Goal: Task Accomplishment & Management: Manage account settings

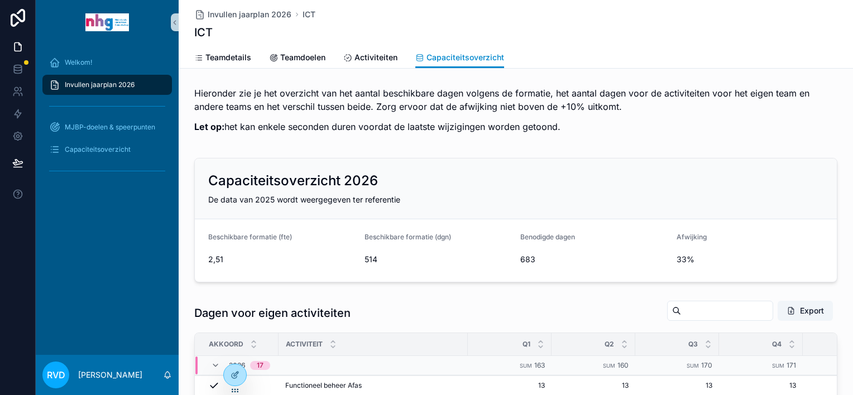
scroll to position [112, 0]
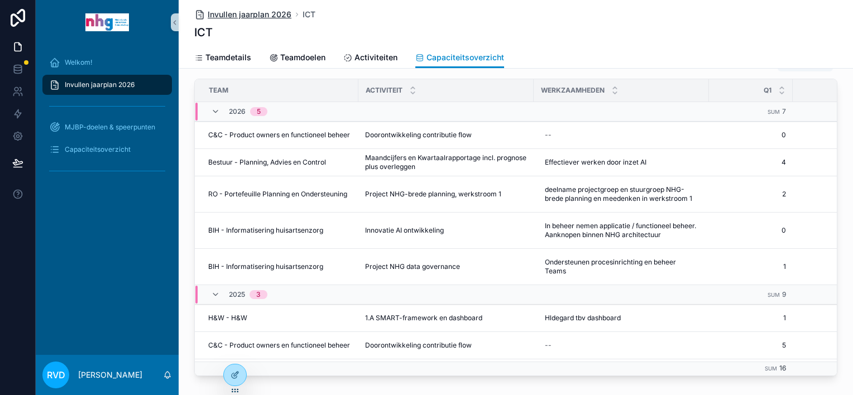
click at [219, 18] on span "Invullen jaarplan 2026" at bounding box center [250, 14] width 84 height 11
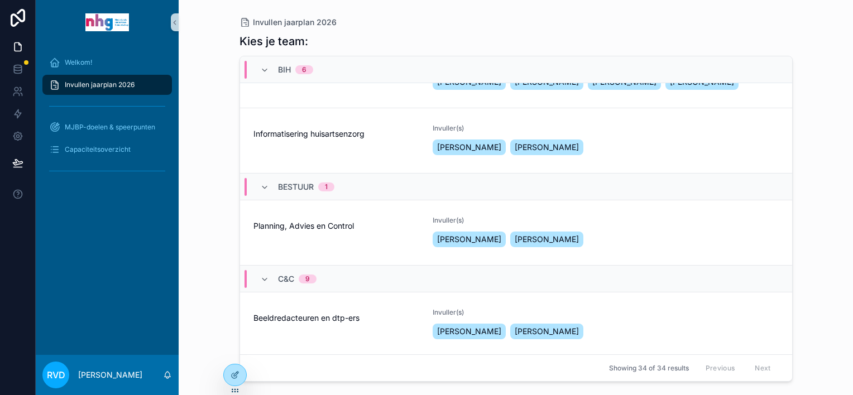
scroll to position [335, 0]
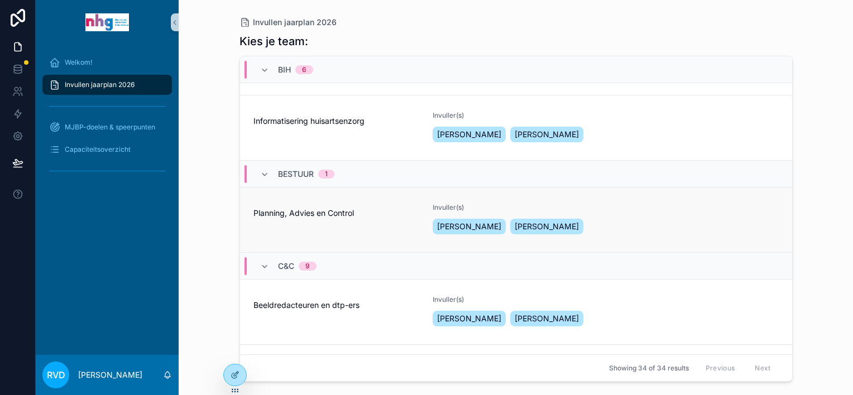
click at [378, 237] on div "Planning, Advies en Control" at bounding box center [336, 219] width 166 height 33
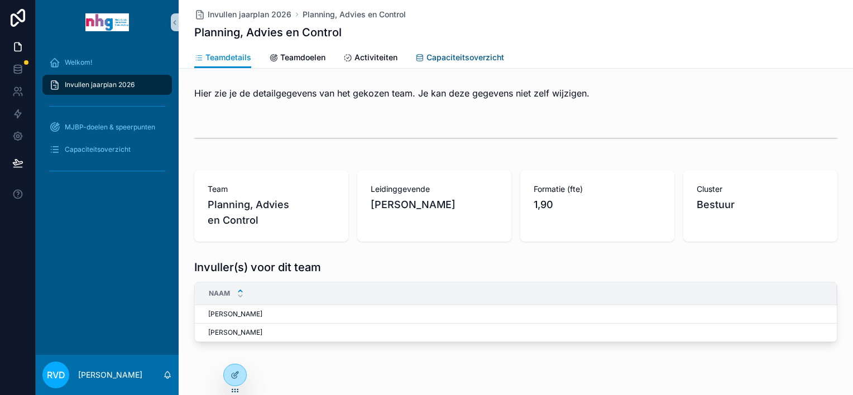
click at [453, 56] on span "Capaciteitsoverzicht" at bounding box center [465, 57] width 78 height 11
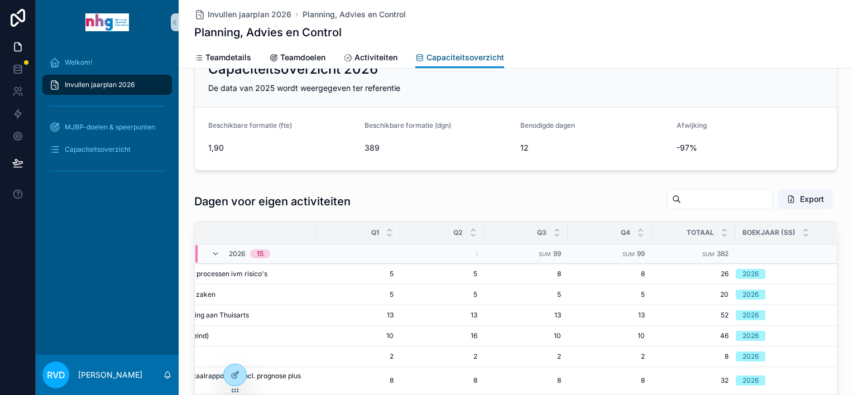
scroll to position [56, 168]
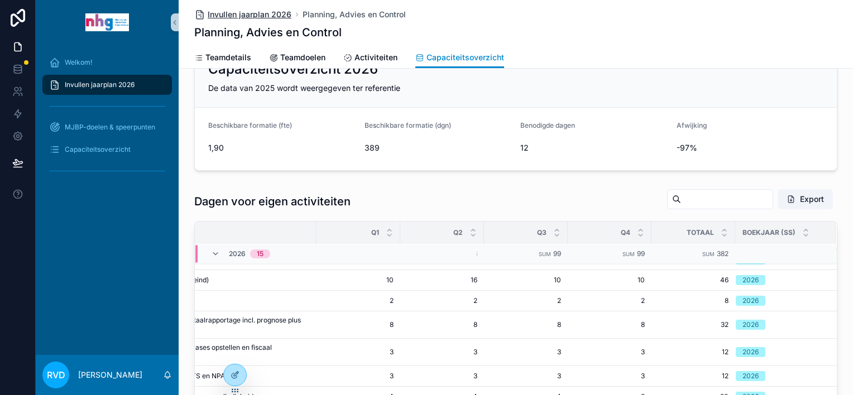
click at [266, 17] on span "Invullen jaarplan 2026" at bounding box center [250, 14] width 84 height 11
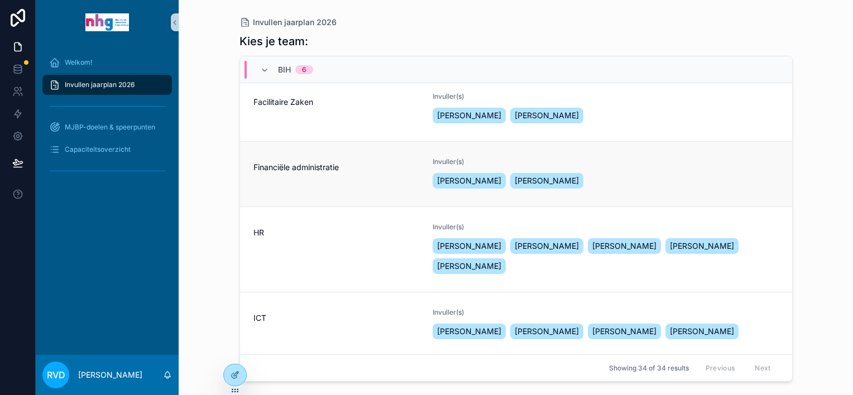
scroll to position [112, 0]
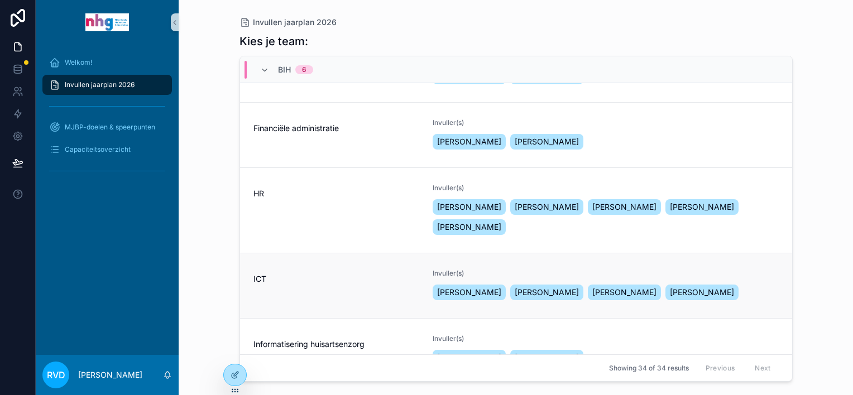
click at [360, 290] on div "ICT" at bounding box center [336, 285] width 166 height 33
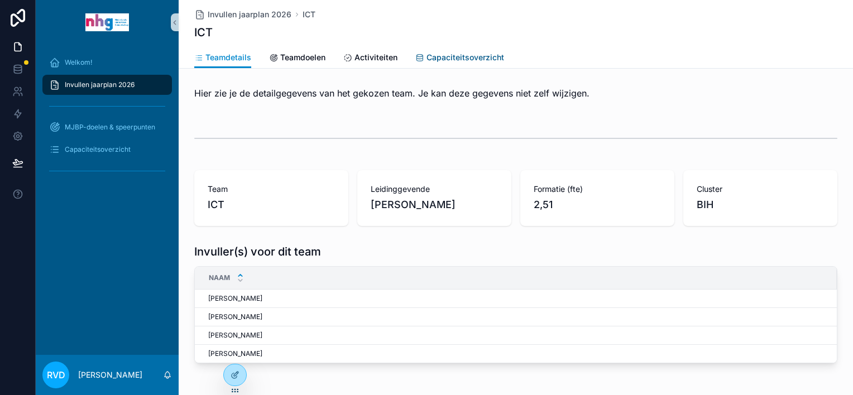
click at [442, 60] on span "Capaciteitsoverzicht" at bounding box center [465, 57] width 78 height 11
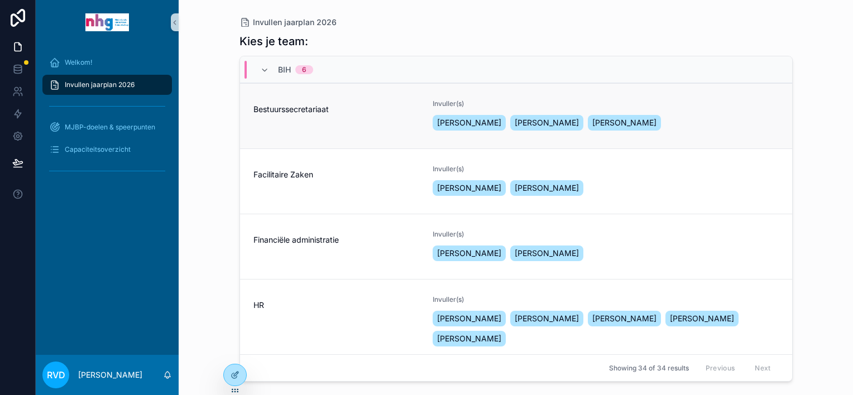
click at [366, 121] on div "Bestuurssecretariaat" at bounding box center [336, 115] width 166 height 33
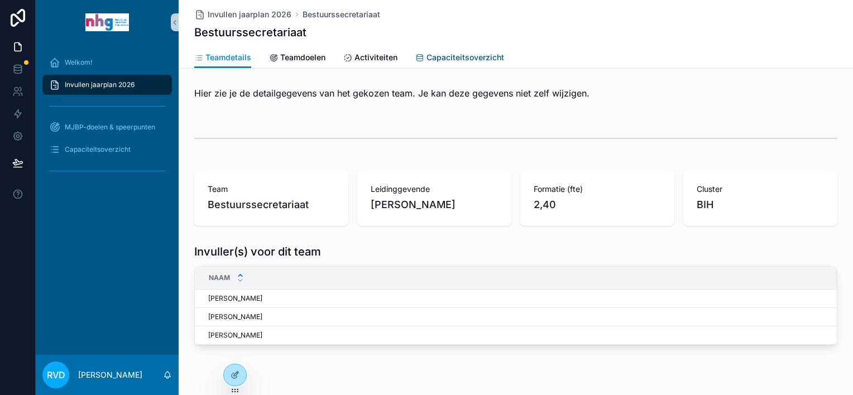
click at [433, 60] on span "Capaciteitsoverzicht" at bounding box center [465, 57] width 78 height 11
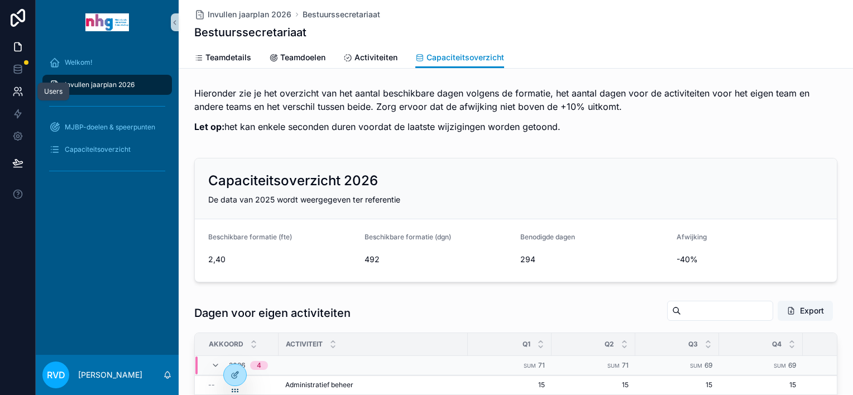
click at [19, 93] on icon at bounding box center [17, 91] width 11 height 11
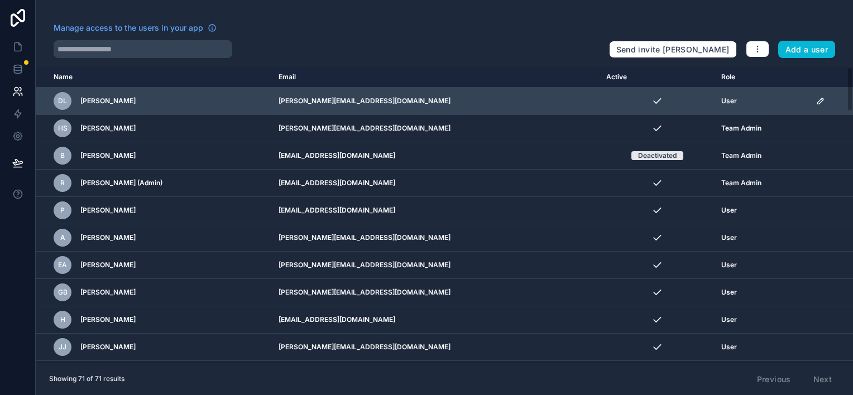
click at [816, 99] on icon "scrollable content" at bounding box center [820, 101] width 9 height 9
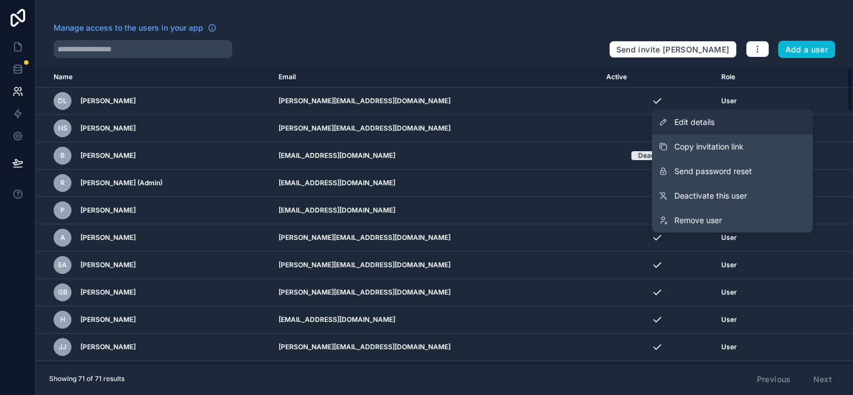
click at [696, 122] on span "Edit details" at bounding box center [694, 122] width 40 height 11
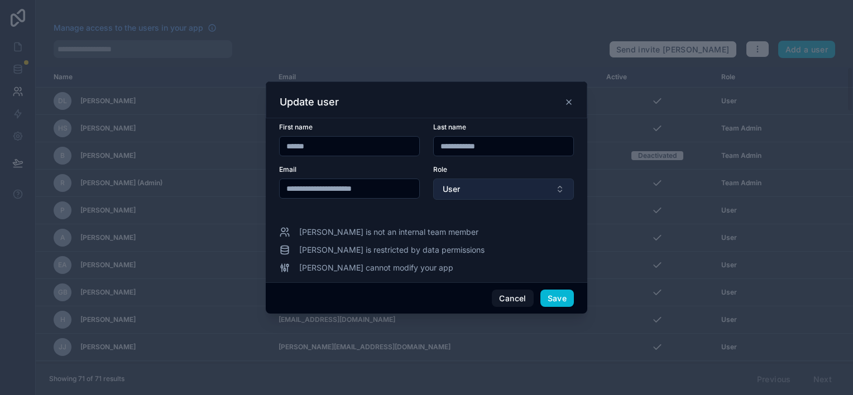
click at [559, 191] on button "User" at bounding box center [503, 189] width 141 height 21
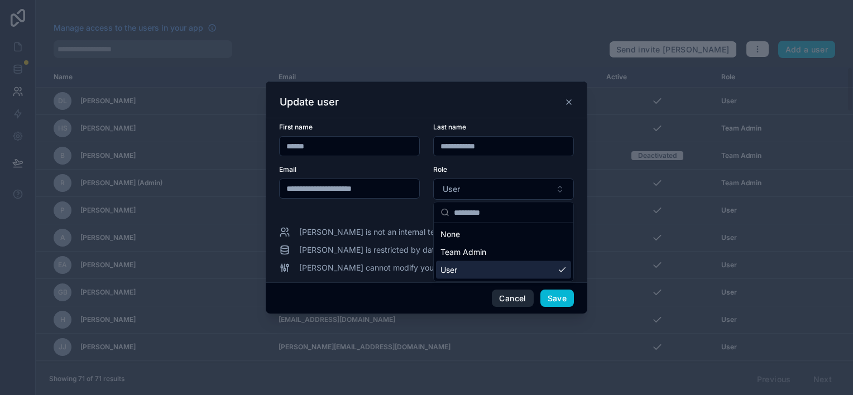
click at [516, 301] on button "Cancel" at bounding box center [512, 299] width 41 height 18
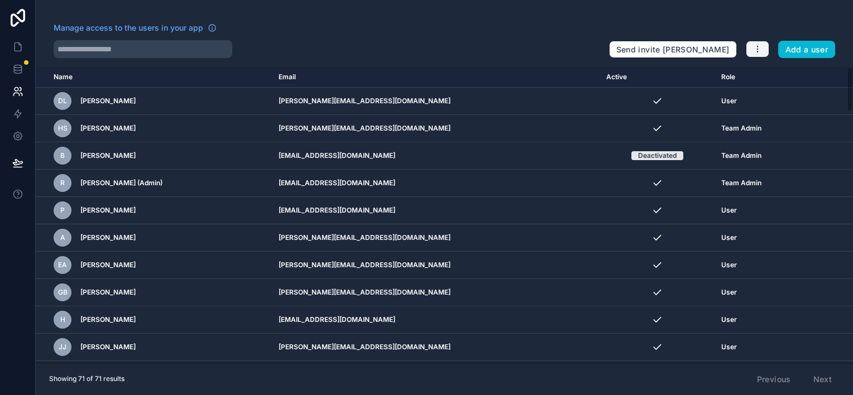
click at [761, 50] on icon "button" at bounding box center [757, 49] width 9 height 9
click at [775, 74] on link "Manage roles" at bounding box center [784, 75] width 78 height 18
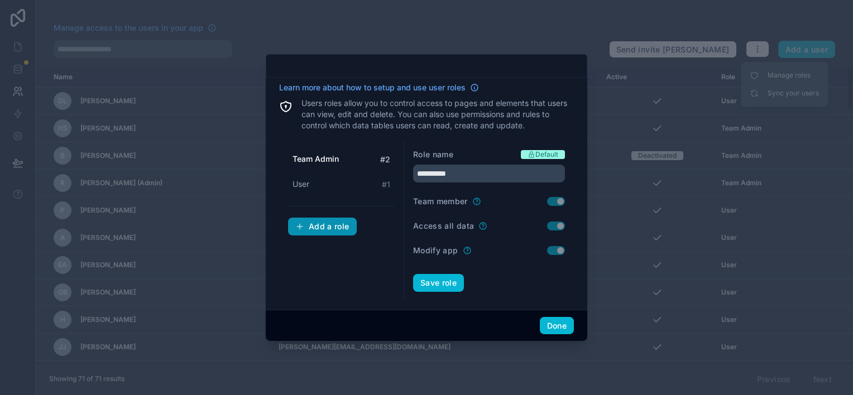
click at [317, 229] on div "Add a role" at bounding box center [322, 227] width 54 height 10
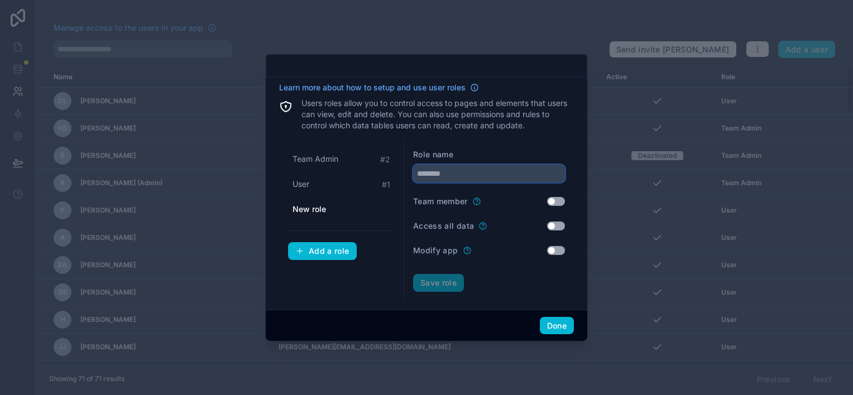
click at [487, 172] on input "text" at bounding box center [489, 174] width 152 height 18
type input "**********"
click at [429, 285] on button "Save role" at bounding box center [438, 283] width 51 height 18
click at [476, 174] on input "**********" at bounding box center [489, 174] width 152 height 18
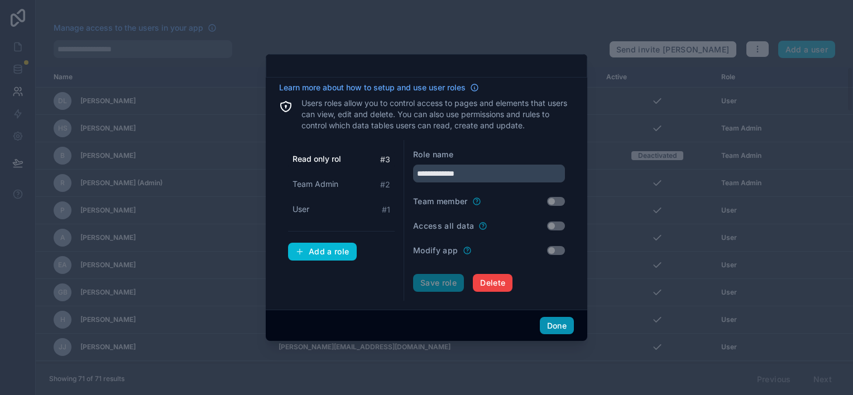
click at [558, 329] on button "Done" at bounding box center [557, 326] width 34 height 18
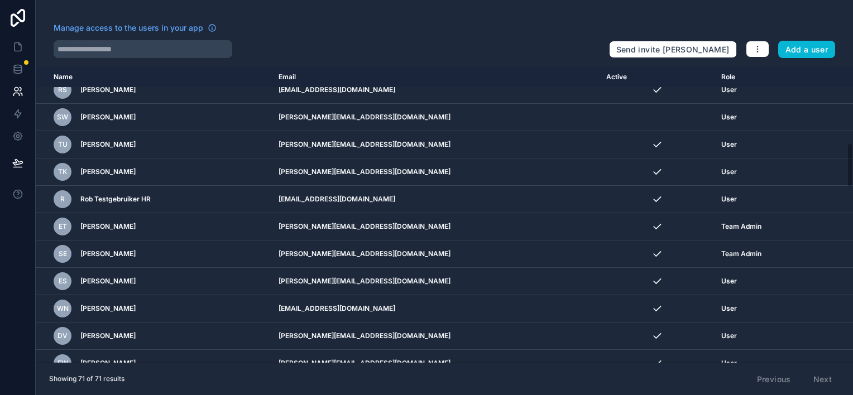
scroll to position [502, 0]
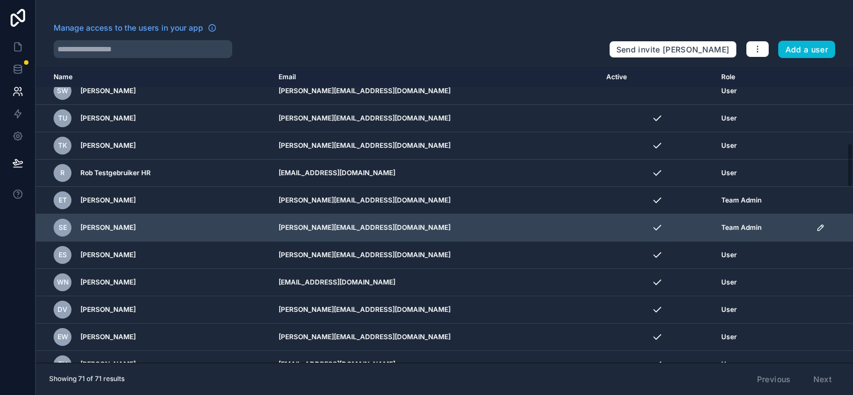
click at [816, 224] on icon "scrollable content" at bounding box center [820, 227] width 9 height 9
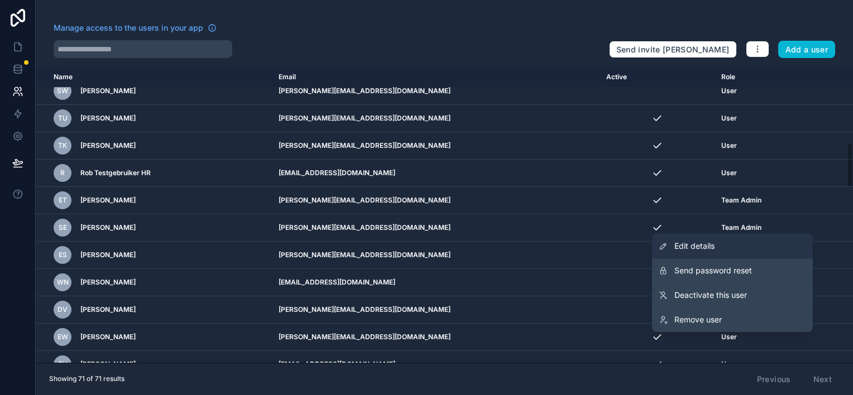
click at [699, 246] on span "Edit details" at bounding box center [694, 245] width 40 height 11
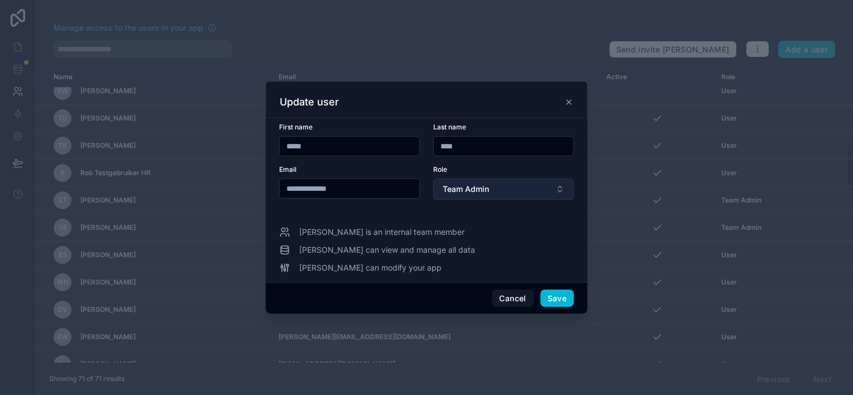
click at [560, 190] on button "Team Admin" at bounding box center [503, 189] width 141 height 21
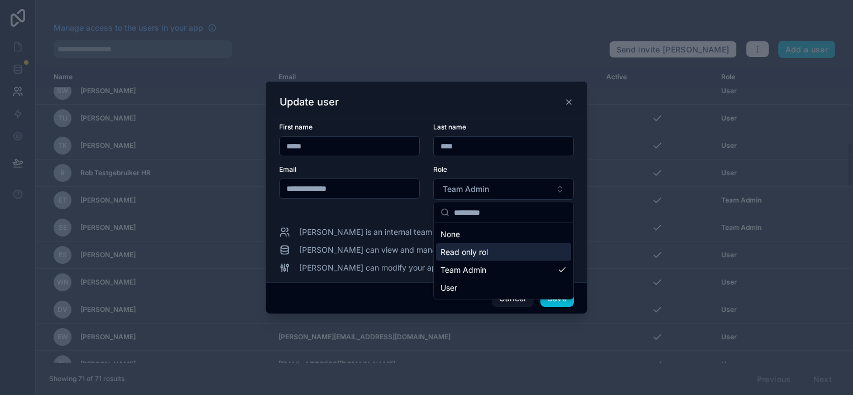
click at [501, 251] on div "Read only rol" at bounding box center [503, 252] width 135 height 18
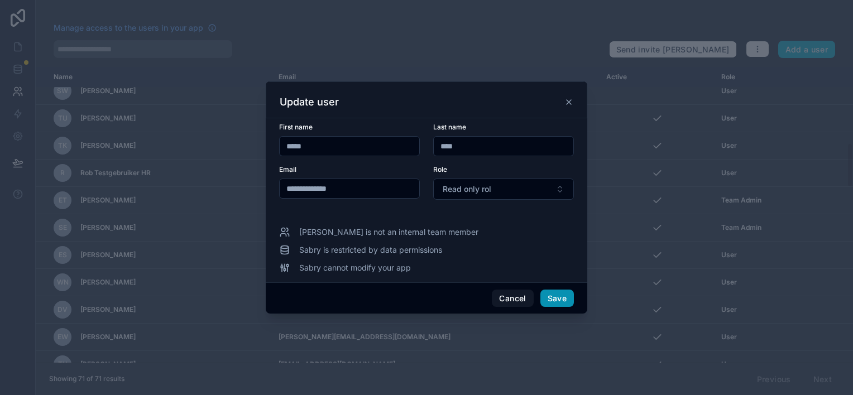
click at [557, 299] on button "Save" at bounding box center [556, 299] width 33 height 18
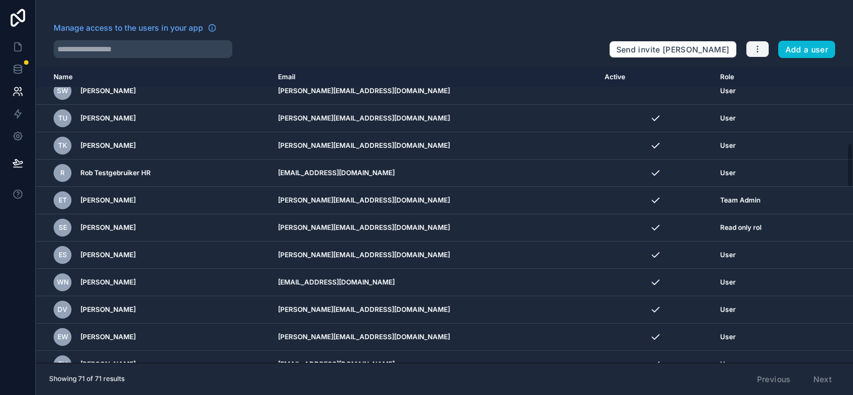
click at [754, 49] on icon "button" at bounding box center [757, 49] width 9 height 9
click at [19, 71] on icon at bounding box center [17, 69] width 11 height 11
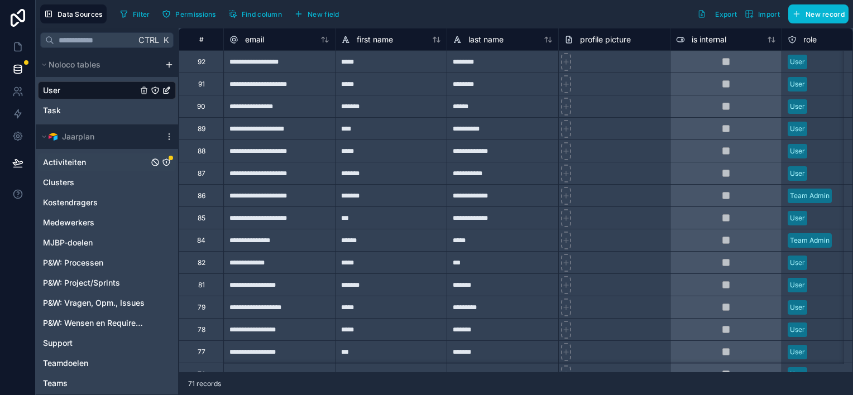
click at [85, 162] on div "Activiteiten" at bounding box center [107, 162] width 138 height 18
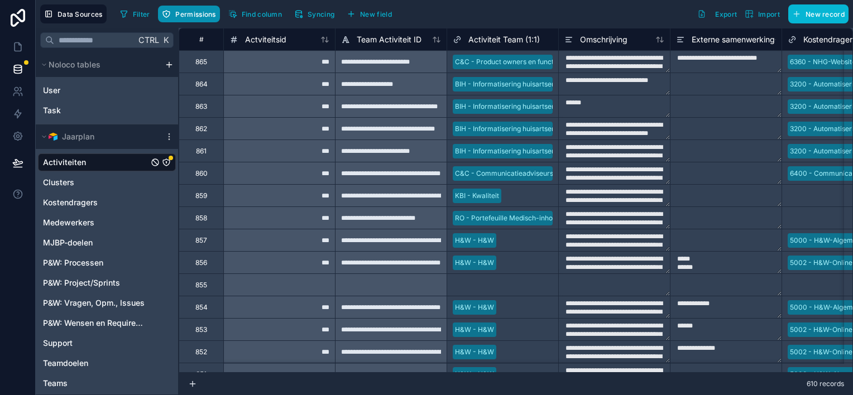
click at [198, 13] on span "Permissions" at bounding box center [195, 14] width 40 height 8
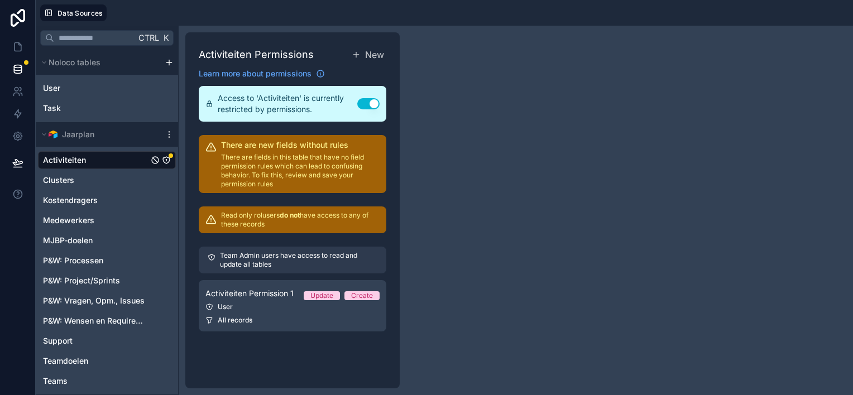
click at [272, 260] on p "Team Admin users have access to read and update all tables" at bounding box center [298, 260] width 157 height 18
click at [376, 56] on span "New" at bounding box center [374, 54] width 19 height 13
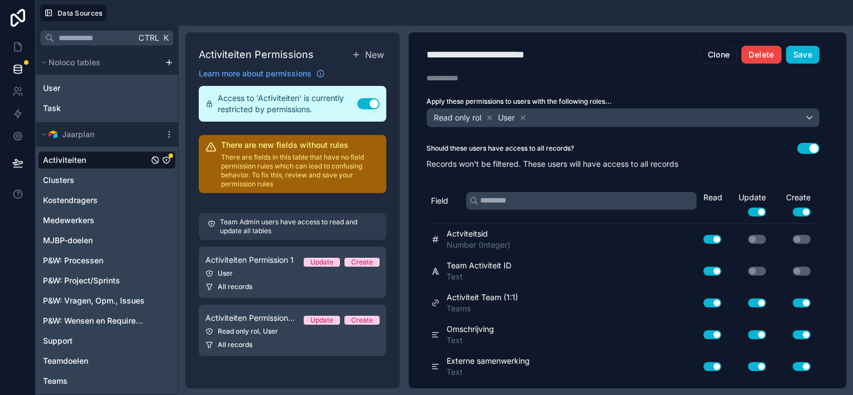
click at [761, 56] on button "Delete" at bounding box center [761, 55] width 40 height 18
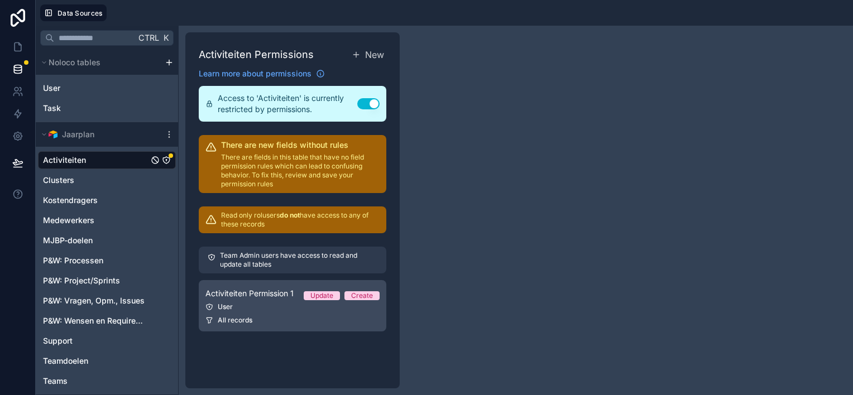
click at [254, 312] on link "Activiteiten Permission 1 Update Create User All records" at bounding box center [292, 305] width 187 height 51
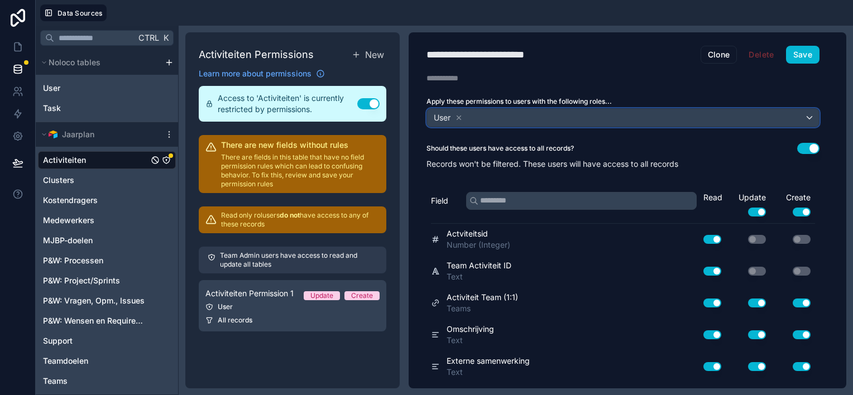
click at [766, 116] on div "User" at bounding box center [623, 118] width 392 height 18
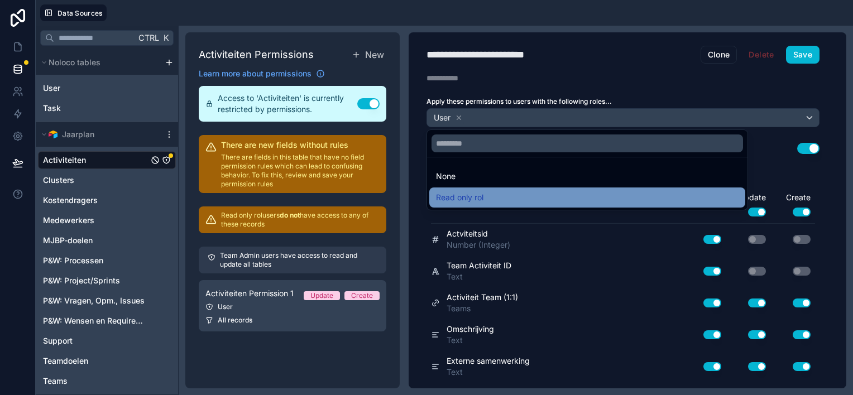
click at [477, 194] on span "Read only rol" at bounding box center [459, 197] width 47 height 13
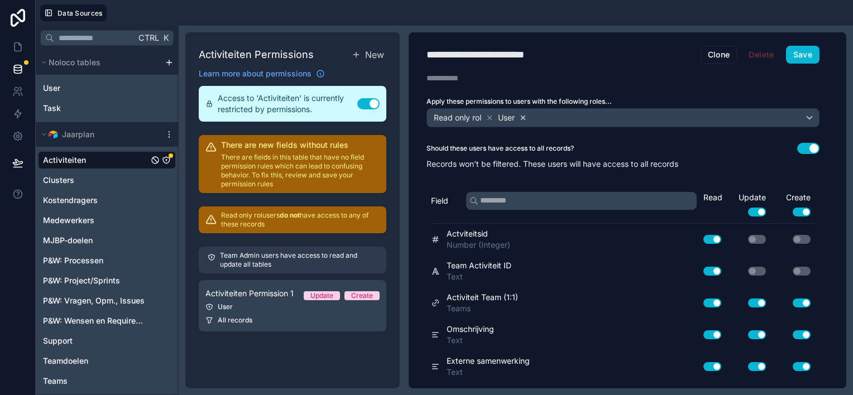
click at [524, 115] on icon at bounding box center [523, 118] width 8 height 8
click at [752, 210] on button "Use setting" at bounding box center [757, 212] width 18 height 9
click at [797, 213] on button "Use setting" at bounding box center [801, 212] width 18 height 9
click at [798, 55] on button "Save" at bounding box center [802, 55] width 33 height 18
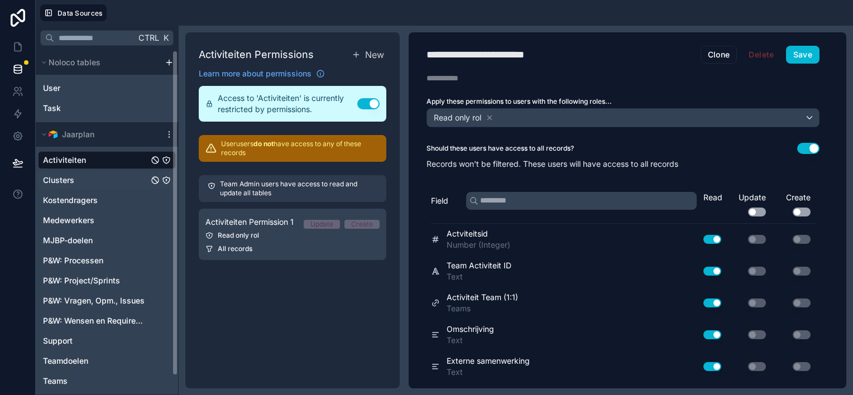
click at [74, 180] on div "Clusters" at bounding box center [107, 180] width 138 height 18
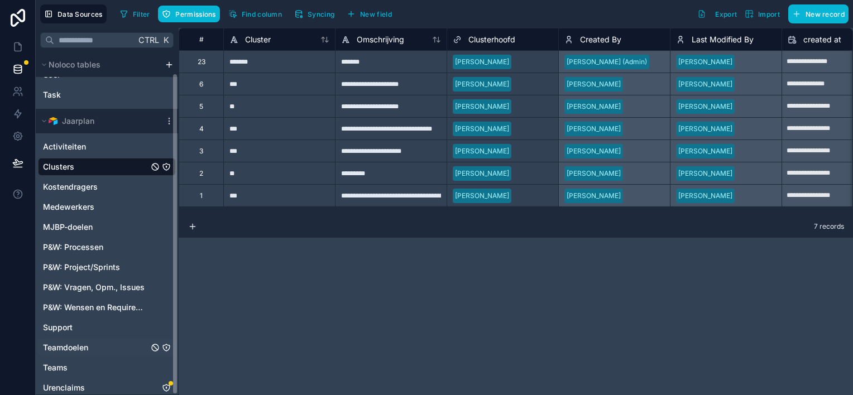
scroll to position [22, 0]
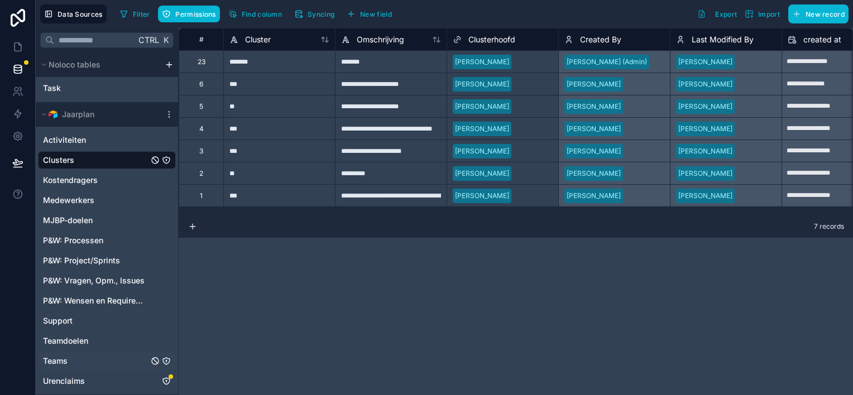
click at [95, 360] on div "Teams" at bounding box center [107, 361] width 138 height 18
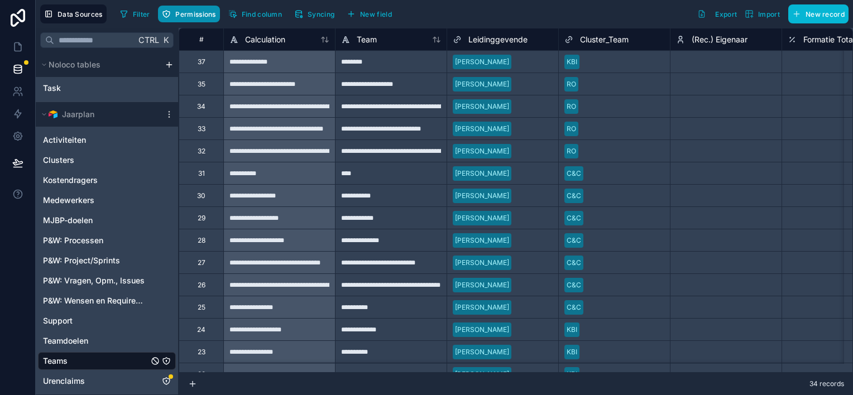
click at [198, 13] on span "Permissions" at bounding box center [195, 14] width 40 height 8
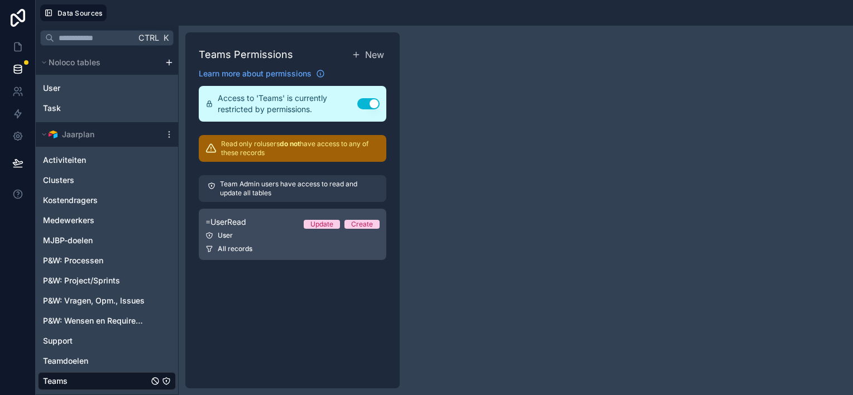
click at [236, 229] on link "=UserRead Update Create User All records" at bounding box center [292, 234] width 187 height 51
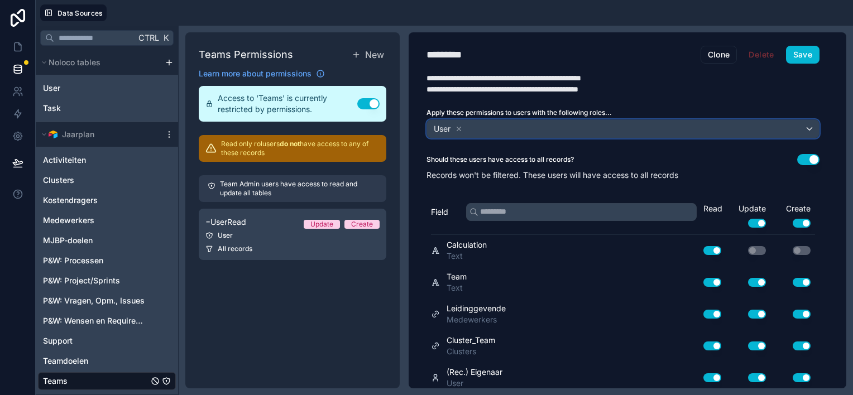
click at [537, 126] on div "User" at bounding box center [623, 129] width 392 height 18
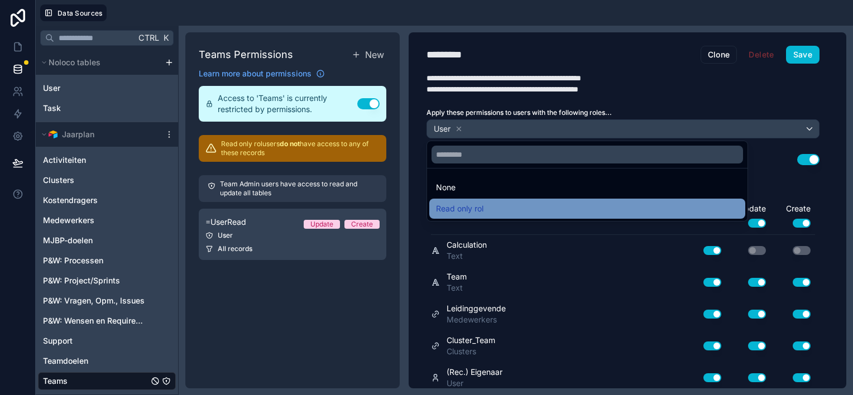
click at [484, 205] on div "Read only rol" at bounding box center [587, 208] width 302 height 13
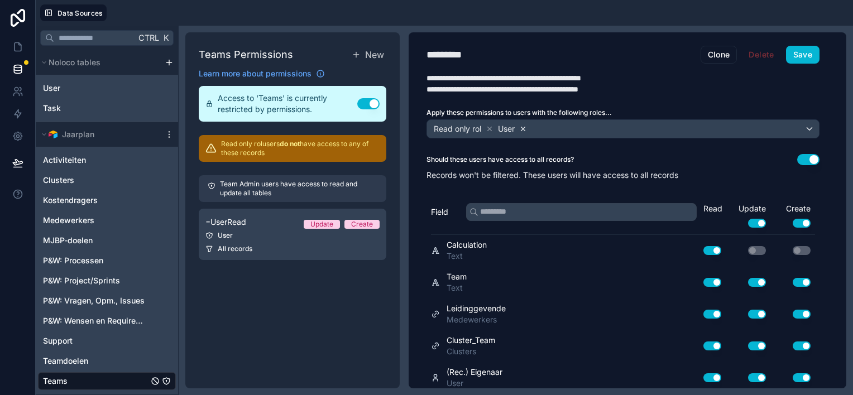
click at [526, 127] on icon at bounding box center [523, 129] width 8 height 8
click at [754, 224] on button "Use setting" at bounding box center [757, 223] width 18 height 9
click at [797, 222] on button "Use setting" at bounding box center [801, 223] width 18 height 9
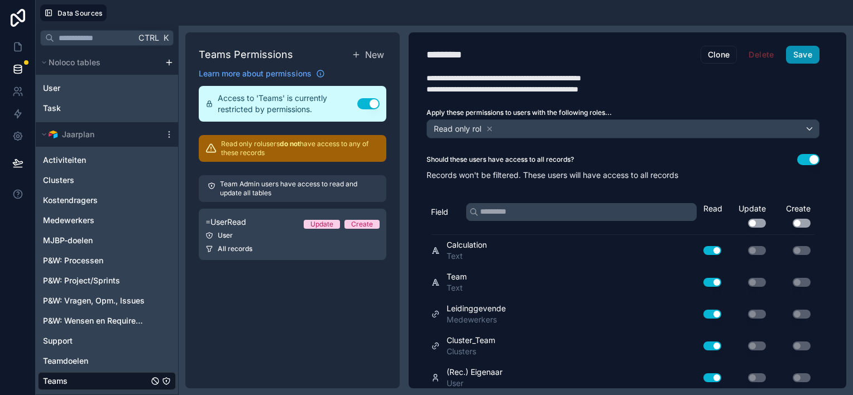
click at [796, 54] on button "Save" at bounding box center [802, 55] width 33 height 18
click at [94, 362] on div "Teamdoelen" at bounding box center [107, 361] width 138 height 18
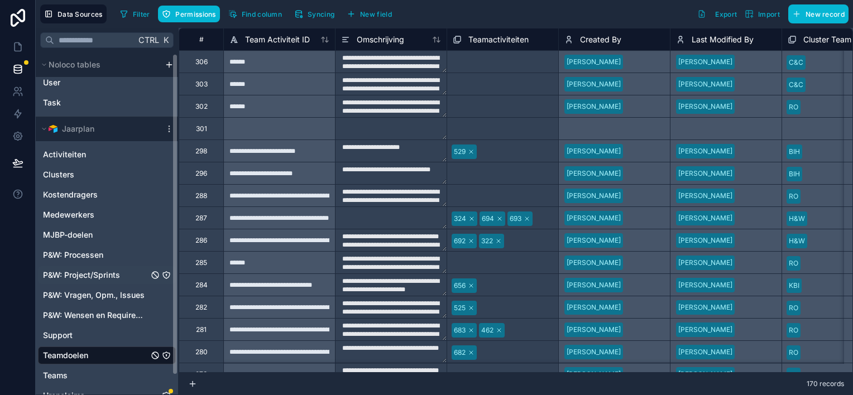
scroll to position [22, 0]
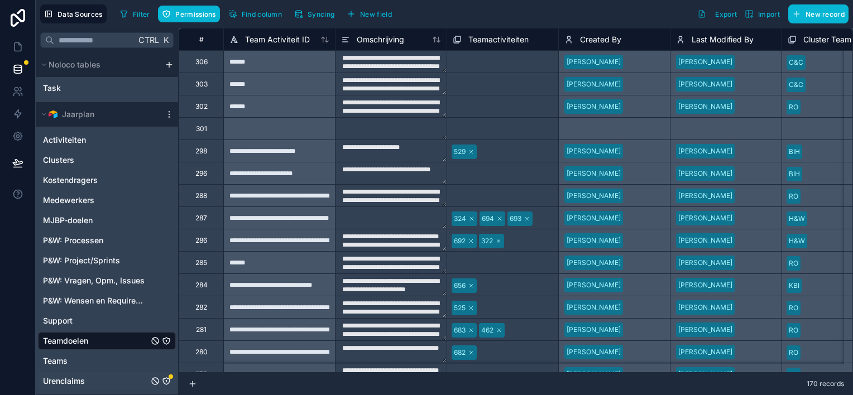
click at [100, 383] on div "Urenclaims" at bounding box center [107, 381] width 138 height 18
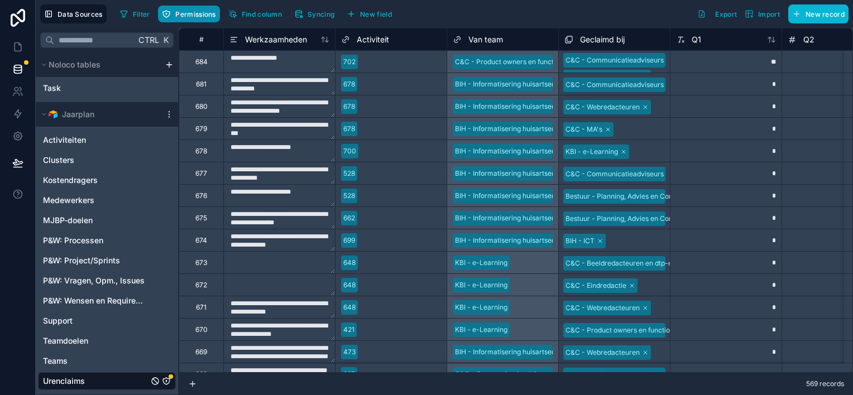
click at [189, 15] on span "Permissions" at bounding box center [195, 14] width 40 height 8
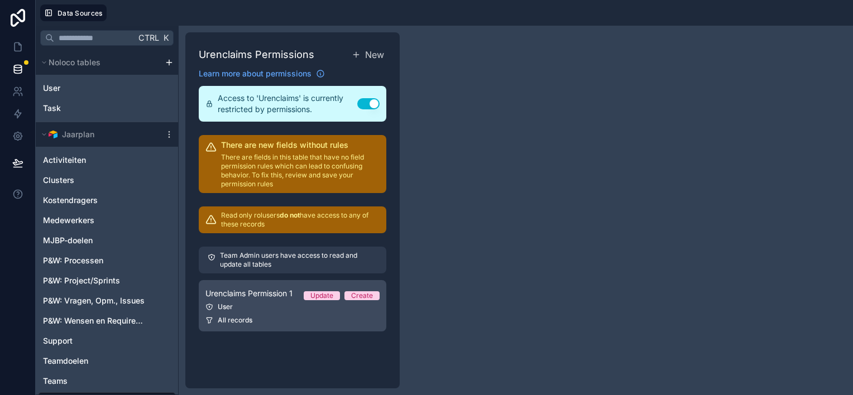
click at [247, 307] on div "User" at bounding box center [292, 306] width 174 height 9
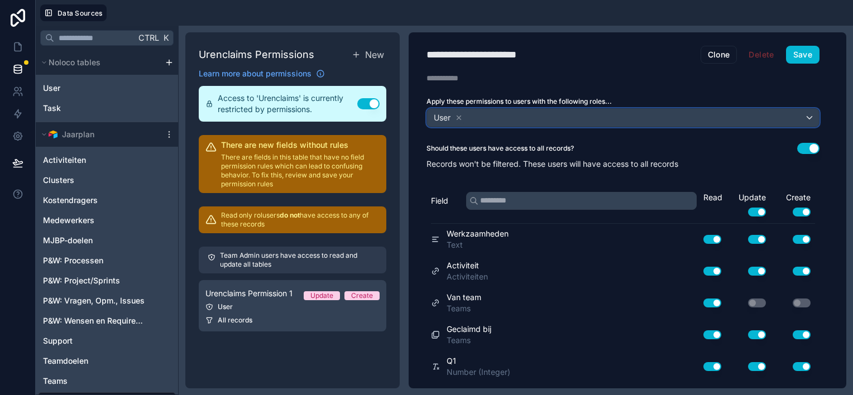
click at [498, 118] on div "User" at bounding box center [623, 118] width 392 height 18
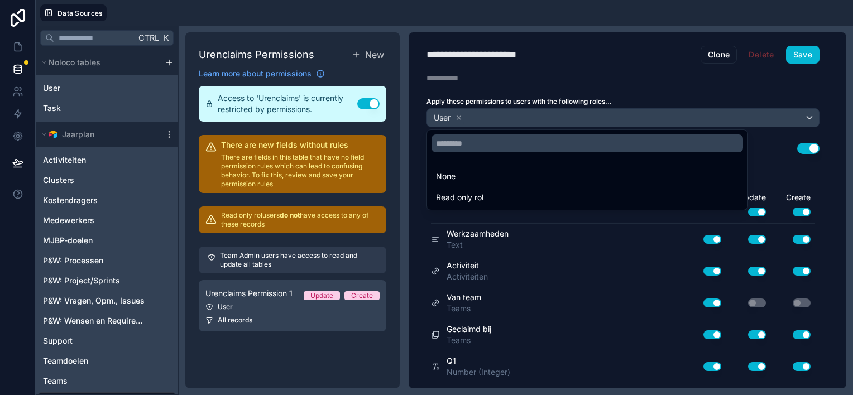
click at [468, 197] on span "Read only rol" at bounding box center [459, 197] width 47 height 13
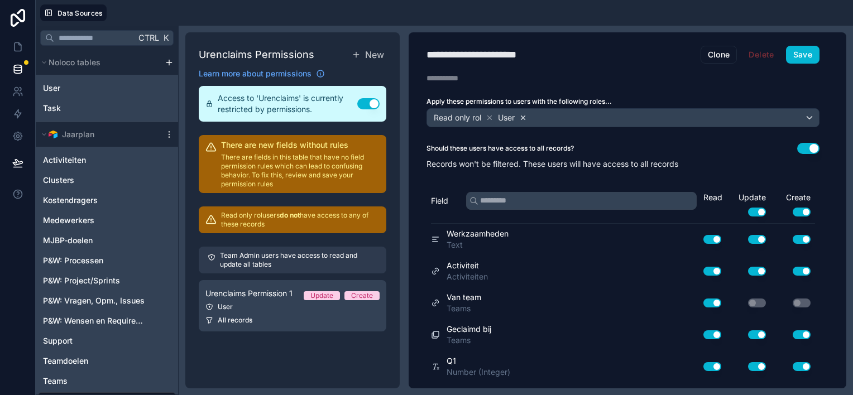
click at [525, 117] on icon at bounding box center [523, 118] width 8 height 8
drag, startPoint x: 753, startPoint y: 210, endPoint x: 769, endPoint y: 210, distance: 16.2
click at [757, 210] on button "Use setting" at bounding box center [757, 212] width 18 height 9
click at [801, 211] on button "Use setting" at bounding box center [801, 212] width 18 height 9
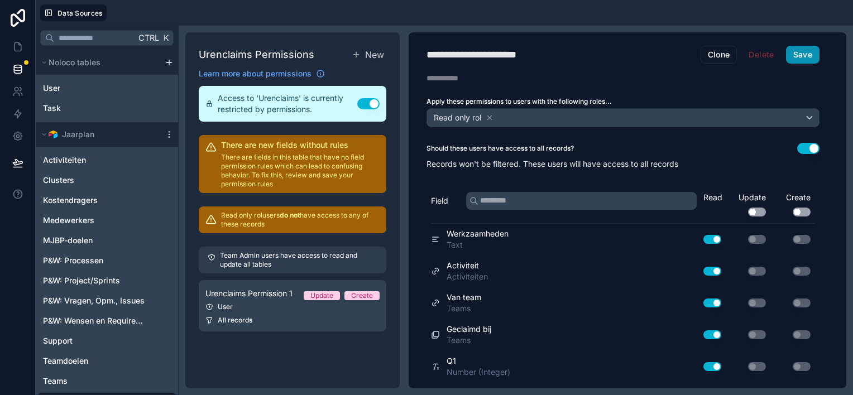
click at [799, 54] on button "Save" at bounding box center [802, 55] width 33 height 18
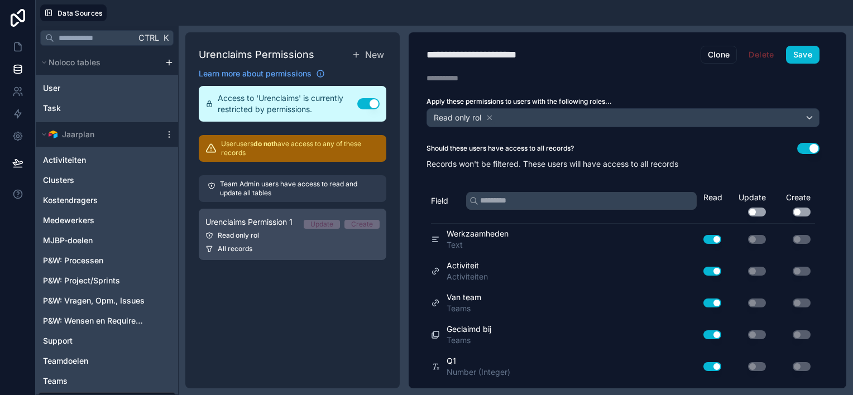
click at [263, 239] on link "Urenclaims Permission 1 Update Create Read only rol All records" at bounding box center [292, 234] width 187 height 51
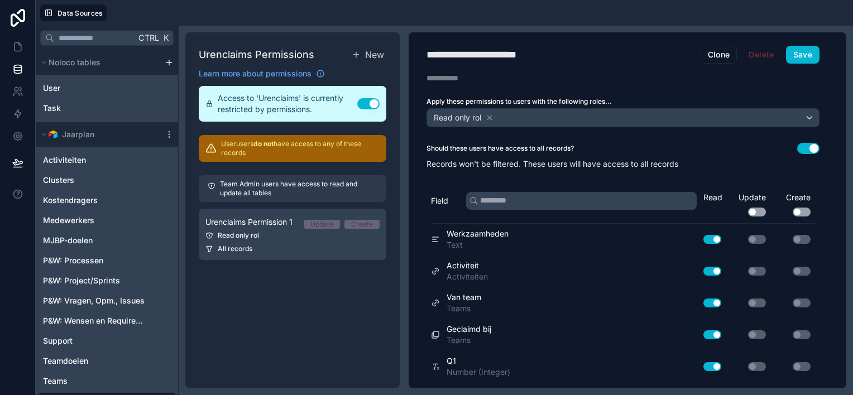
click at [268, 193] on p "Team Admin users have access to read and update all tables" at bounding box center [298, 189] width 157 height 18
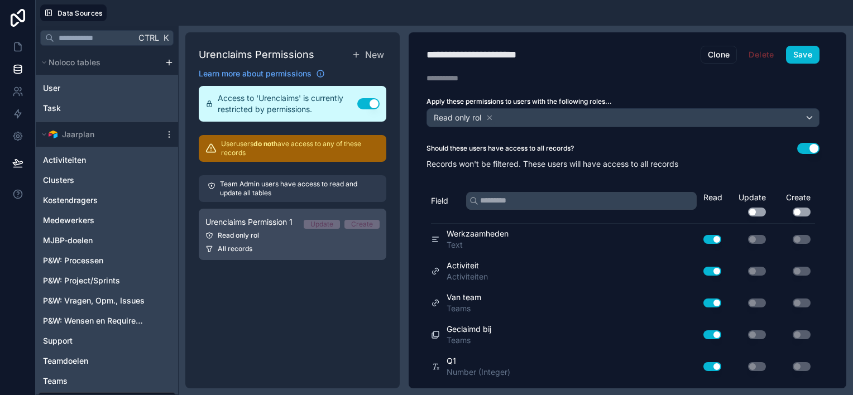
click at [273, 239] on div "Read only rol" at bounding box center [292, 235] width 174 height 9
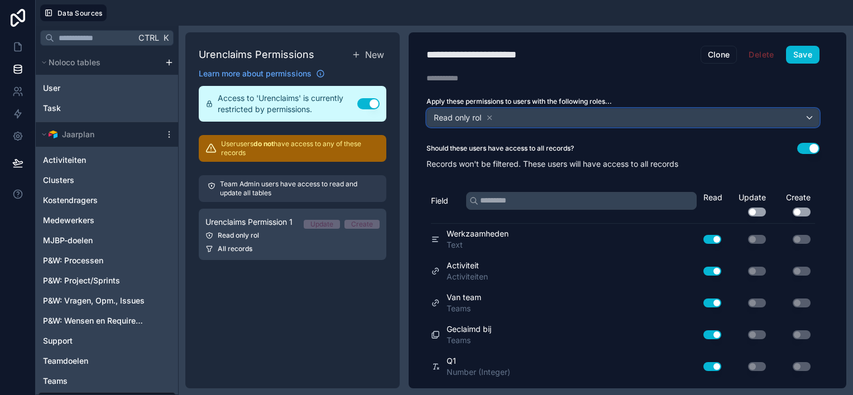
click at [806, 118] on div "Read only rol" at bounding box center [623, 118] width 392 height 18
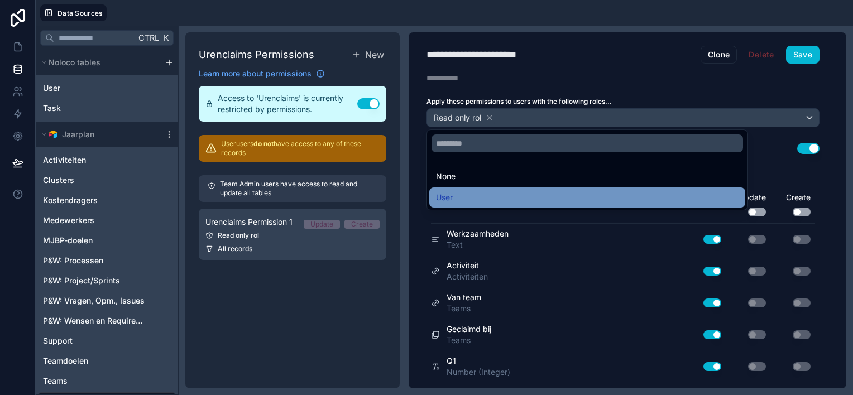
click at [459, 200] on div "User" at bounding box center [587, 197] width 302 height 13
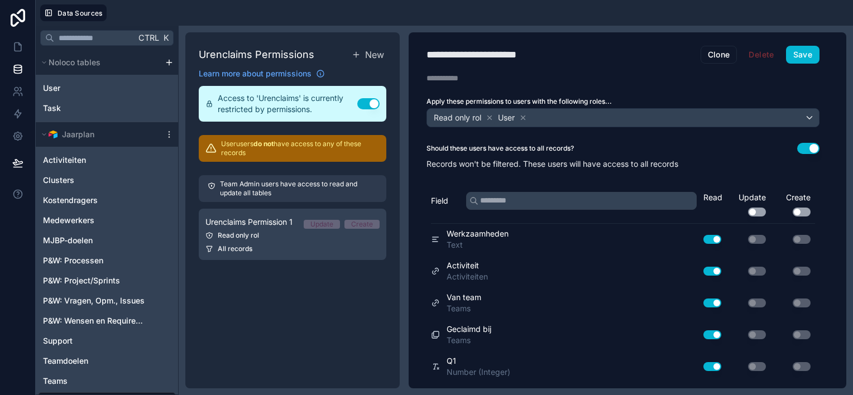
click at [758, 209] on button "Use setting" at bounding box center [757, 212] width 18 height 9
click at [804, 209] on button "Use setting" at bounding box center [801, 212] width 18 height 9
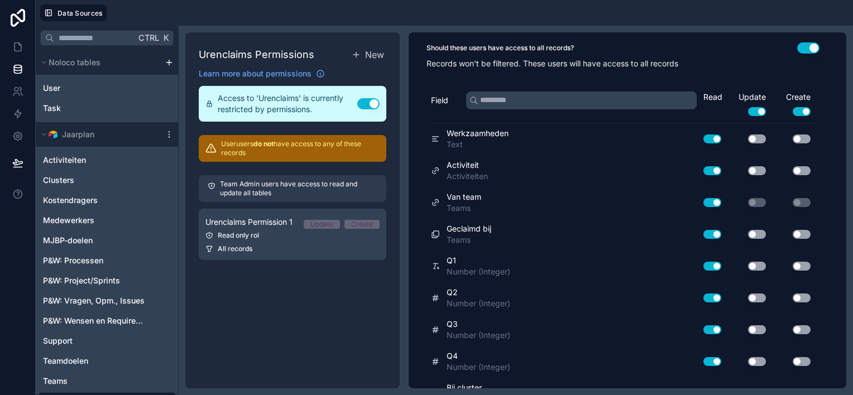
scroll to position [112, 0]
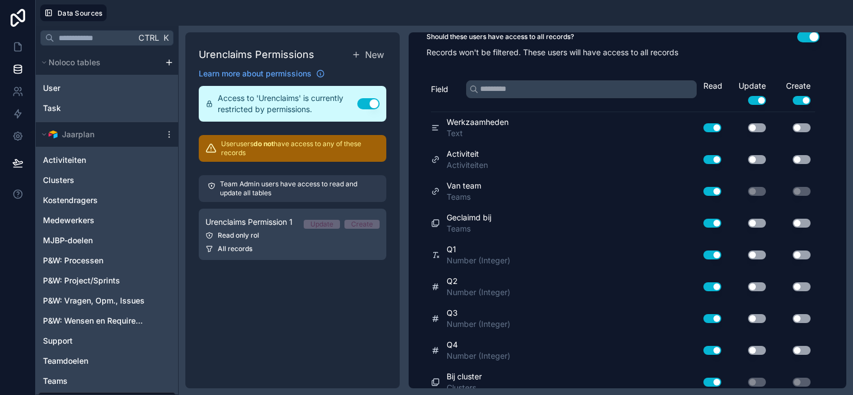
drag, startPoint x: 759, startPoint y: 124, endPoint x: 761, endPoint y: 150, distance: 25.7
click at [759, 126] on button "Use setting" at bounding box center [757, 127] width 18 height 9
click at [761, 156] on button "Use setting" at bounding box center [757, 159] width 18 height 9
click at [759, 221] on button "Use setting" at bounding box center [757, 223] width 18 height 9
click at [761, 252] on button "Use setting" at bounding box center [757, 255] width 18 height 9
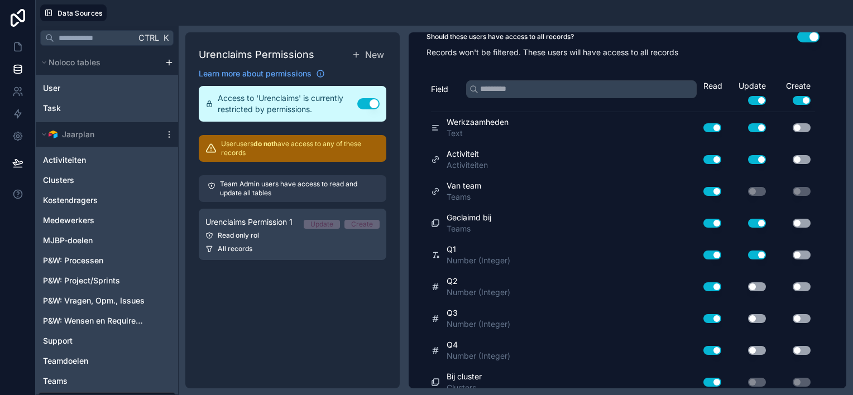
drag, startPoint x: 758, startPoint y: 282, endPoint x: 760, endPoint y: 309, distance: 26.9
click at [758, 283] on button "Use setting" at bounding box center [757, 286] width 18 height 9
click at [757, 318] on button "Use setting" at bounding box center [757, 318] width 18 height 9
click at [761, 348] on button "Use setting" at bounding box center [757, 350] width 18 height 9
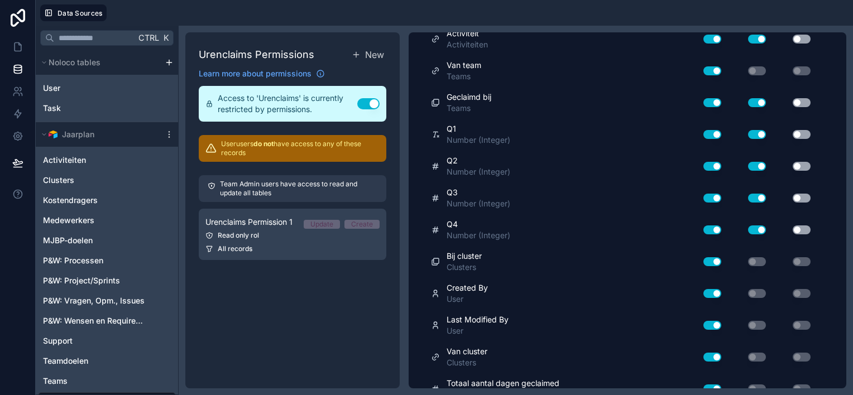
scroll to position [0, 0]
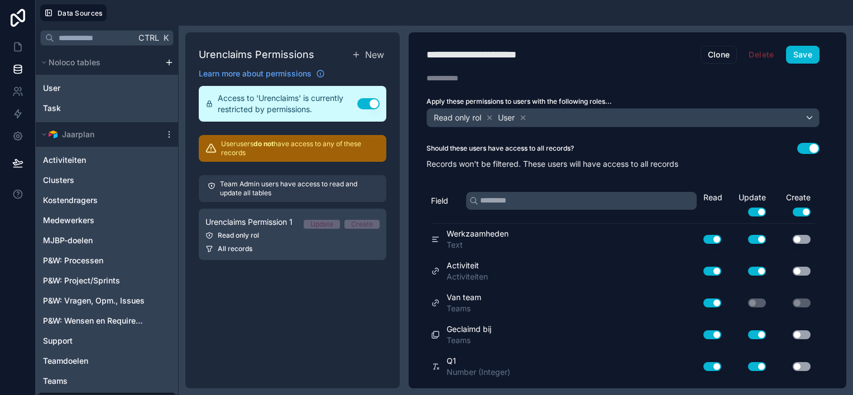
click at [806, 267] on button "Use setting" at bounding box center [801, 271] width 18 height 9
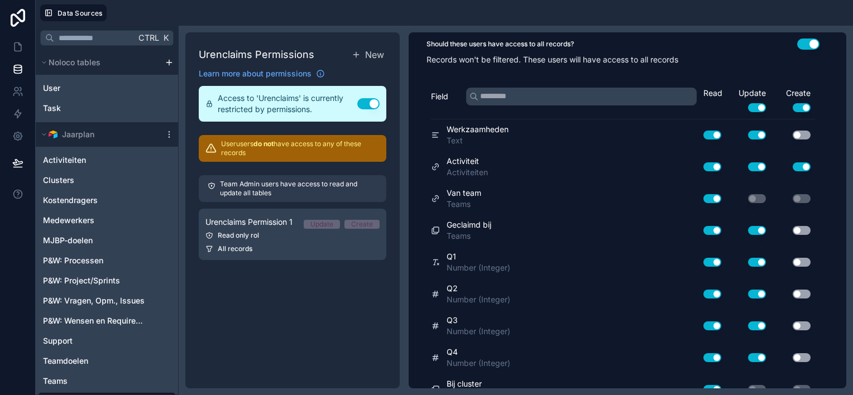
scroll to position [112, 0]
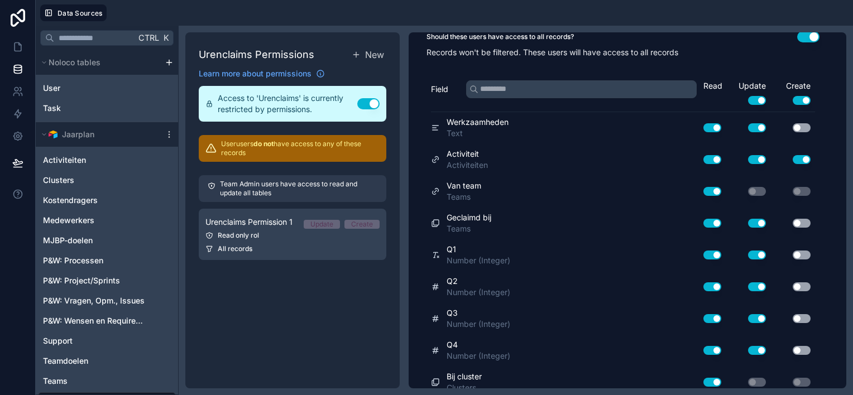
click at [806, 127] on button "Use setting" at bounding box center [801, 127] width 18 height 9
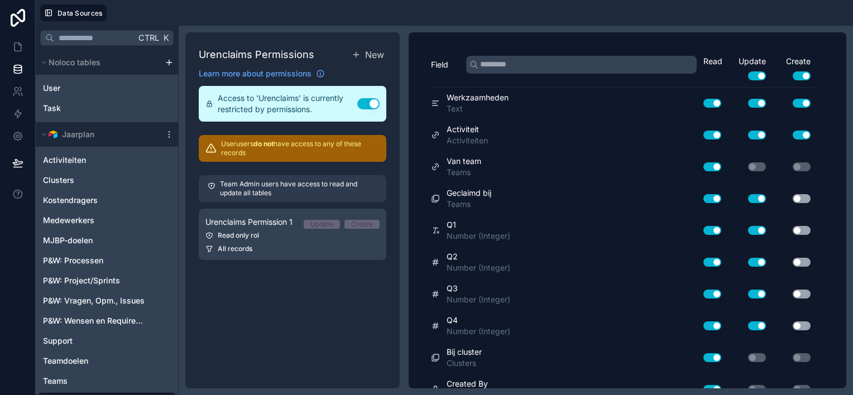
scroll to position [0, 0]
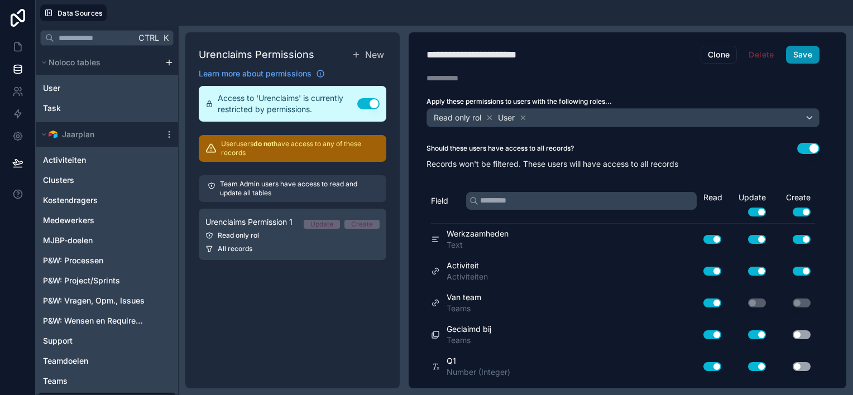
click at [802, 55] on button "Save" at bounding box center [802, 55] width 33 height 18
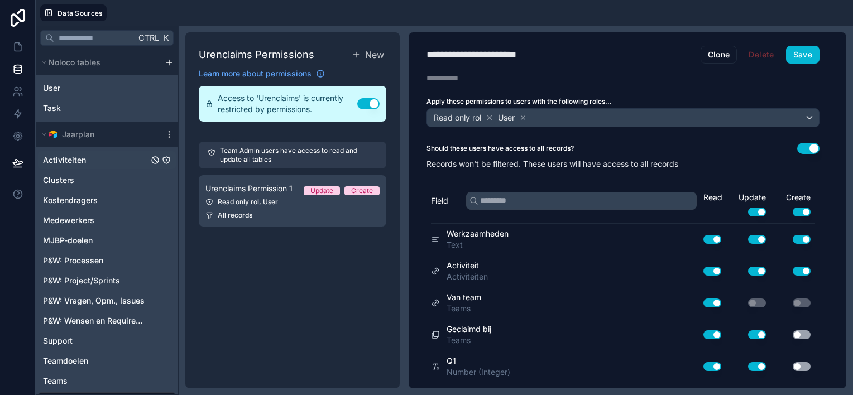
click at [73, 160] on span "Activiteiten" at bounding box center [64, 160] width 43 height 11
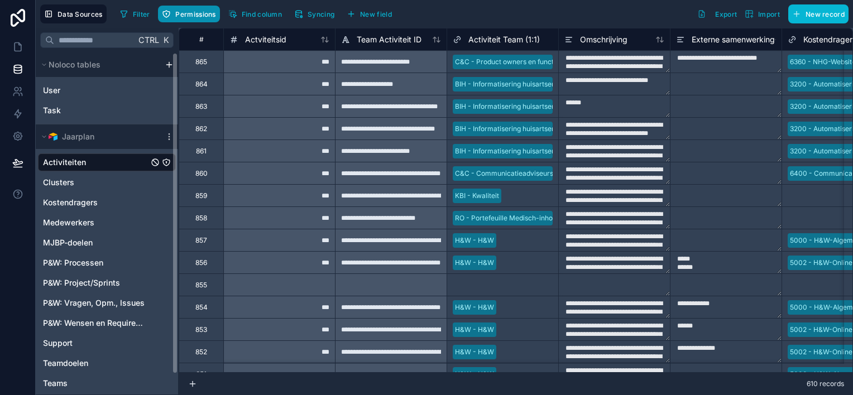
click at [204, 7] on button "Permissions" at bounding box center [188, 14] width 61 height 17
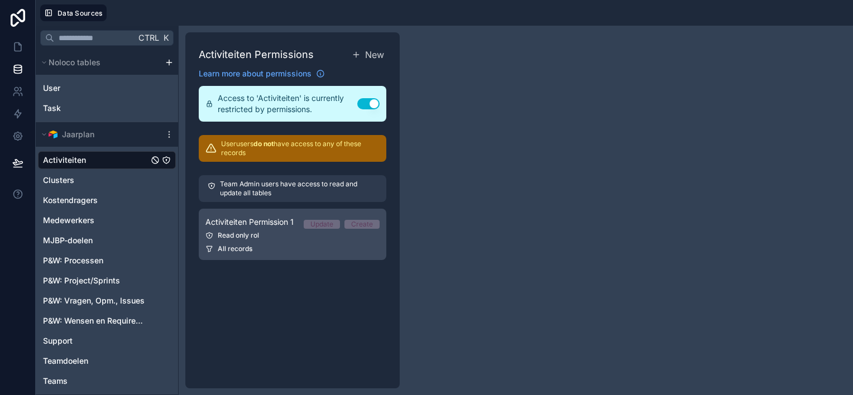
click at [252, 228] on div "Activiteiten Permission 1 Update Create" at bounding box center [292, 221] width 174 height 13
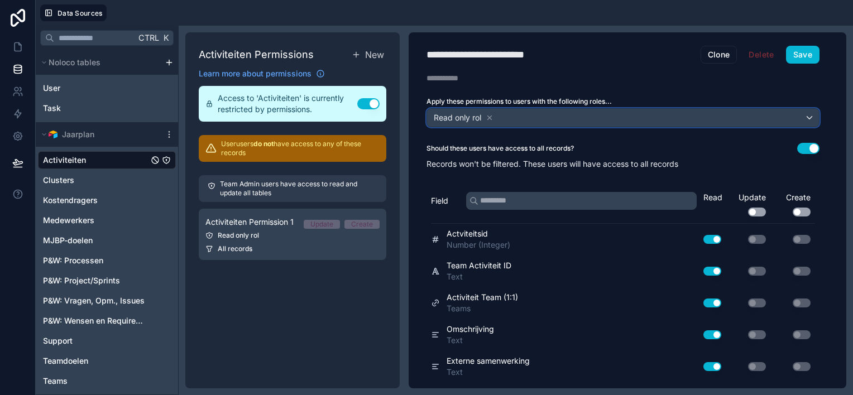
click at [807, 115] on div "Read only rol" at bounding box center [623, 118] width 392 height 18
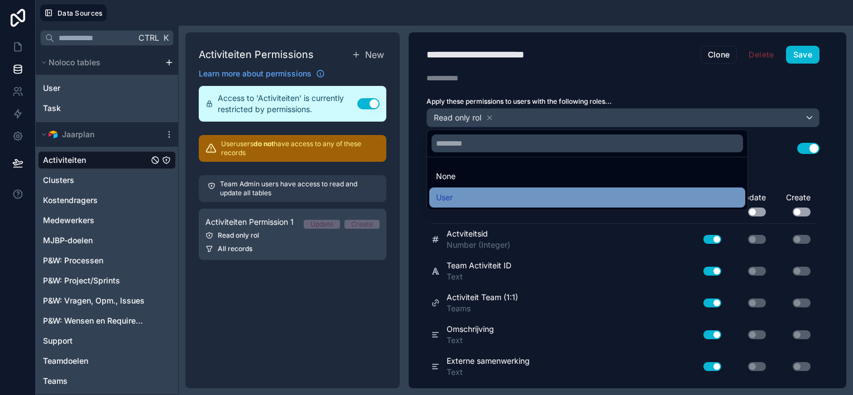
click at [449, 196] on span "User" at bounding box center [444, 197] width 17 height 13
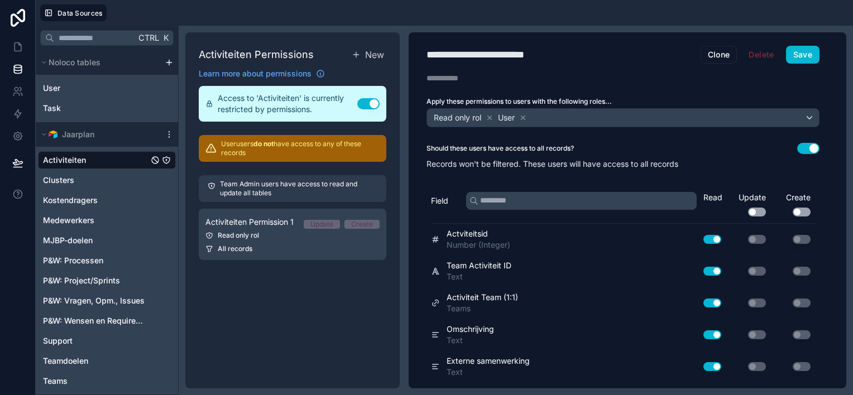
click at [757, 212] on button "Use setting" at bounding box center [757, 212] width 18 height 9
click at [808, 209] on button "Use setting" at bounding box center [801, 212] width 18 height 9
drag, startPoint x: 758, startPoint y: 300, endPoint x: 758, endPoint y: 324, distance: 24.6
click at [759, 300] on button "Use setting" at bounding box center [757, 303] width 18 height 9
click at [756, 334] on button "Use setting" at bounding box center [757, 334] width 18 height 9
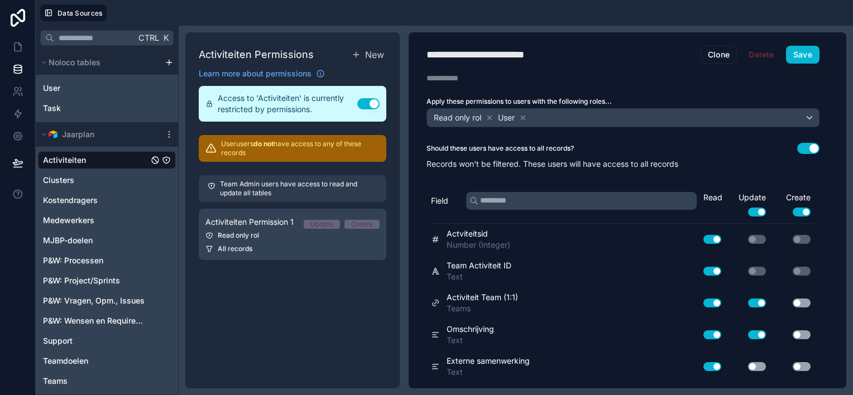
click at [758, 364] on button "Use setting" at bounding box center [757, 366] width 18 height 9
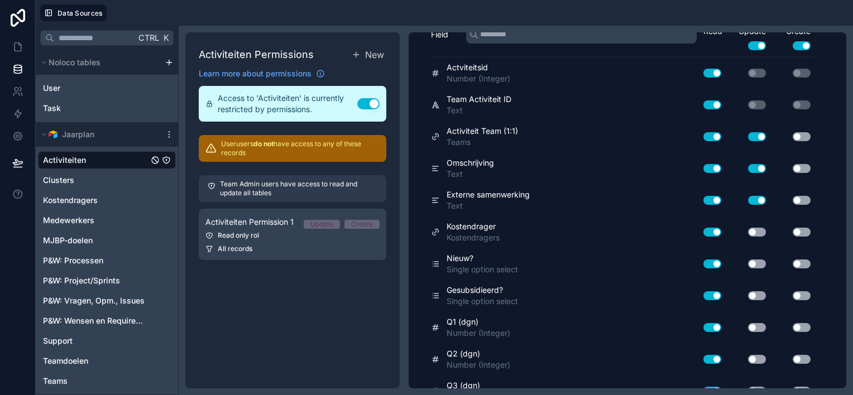
scroll to position [167, 0]
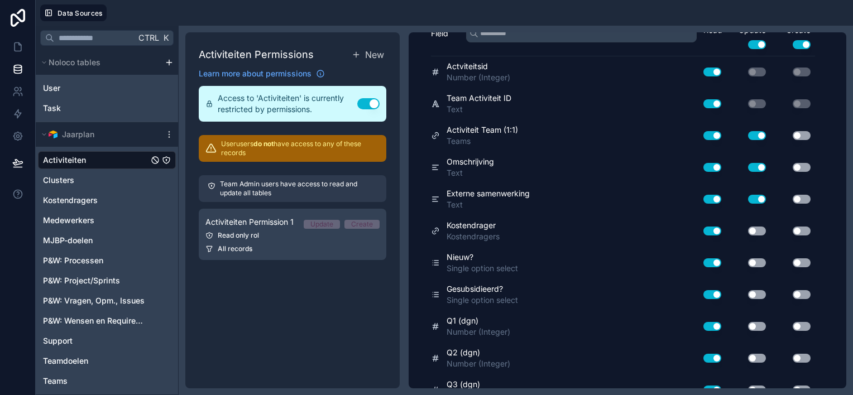
click at [757, 230] on button "Use setting" at bounding box center [757, 231] width 18 height 9
drag, startPoint x: 757, startPoint y: 254, endPoint x: 763, endPoint y: 281, distance: 26.9
click at [757, 257] on div "Use setting" at bounding box center [747, 263] width 45 height 18
click at [760, 258] on button "Use setting" at bounding box center [757, 262] width 18 height 9
click at [759, 290] on button "Use setting" at bounding box center [757, 294] width 18 height 9
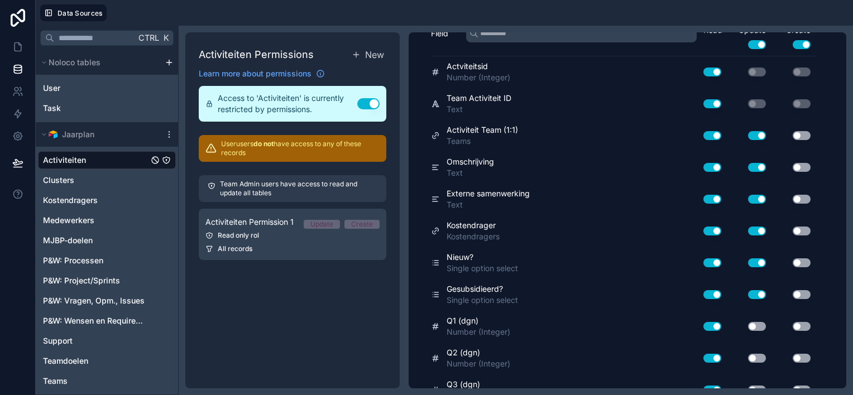
click at [763, 324] on button "Use setting" at bounding box center [757, 326] width 18 height 9
click at [759, 355] on button "Use setting" at bounding box center [757, 358] width 18 height 9
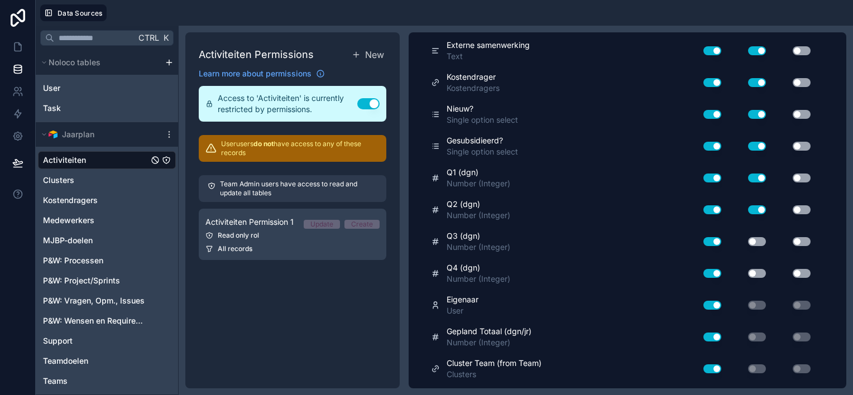
scroll to position [335, 0]
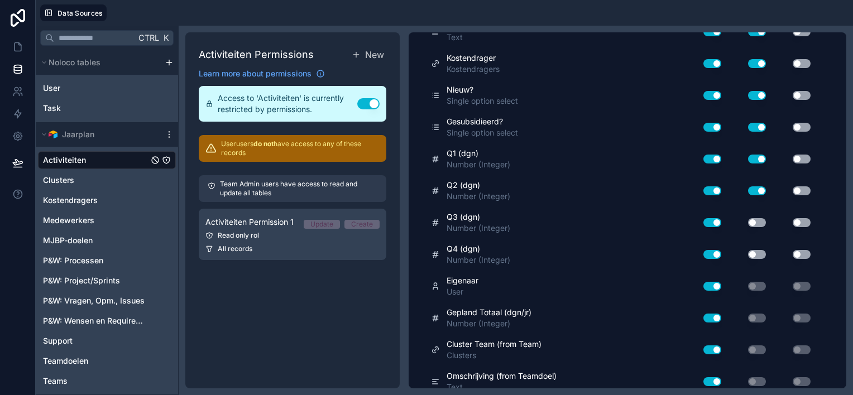
click at [760, 218] on button "Use setting" at bounding box center [757, 222] width 18 height 9
click at [760, 250] on button "Use setting" at bounding box center [757, 254] width 18 height 9
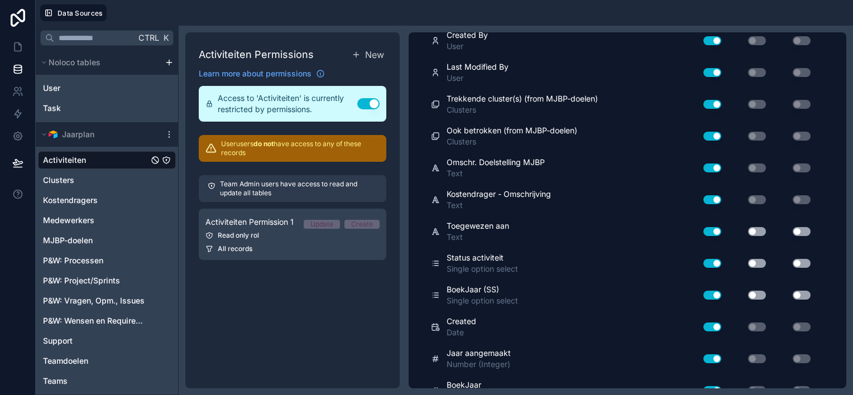
scroll to position [725, 0]
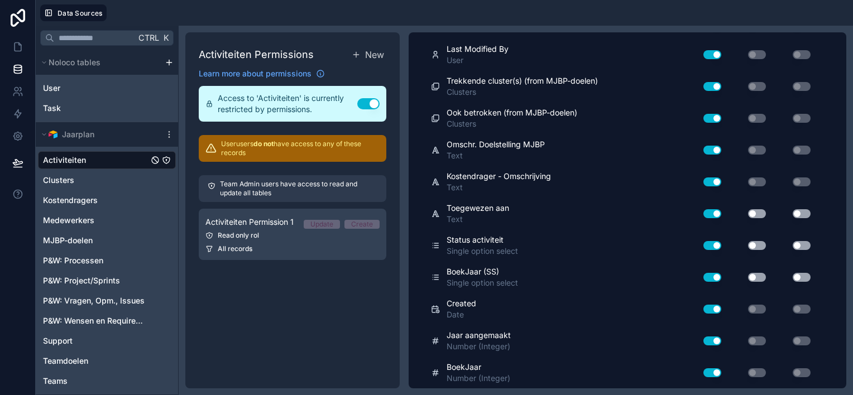
click at [762, 210] on button "Use setting" at bounding box center [757, 213] width 18 height 9
click at [761, 241] on button "Use setting" at bounding box center [757, 245] width 18 height 9
click at [757, 273] on button "Use setting" at bounding box center [757, 277] width 18 height 9
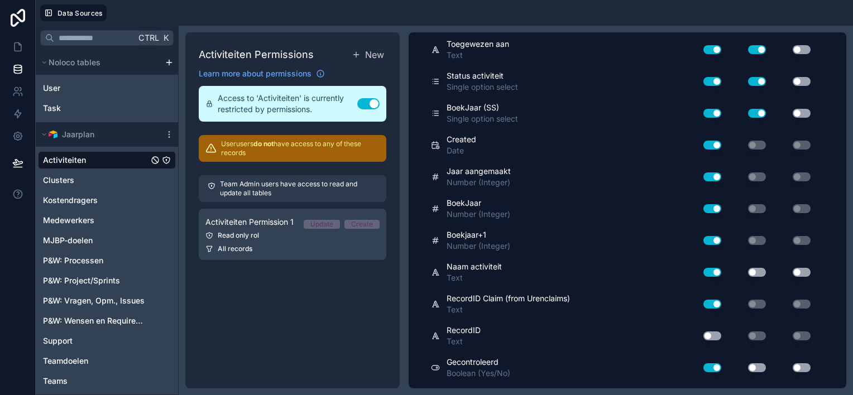
scroll to position [893, 0]
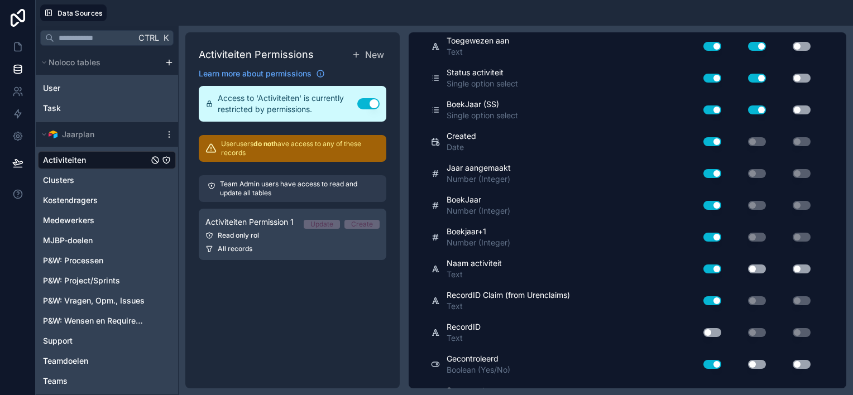
click at [762, 264] on button "Use setting" at bounding box center [757, 268] width 18 height 9
click at [757, 360] on button "Use setting" at bounding box center [757, 364] width 18 height 9
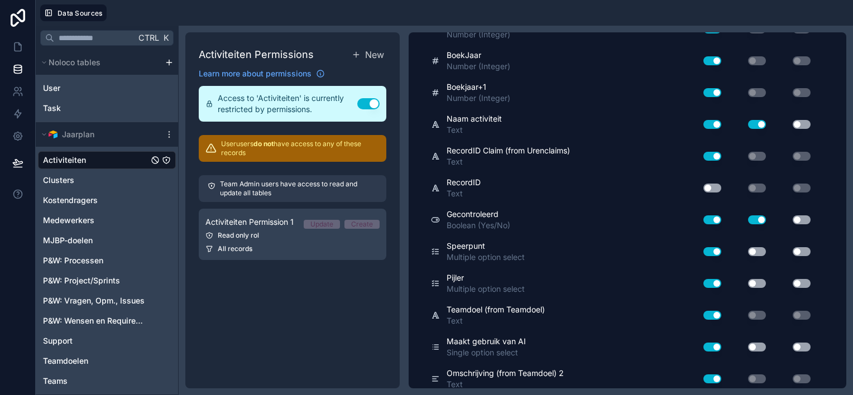
scroll to position [1060, 0]
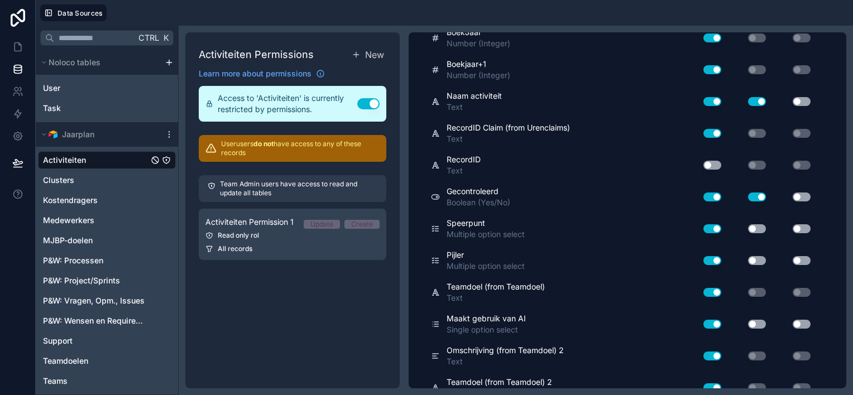
click at [759, 224] on button "Use setting" at bounding box center [757, 228] width 18 height 9
click at [758, 256] on button "Use setting" at bounding box center [757, 260] width 18 height 9
click at [758, 320] on button "Use setting" at bounding box center [757, 324] width 18 height 9
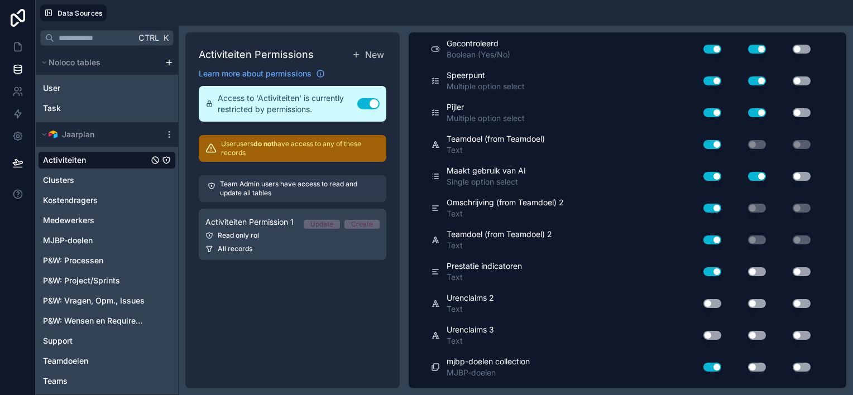
scroll to position [1228, 0]
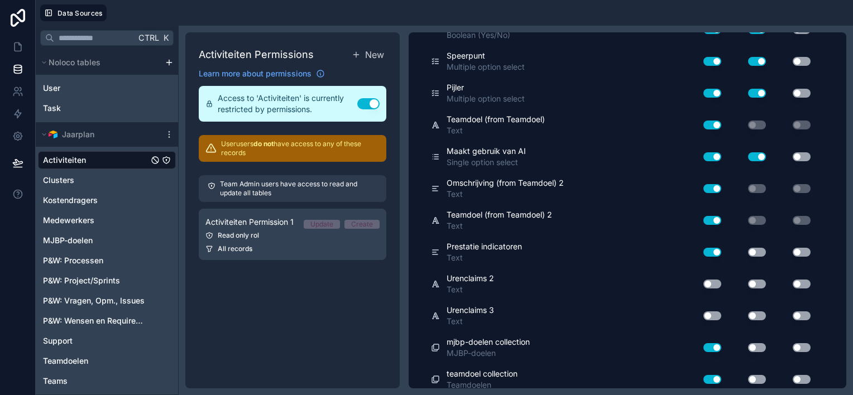
click at [759, 248] on button "Use setting" at bounding box center [757, 252] width 18 height 9
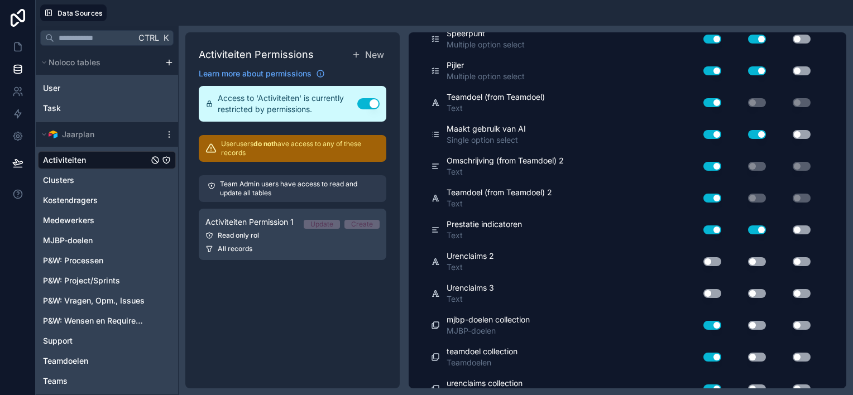
scroll to position [1259, 0]
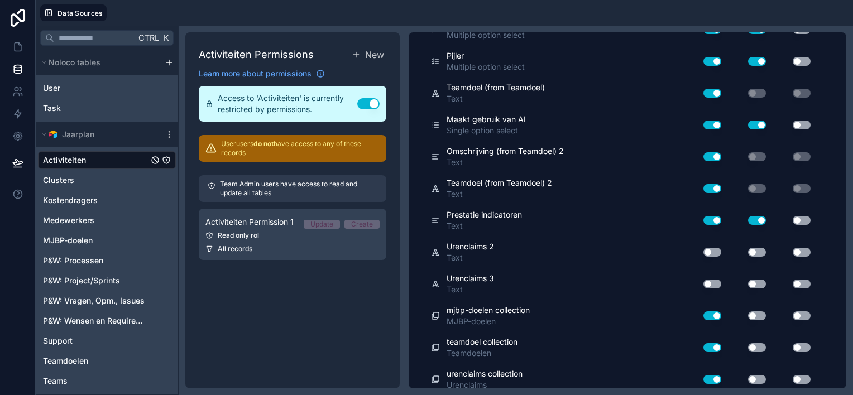
click at [757, 311] on button "Use setting" at bounding box center [757, 315] width 18 height 9
click at [759, 343] on button "Use setting" at bounding box center [757, 347] width 18 height 9
click at [759, 375] on button "Use setting" at bounding box center [757, 379] width 18 height 9
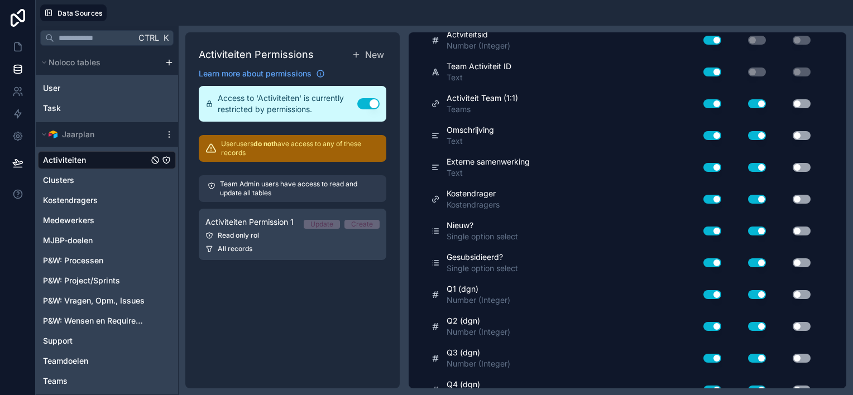
scroll to position [0, 0]
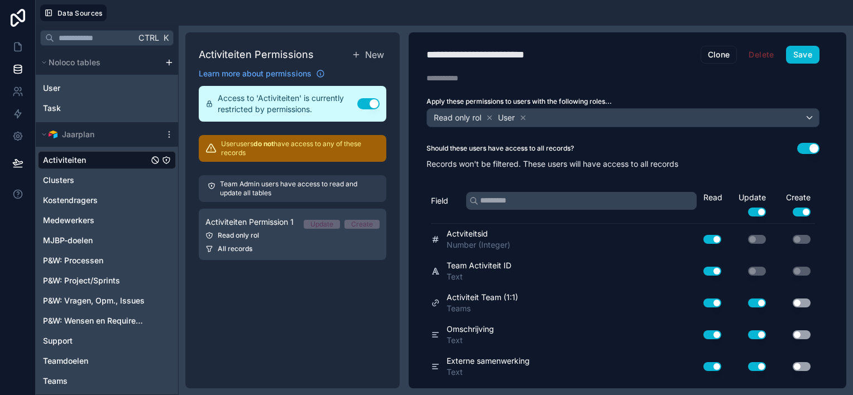
click at [804, 300] on button "Use setting" at bounding box center [801, 303] width 18 height 9
click at [798, 331] on button "Use setting" at bounding box center [801, 334] width 18 height 9
click at [798, 362] on button "Use setting" at bounding box center [801, 366] width 18 height 9
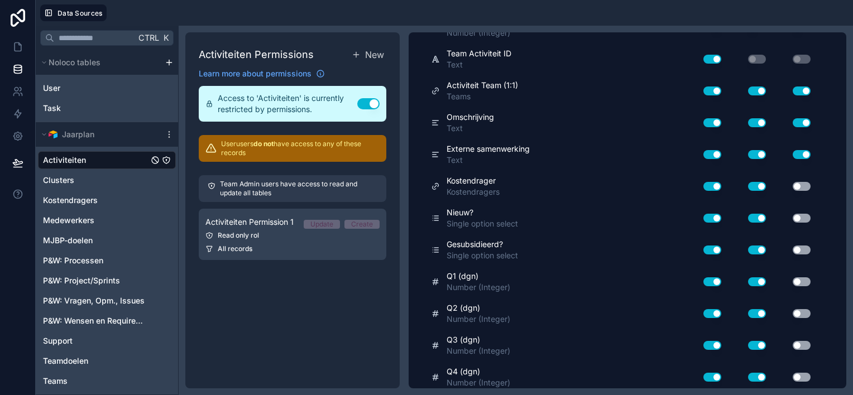
scroll to position [223, 0]
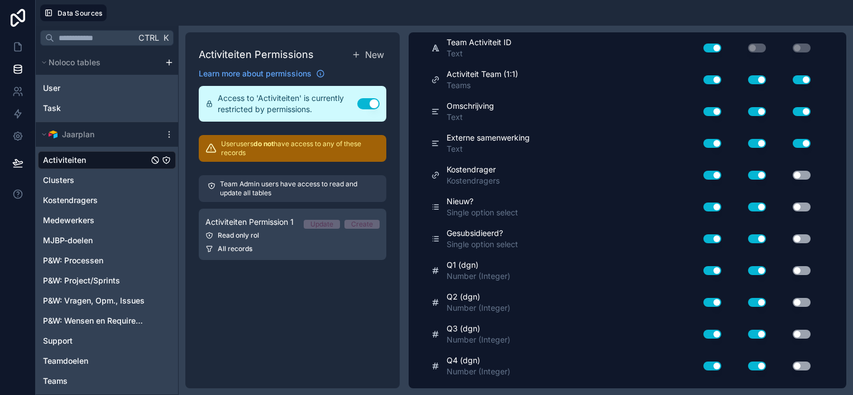
click at [804, 176] on button "Use setting" at bounding box center [801, 175] width 18 height 9
click at [804, 206] on button "Use setting" at bounding box center [801, 207] width 18 height 9
click at [805, 234] on button "Use setting" at bounding box center [801, 238] width 18 height 9
click at [806, 262] on div "Use setting" at bounding box center [792, 271] width 45 height 18
click at [804, 266] on button "Use setting" at bounding box center [801, 270] width 18 height 9
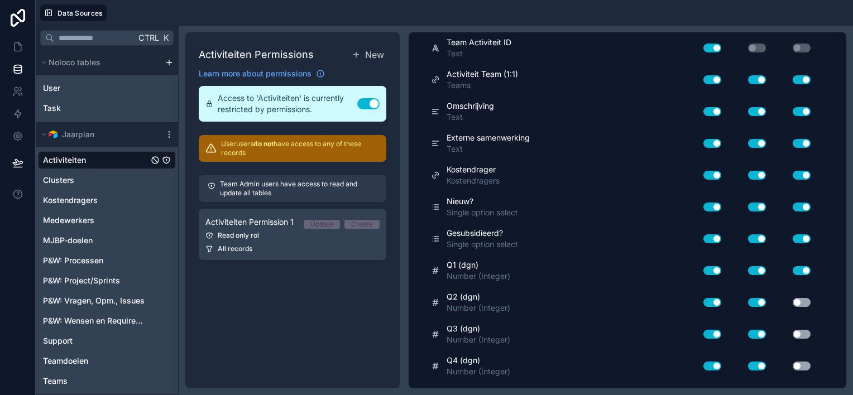
click at [803, 298] on button "Use setting" at bounding box center [801, 302] width 18 height 9
click at [803, 331] on button "Use setting" at bounding box center [801, 334] width 18 height 9
click at [804, 362] on button "Use setting" at bounding box center [801, 366] width 18 height 9
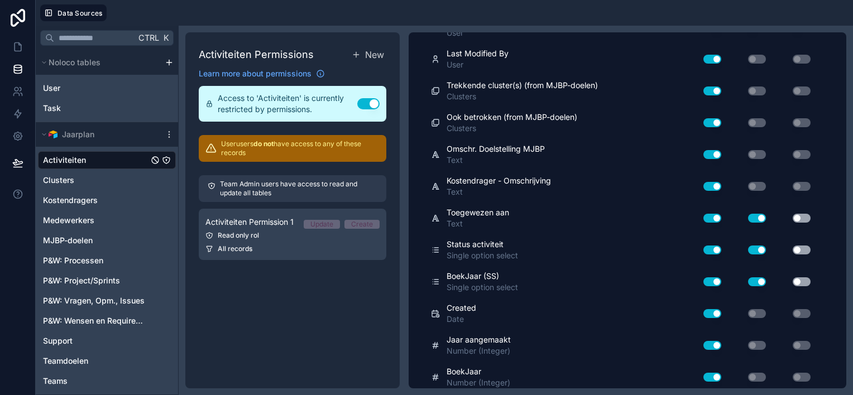
scroll to position [725, 0]
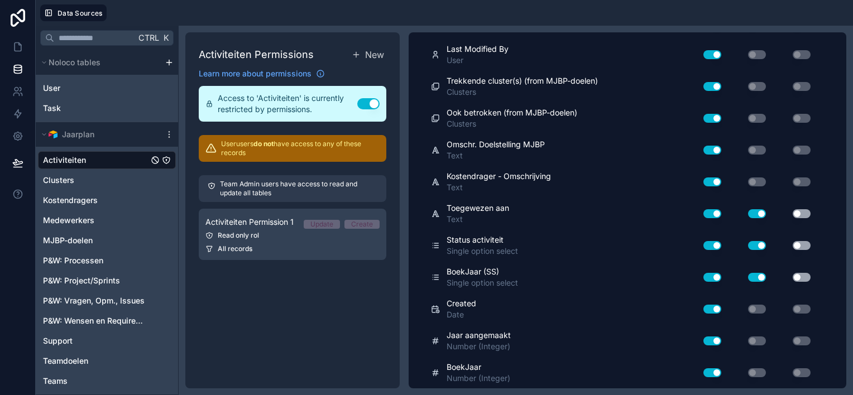
click at [800, 209] on button "Use setting" at bounding box center [801, 213] width 18 height 9
click at [805, 241] on button "Use setting" at bounding box center [801, 245] width 18 height 9
click at [806, 273] on button "Use setting" at bounding box center [801, 277] width 18 height 9
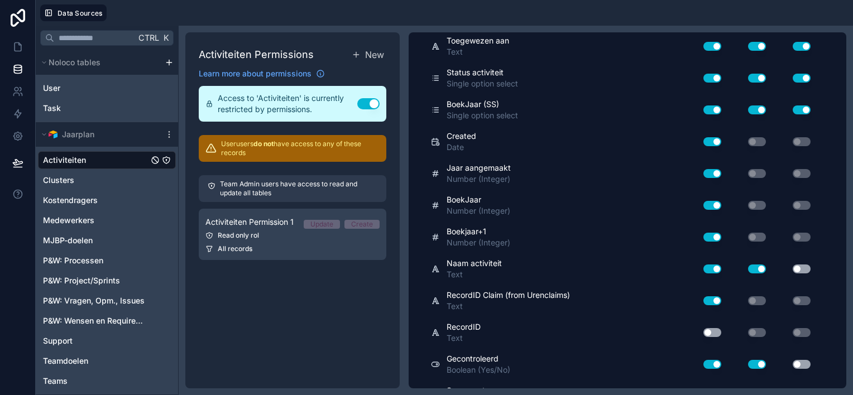
scroll to position [949, 0]
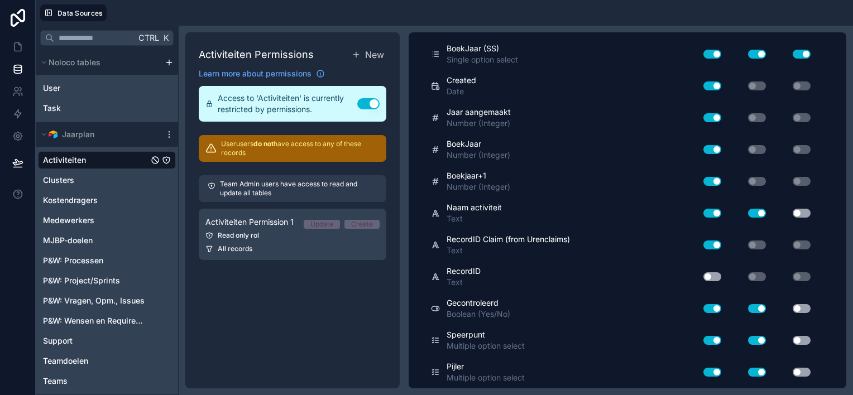
click at [804, 209] on button "Use setting" at bounding box center [801, 213] width 18 height 9
click at [801, 304] on button "Use setting" at bounding box center [801, 308] width 18 height 9
click at [802, 336] on button "Use setting" at bounding box center [801, 340] width 18 height 9
click at [801, 368] on button "Use setting" at bounding box center [801, 372] width 18 height 9
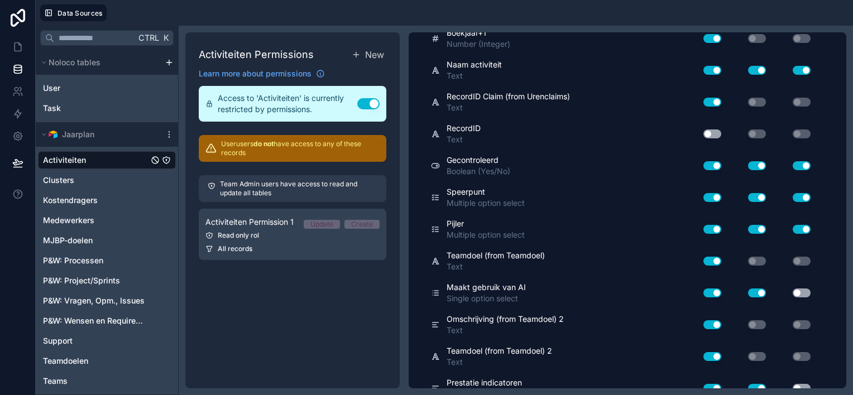
scroll to position [1116, 0]
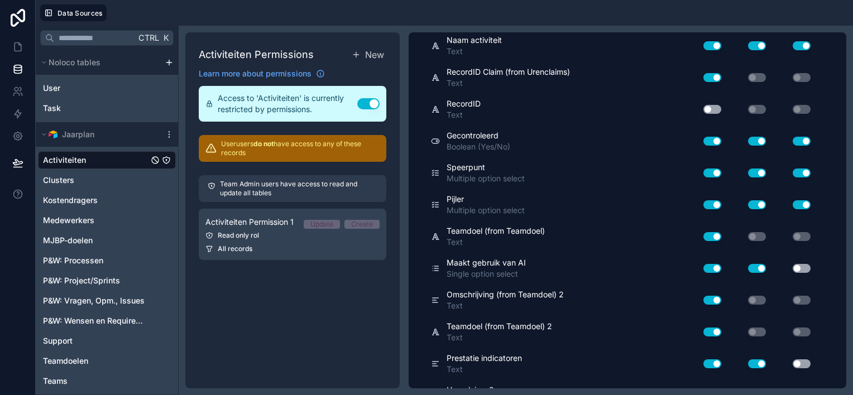
click at [802, 264] on button "Use setting" at bounding box center [801, 268] width 18 height 9
click at [804, 359] on button "Use setting" at bounding box center [801, 363] width 18 height 9
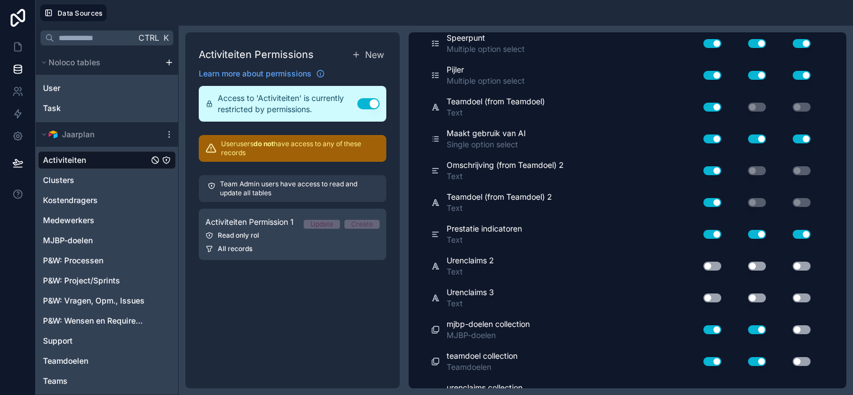
scroll to position [1259, 0]
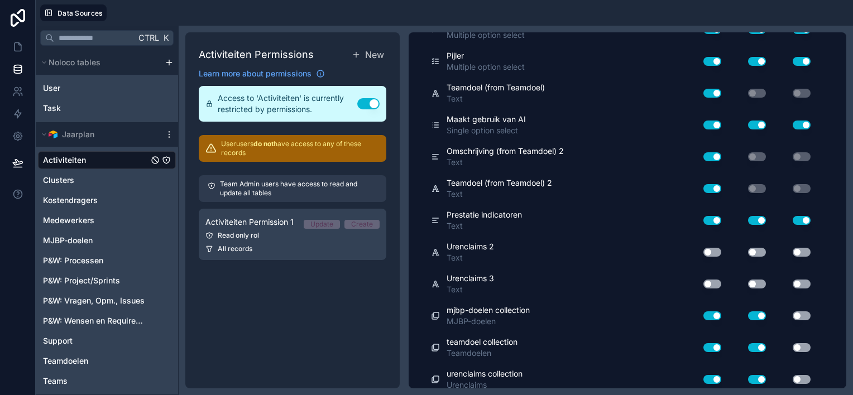
click at [759, 248] on button "Use setting" at bounding box center [757, 252] width 18 height 9
click at [761, 280] on button "Use setting" at bounding box center [757, 284] width 18 height 9
click at [806, 311] on button "Use setting" at bounding box center [801, 315] width 18 height 9
click at [805, 343] on button "Use setting" at bounding box center [801, 347] width 18 height 9
click at [804, 375] on button "Use setting" at bounding box center [801, 379] width 18 height 9
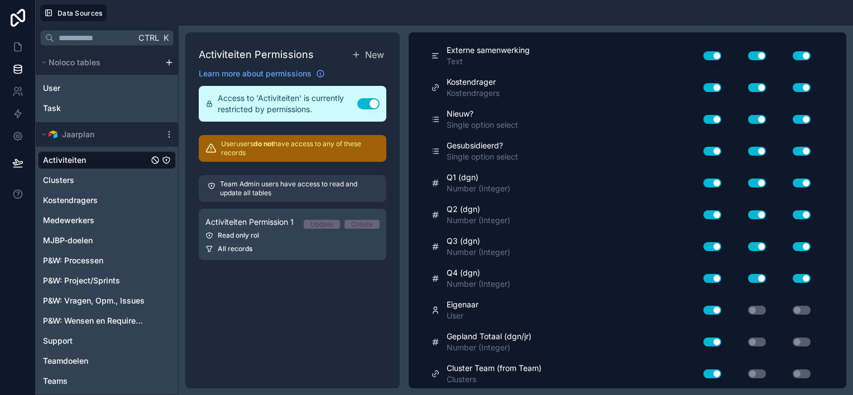
scroll to position [0, 0]
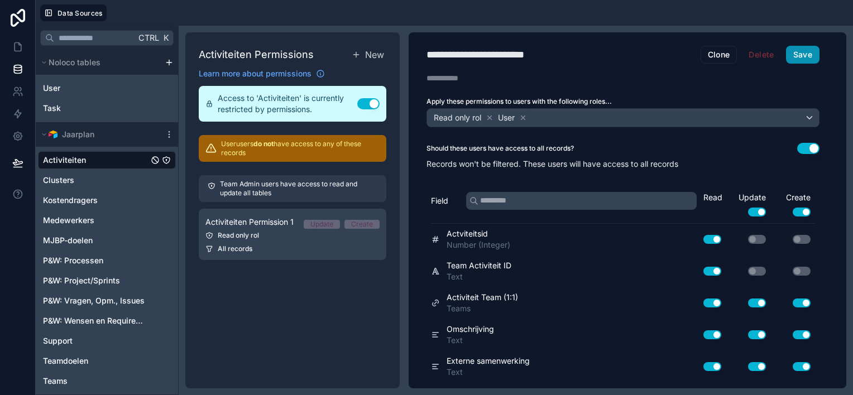
click at [801, 54] on button "Save" at bounding box center [802, 55] width 33 height 18
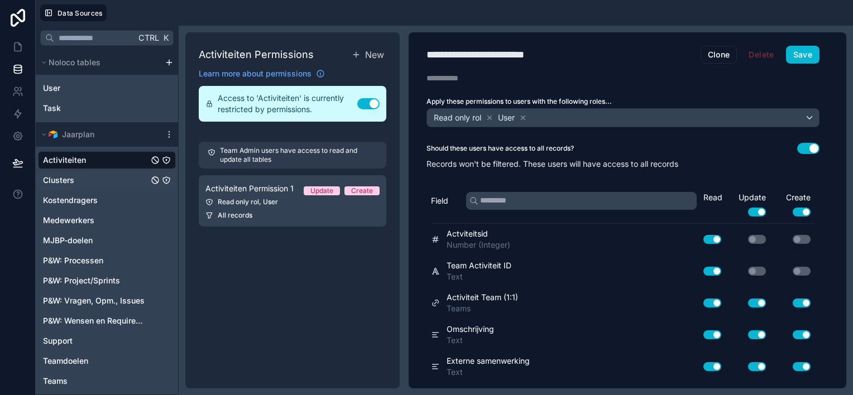
click at [64, 180] on span "Clusters" at bounding box center [58, 180] width 31 height 11
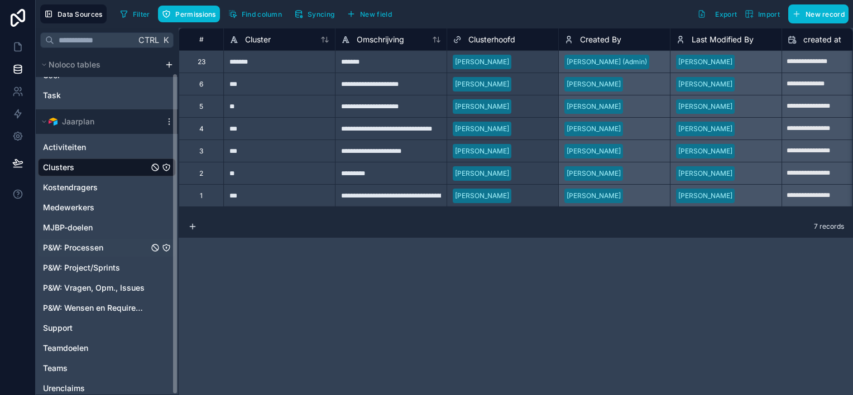
scroll to position [22, 0]
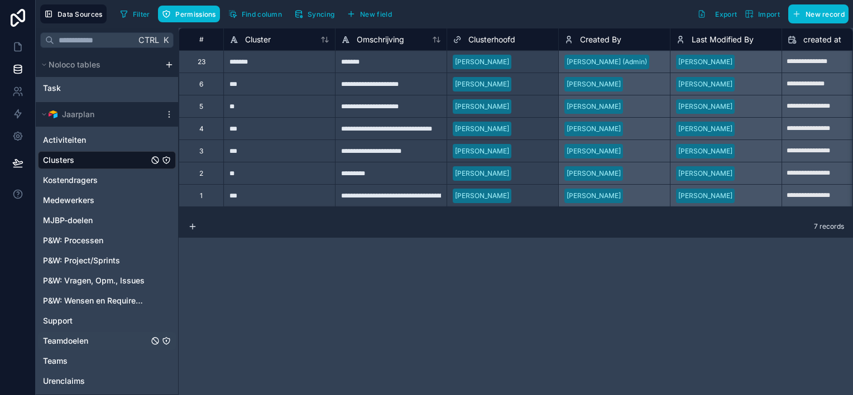
click at [88, 340] on span "Teamdoelen" at bounding box center [65, 340] width 45 height 11
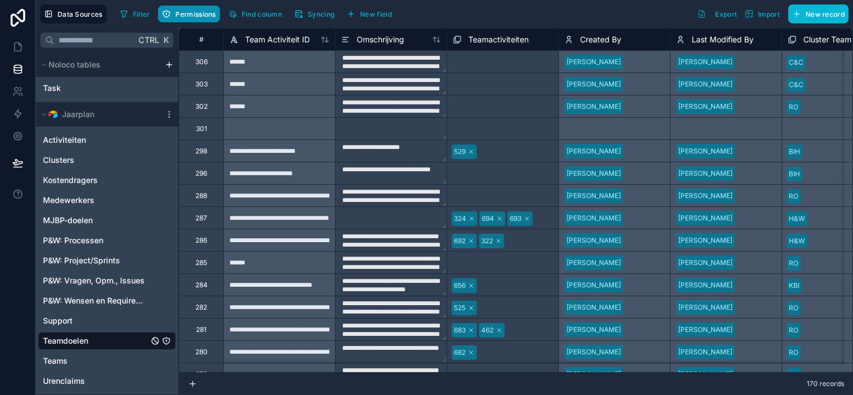
click at [176, 10] on span "Permissions" at bounding box center [195, 14] width 40 height 8
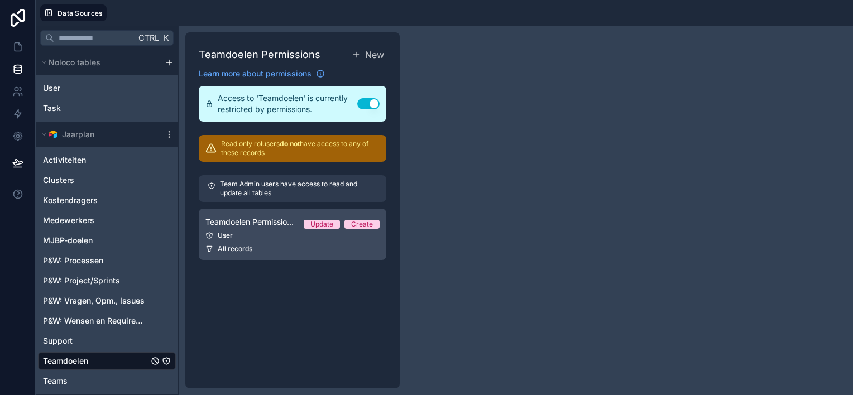
click at [273, 231] on div "User" at bounding box center [292, 235] width 174 height 9
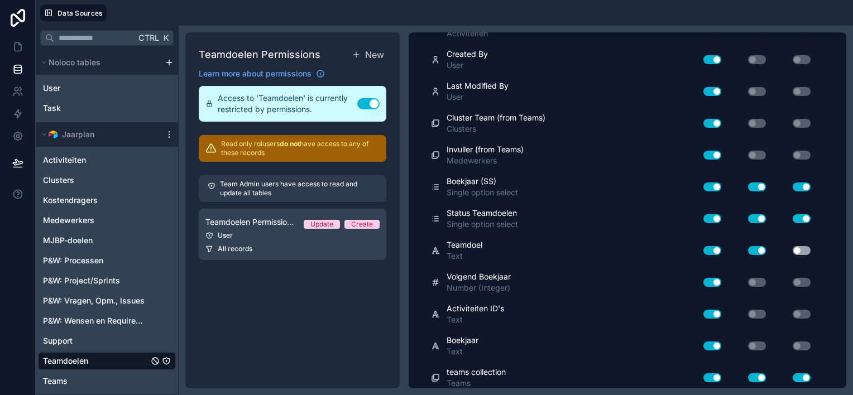
scroll to position [277, 0]
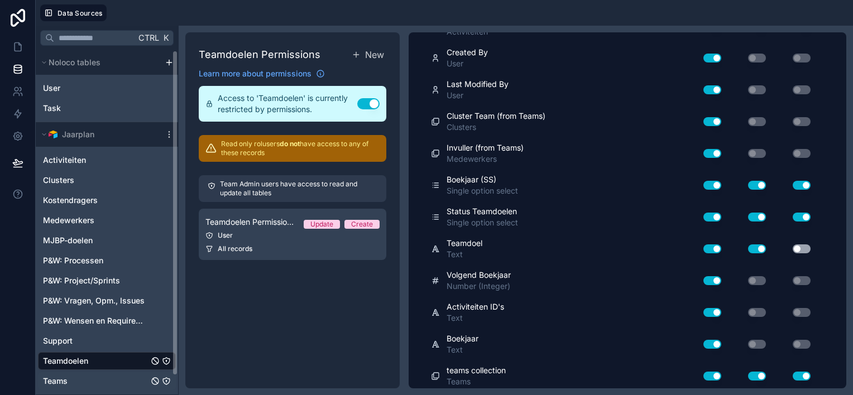
click at [106, 377] on div "Teams" at bounding box center [107, 381] width 138 height 18
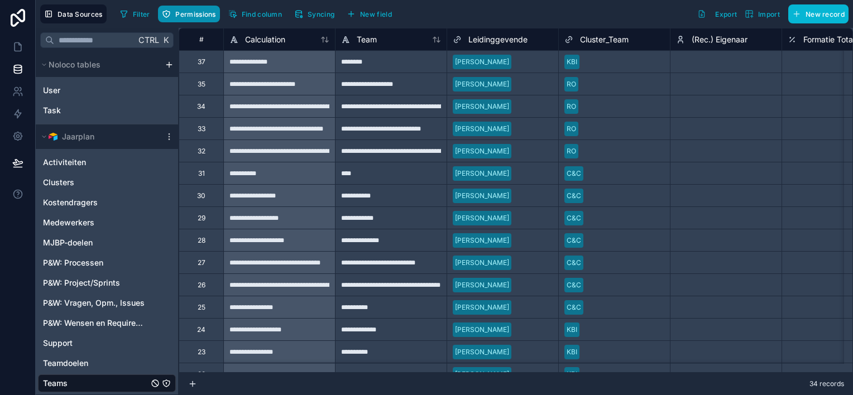
click at [191, 11] on span "Permissions" at bounding box center [195, 14] width 40 height 8
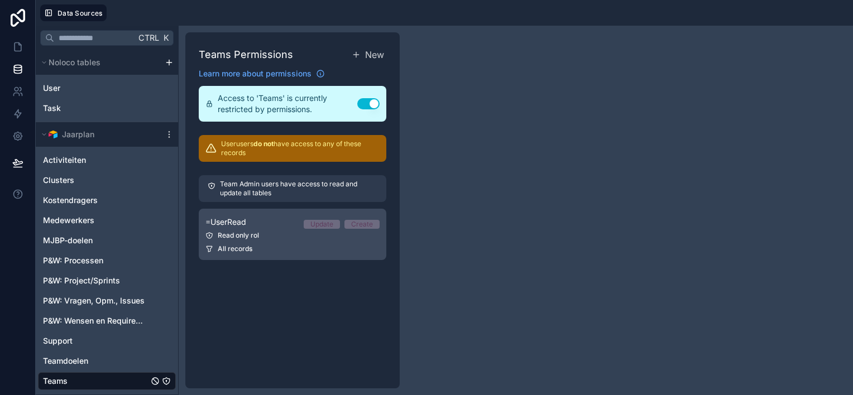
click at [261, 235] on div "Read only rol" at bounding box center [292, 235] width 174 height 9
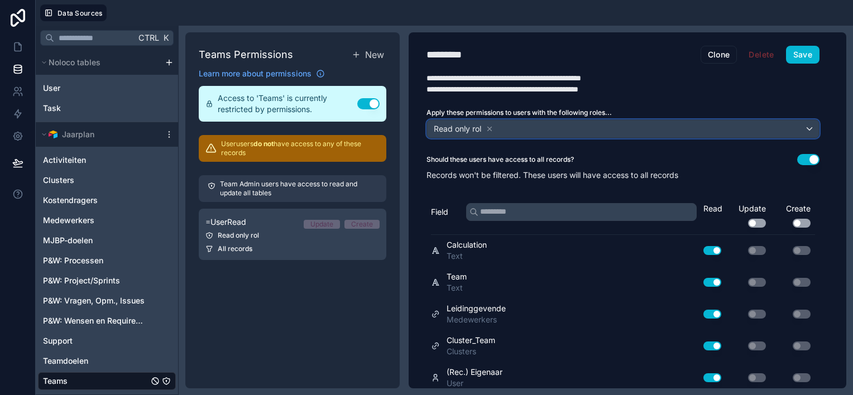
click at [779, 131] on div "Read only rol" at bounding box center [623, 129] width 392 height 18
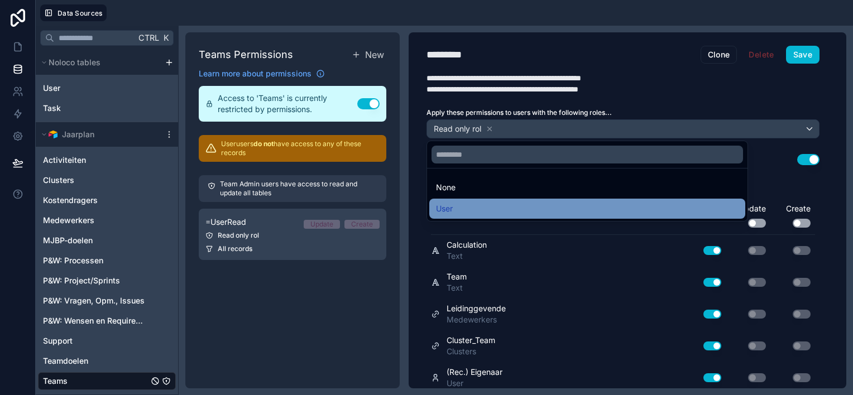
click at [464, 205] on div "User" at bounding box center [587, 208] width 302 height 13
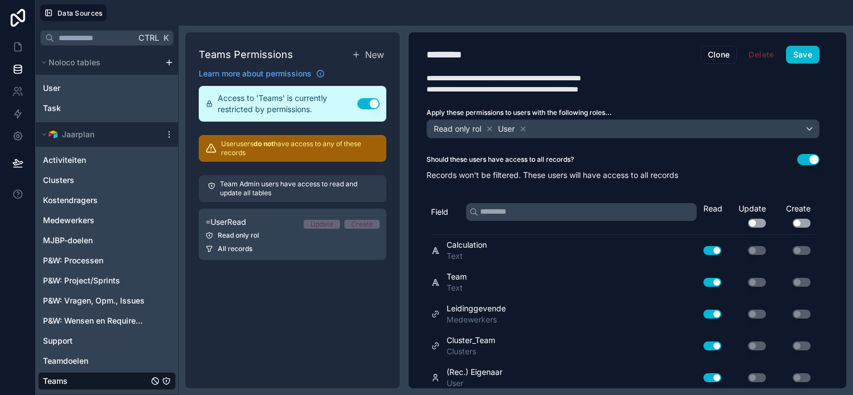
click at [759, 223] on button "Use setting" at bounding box center [757, 223] width 18 height 9
click at [808, 221] on button "Use setting" at bounding box center [801, 223] width 18 height 9
click at [763, 278] on button "Use setting" at bounding box center [757, 282] width 18 height 9
drag, startPoint x: 804, startPoint y: 280, endPoint x: 797, endPoint y: 286, distance: 8.7
click at [804, 280] on button "Use setting" at bounding box center [801, 282] width 18 height 9
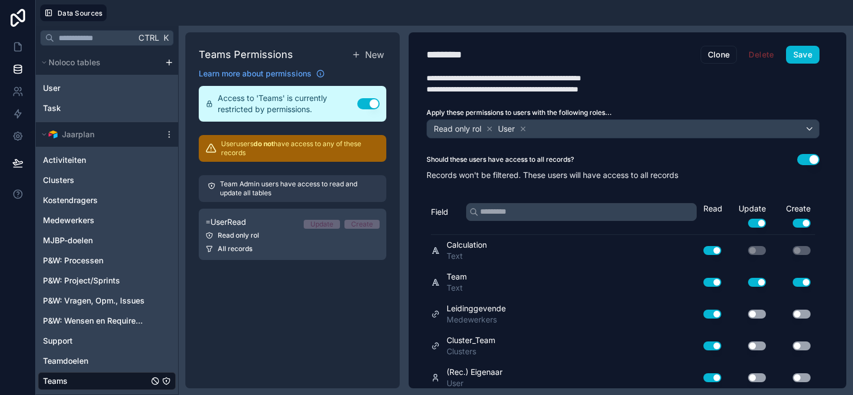
click at [759, 312] on button "Use setting" at bounding box center [757, 314] width 18 height 9
drag, startPoint x: 802, startPoint y: 310, endPoint x: 780, endPoint y: 324, distance: 25.6
click at [802, 310] on button "Use setting" at bounding box center [801, 314] width 18 height 9
click at [758, 342] on button "Use setting" at bounding box center [757, 345] width 18 height 9
click at [802, 342] on button "Use setting" at bounding box center [801, 345] width 18 height 9
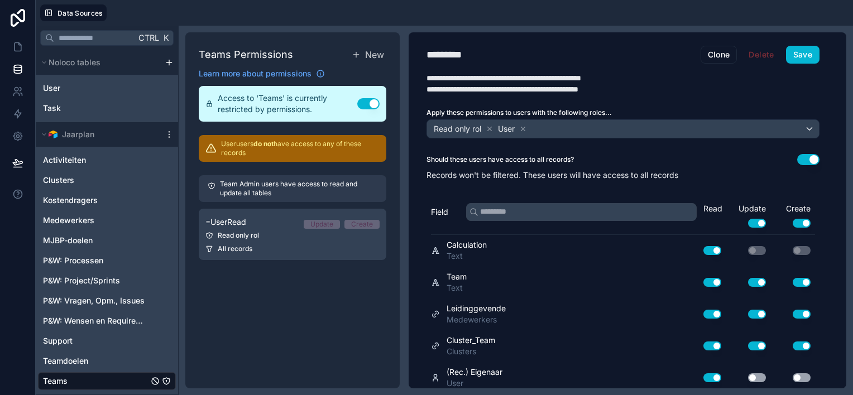
click at [760, 373] on button "Use setting" at bounding box center [757, 377] width 18 height 9
click at [804, 373] on button "Use setting" at bounding box center [801, 377] width 18 height 9
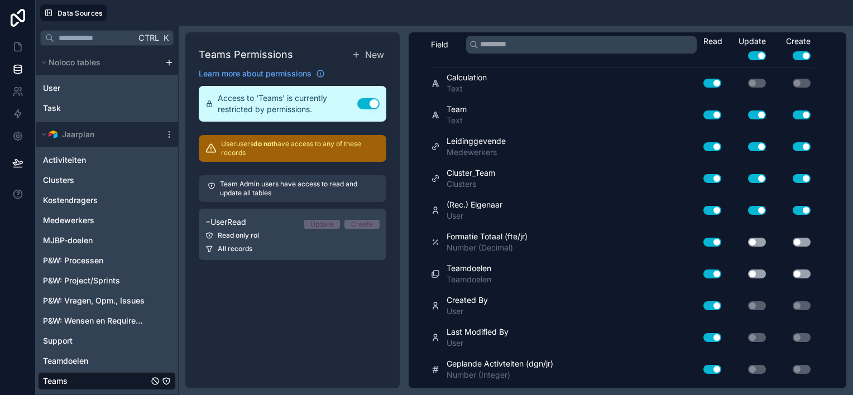
scroll to position [223, 0]
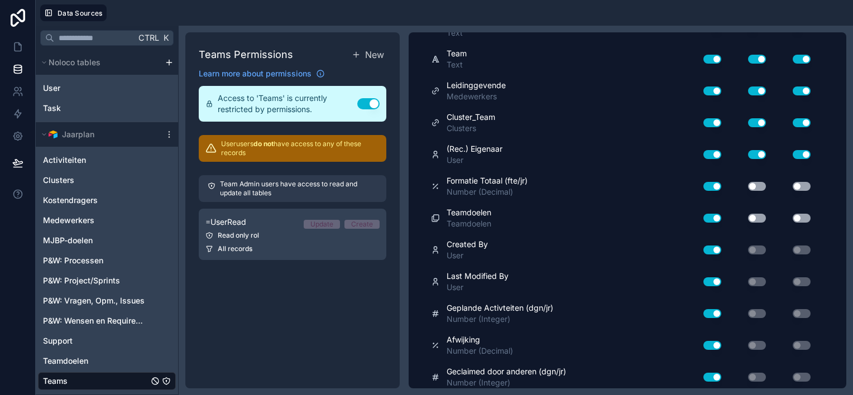
click at [757, 182] on button "Use setting" at bounding box center [757, 186] width 18 height 9
click at [804, 184] on button "Use setting" at bounding box center [801, 186] width 18 height 9
click at [757, 219] on button "Use setting" at bounding box center [757, 218] width 18 height 9
click at [799, 217] on button "Use setting" at bounding box center [801, 218] width 18 height 9
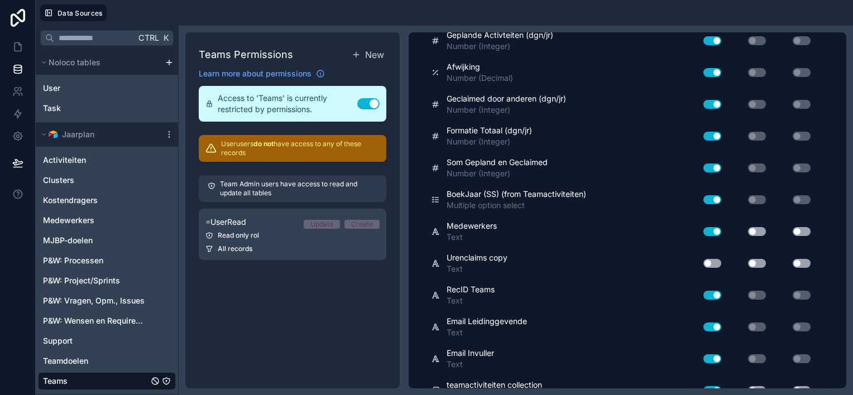
scroll to position [502, 0]
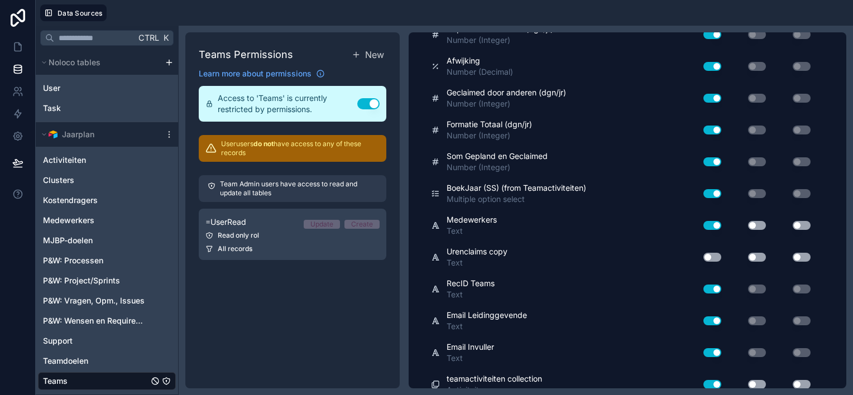
click at [759, 221] on button "Use setting" at bounding box center [757, 225] width 18 height 9
click at [804, 222] on button "Use setting" at bounding box center [801, 225] width 18 height 9
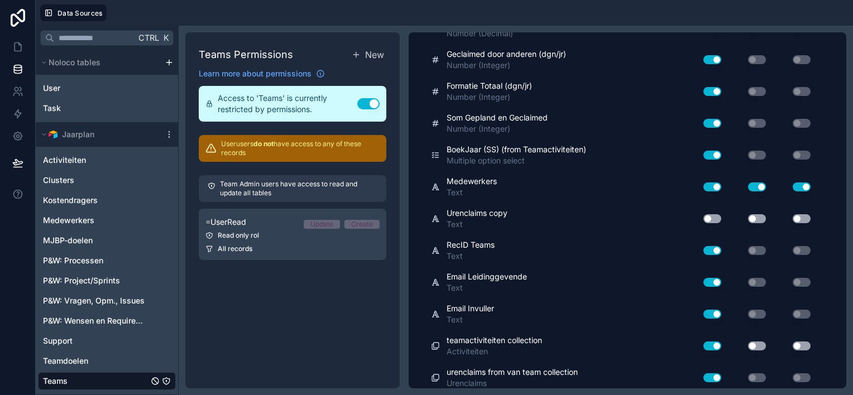
scroll to position [605, 0]
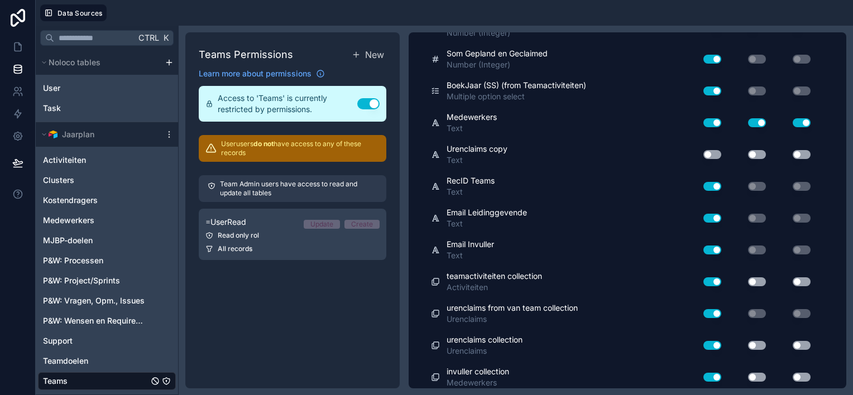
click at [760, 277] on button "Use setting" at bounding box center [757, 281] width 18 height 9
click at [802, 277] on button "Use setting" at bounding box center [801, 281] width 18 height 9
click at [757, 341] on button "Use setting" at bounding box center [757, 345] width 18 height 9
click at [806, 341] on button "Use setting" at bounding box center [801, 345] width 18 height 9
drag, startPoint x: 759, startPoint y: 373, endPoint x: 768, endPoint y: 372, distance: 9.0
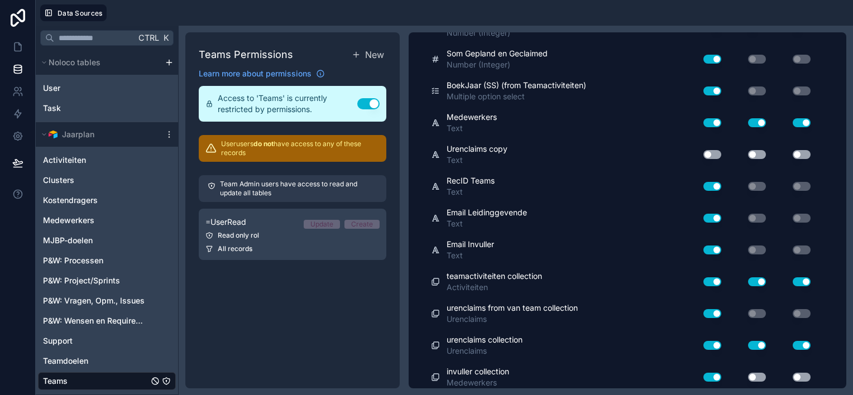
click at [763, 373] on button "Use setting" at bounding box center [757, 377] width 18 height 9
click at [801, 373] on button "Use setting" at bounding box center [801, 377] width 18 height 9
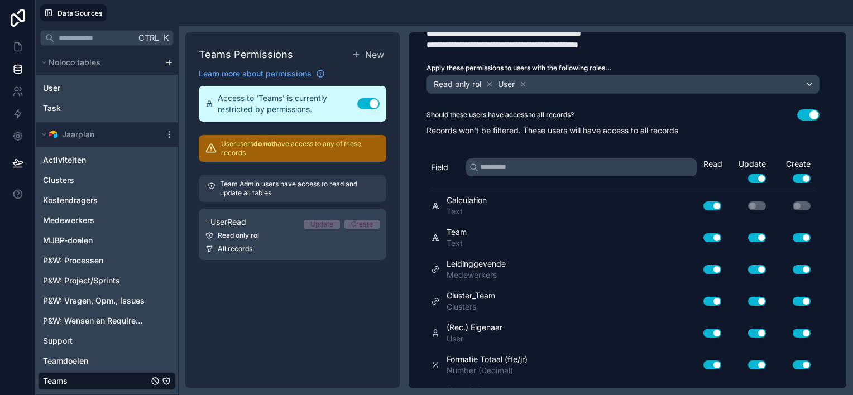
scroll to position [0, 0]
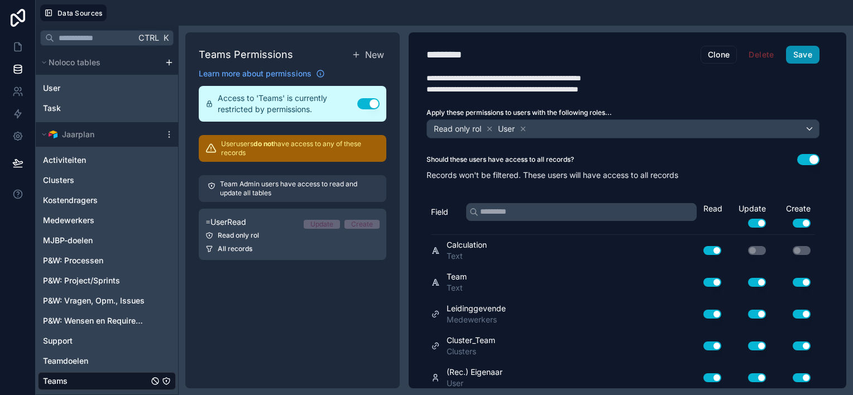
click at [804, 50] on button "Save" at bounding box center [802, 55] width 33 height 18
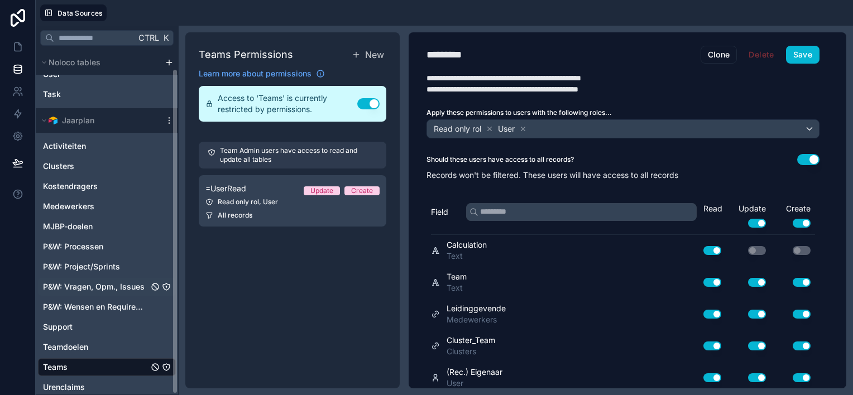
scroll to position [20, 0]
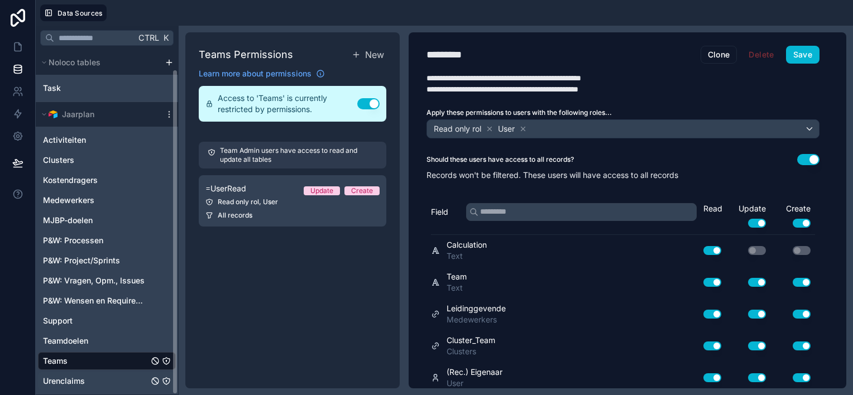
click at [76, 382] on span "Urenclaims" at bounding box center [64, 381] width 42 height 11
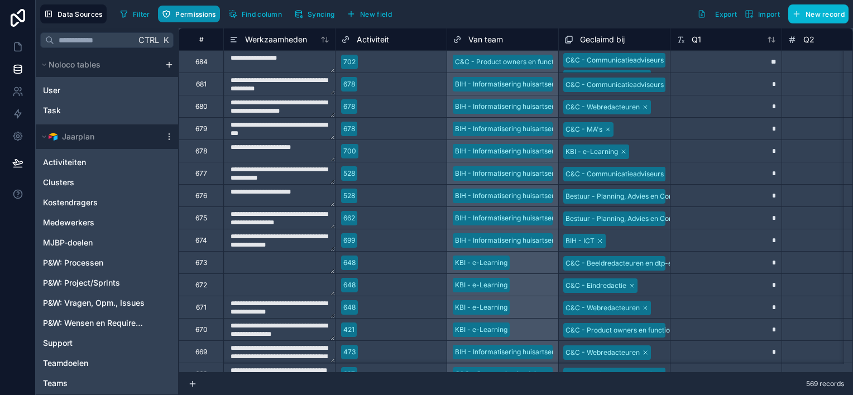
click at [190, 12] on span "Permissions" at bounding box center [195, 14] width 40 height 8
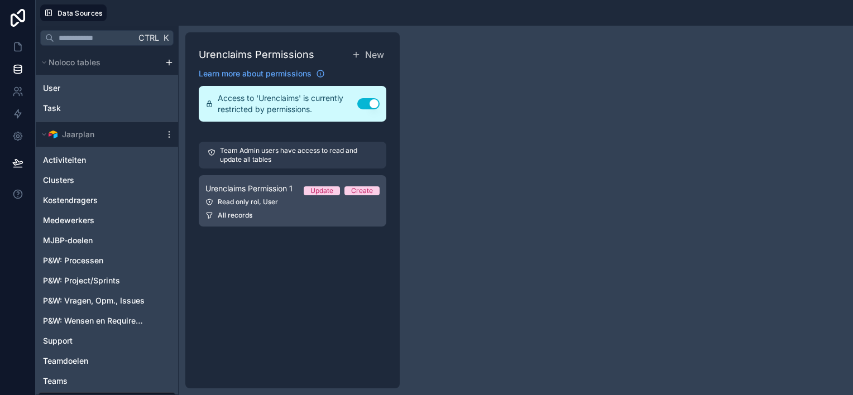
click at [275, 214] on div "All records" at bounding box center [292, 215] width 174 height 9
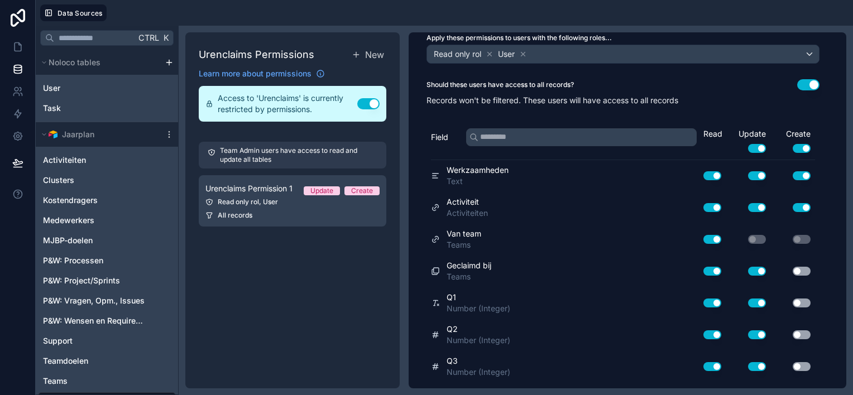
scroll to position [112, 0]
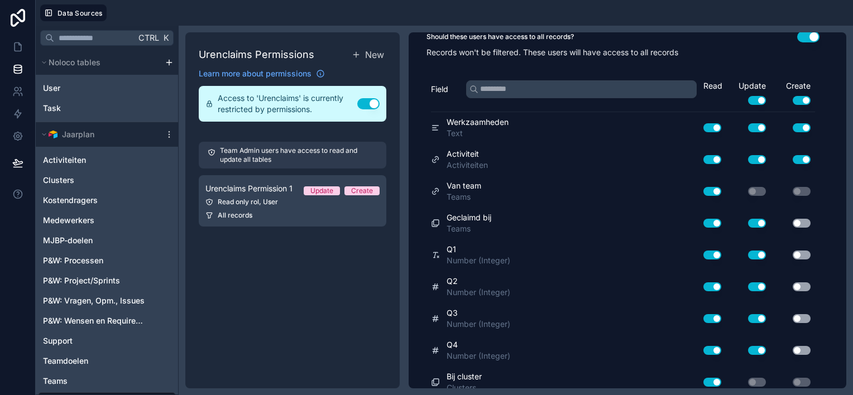
click at [801, 222] on button "Use setting" at bounding box center [801, 223] width 18 height 9
click at [804, 252] on button "Use setting" at bounding box center [801, 255] width 18 height 9
click at [802, 282] on button "Use setting" at bounding box center [801, 286] width 18 height 9
click at [804, 311] on div "Use setting" at bounding box center [792, 319] width 45 height 18
click at [802, 315] on button "Use setting" at bounding box center [801, 318] width 18 height 9
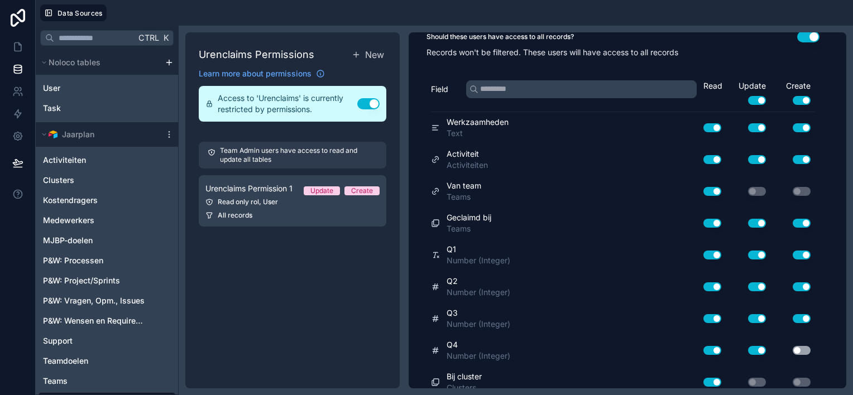
click at [804, 348] on button "Use setting" at bounding box center [801, 350] width 18 height 9
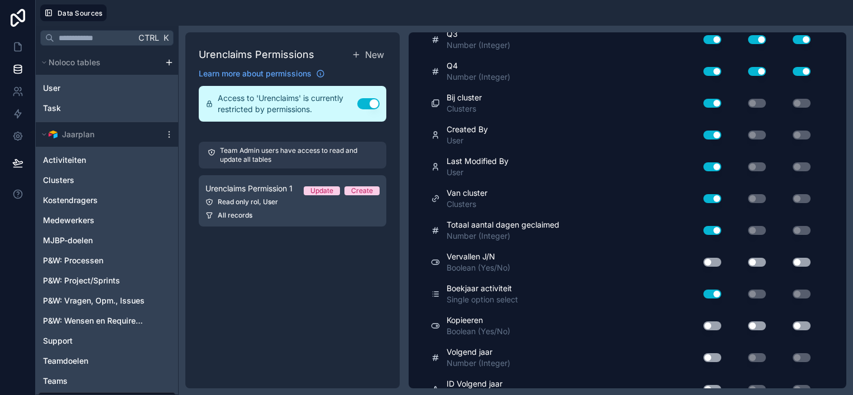
scroll to position [446, 0]
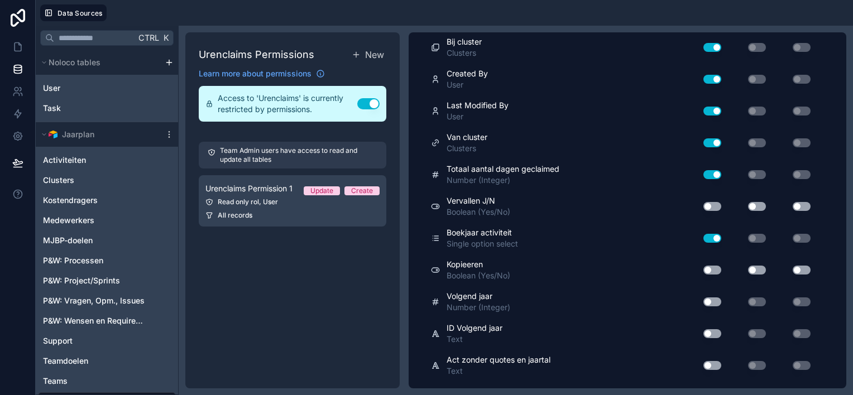
click at [759, 268] on button "Use setting" at bounding box center [757, 270] width 18 height 9
click at [802, 267] on button "Use setting" at bounding box center [801, 270] width 18 height 9
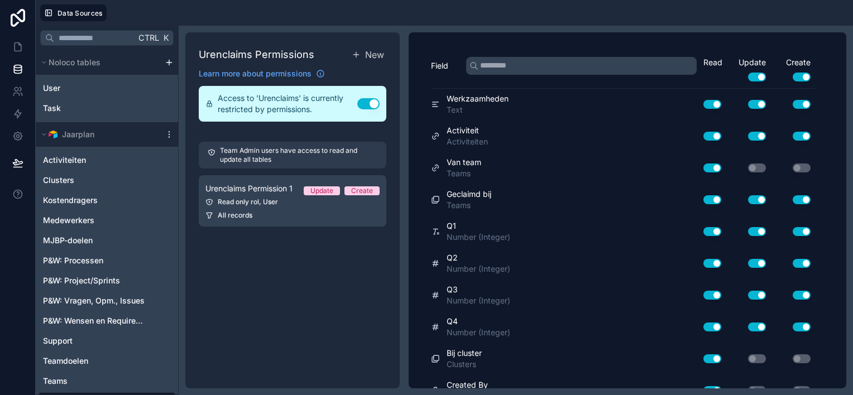
scroll to position [0, 0]
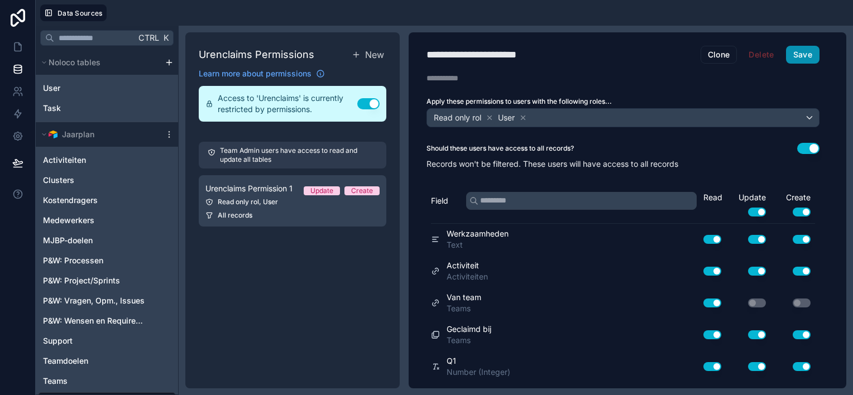
click at [805, 52] on button "Save" at bounding box center [802, 55] width 33 height 18
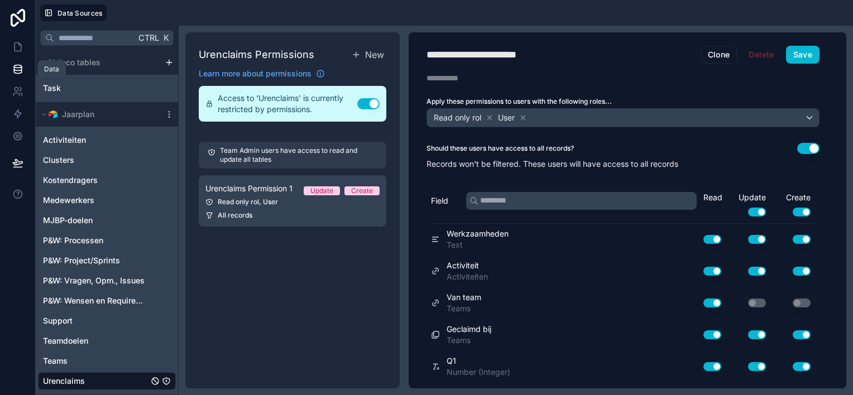
click at [19, 68] on icon at bounding box center [17, 69] width 11 height 11
click at [83, 87] on div "Task" at bounding box center [107, 88] width 138 height 18
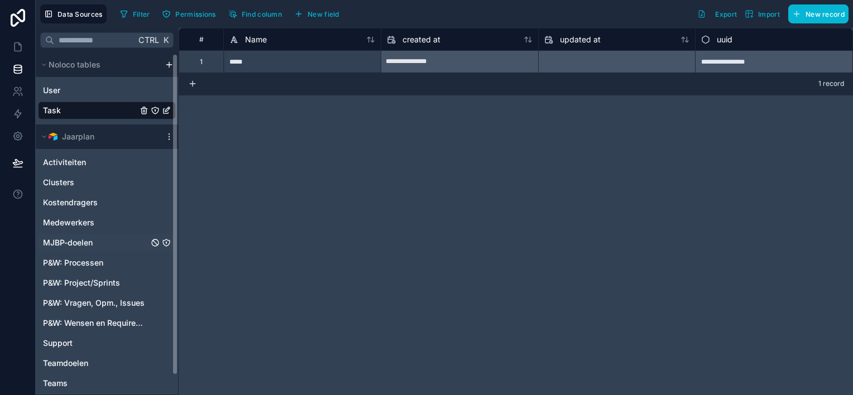
scroll to position [22, 0]
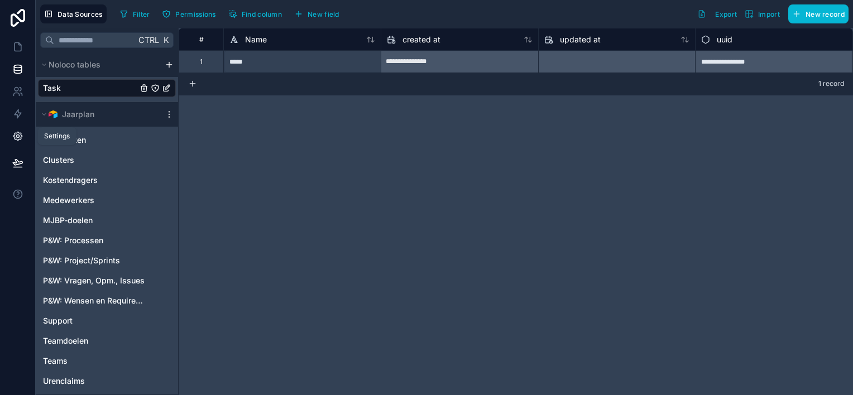
click at [17, 140] on icon at bounding box center [17, 136] width 8 height 8
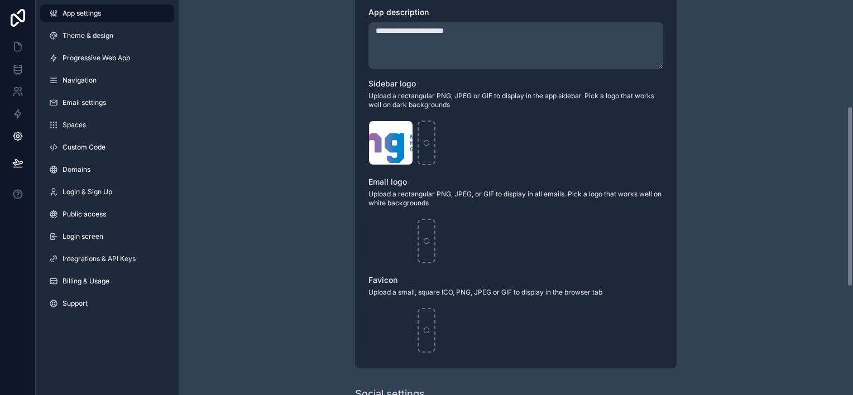
scroll to position [189, 0]
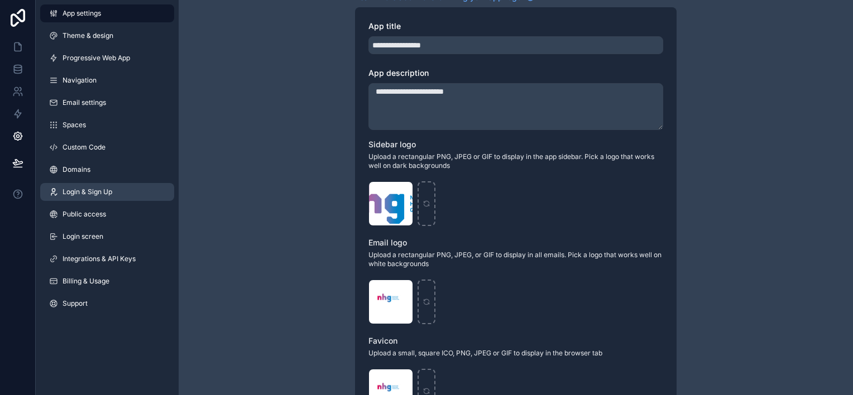
click at [102, 188] on span "Login & Sign Up" at bounding box center [87, 191] width 50 height 9
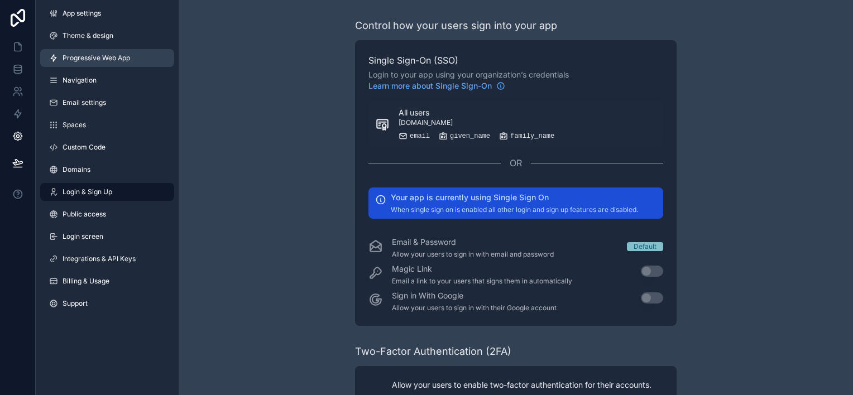
click at [115, 56] on span "Progressive Web App" at bounding box center [96, 58] width 68 height 9
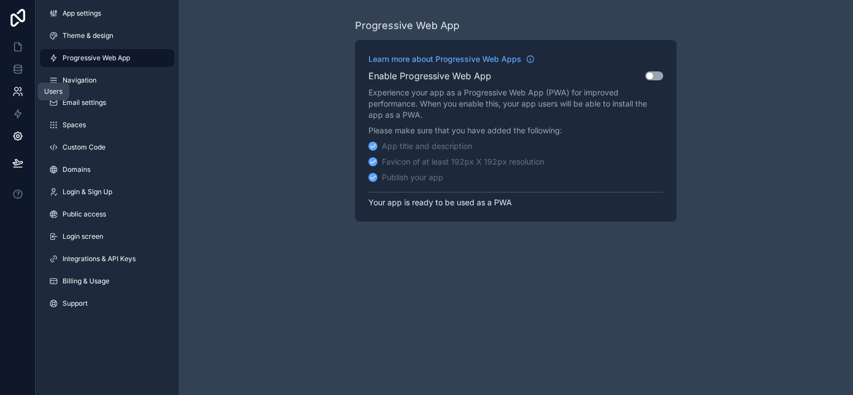
click at [20, 94] on icon at bounding box center [17, 91] width 11 height 11
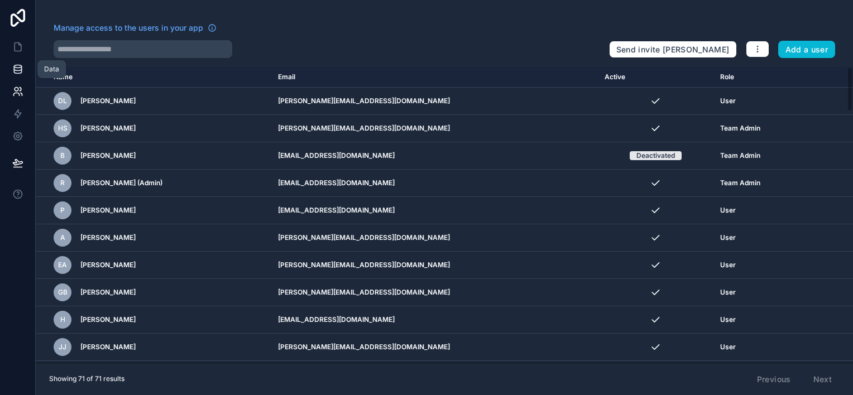
click at [13, 67] on icon at bounding box center [17, 69] width 11 height 11
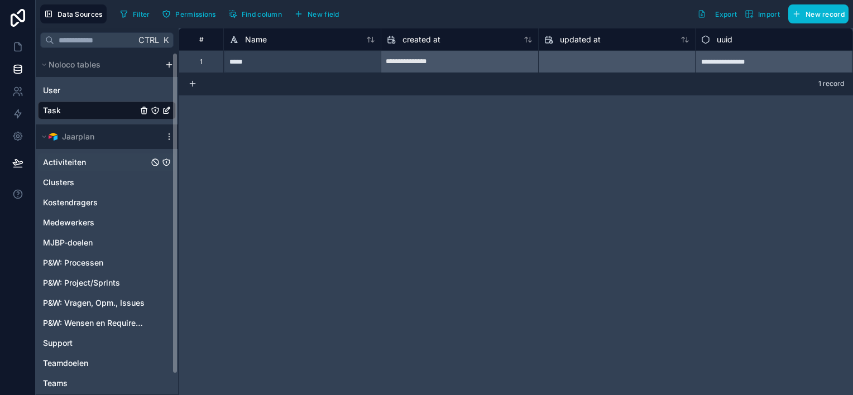
click at [81, 162] on span "Activiteiten" at bounding box center [64, 162] width 43 height 11
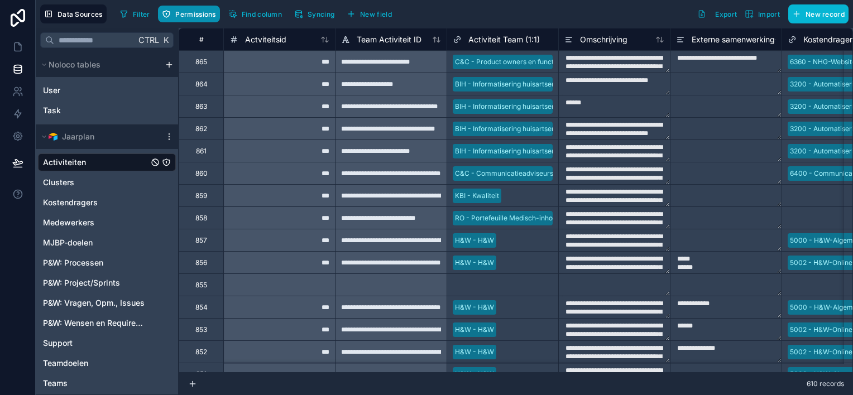
click at [185, 15] on span "Permissions" at bounding box center [195, 14] width 40 height 8
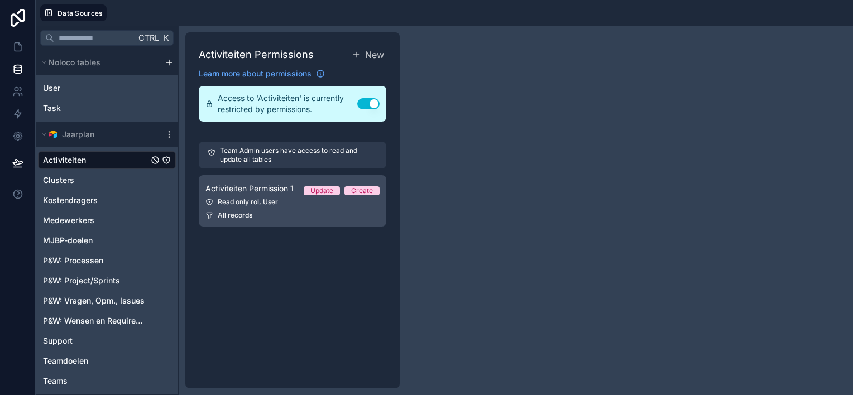
click at [288, 208] on link "Activiteiten Permission 1 Update Create Read only rol, User All records" at bounding box center [292, 200] width 187 height 51
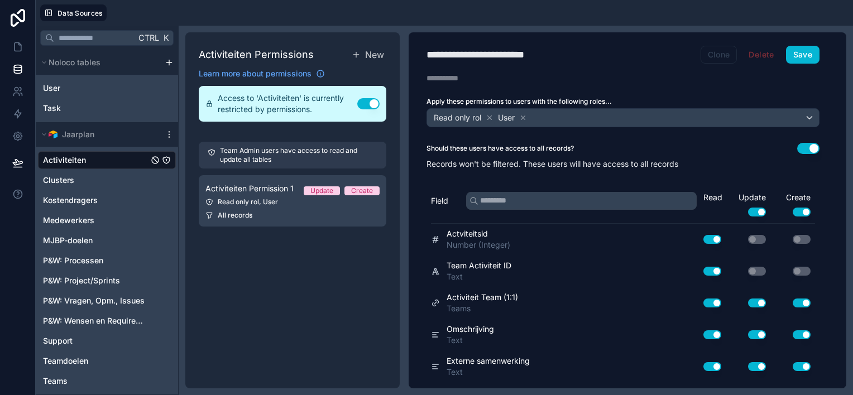
click at [725, 55] on button "Clone" at bounding box center [718, 55] width 37 height 18
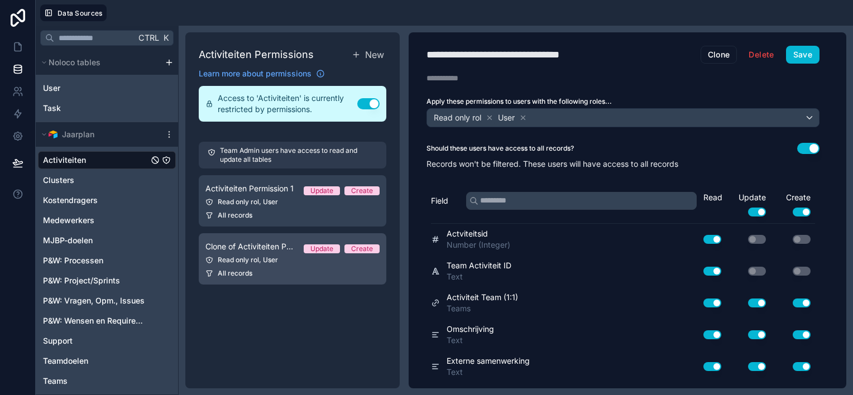
click at [277, 262] on div "Read only rol, User" at bounding box center [292, 260] width 174 height 9
click at [522, 117] on icon at bounding box center [523, 118] width 8 height 8
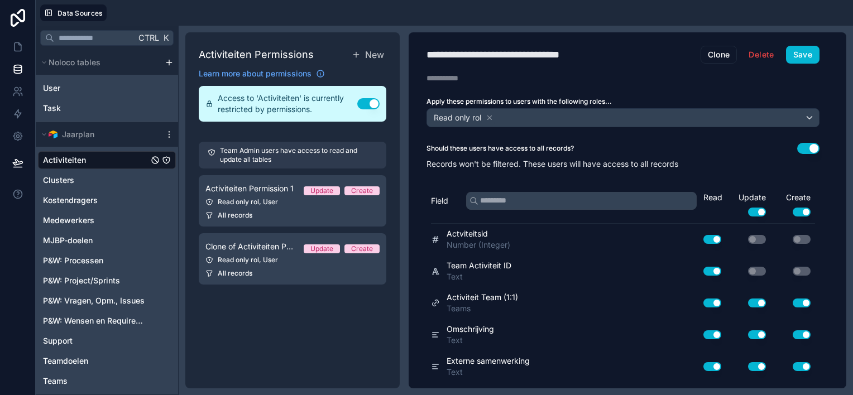
click at [753, 209] on button "Use setting" at bounding box center [757, 212] width 18 height 9
click at [795, 210] on button "Use setting" at bounding box center [801, 212] width 18 height 9
click at [802, 54] on button "Save" at bounding box center [802, 55] width 33 height 18
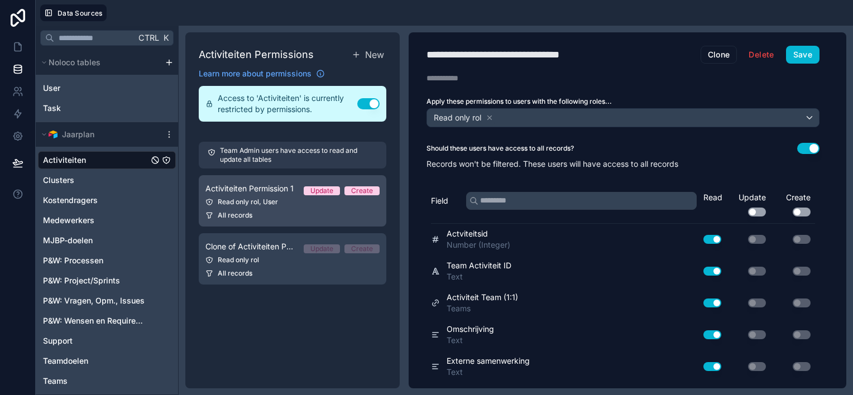
click at [263, 219] on div "All records" at bounding box center [292, 215] width 174 height 9
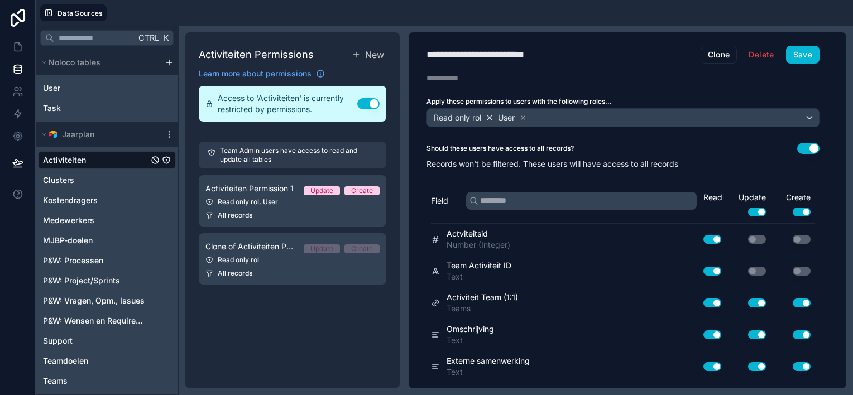
click at [489, 117] on icon at bounding box center [490, 118] width 4 height 4
click at [804, 54] on button "Save" at bounding box center [802, 55] width 33 height 18
click at [66, 181] on span "Clusters" at bounding box center [58, 180] width 31 height 11
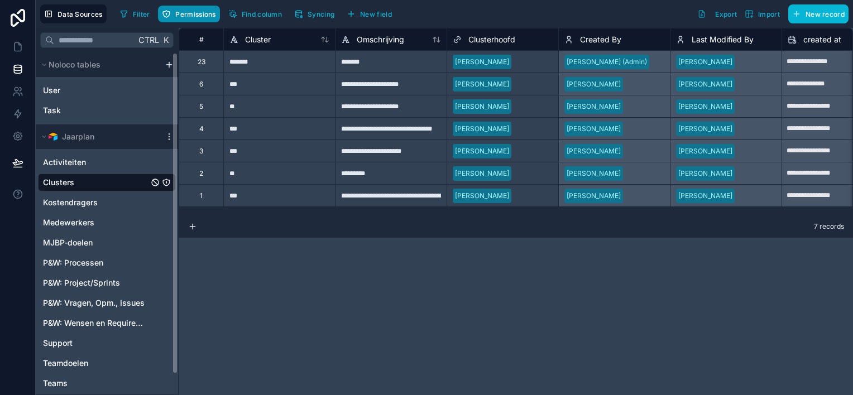
click at [196, 12] on span "Permissions" at bounding box center [195, 14] width 40 height 8
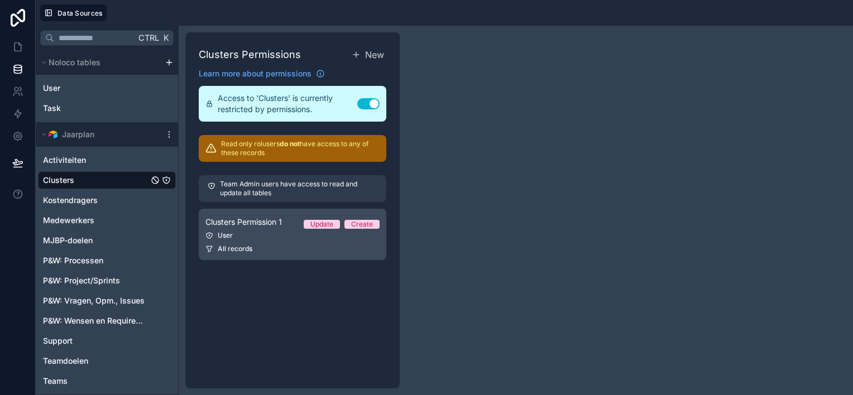
click at [257, 243] on link "Clusters Permission 1 Update Create User All records" at bounding box center [292, 234] width 187 height 51
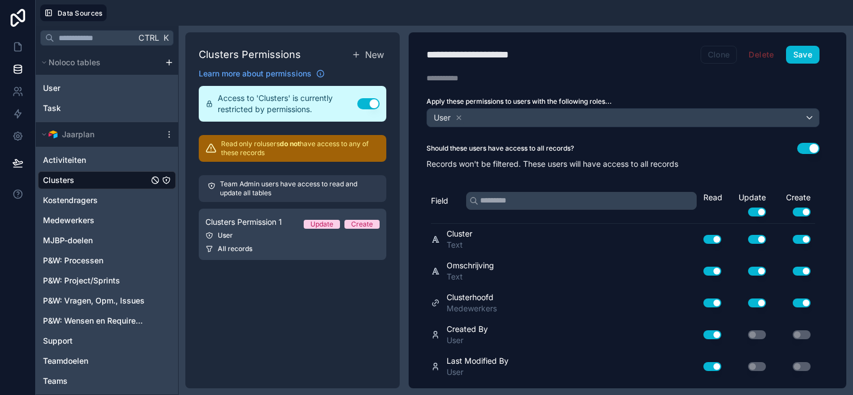
click at [718, 56] on button "Clone" at bounding box center [718, 55] width 37 height 18
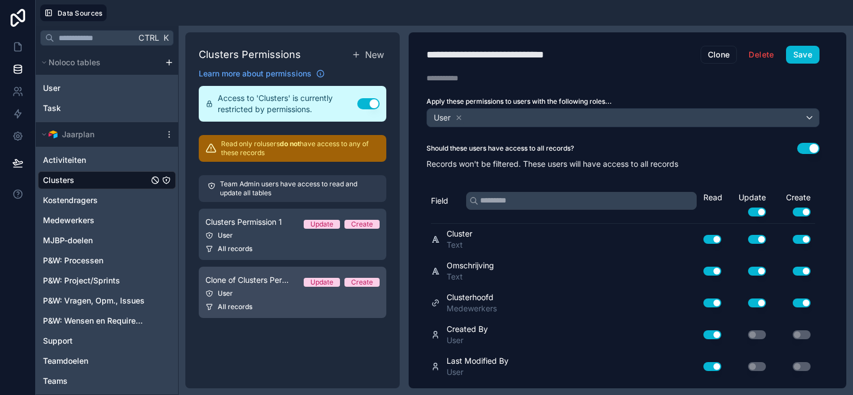
click at [263, 302] on div "All records" at bounding box center [292, 306] width 174 height 9
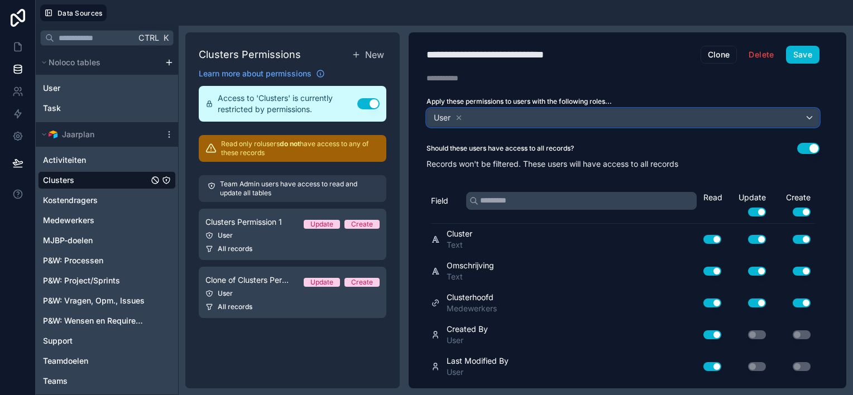
click at [539, 117] on div "User" at bounding box center [623, 118] width 392 height 18
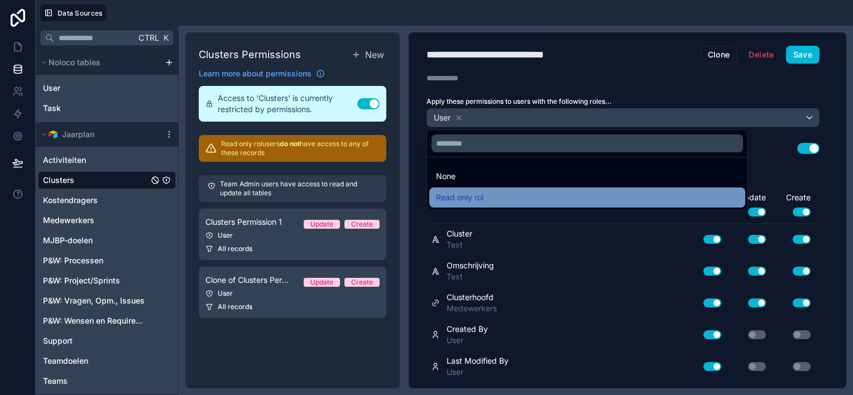
click at [507, 192] on div "Read only rol" at bounding box center [587, 197] width 302 height 13
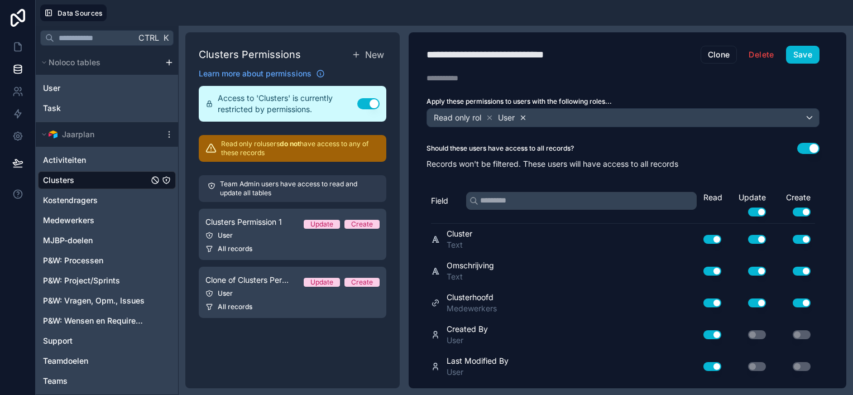
click at [524, 117] on icon at bounding box center [523, 118] width 4 height 4
click at [754, 211] on button "Use setting" at bounding box center [757, 212] width 18 height 9
click at [798, 210] on button "Use setting" at bounding box center [801, 212] width 18 height 9
click at [803, 53] on button "Save" at bounding box center [802, 55] width 33 height 18
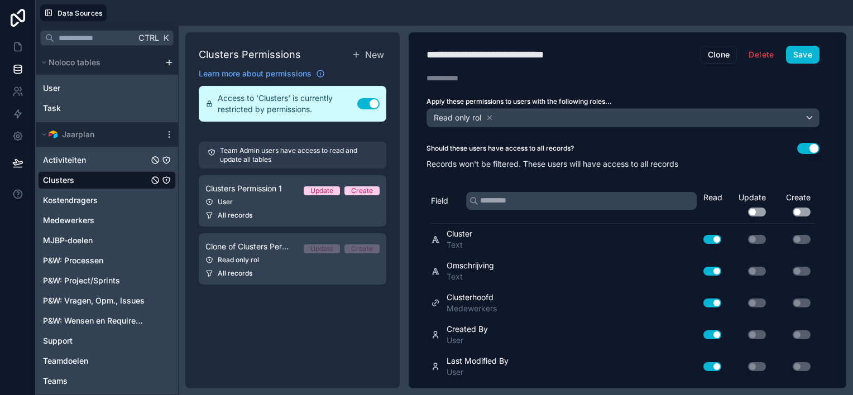
click at [87, 161] on div "Activiteiten" at bounding box center [107, 160] width 138 height 18
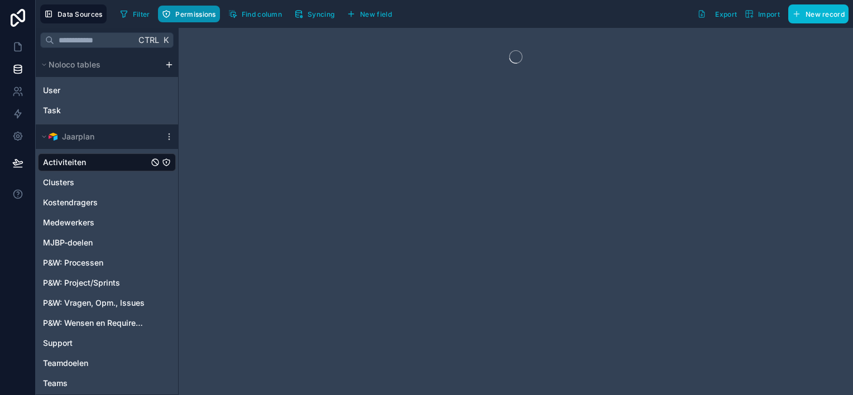
click at [206, 17] on span "Permissions" at bounding box center [195, 14] width 40 height 8
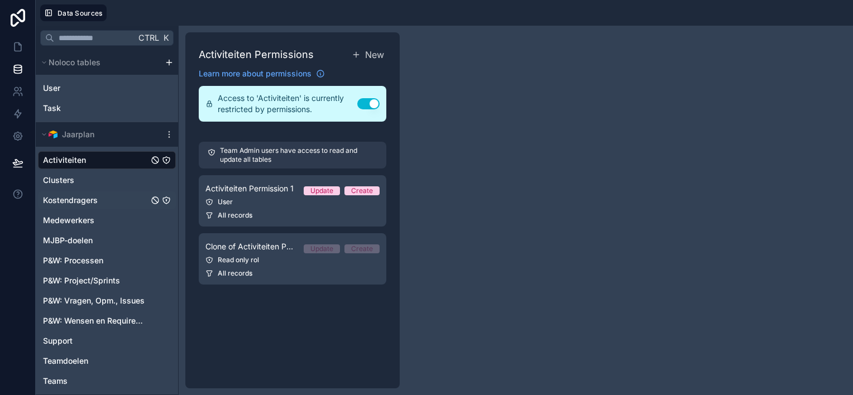
click at [78, 201] on span "Kostendragers" at bounding box center [70, 200] width 55 height 11
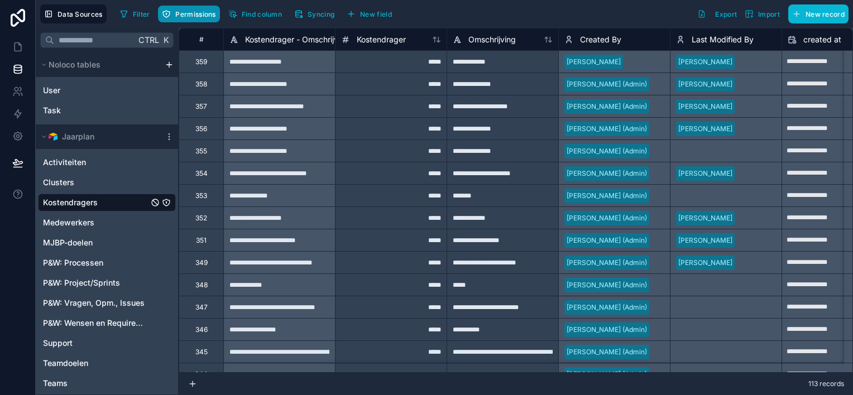
click at [182, 15] on span "Permissions" at bounding box center [195, 14] width 40 height 8
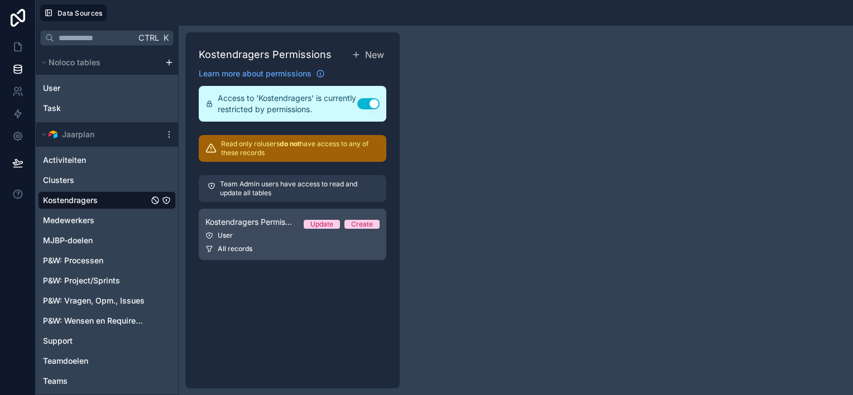
click at [274, 230] on link "Kostendragers Permission 1 Update Create User All records" at bounding box center [292, 234] width 187 height 51
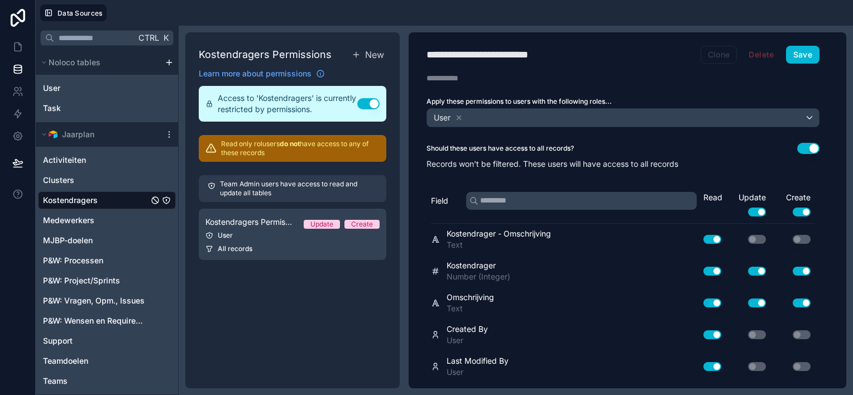
click at [723, 55] on button "Clone" at bounding box center [718, 55] width 37 height 18
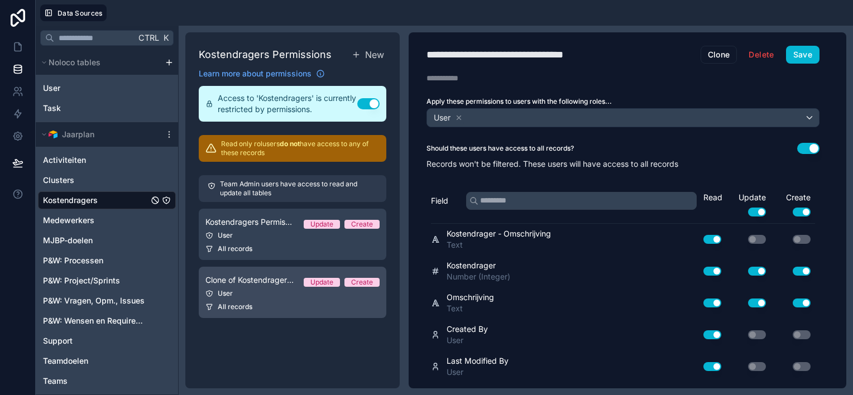
click at [259, 292] on div "User" at bounding box center [292, 293] width 174 height 9
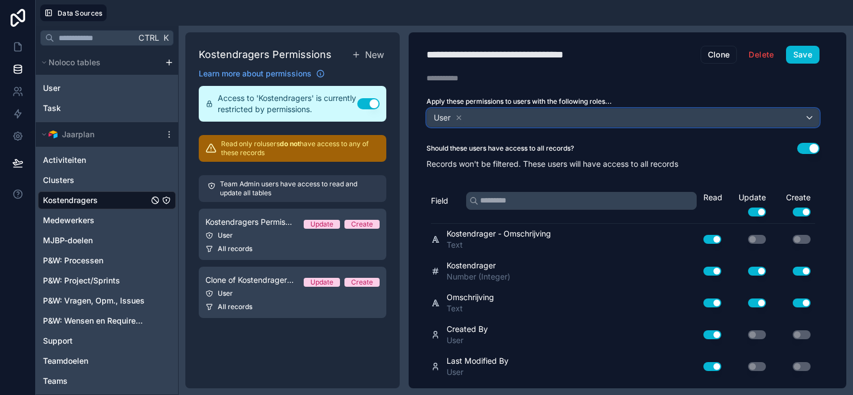
click at [478, 116] on div "User" at bounding box center [623, 118] width 392 height 18
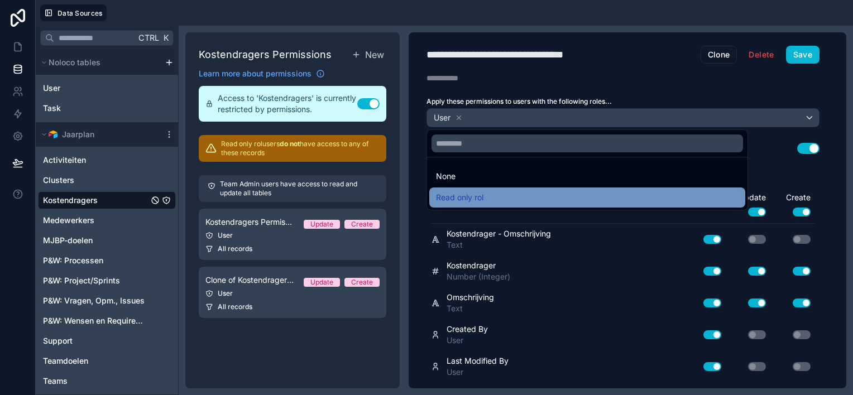
click at [479, 195] on span "Read only rol" at bounding box center [459, 197] width 47 height 13
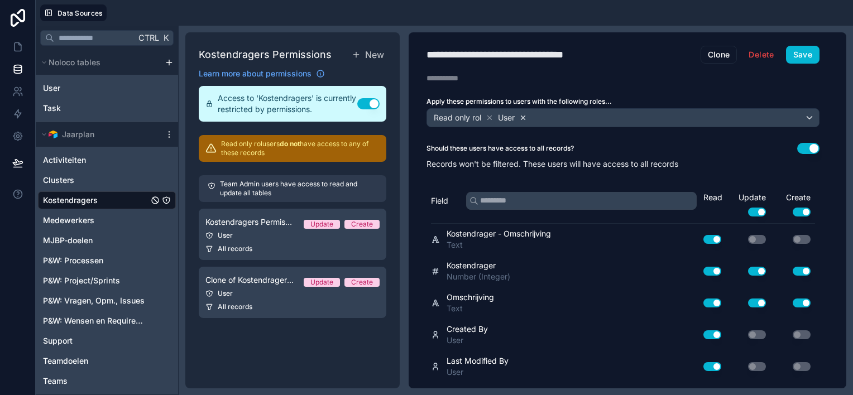
click at [526, 114] on icon at bounding box center [523, 118] width 8 height 8
drag, startPoint x: 751, startPoint y: 208, endPoint x: 771, endPoint y: 205, distance: 20.8
click at [752, 208] on button "Use setting" at bounding box center [757, 212] width 18 height 9
click at [797, 209] on button "Use setting" at bounding box center [801, 212] width 18 height 9
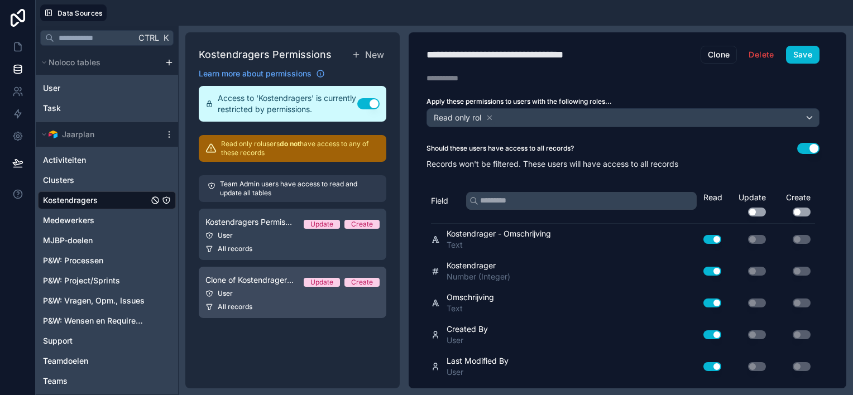
click at [290, 296] on div "User" at bounding box center [292, 293] width 174 height 9
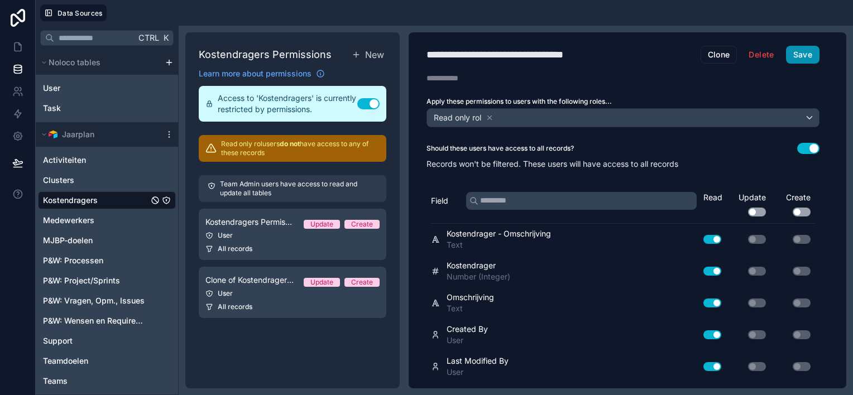
click at [799, 55] on button "Save" at bounding box center [802, 55] width 33 height 18
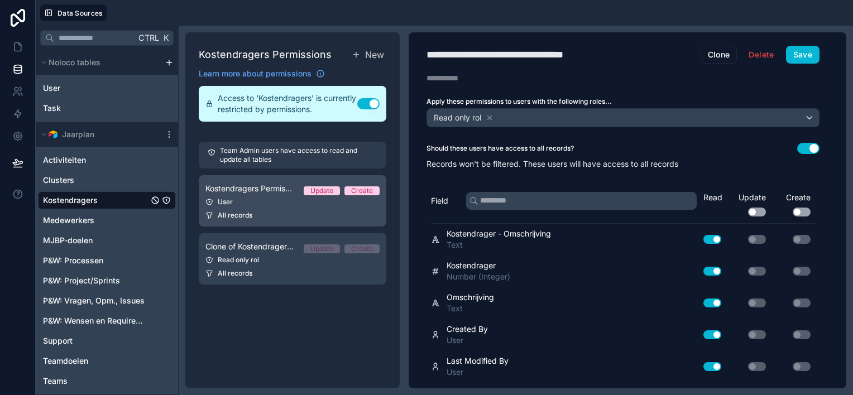
click at [266, 199] on div "User" at bounding box center [292, 202] width 174 height 9
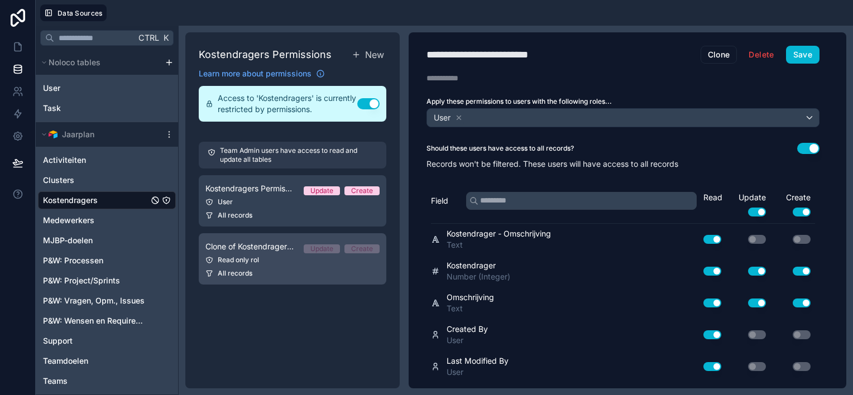
click at [266, 259] on div "Read only rol" at bounding box center [292, 260] width 174 height 9
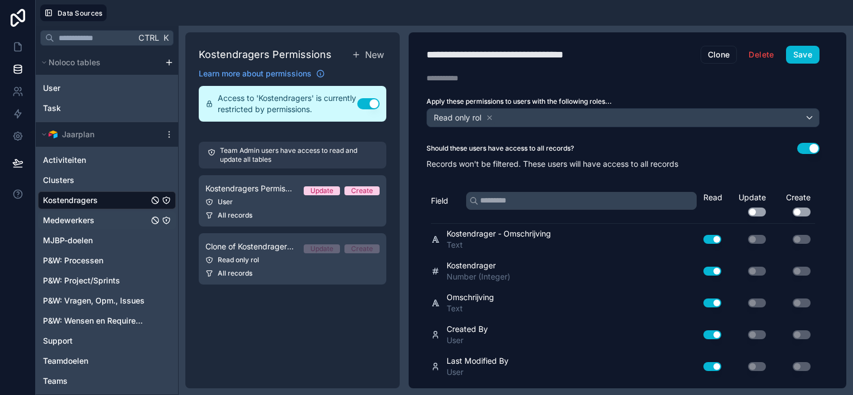
click at [103, 219] on div "Medewerkers" at bounding box center [107, 220] width 138 height 18
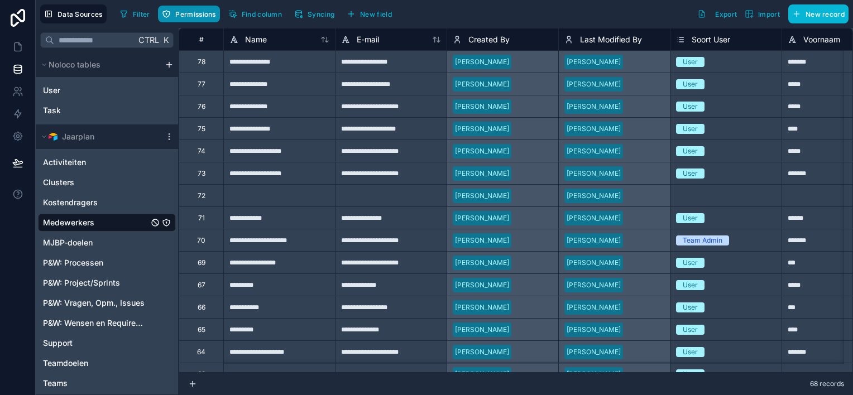
click at [175, 13] on span "Permissions" at bounding box center [195, 14] width 40 height 8
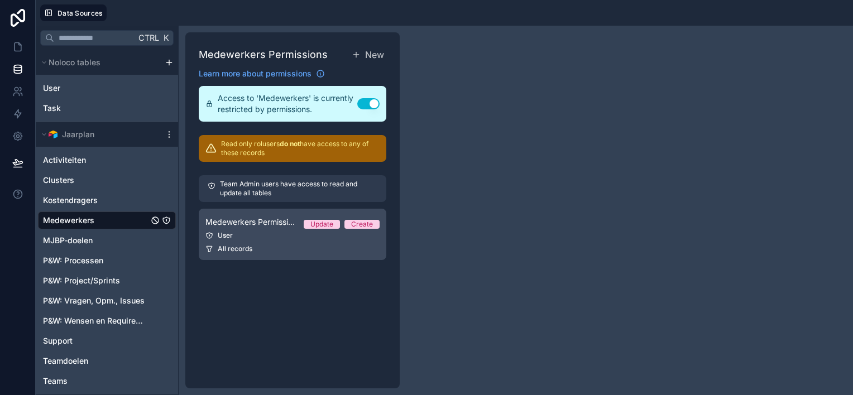
click at [270, 233] on div "User" at bounding box center [292, 235] width 174 height 9
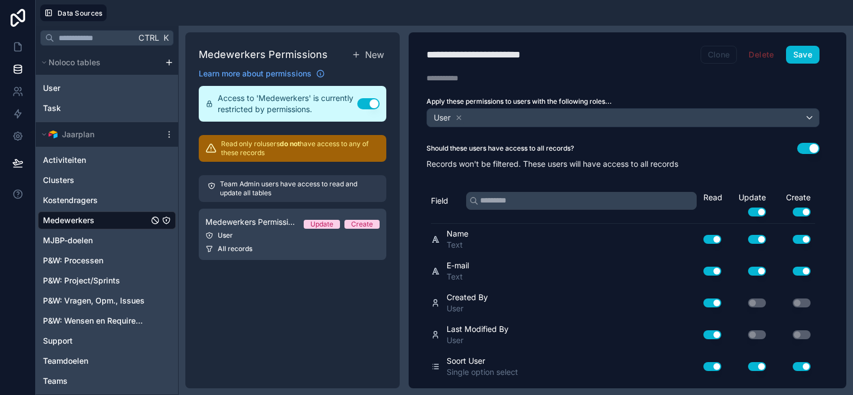
click at [718, 54] on button "Clone" at bounding box center [718, 55] width 37 height 18
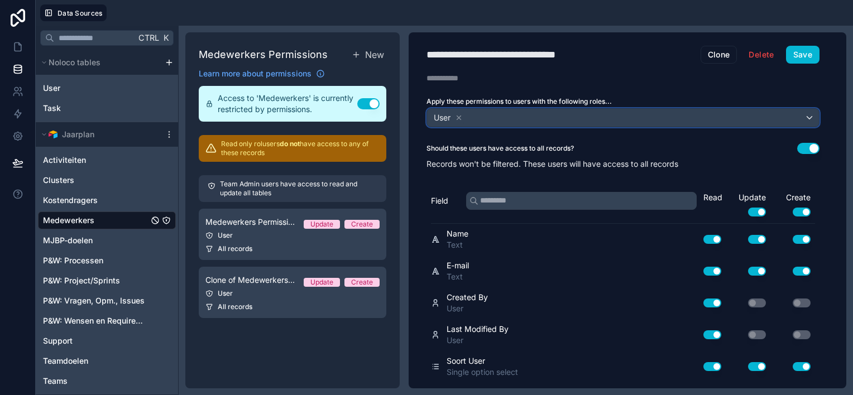
click at [598, 118] on div "User" at bounding box center [623, 118] width 392 height 18
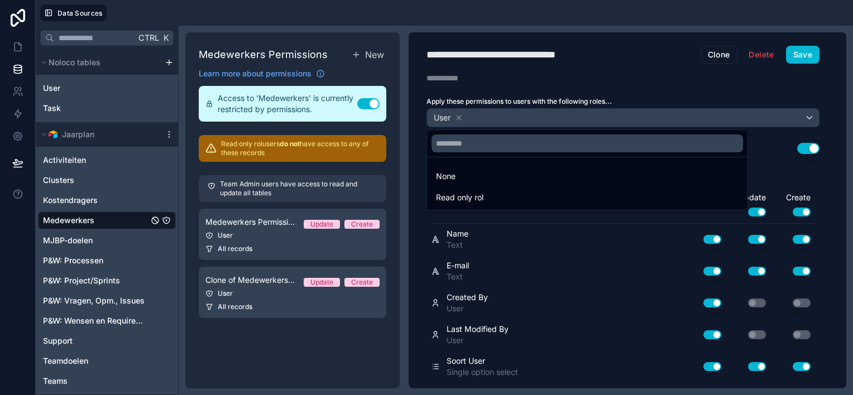
click at [271, 295] on div at bounding box center [426, 197] width 853 height 395
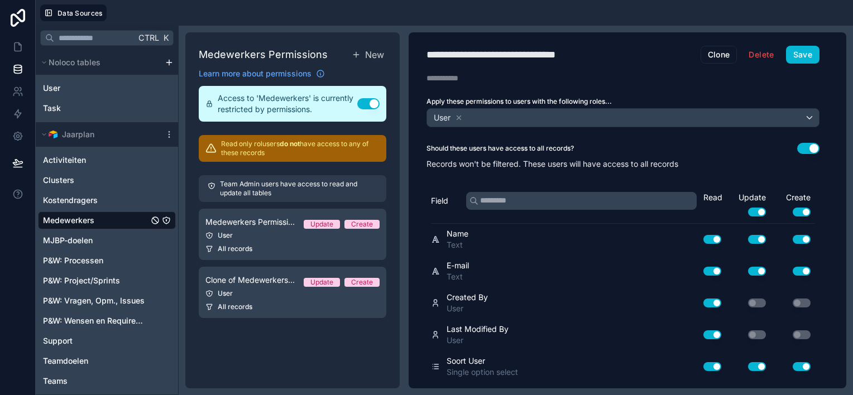
click at [271, 295] on div "User" at bounding box center [292, 293] width 174 height 9
click at [482, 111] on div "User" at bounding box center [623, 118] width 392 height 18
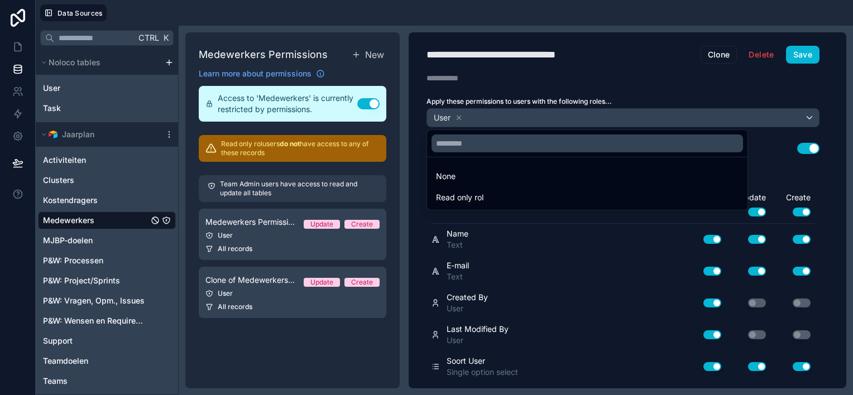
click at [473, 194] on span "Read only rol" at bounding box center [459, 197] width 47 height 13
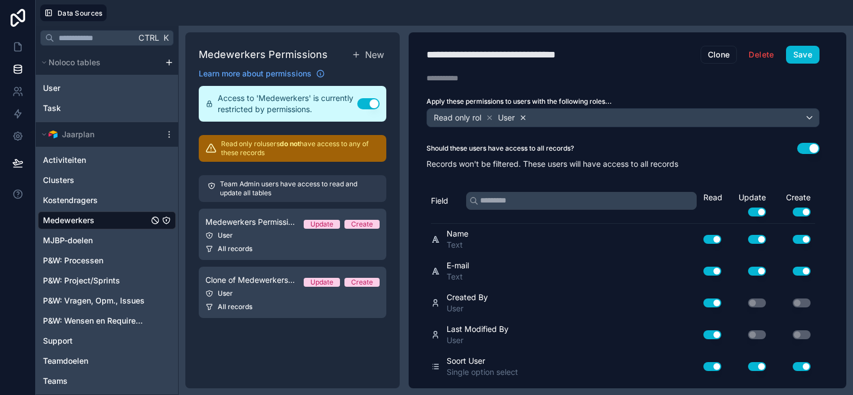
click at [525, 114] on icon at bounding box center [523, 118] width 8 height 8
click at [753, 210] on button "Use setting" at bounding box center [757, 212] width 18 height 9
click at [795, 209] on button "Use setting" at bounding box center [801, 212] width 18 height 9
click at [807, 52] on button "Save" at bounding box center [802, 55] width 33 height 18
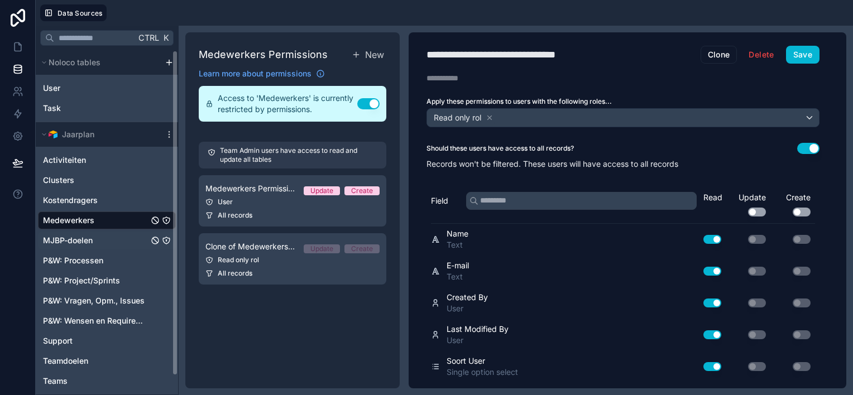
click at [63, 241] on span "MJBP-doelen" at bounding box center [68, 240] width 50 height 11
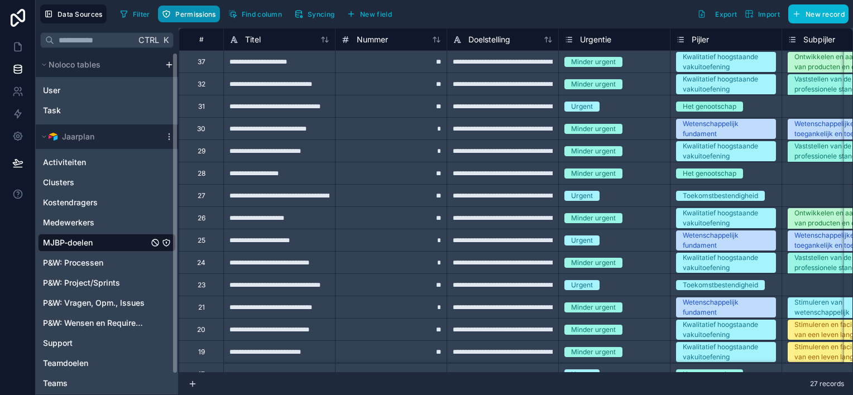
click at [187, 13] on span "Permissions" at bounding box center [195, 14] width 40 height 8
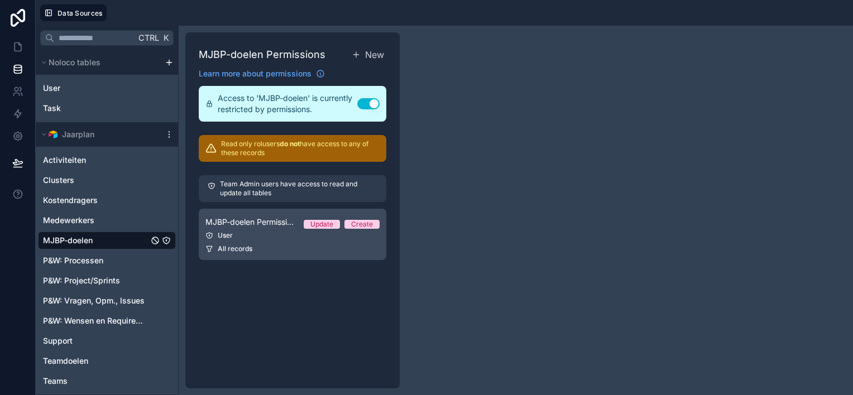
click at [282, 235] on div "User" at bounding box center [292, 235] width 174 height 9
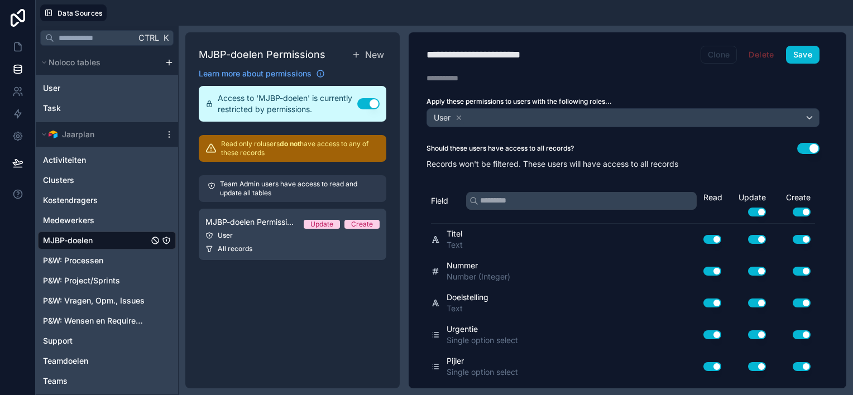
click at [725, 54] on button "Clone" at bounding box center [718, 55] width 37 height 18
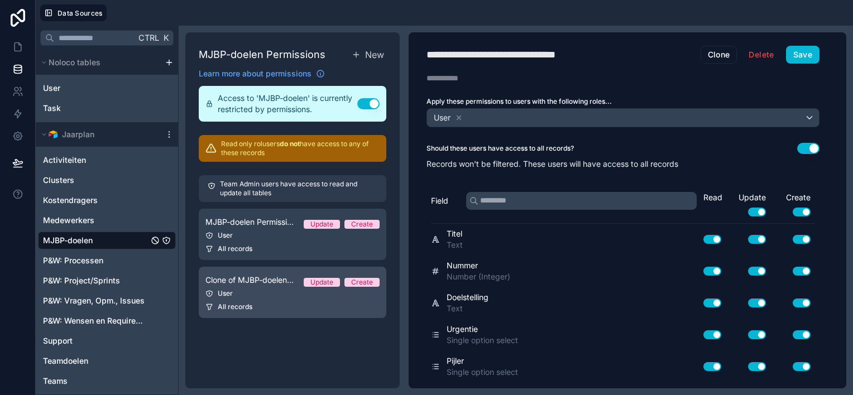
click at [266, 300] on link "Clone of MJBP-doelen Permission 1 Update Create User All records" at bounding box center [292, 292] width 187 height 51
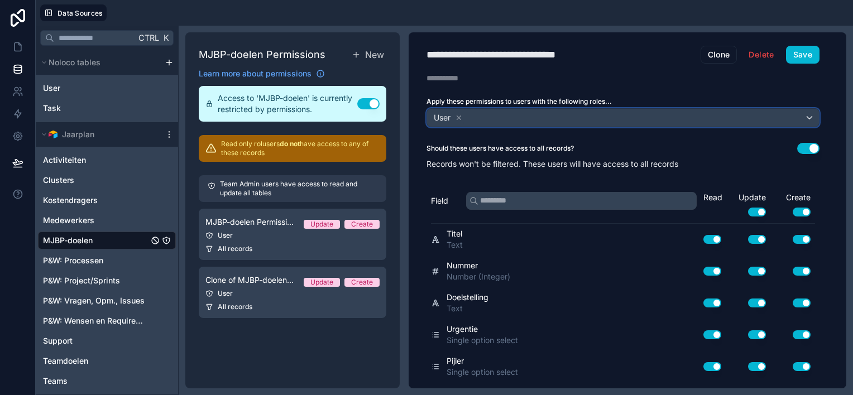
click at [527, 118] on div "User" at bounding box center [623, 118] width 392 height 18
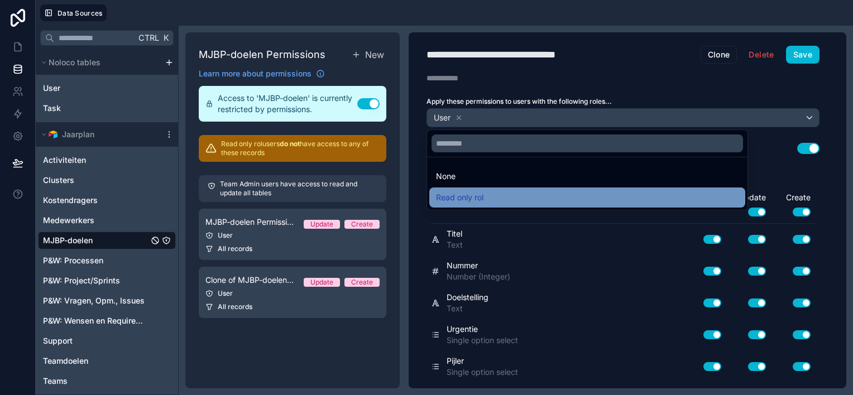
click at [484, 195] on div "Read only rol" at bounding box center [587, 197] width 302 height 13
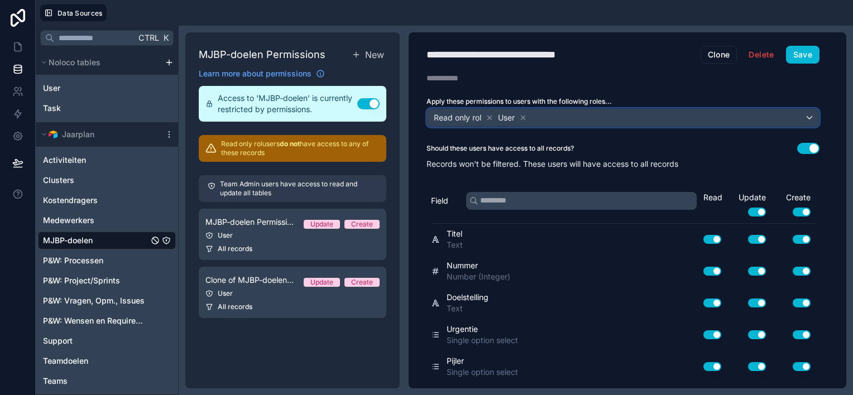
click at [528, 114] on div "User" at bounding box center [512, 117] width 31 height 13
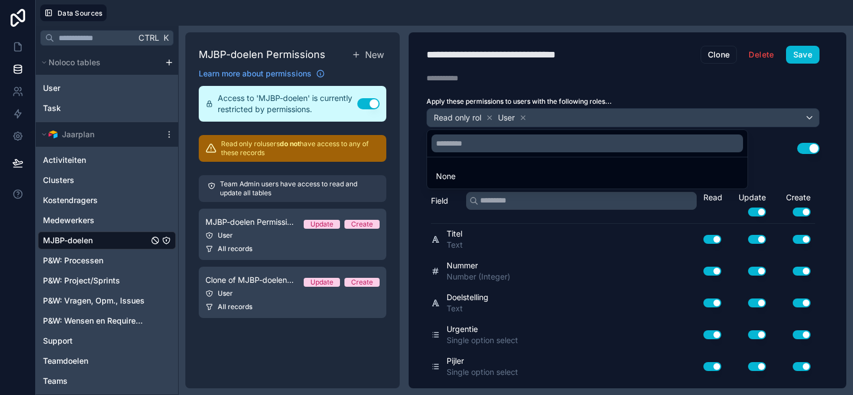
click at [525, 119] on div at bounding box center [426, 197] width 853 height 395
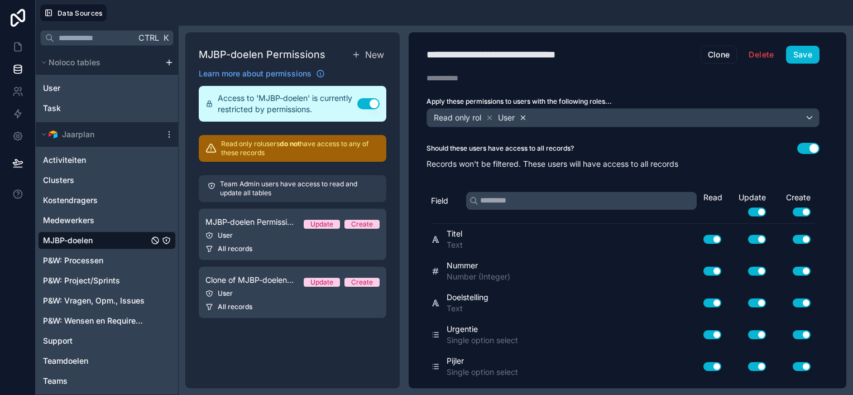
click at [525, 117] on icon at bounding box center [523, 118] width 4 height 4
click at [752, 210] on button "Use setting" at bounding box center [757, 212] width 18 height 9
click at [798, 210] on button "Use setting" at bounding box center [801, 212] width 18 height 9
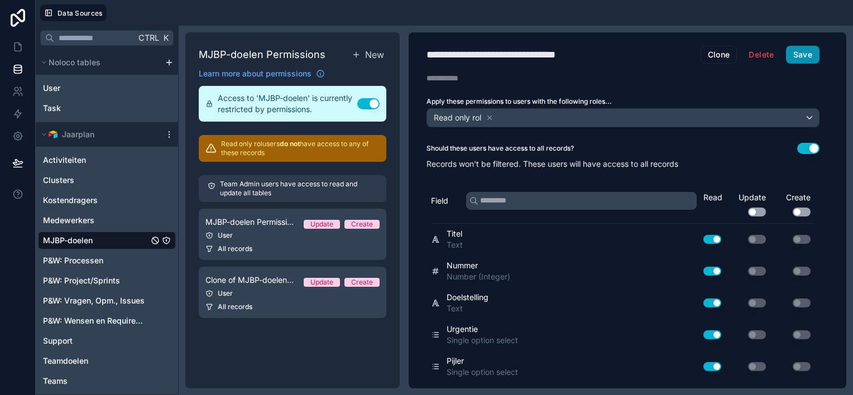
click at [806, 53] on button "Save" at bounding box center [802, 55] width 33 height 18
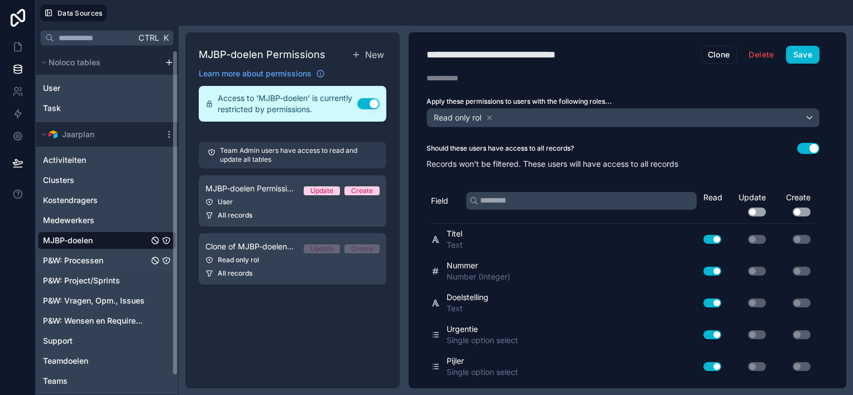
click at [88, 263] on span "P&W: Processen" at bounding box center [73, 260] width 60 height 11
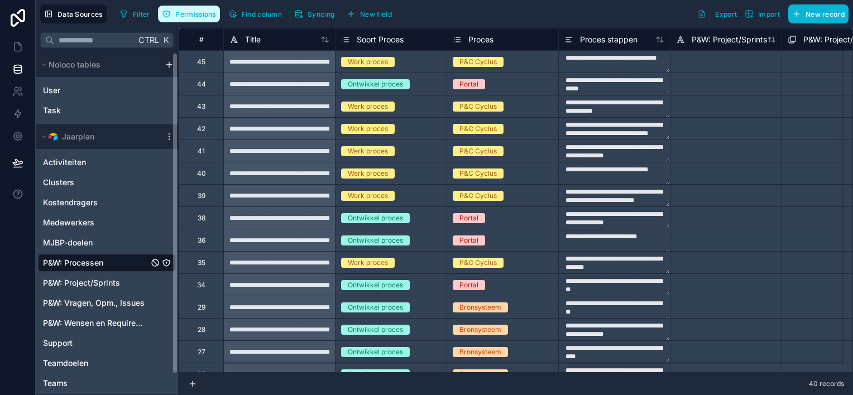
click at [177, 16] on span "Permissions" at bounding box center [195, 14] width 40 height 8
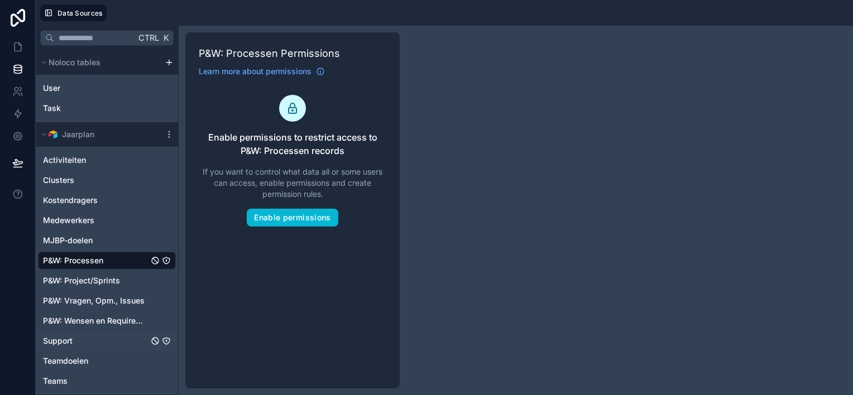
click at [70, 339] on span "Support" at bounding box center [58, 340] width 30 height 11
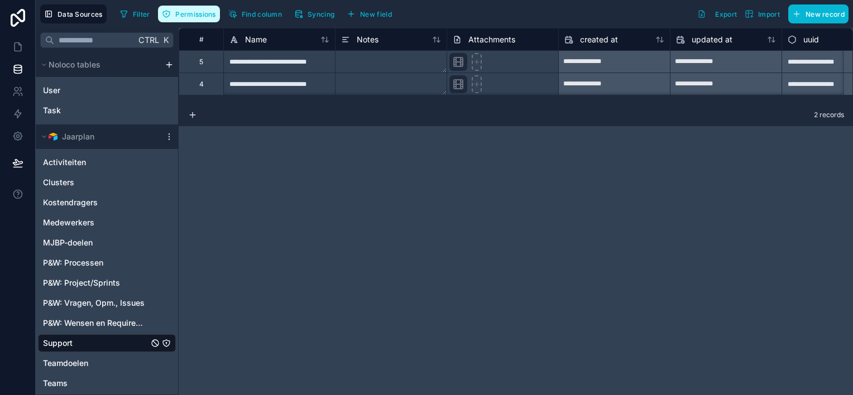
click at [200, 13] on span "Permissions" at bounding box center [195, 14] width 40 height 8
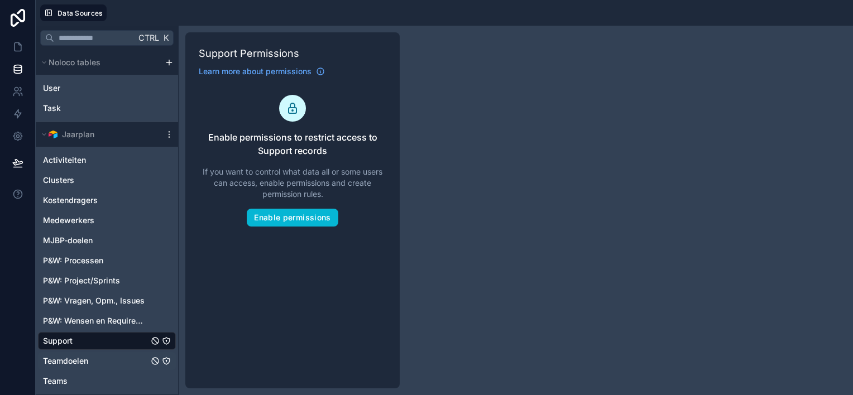
click at [86, 362] on span "Teamdoelen" at bounding box center [65, 360] width 45 height 11
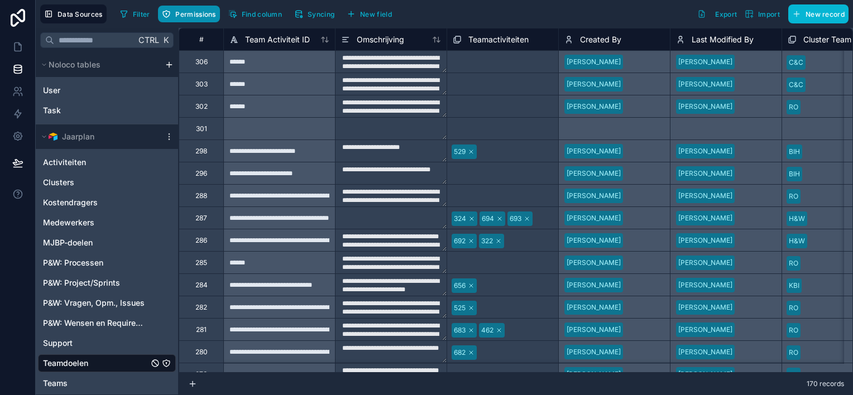
click at [184, 10] on span "Permissions" at bounding box center [195, 14] width 40 height 8
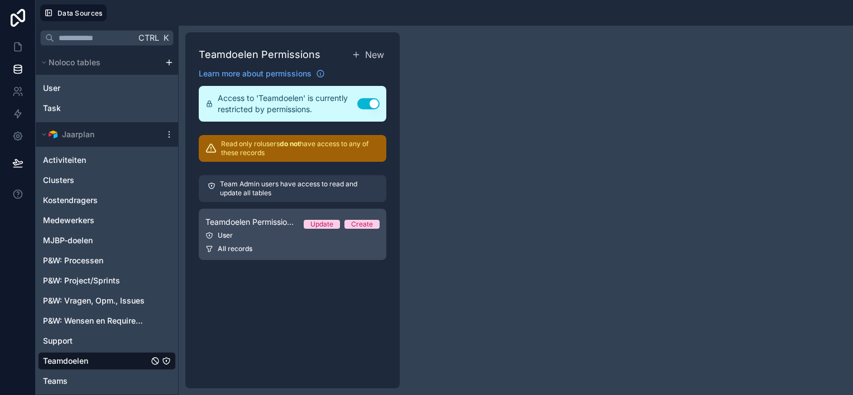
click at [266, 235] on div "User" at bounding box center [292, 235] width 174 height 9
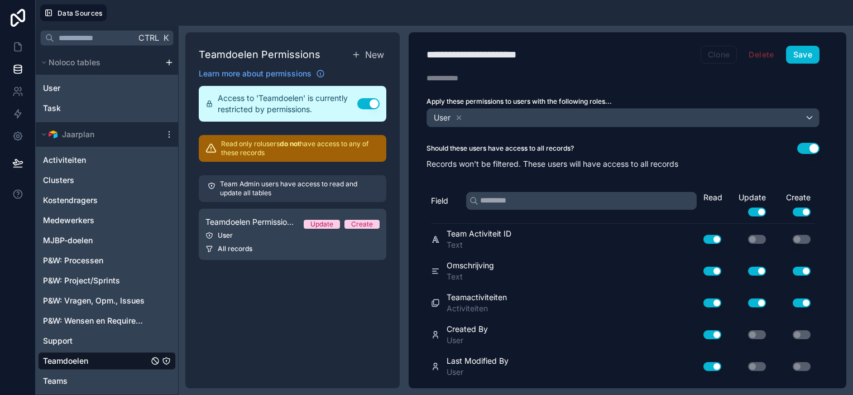
click at [718, 53] on button "Clone" at bounding box center [718, 55] width 37 height 18
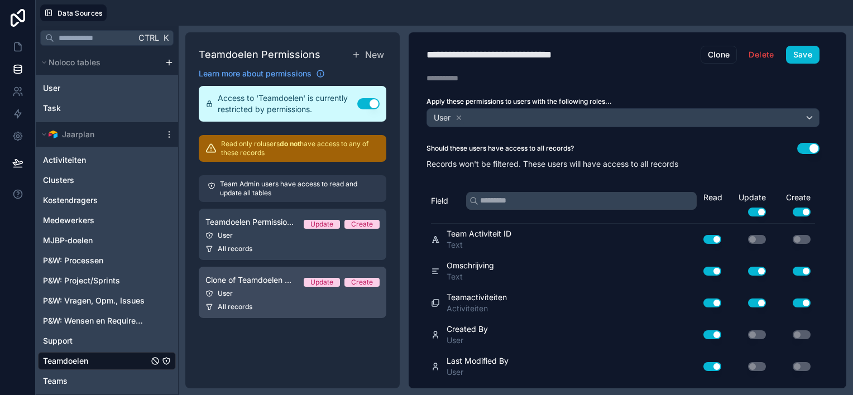
click at [271, 301] on link "Clone of Teamdoelen Permission 1 Update Create User All records" at bounding box center [292, 292] width 187 height 51
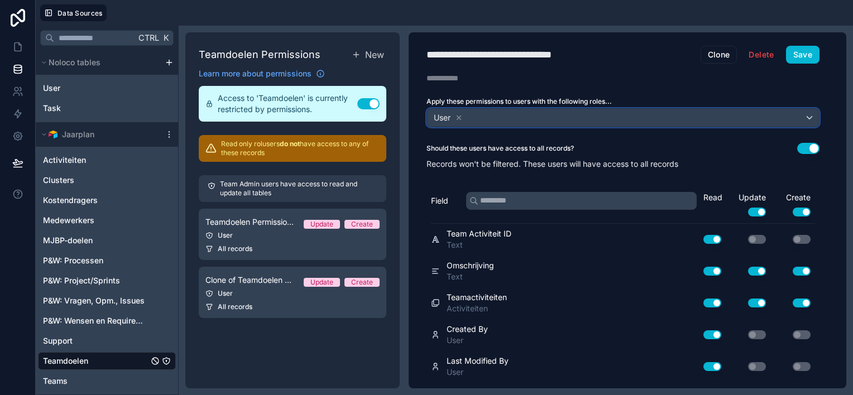
click at [582, 119] on div "User" at bounding box center [623, 118] width 392 height 18
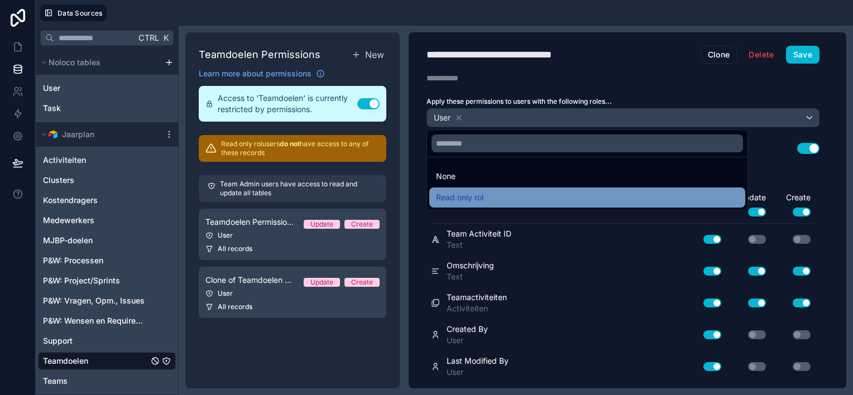
click at [494, 198] on div "Read only rol" at bounding box center [587, 197] width 302 height 13
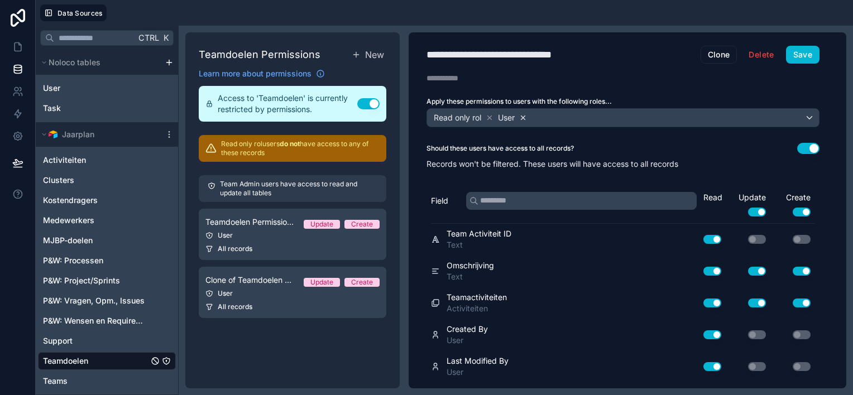
click at [526, 117] on icon at bounding box center [523, 118] width 8 height 8
click at [752, 208] on button "Use setting" at bounding box center [757, 212] width 18 height 9
click at [797, 212] on button "Use setting" at bounding box center [801, 212] width 18 height 9
click at [803, 52] on button "Save" at bounding box center [802, 55] width 33 height 18
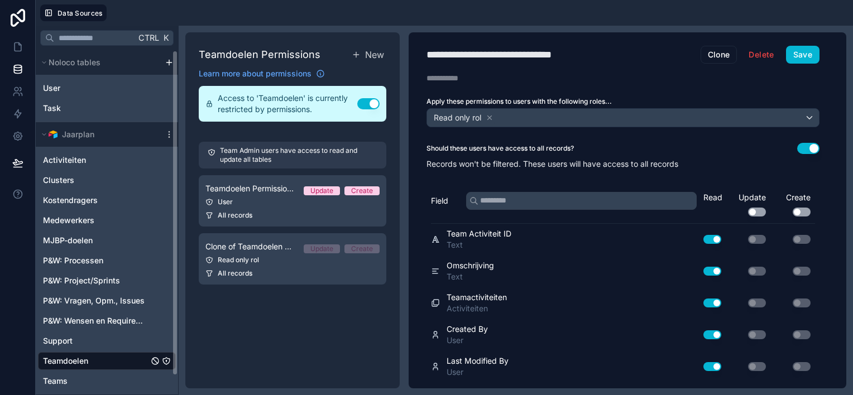
scroll to position [20, 0]
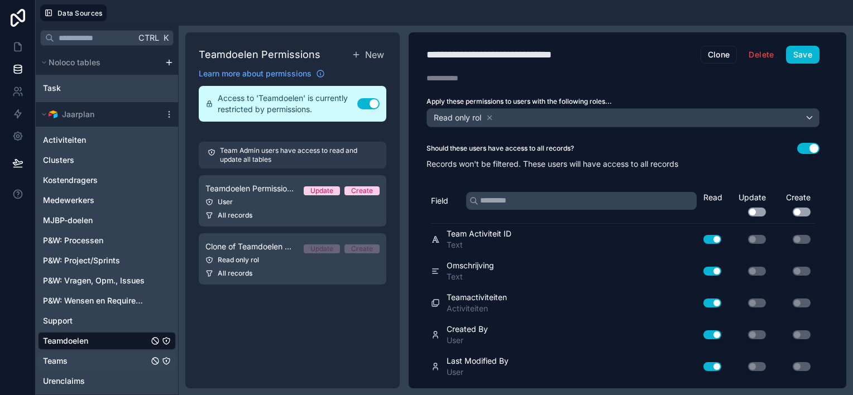
click at [75, 360] on div "Teams" at bounding box center [107, 361] width 138 height 18
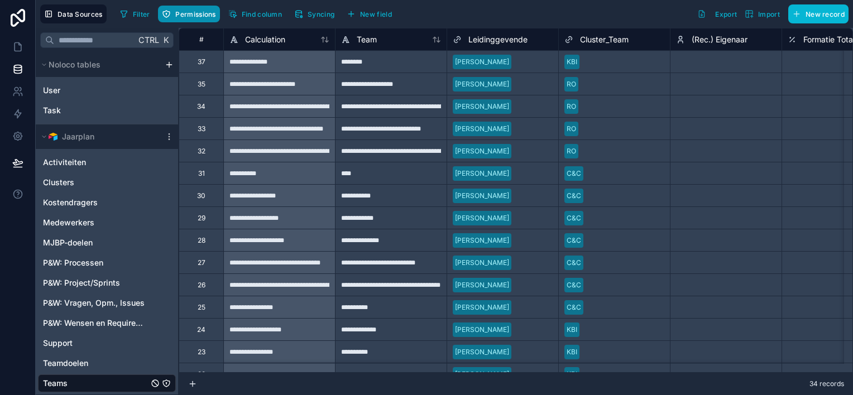
click at [191, 17] on span "Permissions" at bounding box center [195, 14] width 40 height 8
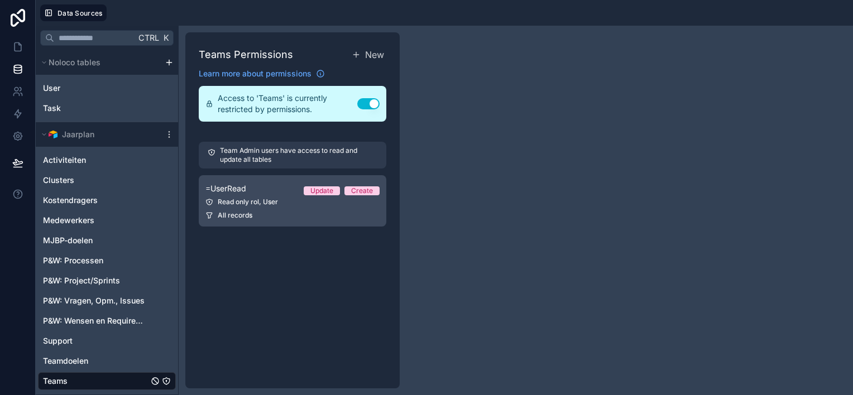
click at [243, 199] on div "Read only rol, User" at bounding box center [292, 202] width 174 height 9
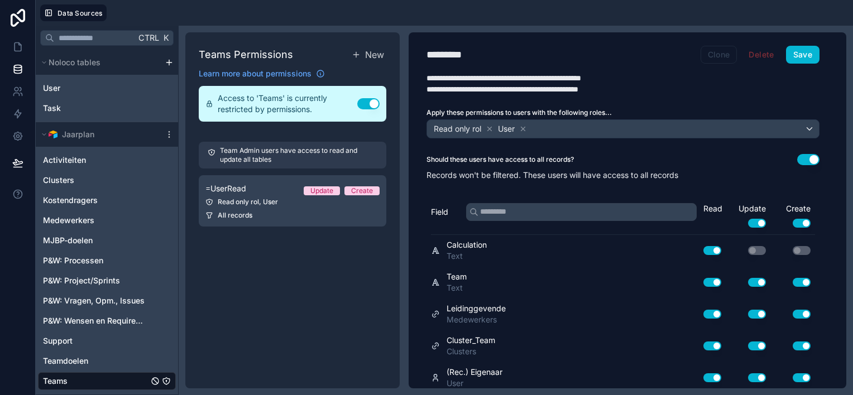
click at [729, 54] on button "Clone" at bounding box center [718, 55] width 37 height 18
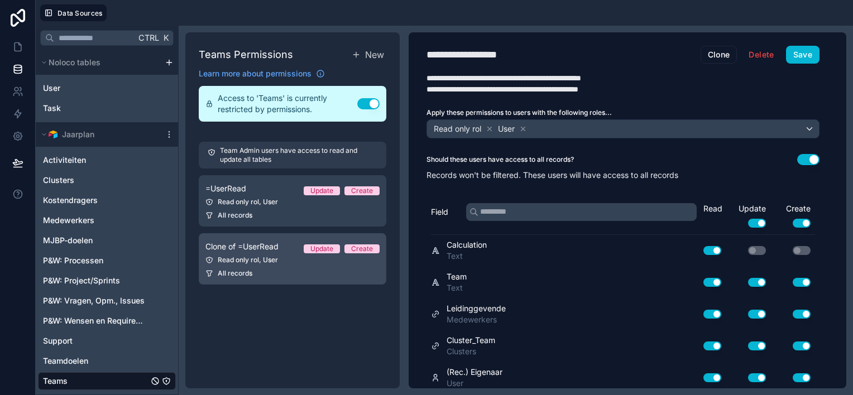
click at [276, 270] on div "All records" at bounding box center [292, 273] width 174 height 9
click at [523, 127] on icon at bounding box center [523, 129] width 4 height 4
click at [750, 220] on button "Use setting" at bounding box center [757, 223] width 18 height 9
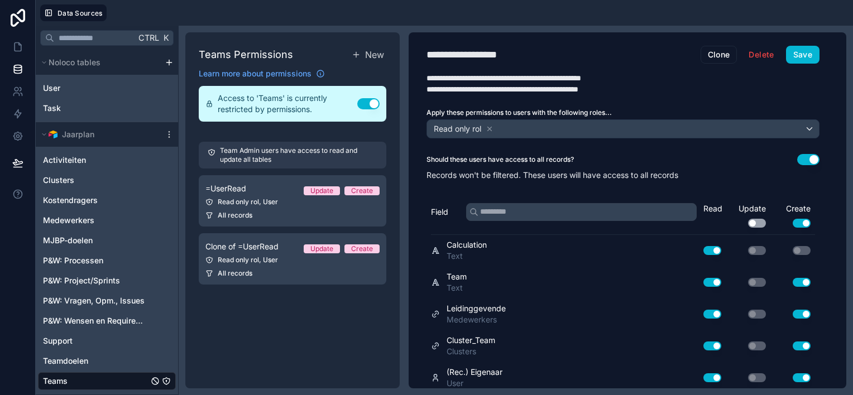
click at [793, 222] on button "Use setting" at bounding box center [801, 223] width 18 height 9
click at [804, 51] on button "Save" at bounding box center [802, 55] width 33 height 18
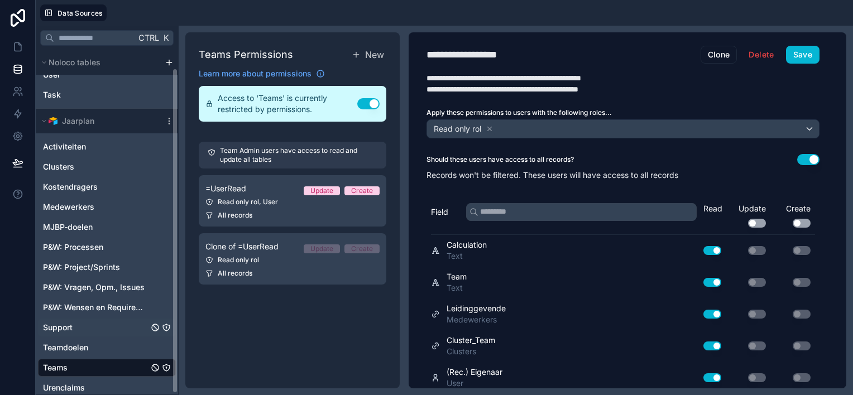
scroll to position [20, 0]
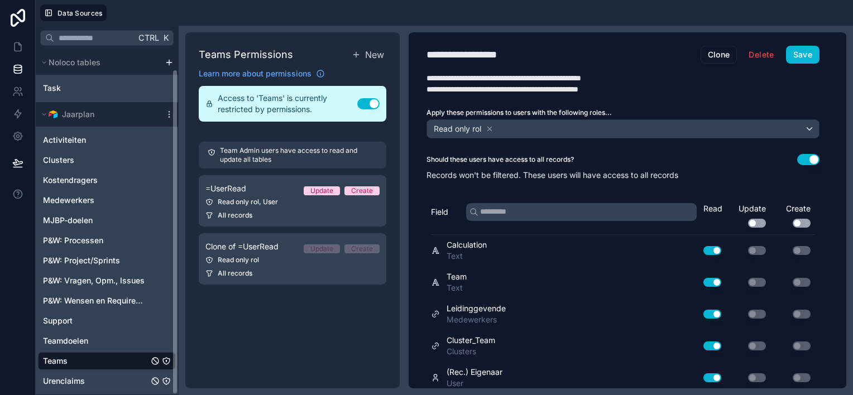
click at [98, 383] on div "Urenclaims" at bounding box center [107, 381] width 138 height 18
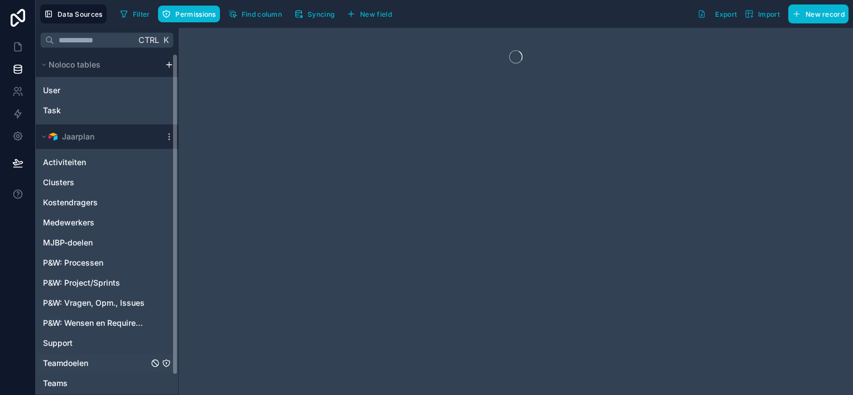
scroll to position [22, 0]
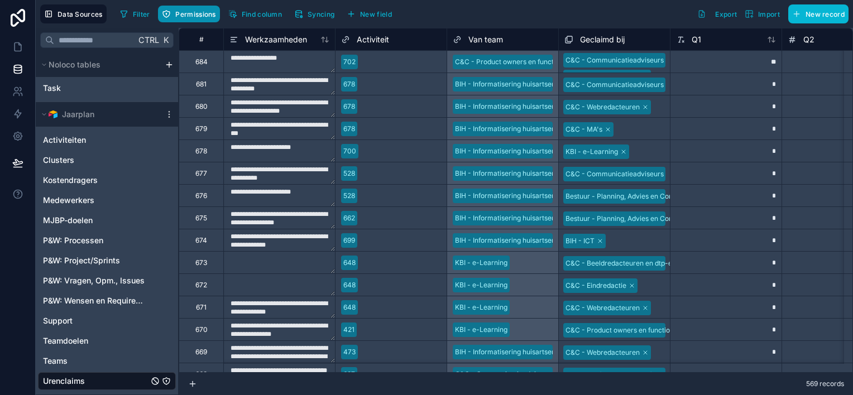
click at [193, 18] on button "Permissions" at bounding box center [188, 14] width 61 height 17
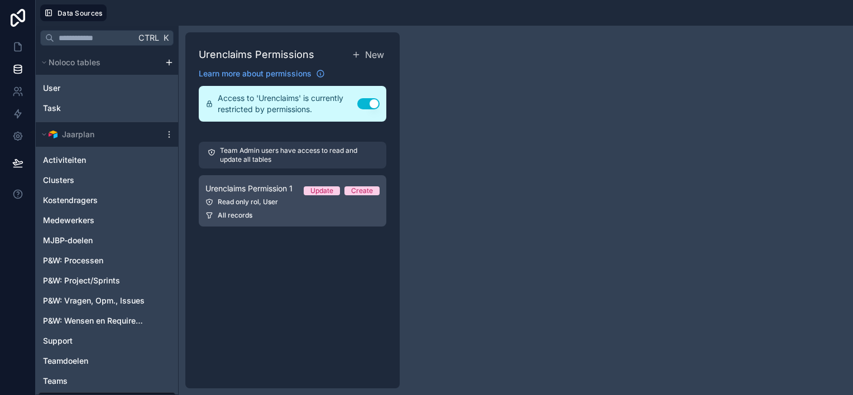
click at [277, 212] on div "All records" at bounding box center [292, 215] width 174 height 9
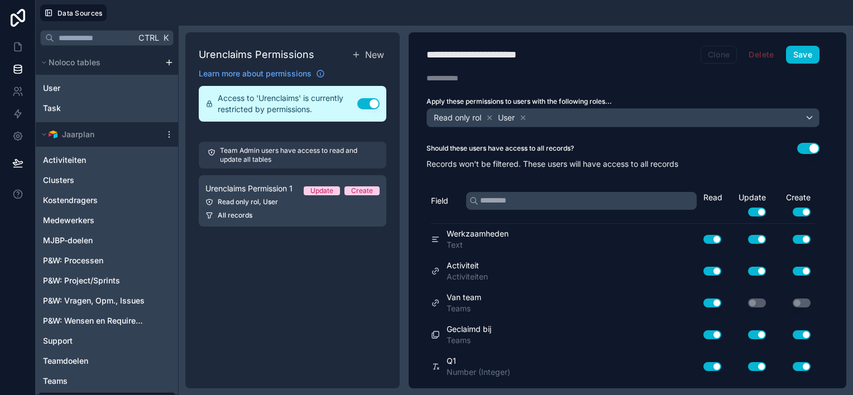
click at [716, 58] on button "Clone" at bounding box center [718, 55] width 37 height 18
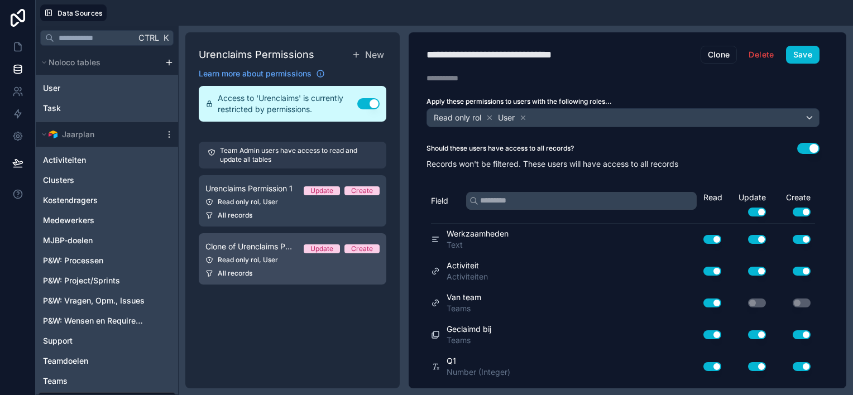
click at [280, 266] on link "Clone of Urenclaims Permission 1 Update Create Read only rol, User All records" at bounding box center [292, 258] width 187 height 51
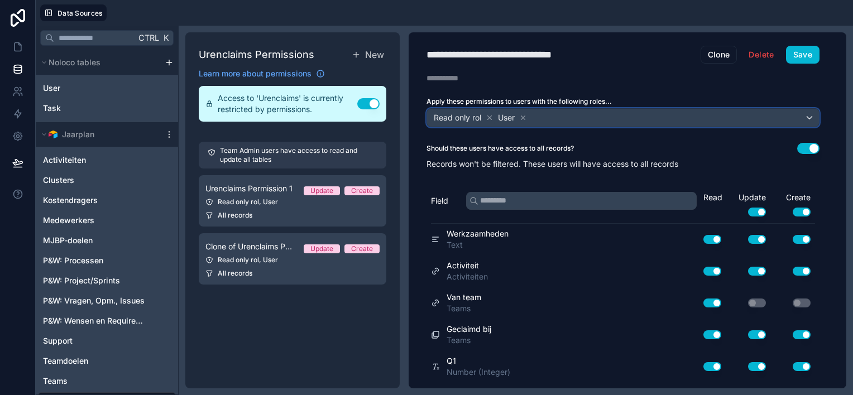
click at [551, 116] on div "Read only rol User" at bounding box center [623, 118] width 392 height 18
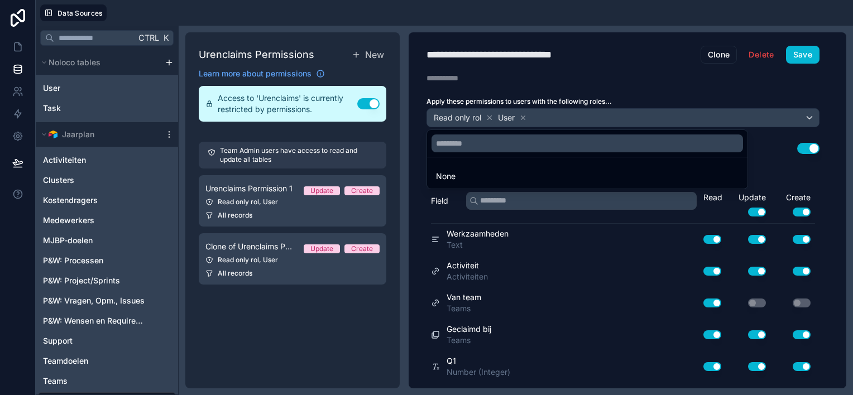
click at [525, 116] on div at bounding box center [426, 197] width 853 height 395
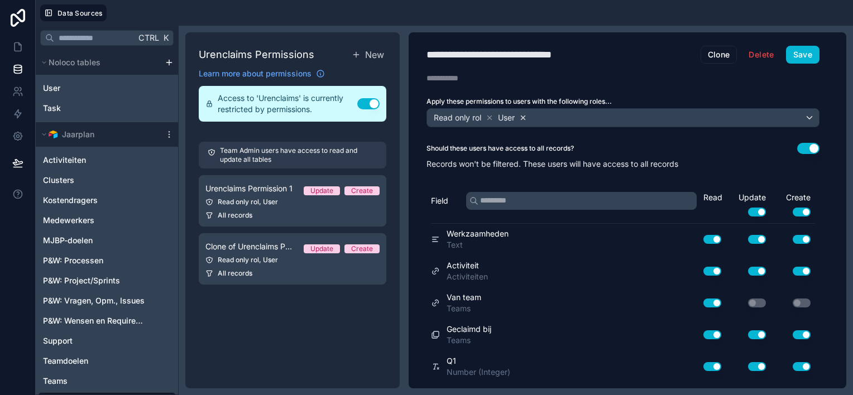
click at [523, 116] on icon at bounding box center [523, 118] width 4 height 4
click at [752, 208] on button "Use setting" at bounding box center [757, 212] width 18 height 9
click at [799, 210] on button "Use setting" at bounding box center [801, 212] width 18 height 9
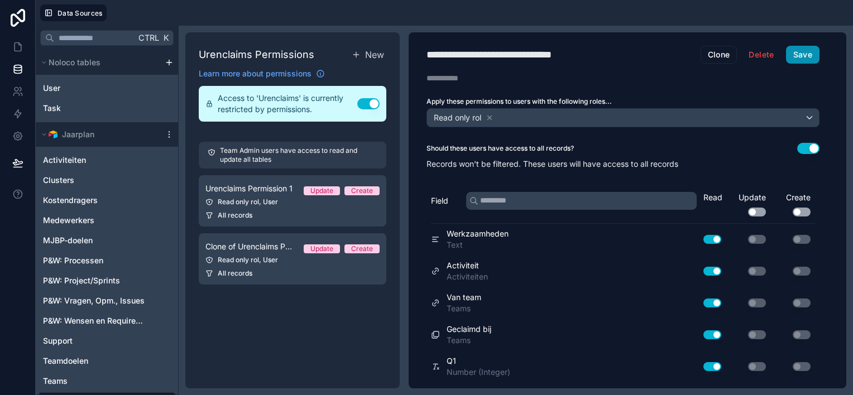
click at [807, 54] on button "Save" at bounding box center [802, 55] width 33 height 18
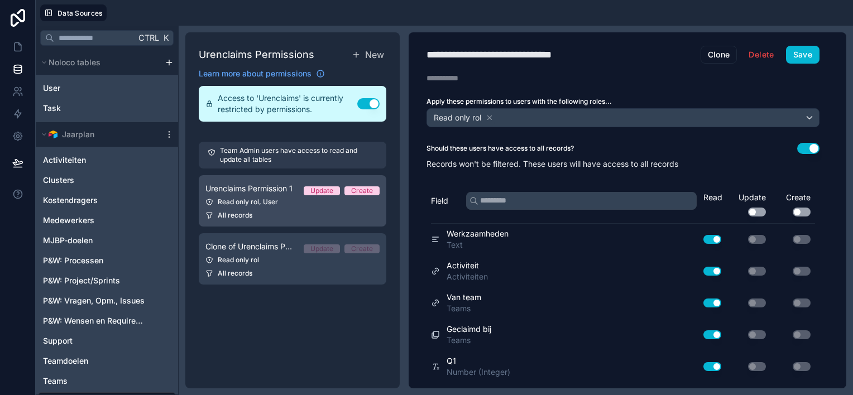
click at [276, 211] on div "All records" at bounding box center [292, 215] width 174 height 9
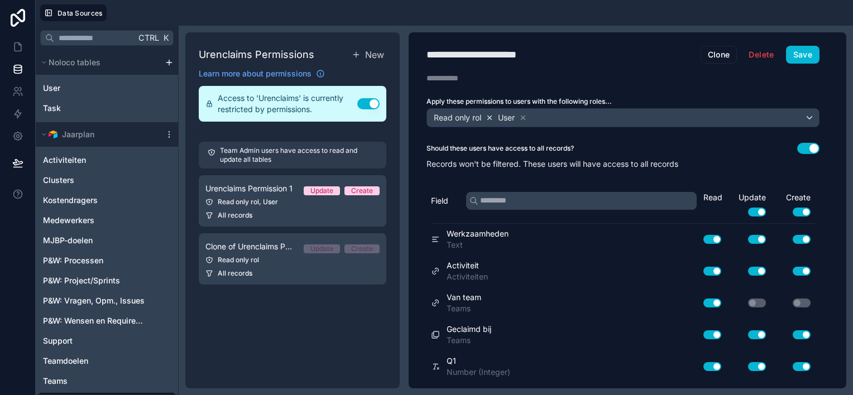
click at [489, 117] on icon at bounding box center [489, 118] width 8 height 8
click at [802, 51] on button "Save" at bounding box center [802, 55] width 33 height 18
click at [73, 362] on span "Teamdoelen" at bounding box center [65, 360] width 45 height 11
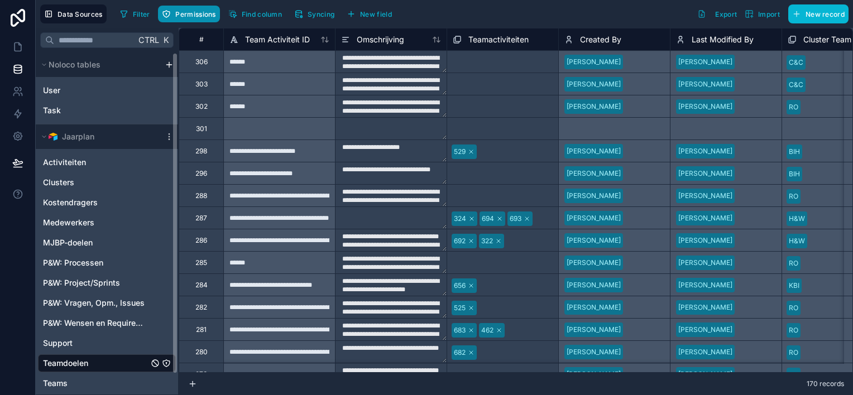
click at [203, 16] on span "Permissions" at bounding box center [195, 14] width 40 height 8
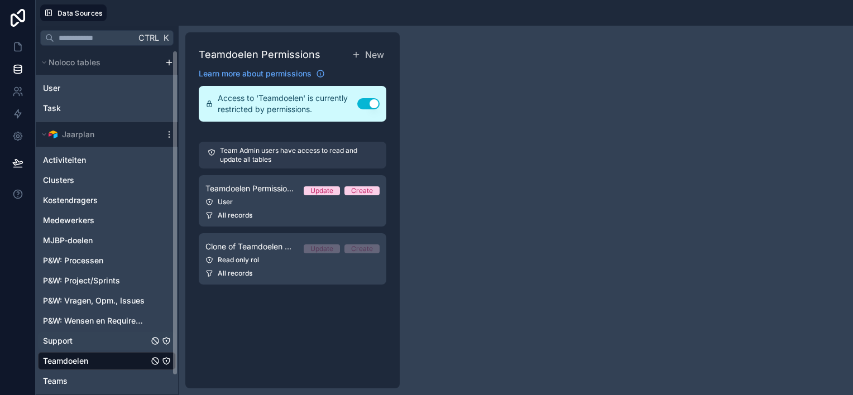
click at [73, 342] on div "Support" at bounding box center [107, 341] width 138 height 18
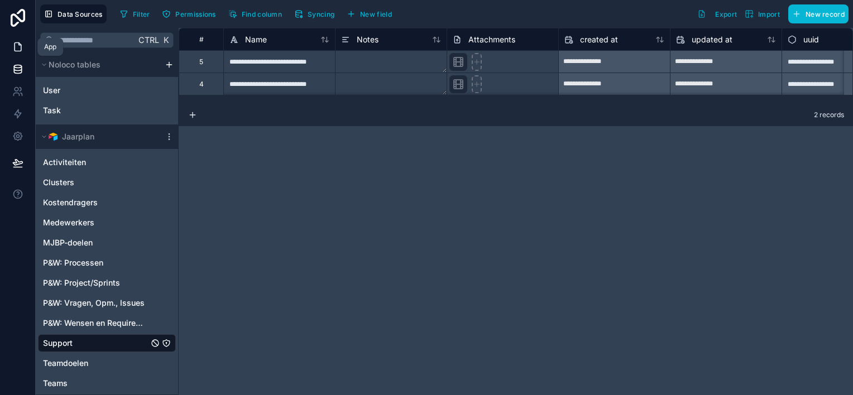
click at [18, 47] on icon at bounding box center [17, 46] width 11 height 11
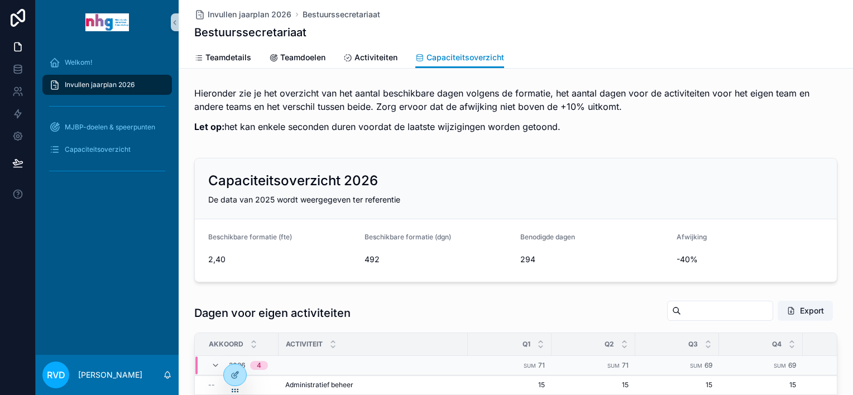
click at [636, 126] on p "Let op: het kan enkele seconden duren voordat de laatste wijzigingen worden get…" at bounding box center [515, 126] width 643 height 13
click at [235, 379] on icon at bounding box center [234, 375] width 9 height 9
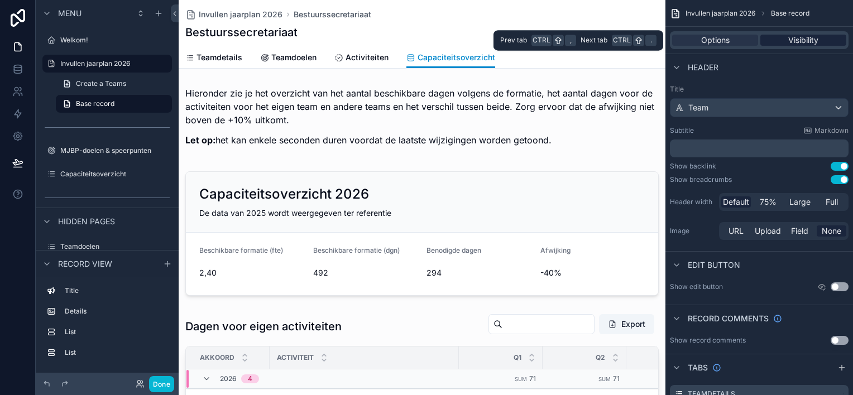
click at [808, 41] on span "Visibility" at bounding box center [803, 40] width 30 height 11
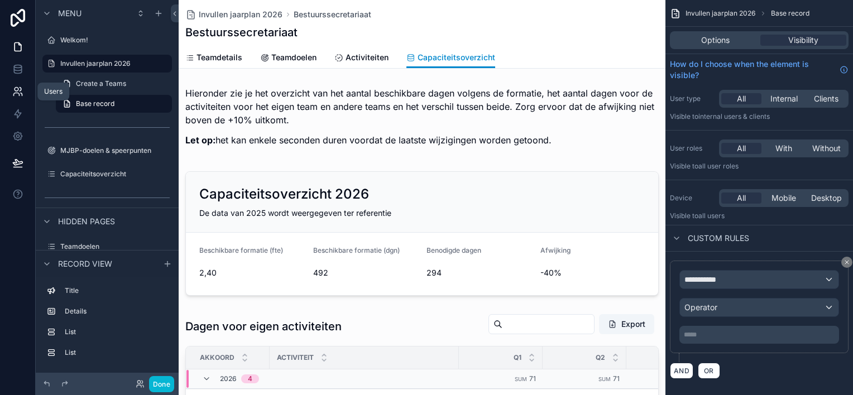
click at [13, 92] on icon at bounding box center [17, 91] width 11 height 11
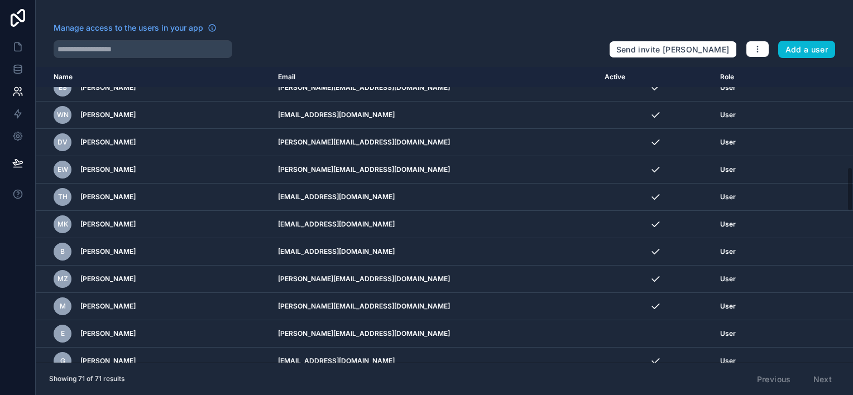
scroll to position [558, 0]
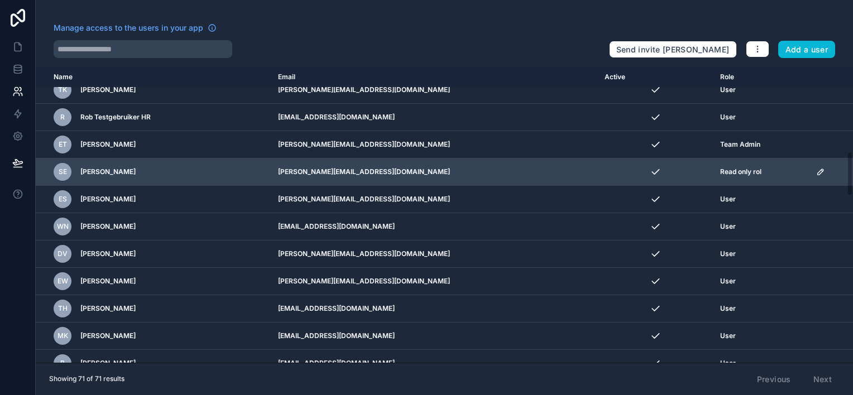
click at [817, 169] on icon "scrollable content" at bounding box center [820, 172] width 6 height 6
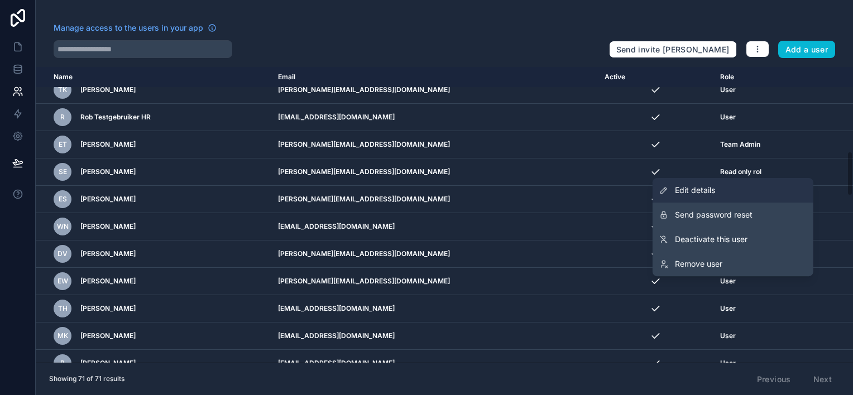
click at [704, 191] on span "Edit details" at bounding box center [695, 190] width 40 height 11
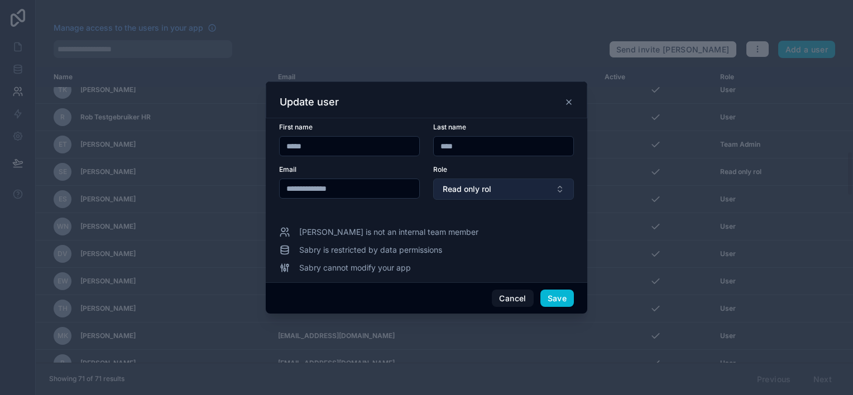
click at [517, 193] on button "Read only rol" at bounding box center [503, 189] width 141 height 21
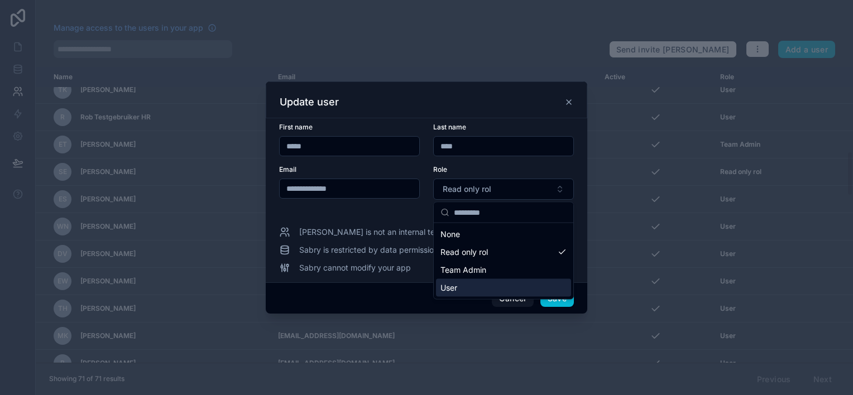
click at [458, 288] on div "User" at bounding box center [503, 288] width 135 height 18
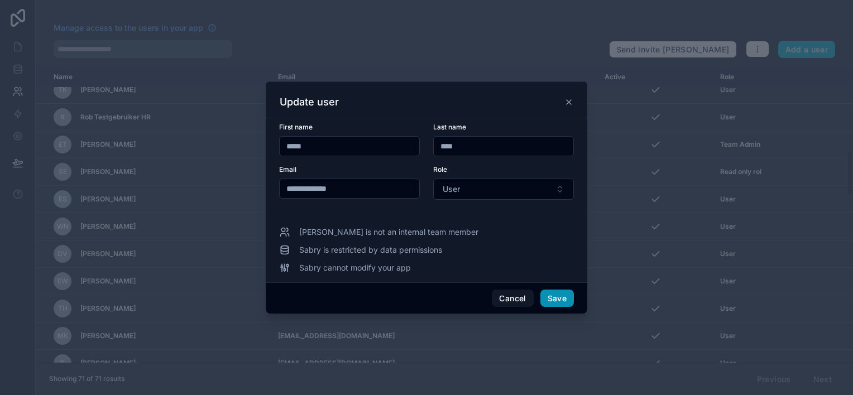
click at [554, 298] on button "Save" at bounding box center [556, 299] width 33 height 18
click at [562, 299] on button "Save" at bounding box center [556, 299] width 33 height 18
click at [512, 300] on button "Cancel" at bounding box center [512, 299] width 41 height 18
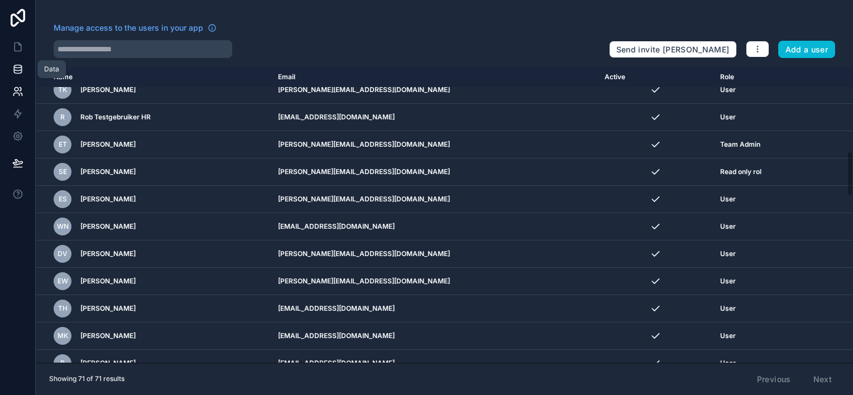
click at [20, 71] on icon at bounding box center [17, 69] width 11 height 11
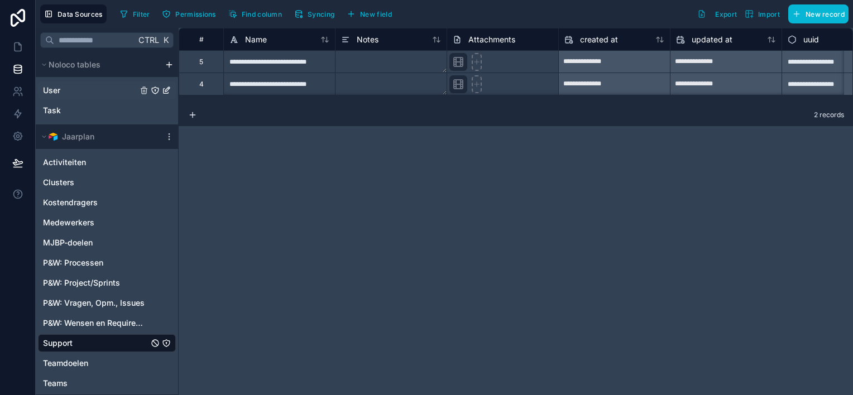
click at [88, 87] on div "User" at bounding box center [107, 90] width 138 height 18
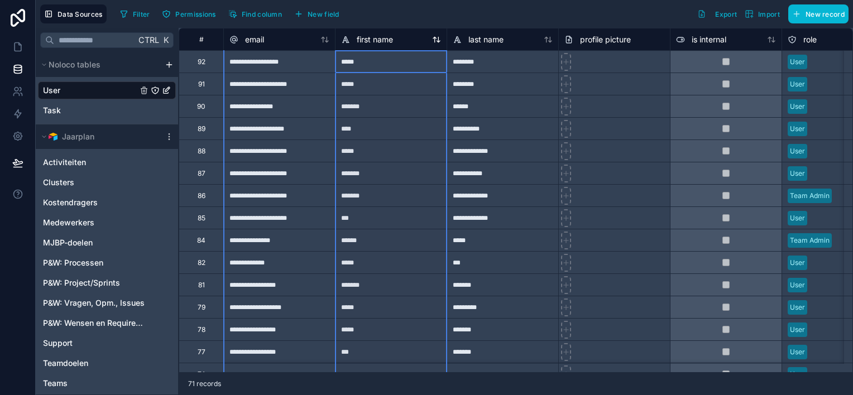
click at [439, 44] on div "first name" at bounding box center [391, 39] width 100 height 13
click at [436, 40] on icon at bounding box center [436, 39] width 9 height 9
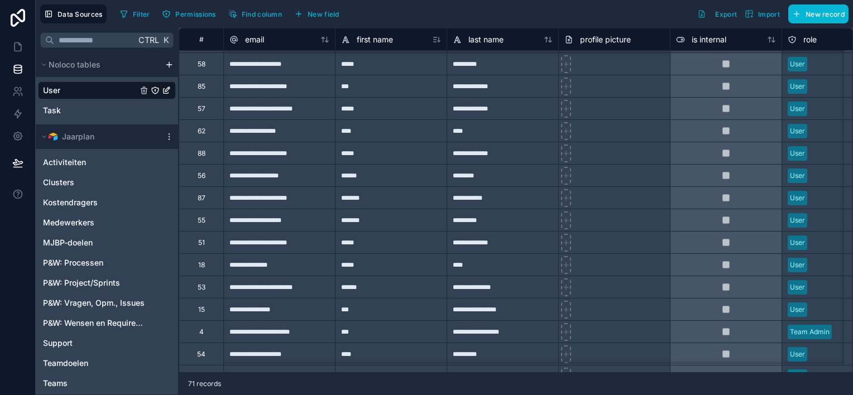
scroll to position [112, 0]
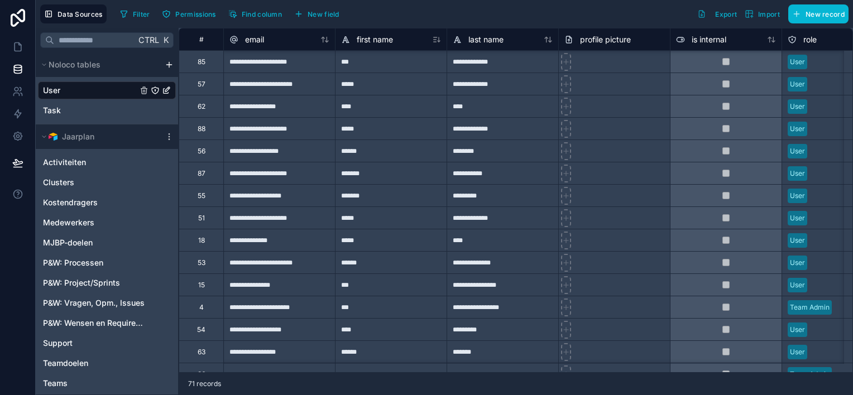
click at [819, 240] on div "User" at bounding box center [837, 240] width 111 height 17
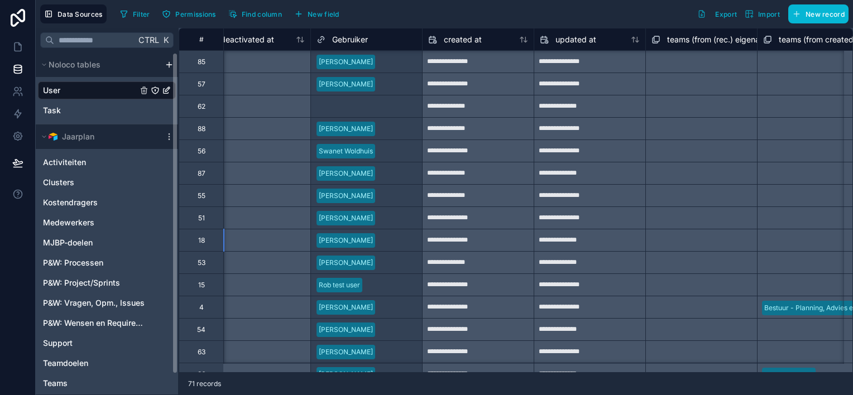
scroll to position [112, 1029]
click at [18, 89] on icon at bounding box center [17, 91] width 11 height 11
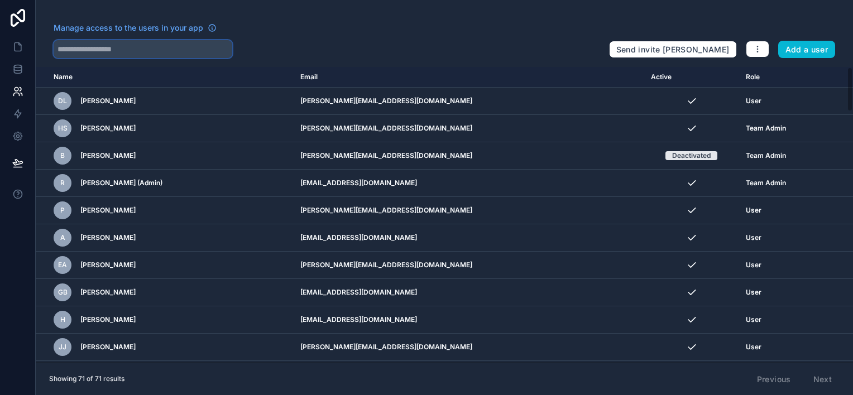
click at [150, 53] on input "text" at bounding box center [143, 49] width 179 height 18
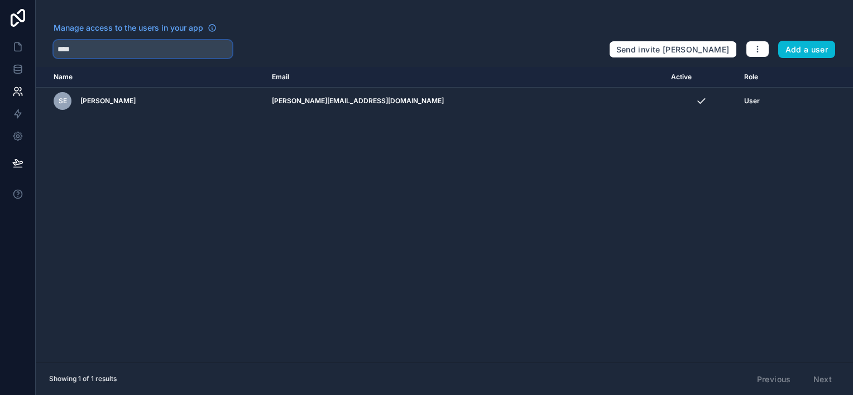
type input "****"
click at [492, 238] on div "Name Email Active Role [DOMAIN_NAME] SE [PERSON_NAME] [PERSON_NAME][EMAIL_ADDRE…" at bounding box center [444, 215] width 817 height 296
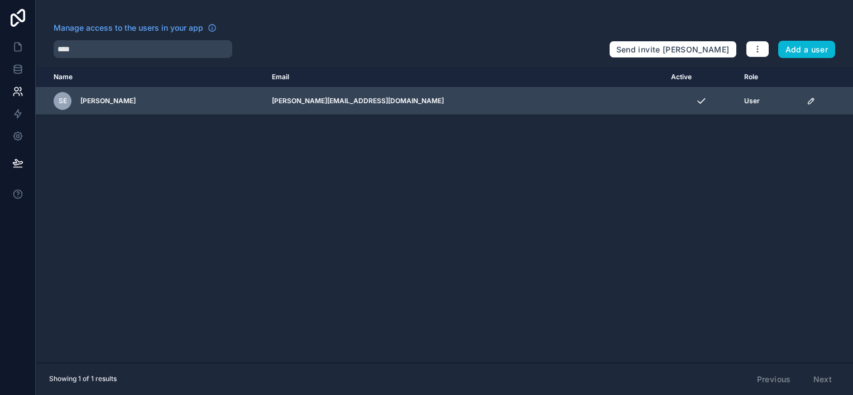
click at [806, 99] on icon "scrollable content" at bounding box center [810, 101] width 9 height 9
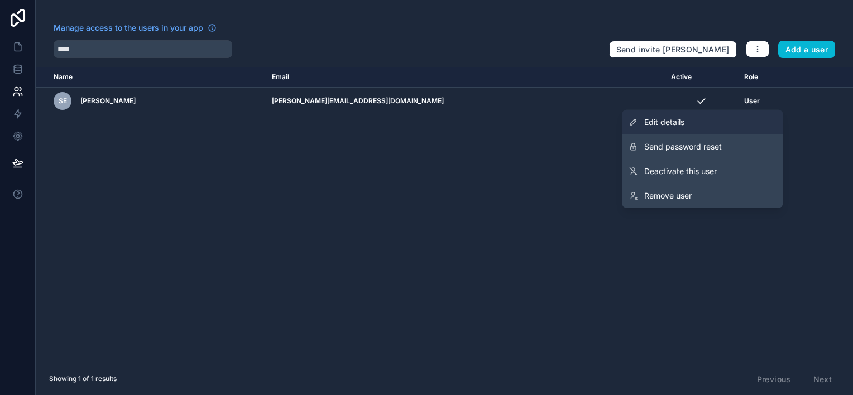
click at [679, 121] on span "Edit details" at bounding box center [664, 122] width 40 height 11
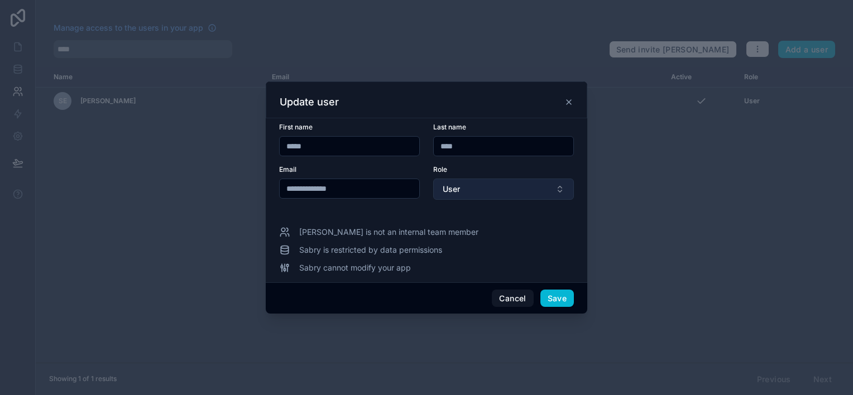
click at [543, 185] on button "User" at bounding box center [503, 189] width 141 height 21
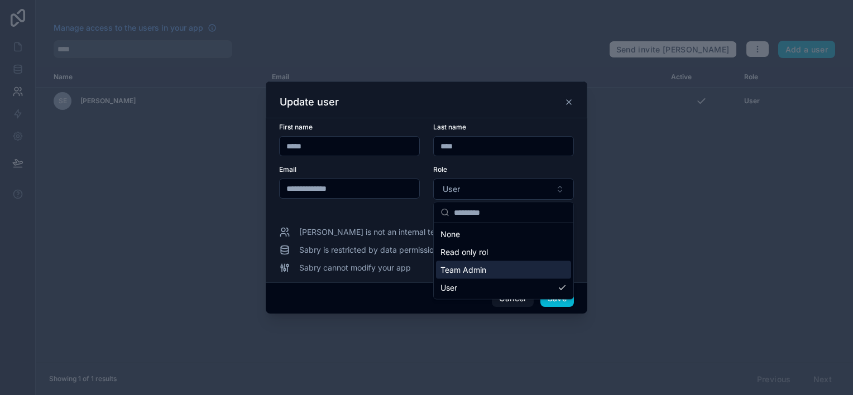
click at [475, 271] on span "Team Admin" at bounding box center [463, 269] width 46 height 11
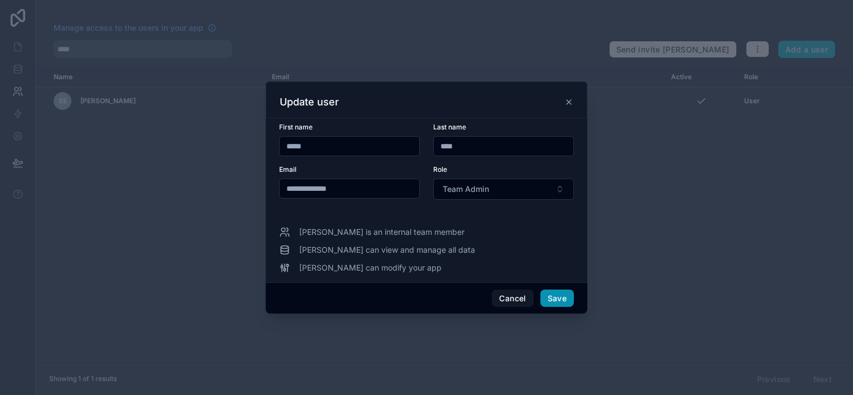
click at [561, 297] on button "Save" at bounding box center [556, 299] width 33 height 18
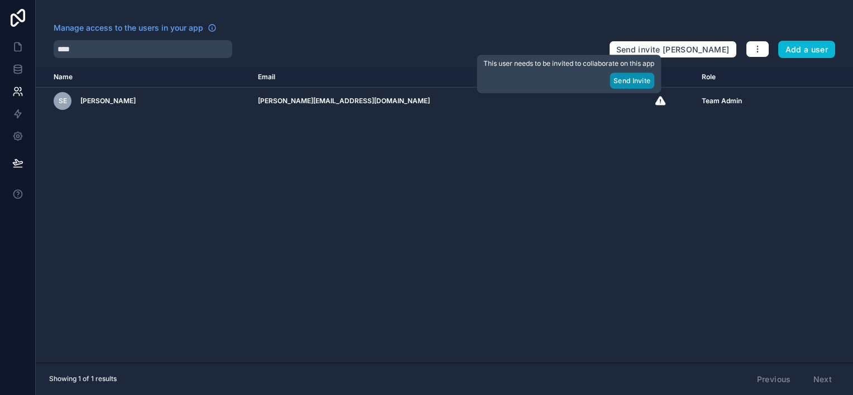
click at [622, 83] on button "Send Invite" at bounding box center [631, 81] width 45 height 16
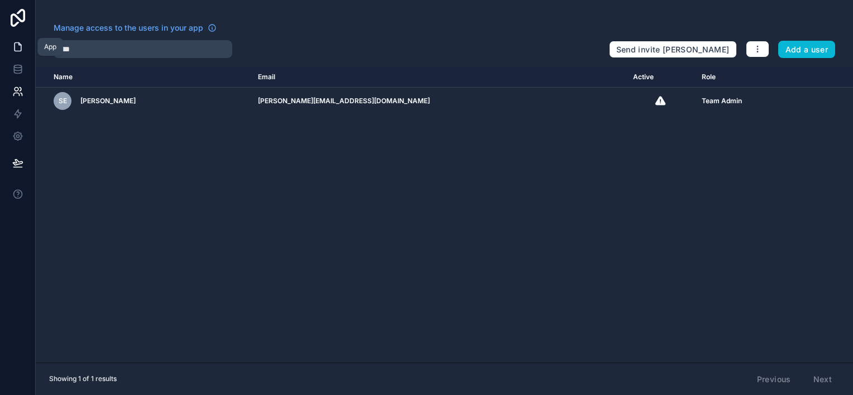
click at [17, 51] on icon at bounding box center [18, 47] width 7 height 8
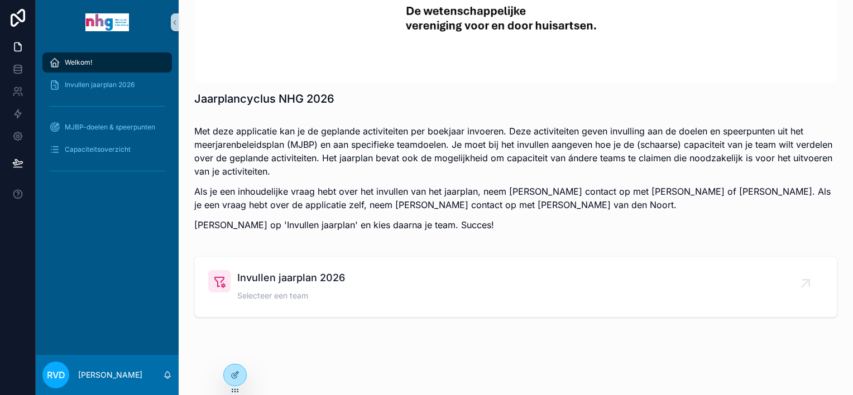
scroll to position [112, 0]
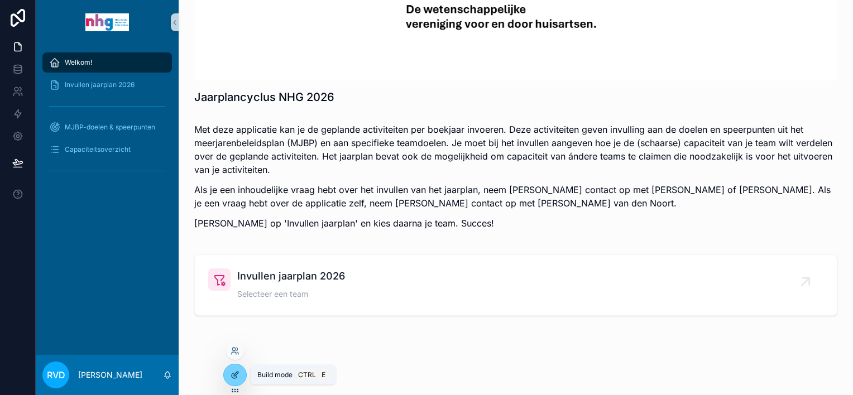
click at [236, 378] on icon at bounding box center [234, 375] width 9 height 9
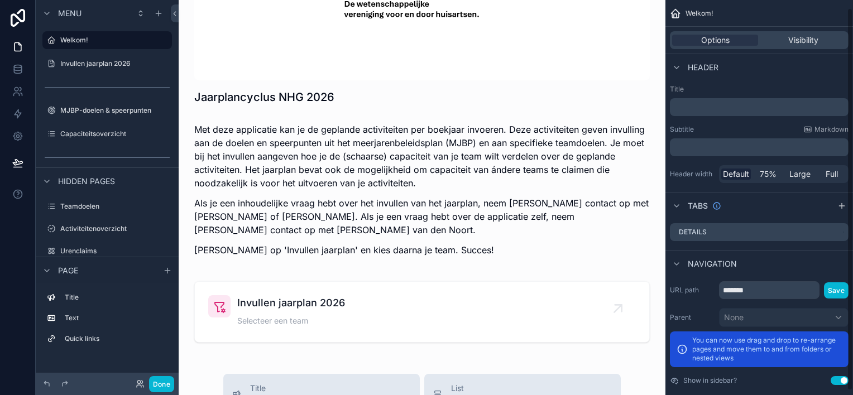
scroll to position [12, 0]
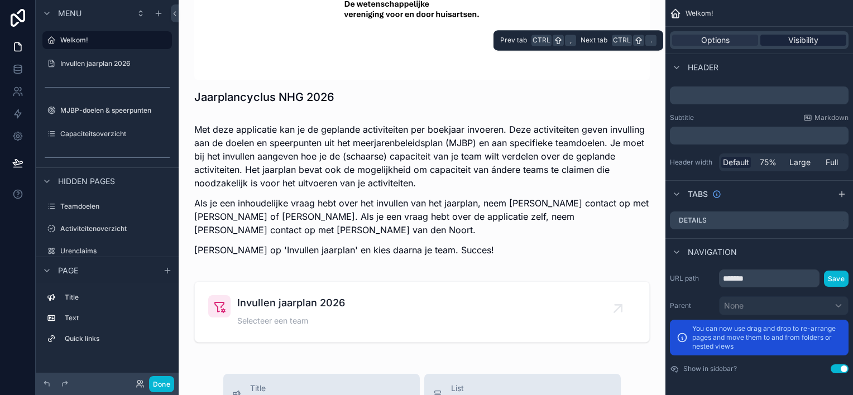
click at [800, 39] on span "Visibility" at bounding box center [803, 40] width 30 height 11
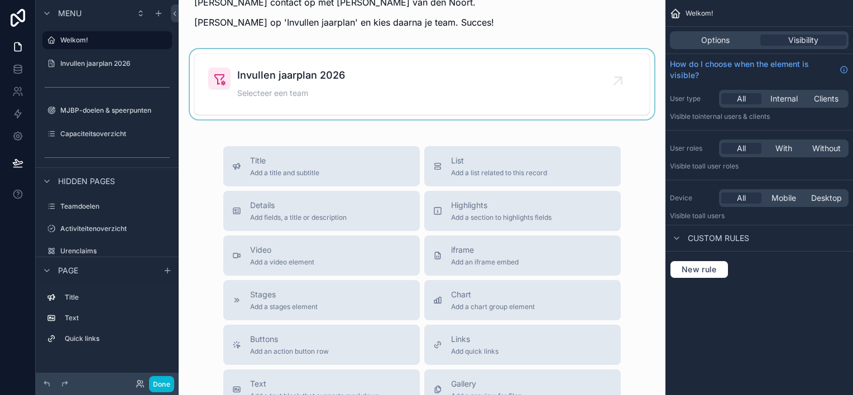
scroll to position [279, 0]
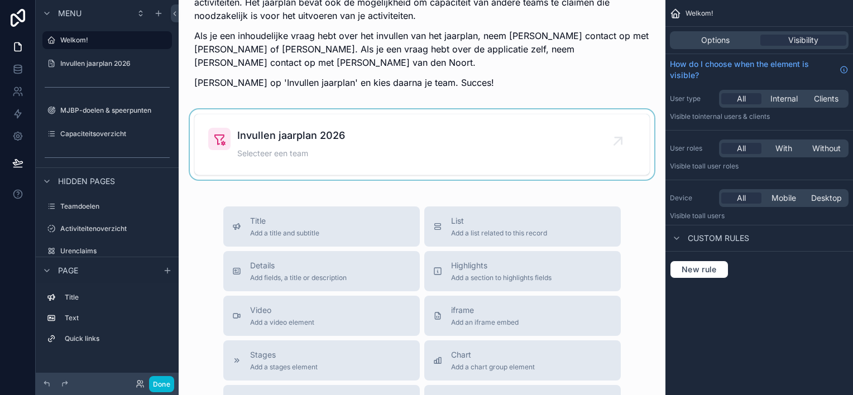
click at [301, 134] on div "scrollable content" at bounding box center [421, 144] width 469 height 70
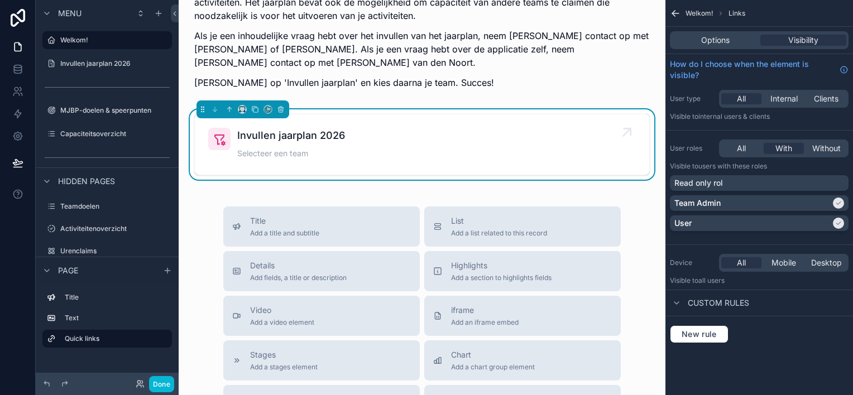
click at [272, 136] on span "Invullen jaarplan 2026" at bounding box center [291, 136] width 108 height 16
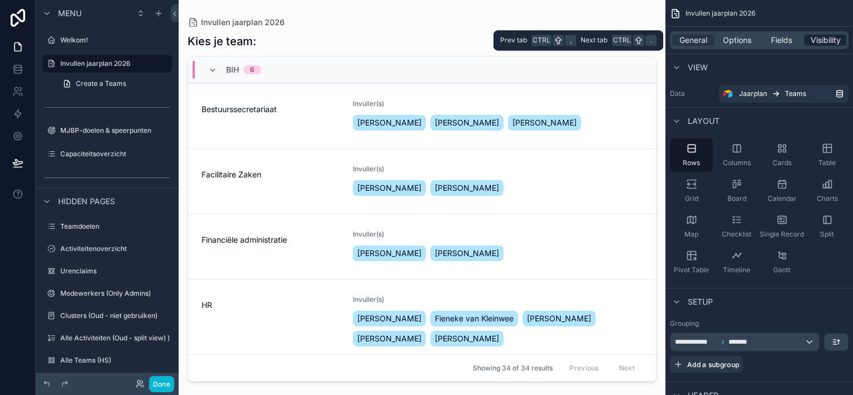
click at [829, 42] on span "Visibility" at bounding box center [825, 40] width 30 height 11
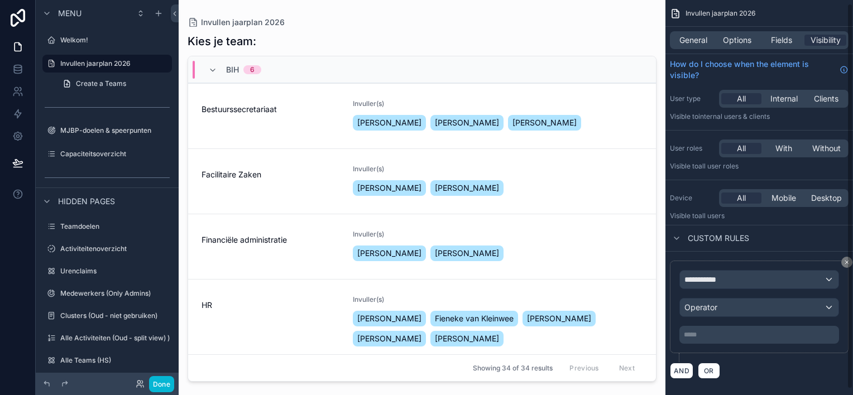
scroll to position [9, 0]
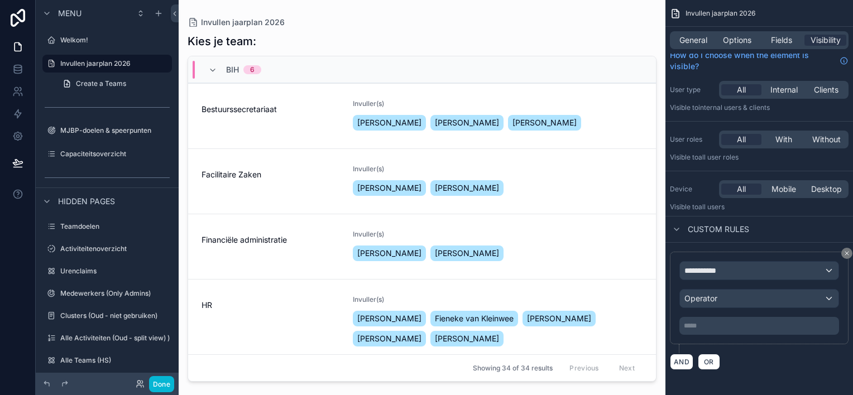
click at [267, 112] on div "scrollable content" at bounding box center [422, 191] width 487 height 382
click at [267, 112] on span "Bestuurssecretariaat" at bounding box center [270, 109] width 138 height 11
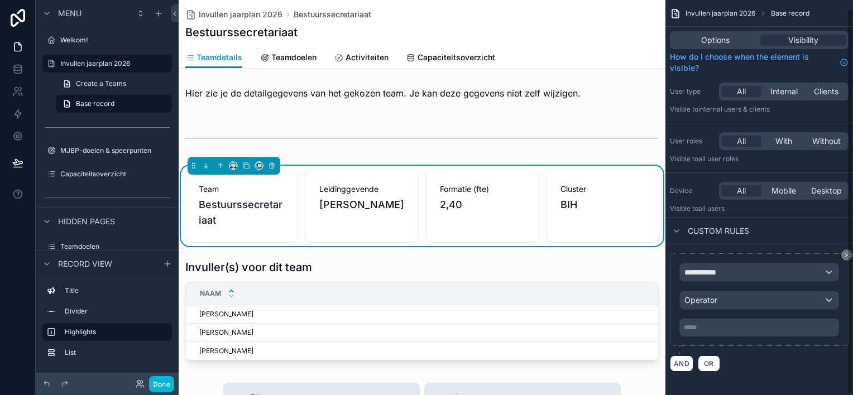
scroll to position [9, 0]
click at [283, 57] on span "Teamdoelen" at bounding box center [293, 57] width 45 height 11
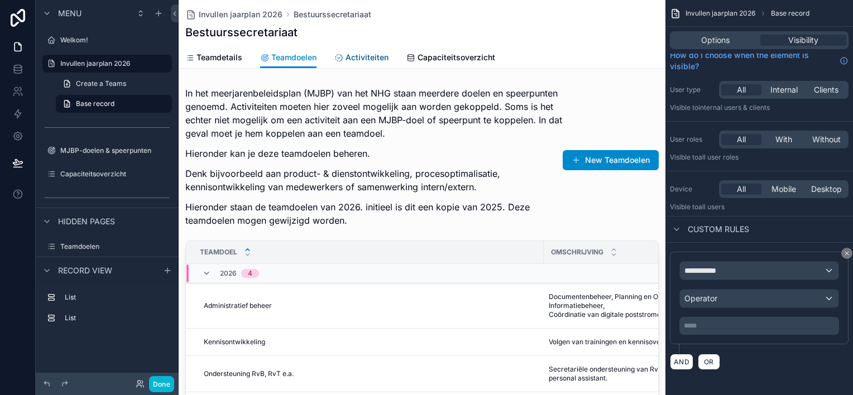
click at [354, 57] on span "Activiteiten" at bounding box center [366, 57] width 43 height 11
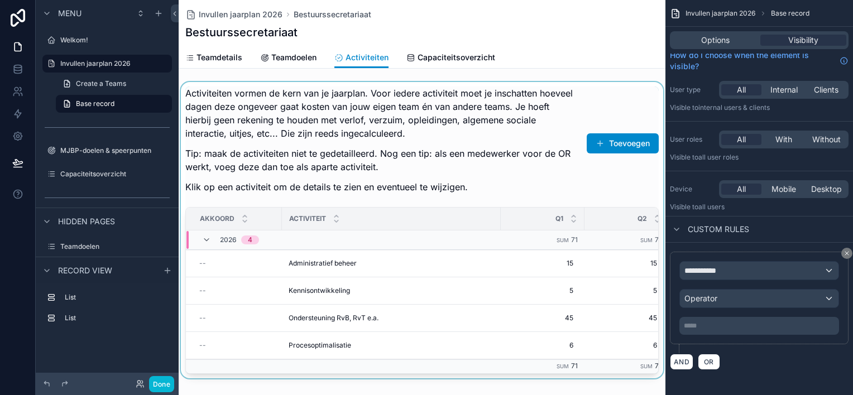
click at [496, 175] on div "scrollable content" at bounding box center [422, 230] width 487 height 296
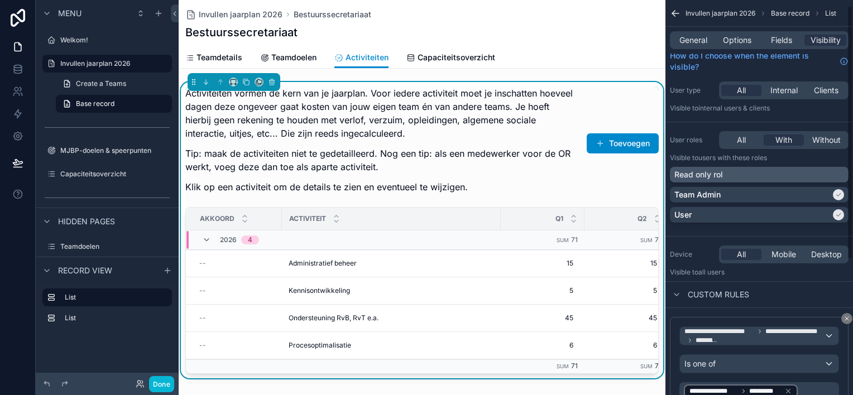
click at [835, 175] on div "Read only rol" at bounding box center [759, 174] width 170 height 11
click at [429, 59] on span "Capaciteitsoverzicht" at bounding box center [456, 57] width 78 height 11
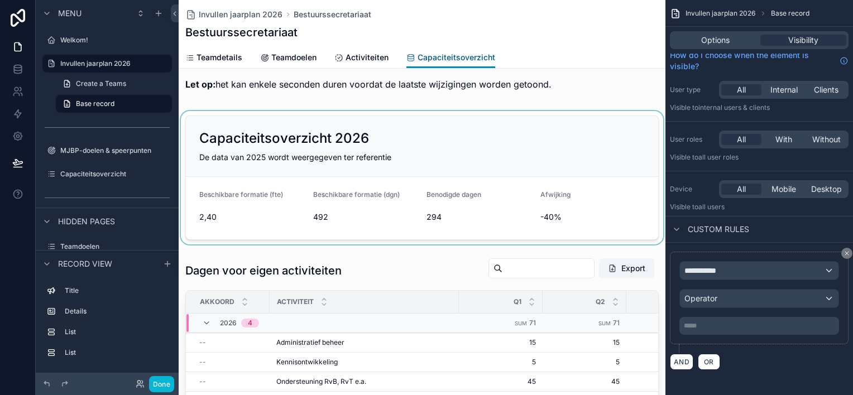
scroll to position [112, 0]
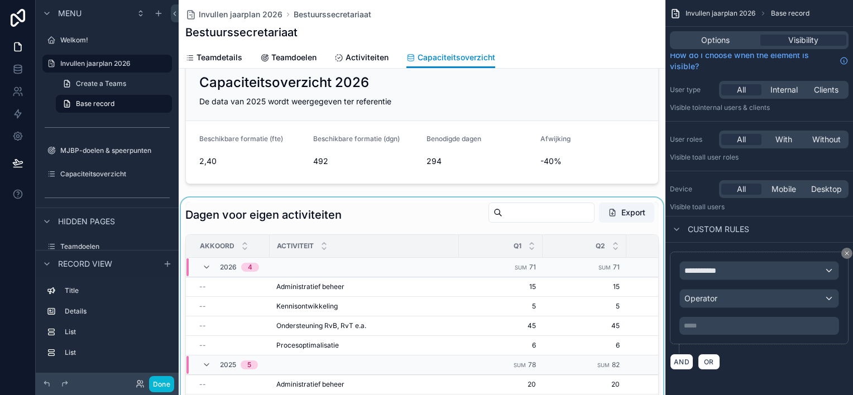
click at [413, 304] on div "scrollable content" at bounding box center [422, 345] width 487 height 294
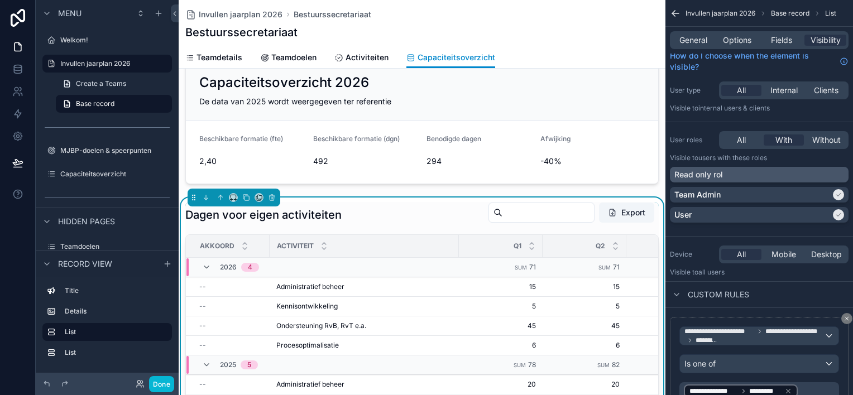
click at [838, 174] on div "Read only rol" at bounding box center [759, 174] width 170 height 11
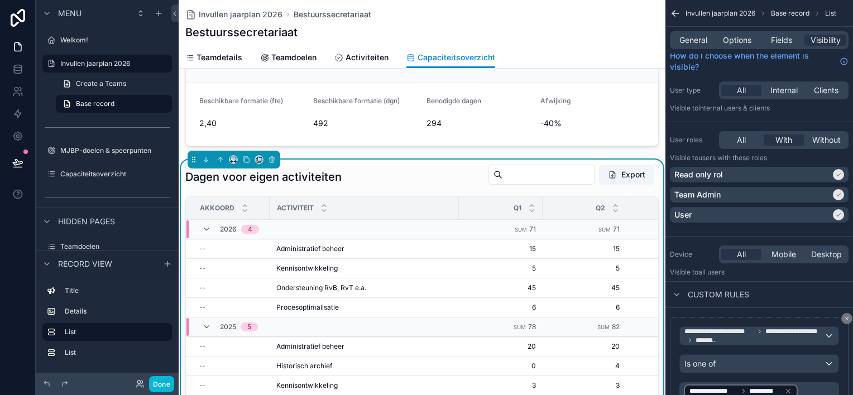
scroll to position [167, 0]
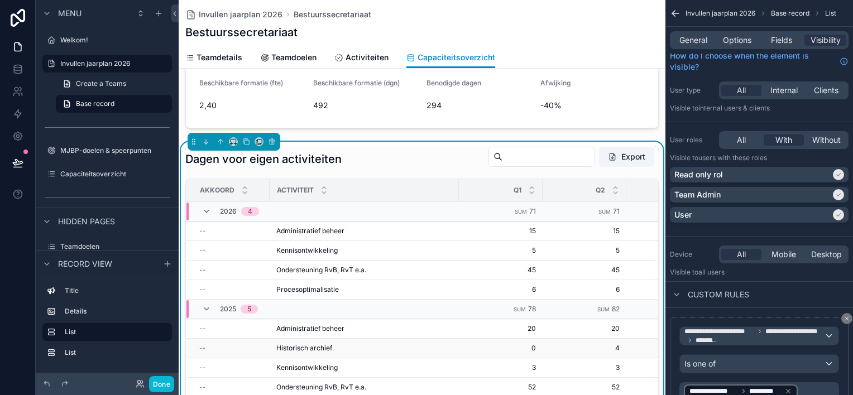
click at [422, 345] on div "Historisch archief Historisch archief" at bounding box center [364, 348] width 176 height 9
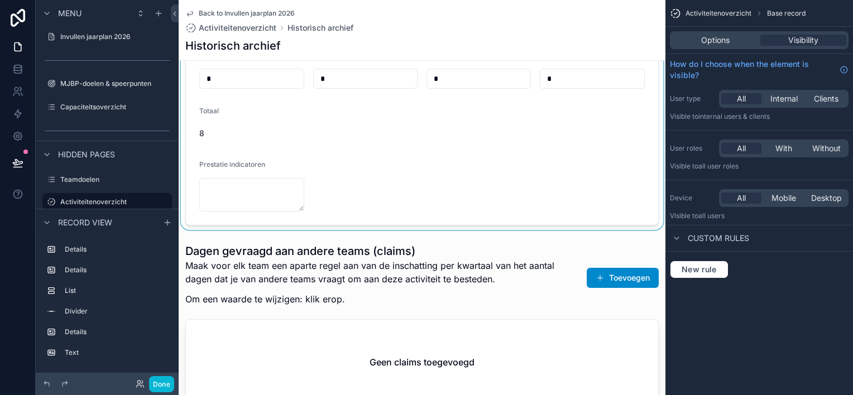
scroll to position [558, 0]
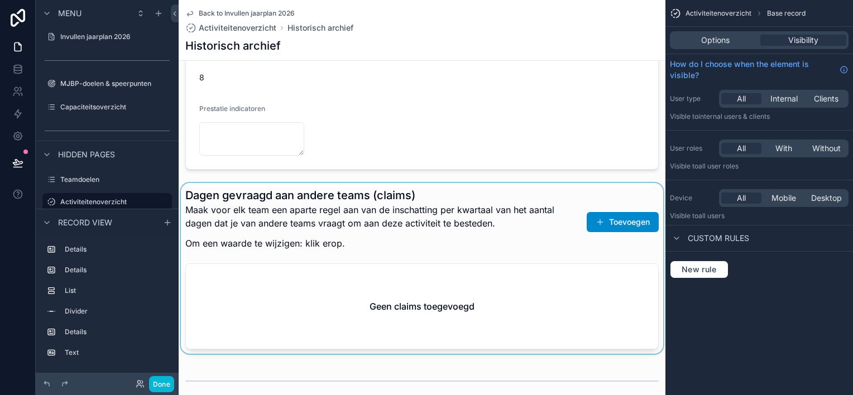
click at [500, 228] on div "scrollable content" at bounding box center [422, 268] width 487 height 171
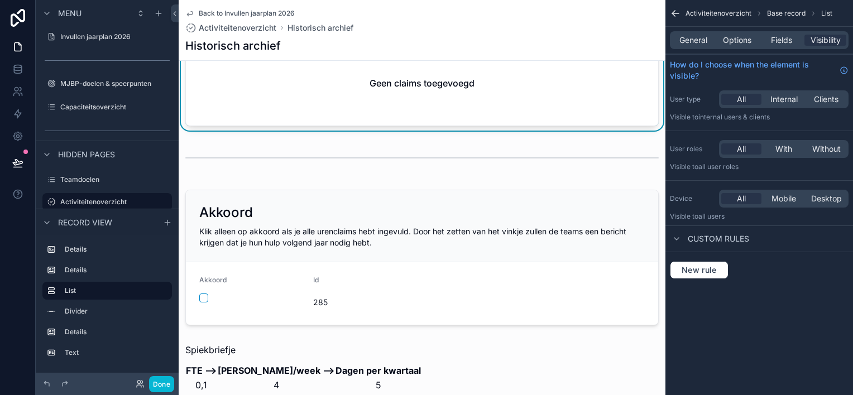
scroll to position [837, 0]
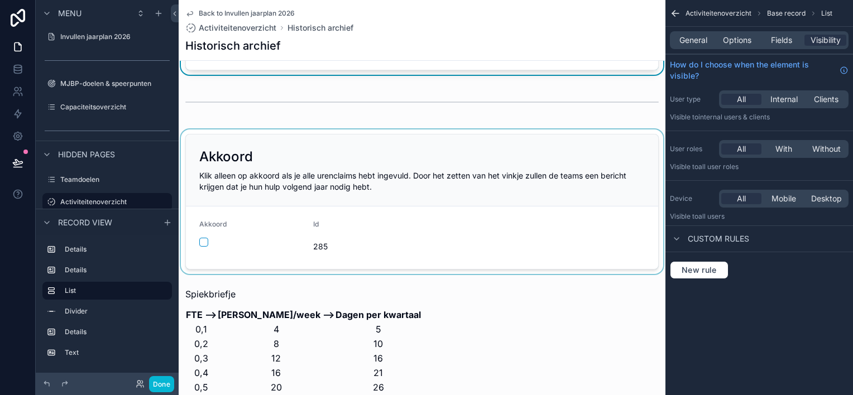
click at [491, 222] on div "scrollable content" at bounding box center [422, 201] width 487 height 145
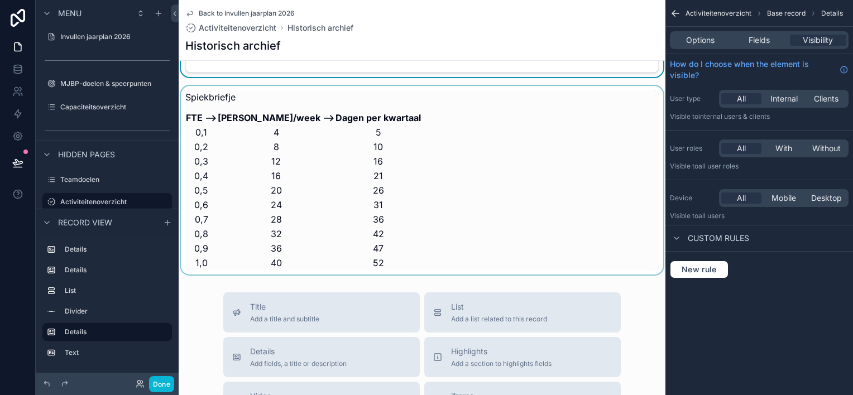
scroll to position [1004, 0]
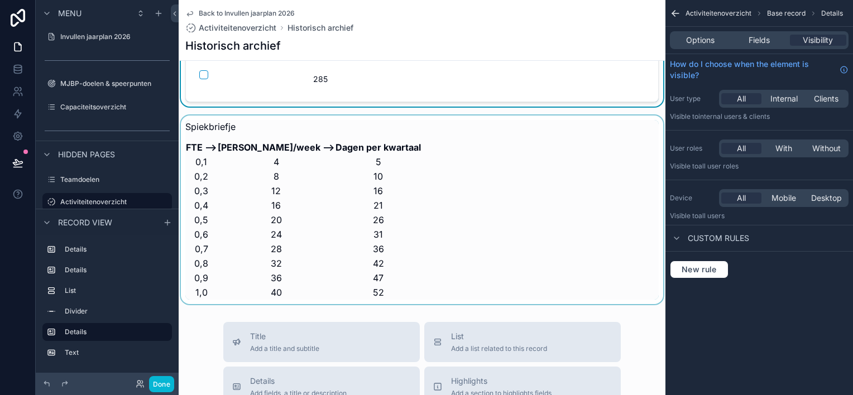
click at [419, 208] on div "scrollable content" at bounding box center [422, 210] width 487 height 189
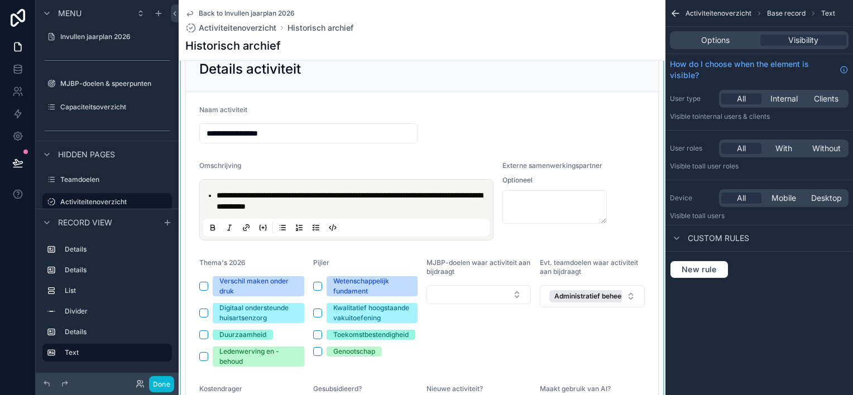
scroll to position [0, 0]
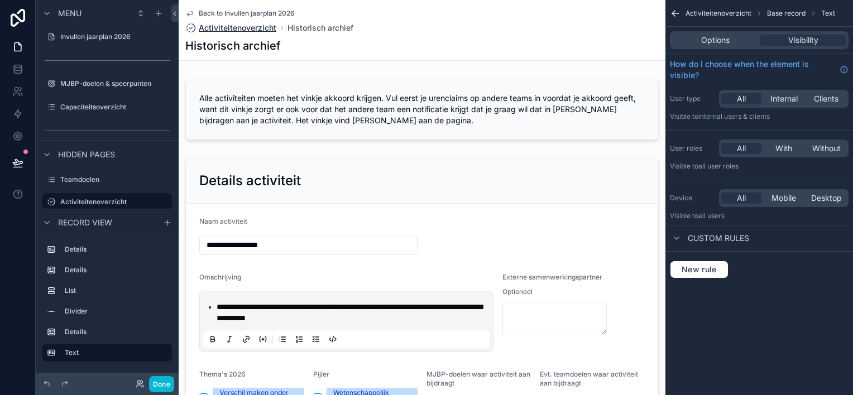
click at [245, 25] on span "Activiteitenoverzicht" at bounding box center [238, 27] width 78 height 11
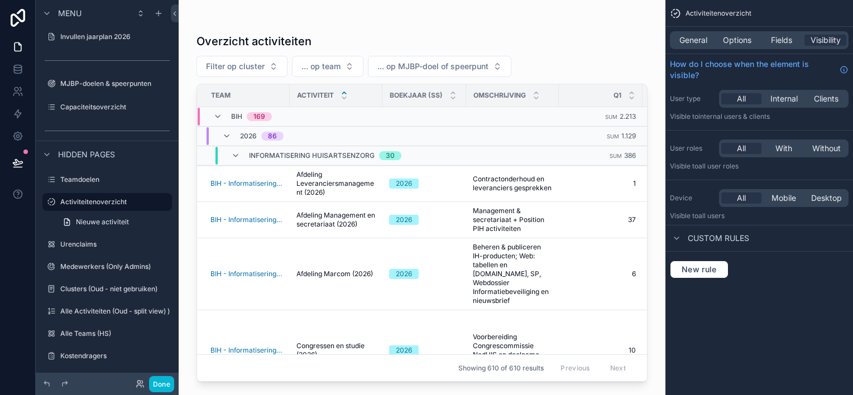
click at [341, 118] on div "BIH 169" at bounding box center [332, 117] width 268 height 18
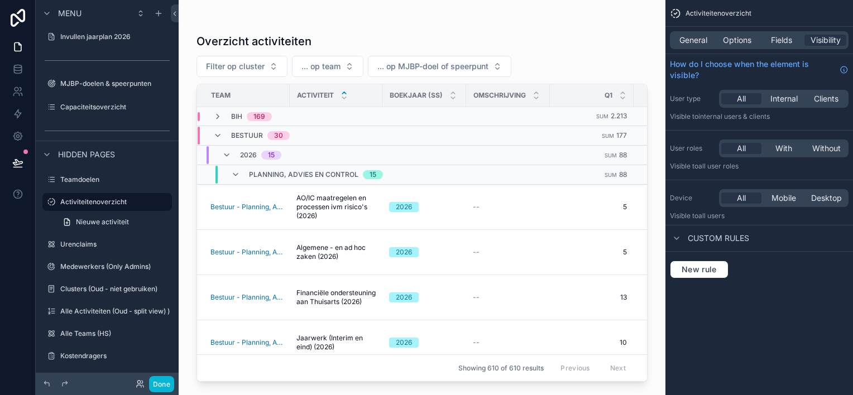
click at [341, 118] on div "BIH 169" at bounding box center [332, 116] width 268 height 9
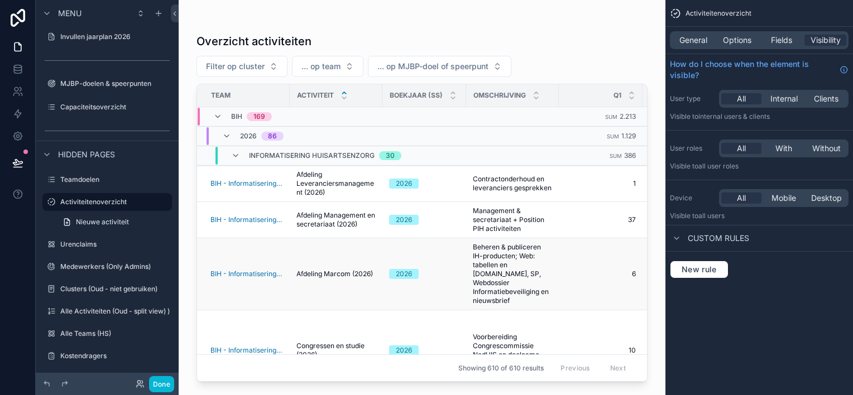
click at [365, 299] on td "Afdeling Marcom (2026) Afdeling Marcom (2026)" at bounding box center [336, 274] width 93 height 72
click at [105, 246] on label "Urenclaims" at bounding box center [104, 244] width 89 height 9
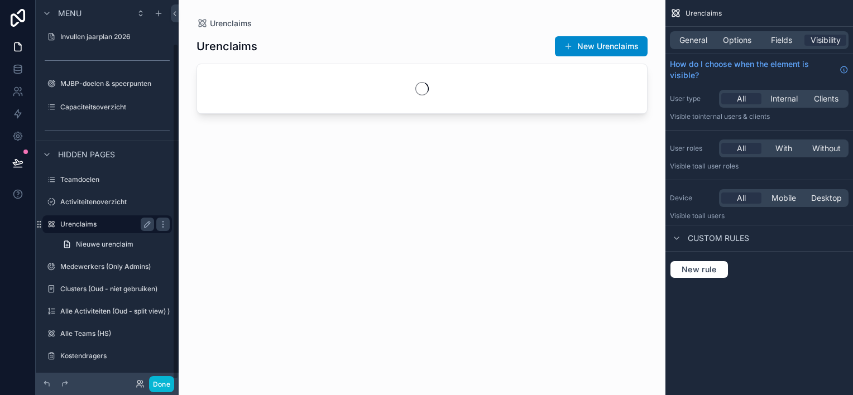
scroll to position [49, 0]
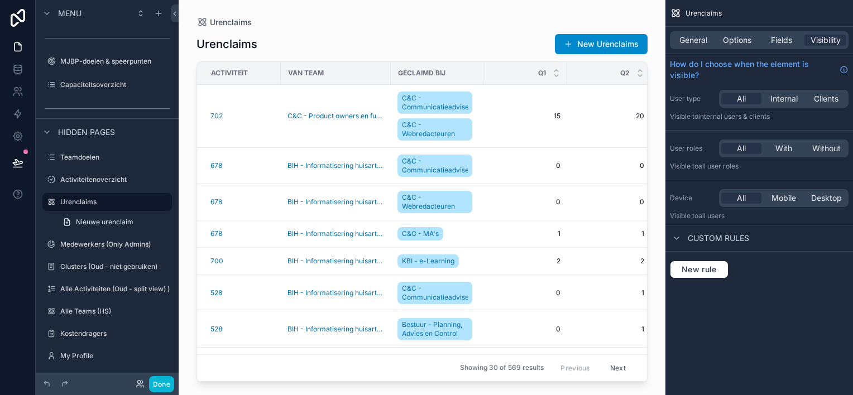
click at [261, 119] on div "scrollable content" at bounding box center [422, 191] width 487 height 382
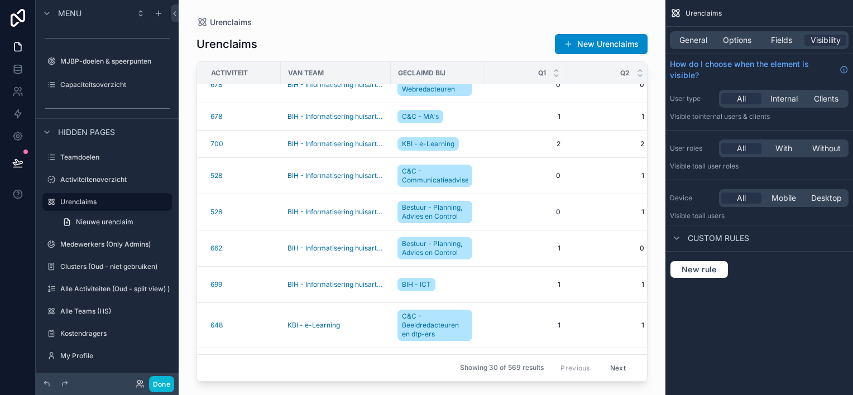
scroll to position [0, 0]
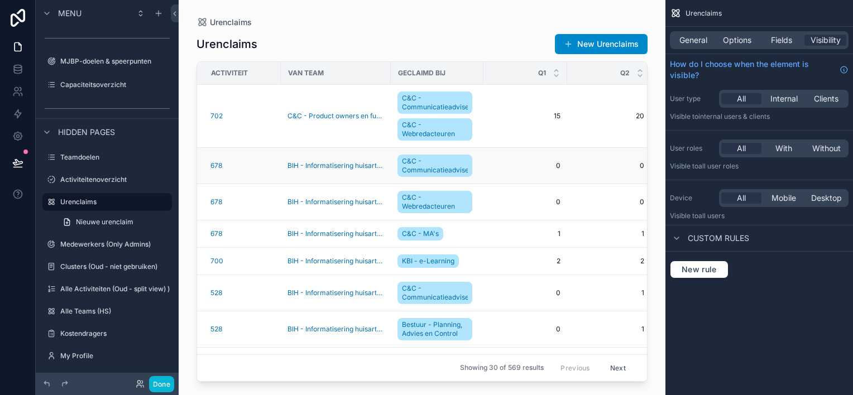
click at [271, 167] on div "678" at bounding box center [242, 165] width 64 height 9
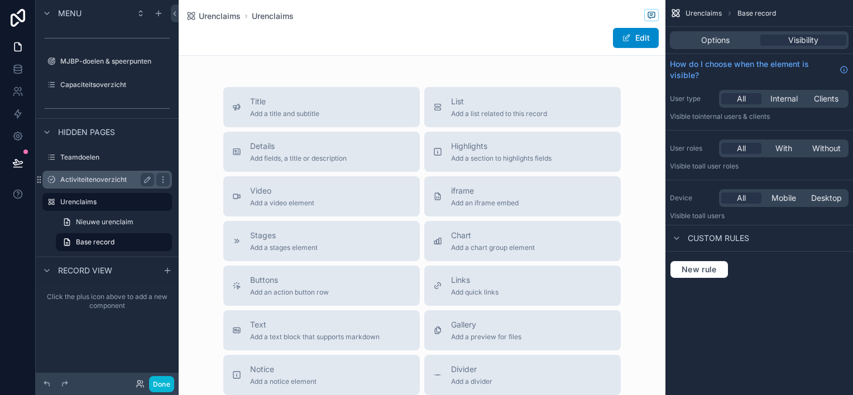
click at [83, 181] on label "Activiteitenoverzicht" at bounding box center [104, 179] width 89 height 9
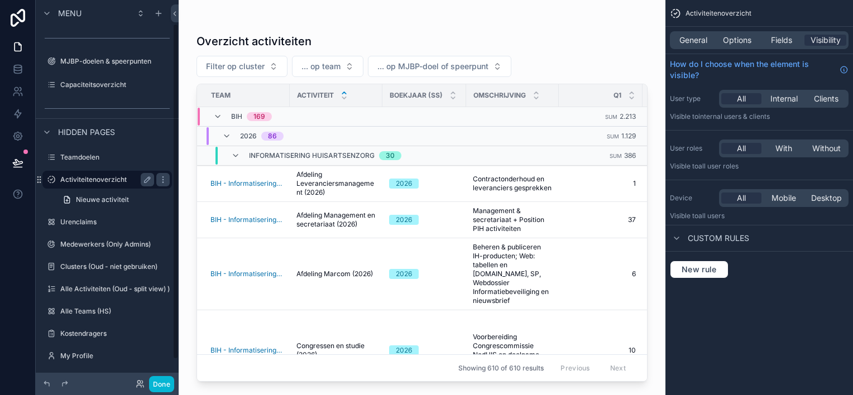
scroll to position [27, 0]
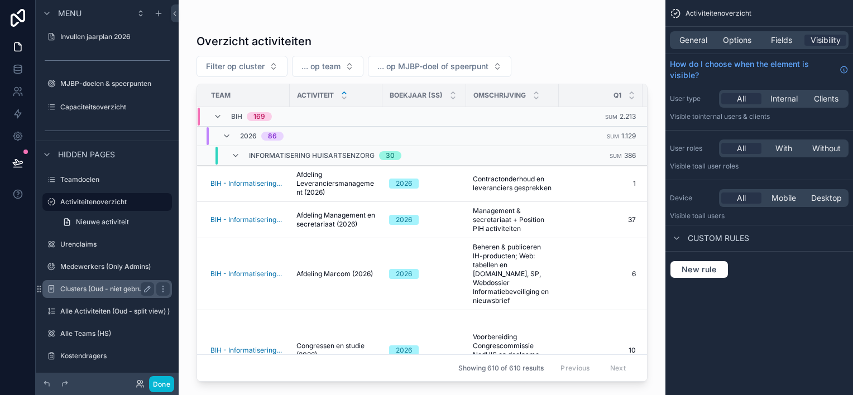
click at [75, 290] on label "Clusters (Oud - niet gebruiken)" at bounding box center [108, 289] width 97 height 9
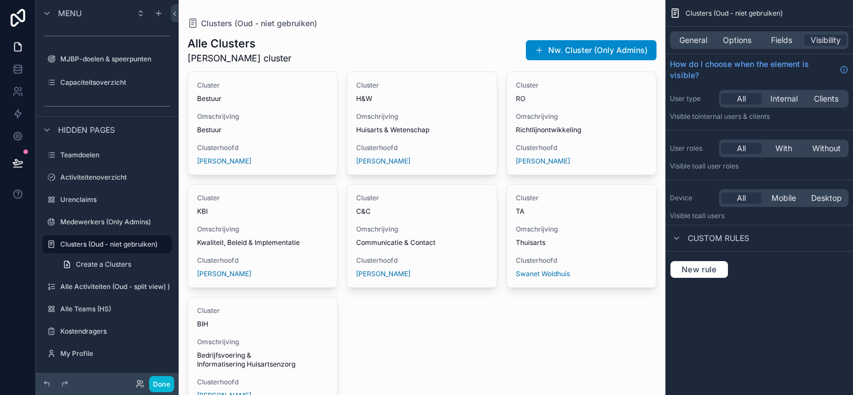
click at [324, 51] on div "scrollable content" at bounding box center [422, 240] width 487 height 480
click at [74, 312] on label "Alle Teams (HS)" at bounding box center [104, 309] width 89 height 9
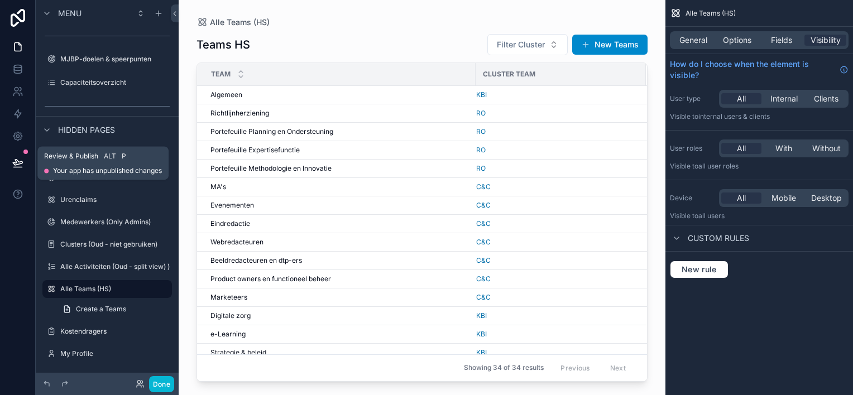
click at [13, 162] on icon at bounding box center [17, 162] width 11 height 11
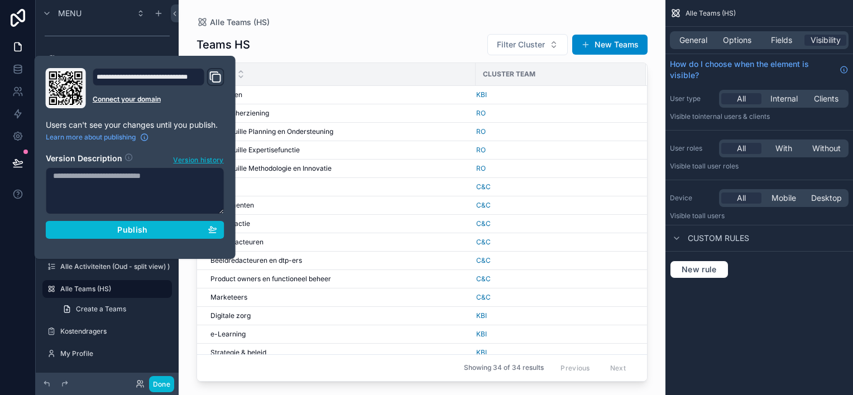
click at [133, 186] on textarea at bounding box center [135, 190] width 179 height 47
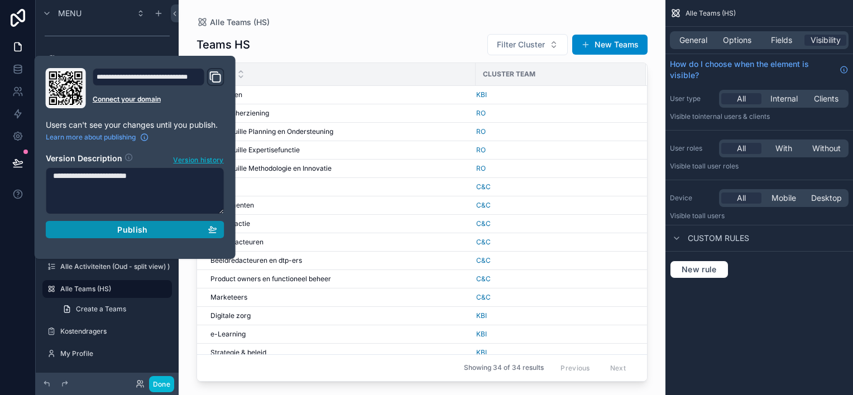
type textarea "**********"
click at [150, 228] on div "Publish" at bounding box center [135, 230] width 164 height 10
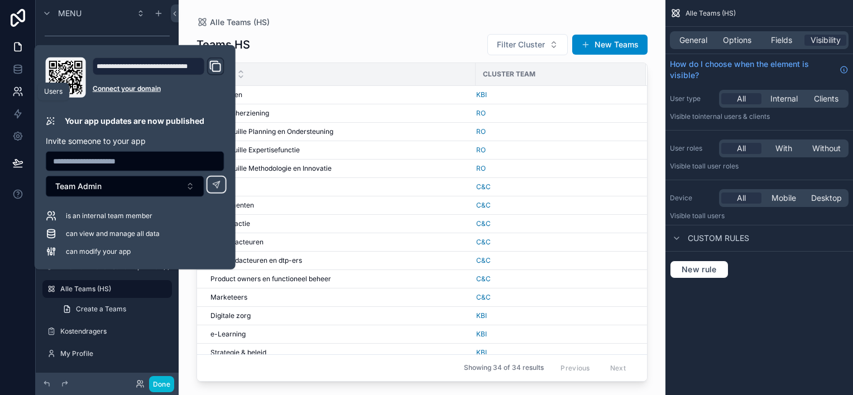
click at [20, 93] on icon at bounding box center [17, 91] width 11 height 11
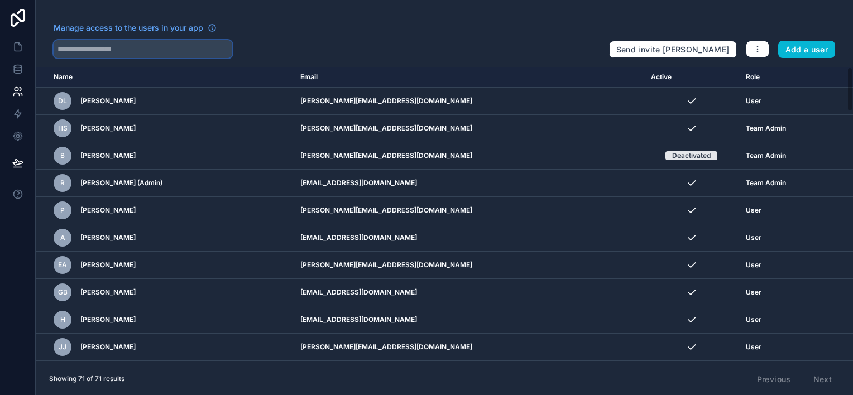
click at [69, 46] on input "text" at bounding box center [143, 49] width 179 height 18
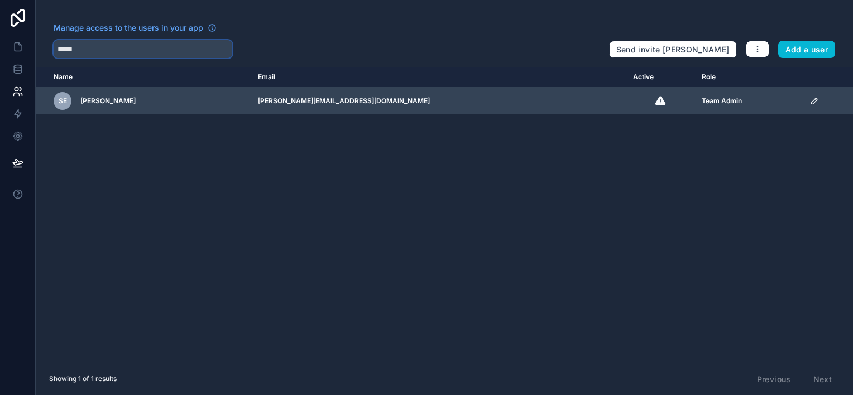
type input "*****"
click at [701, 100] on div "Team Admin" at bounding box center [748, 101] width 95 height 9
click at [810, 99] on icon "scrollable content" at bounding box center [814, 101] width 9 height 9
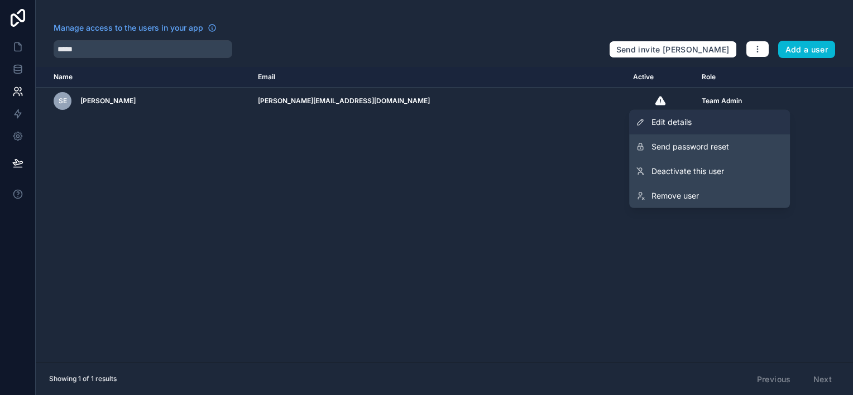
click at [673, 123] on span "Edit details" at bounding box center [671, 122] width 40 height 11
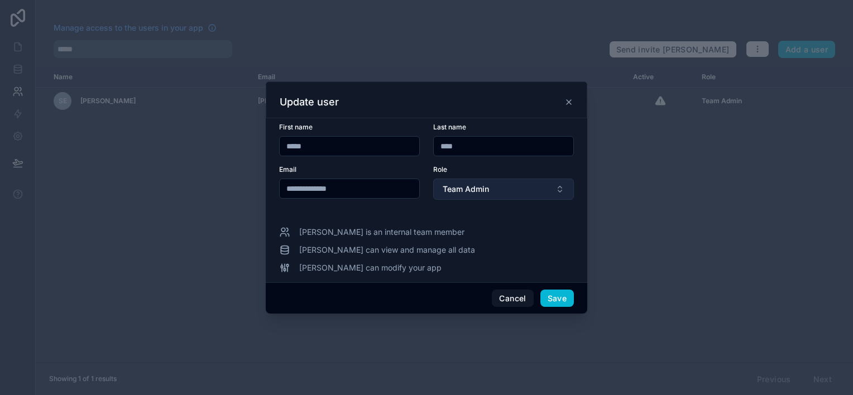
click at [535, 190] on button "Team Admin" at bounding box center [503, 189] width 141 height 21
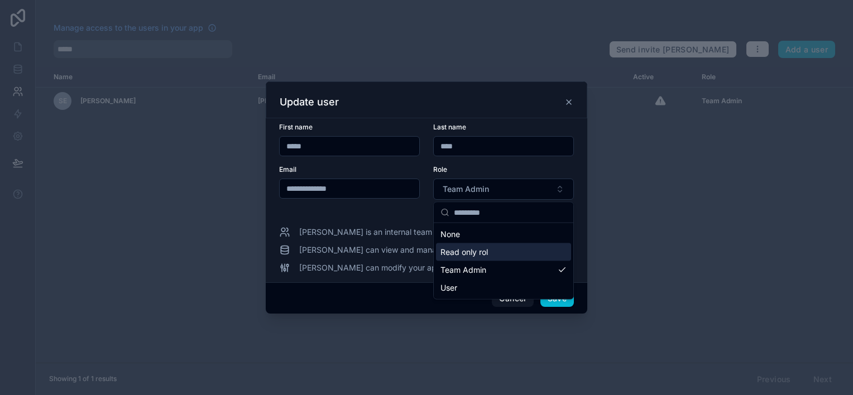
click at [496, 253] on div "Read only rol" at bounding box center [503, 252] width 135 height 18
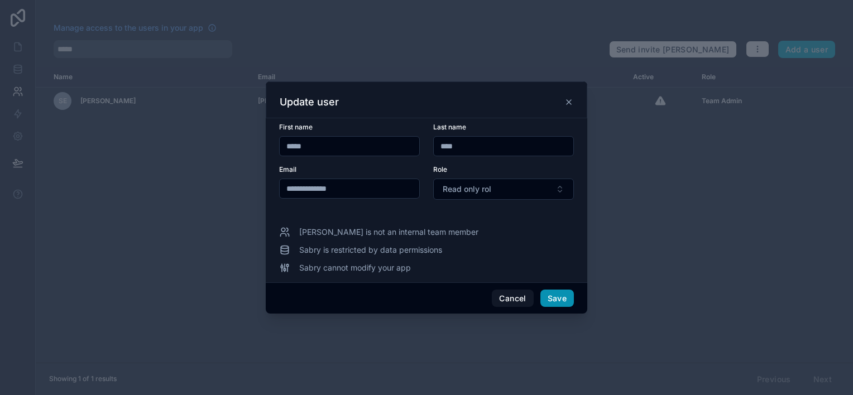
click at [567, 297] on button "Save" at bounding box center [556, 299] width 33 height 18
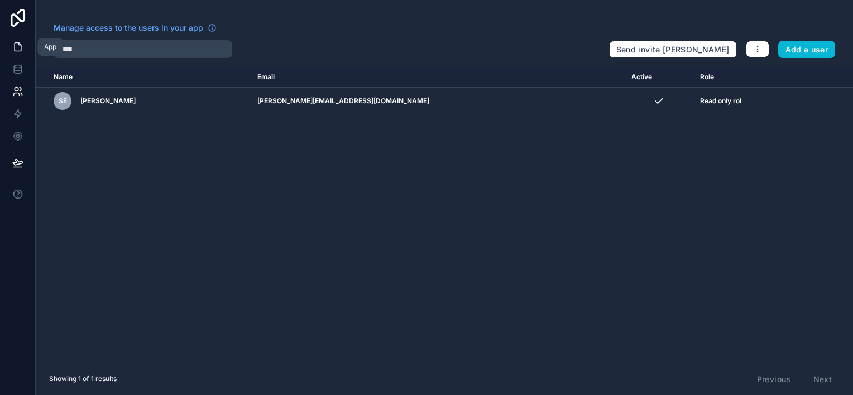
click at [18, 49] on icon at bounding box center [17, 46] width 11 height 11
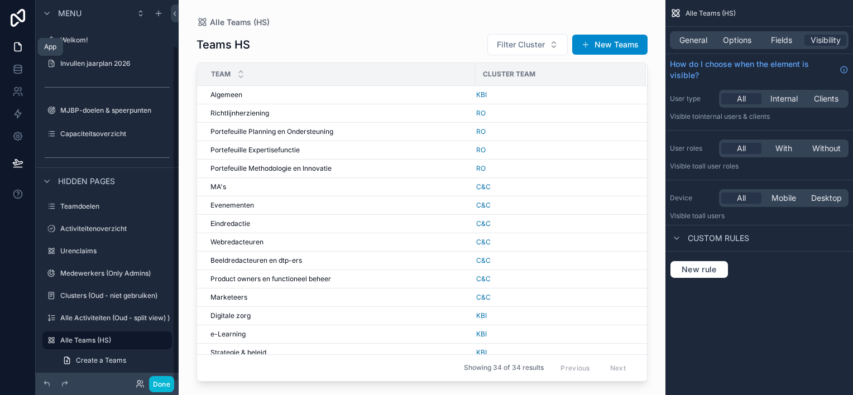
scroll to position [51, 0]
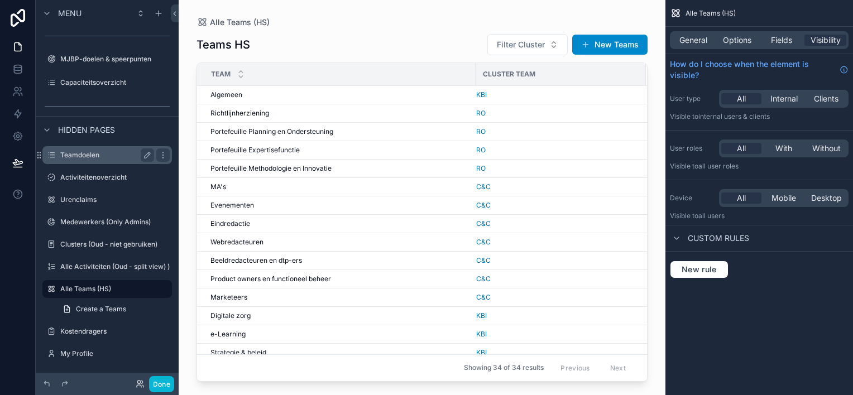
click at [73, 154] on label "Teamdoelen" at bounding box center [104, 155] width 89 height 9
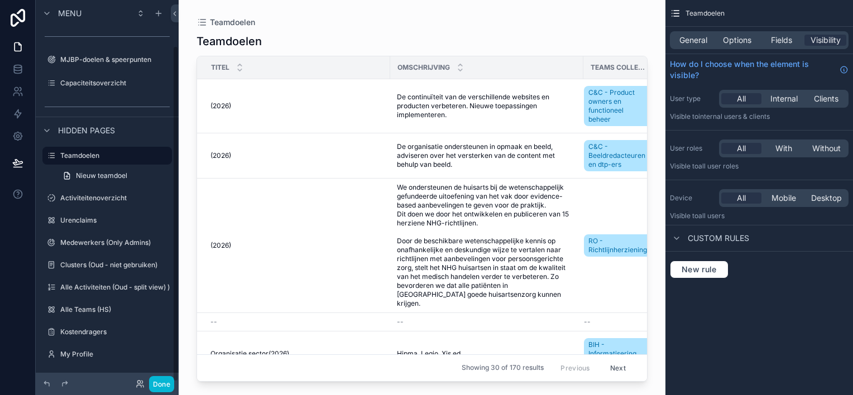
scroll to position [51, 0]
click at [79, 312] on label "Alle Teams (HS)" at bounding box center [104, 309] width 89 height 9
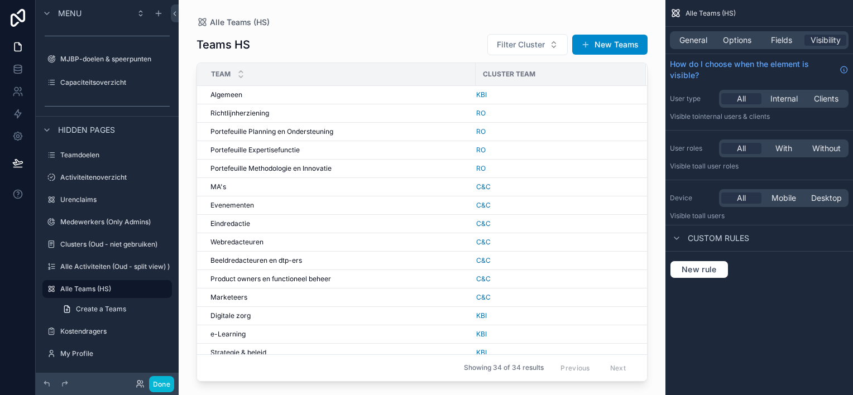
click at [71, 16] on span "Menu" at bounding box center [69, 13] width 23 height 11
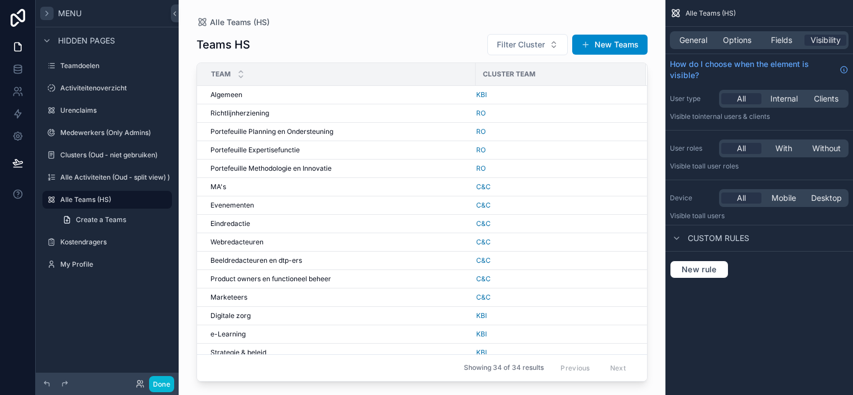
click at [45, 9] on icon "scrollable content" at bounding box center [46, 13] width 9 height 9
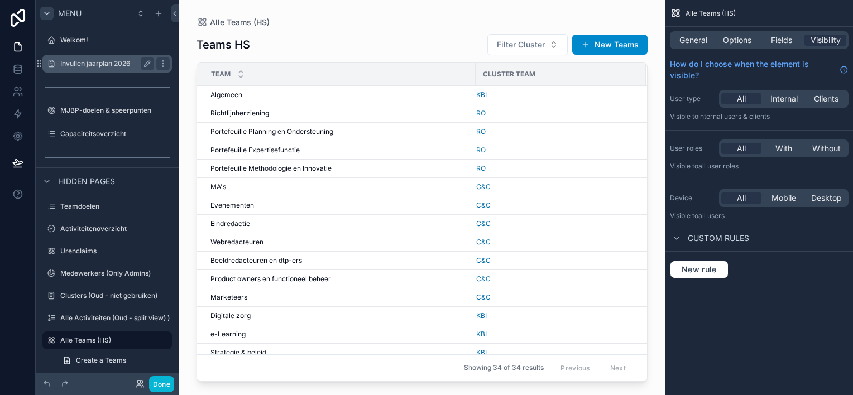
click at [80, 63] on label "Invullen jaarplan 2026" at bounding box center [104, 63] width 89 height 9
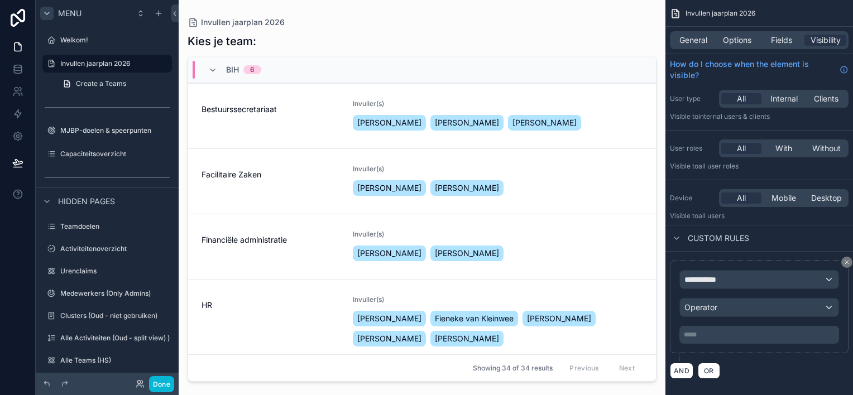
click at [259, 119] on div "scrollable content" at bounding box center [422, 191] width 487 height 382
click at [263, 110] on span "Bestuurssecretariaat" at bounding box center [270, 109] width 138 height 11
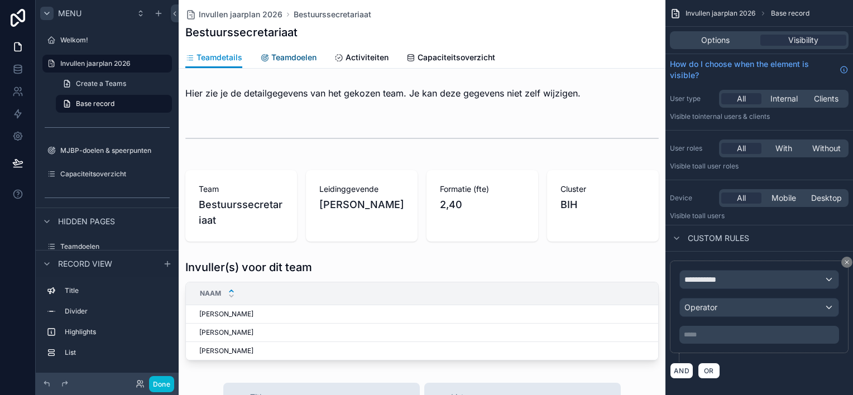
click at [288, 58] on span "Teamdoelen" at bounding box center [293, 57] width 45 height 11
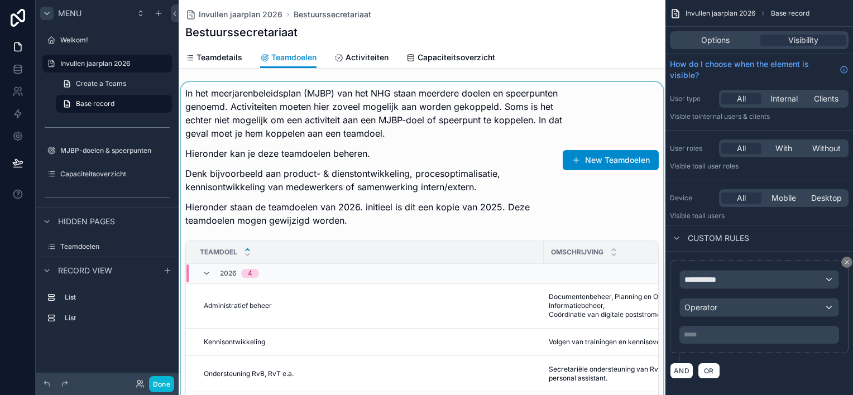
click at [344, 131] on div "scrollable content" at bounding box center [422, 257] width 487 height 351
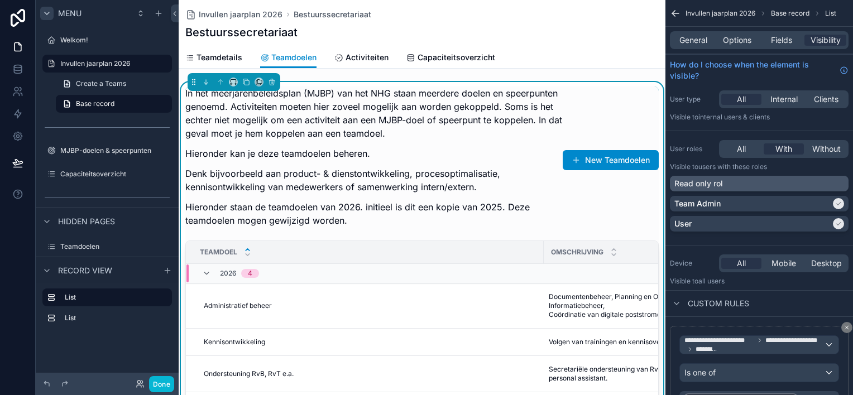
click at [839, 182] on div "Read only rol" at bounding box center [759, 183] width 170 height 11
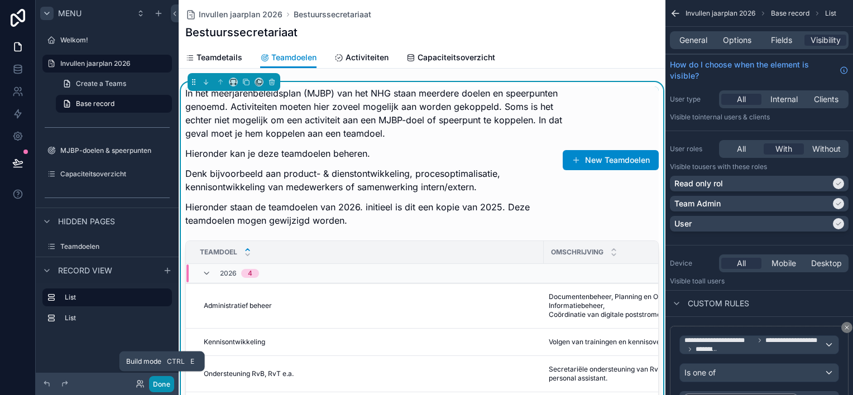
click at [158, 384] on button "Done" at bounding box center [161, 384] width 25 height 16
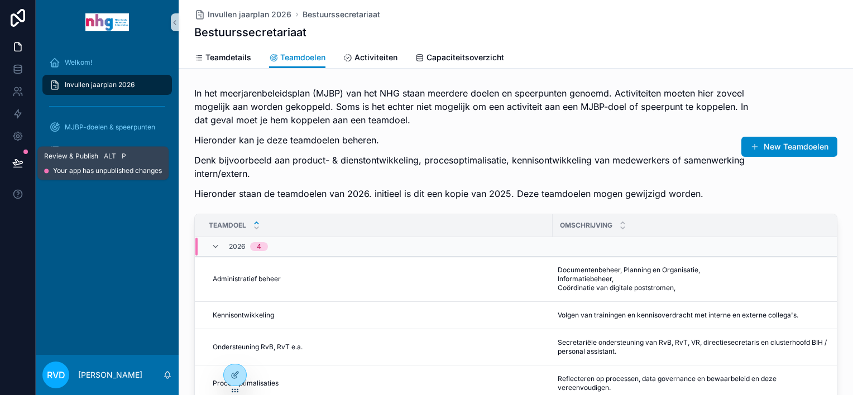
click at [15, 160] on icon at bounding box center [17, 163] width 9 height 6
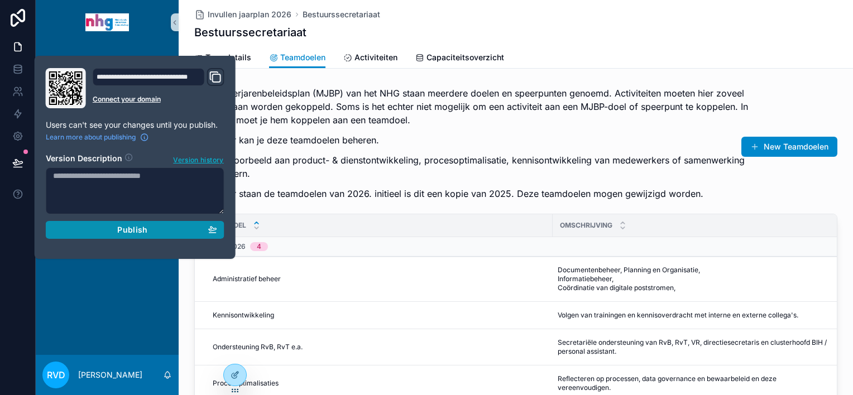
click at [139, 228] on span "Publish" at bounding box center [132, 230] width 30 height 10
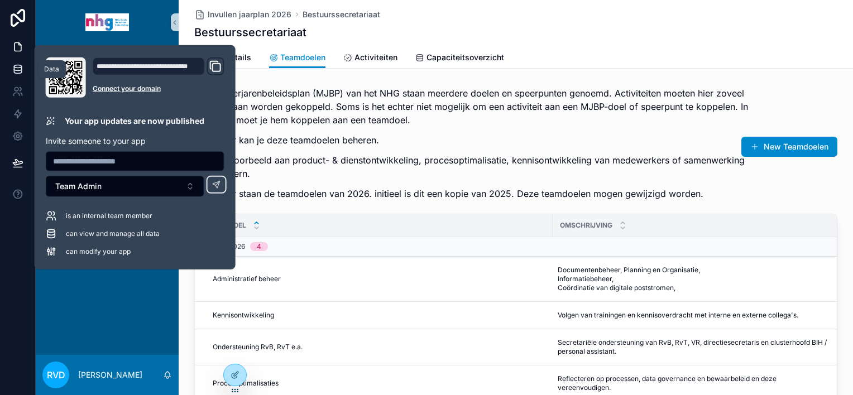
click at [19, 66] on icon at bounding box center [17, 69] width 11 height 11
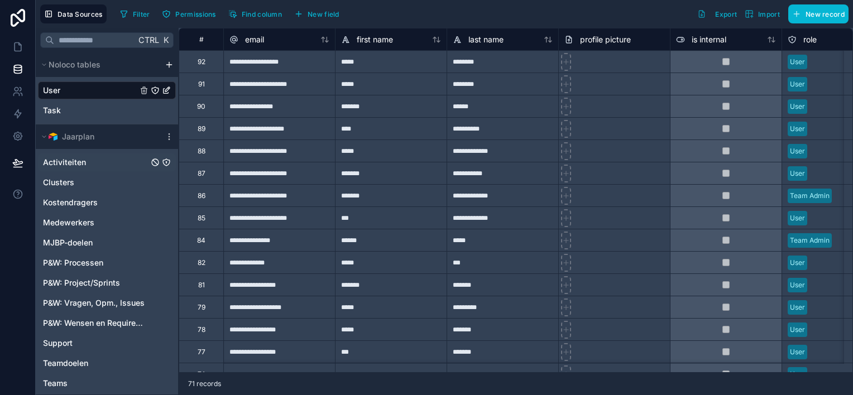
click at [100, 165] on div "Activiteiten" at bounding box center [107, 162] width 138 height 18
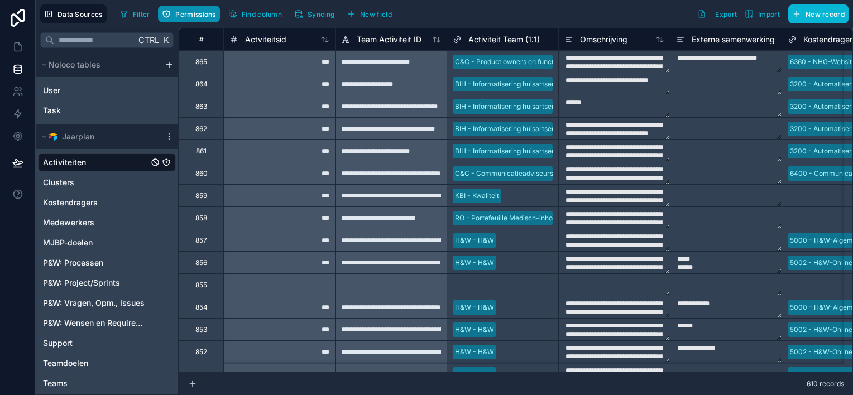
click at [202, 13] on span "Permissions" at bounding box center [195, 14] width 40 height 8
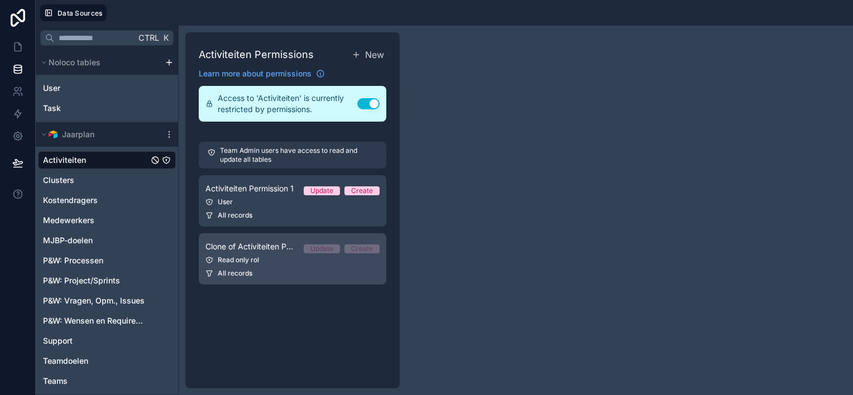
click at [296, 269] on div "All records" at bounding box center [292, 273] width 174 height 9
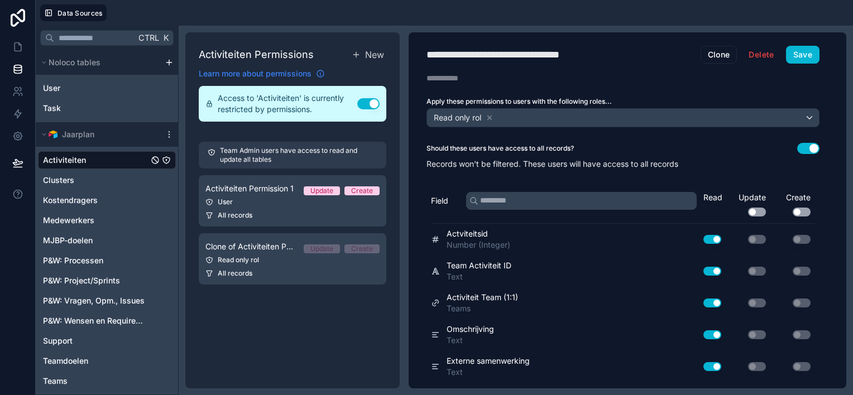
click at [291, 74] on span "Learn more about permissions" at bounding box center [255, 73] width 113 height 11
click at [17, 48] on icon at bounding box center [17, 46] width 11 height 11
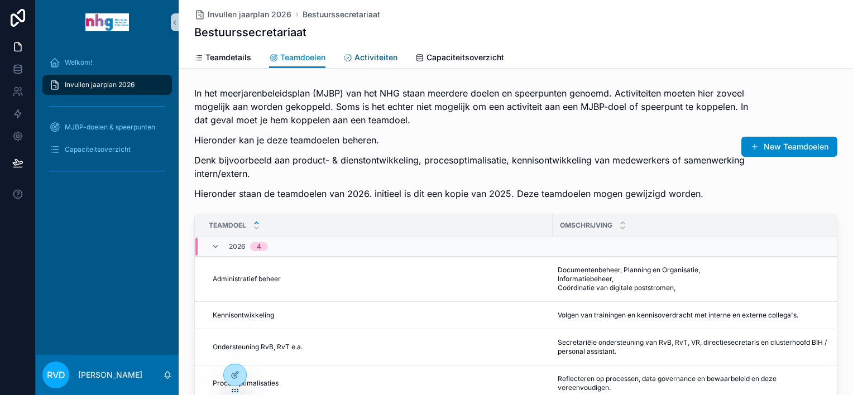
click at [372, 57] on span "Activiteiten" at bounding box center [375, 57] width 43 height 11
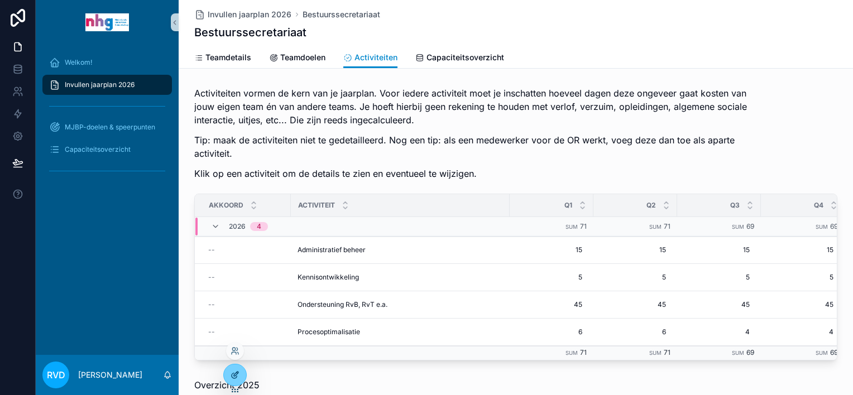
click at [230, 377] on icon at bounding box center [234, 375] width 9 height 9
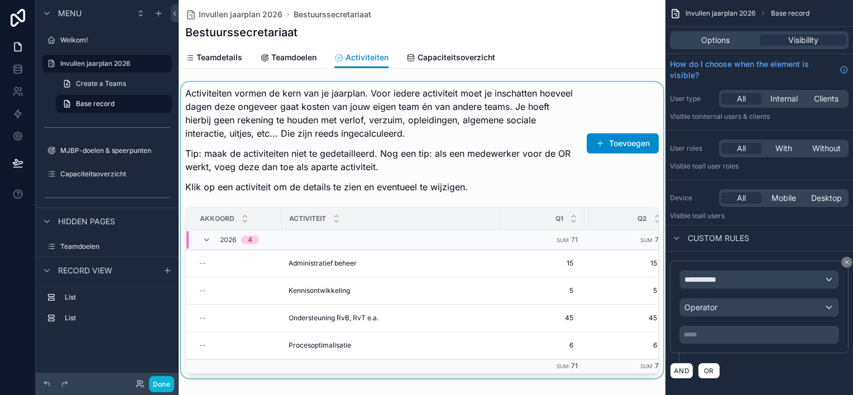
click at [461, 266] on div "scrollable content" at bounding box center [422, 230] width 487 height 296
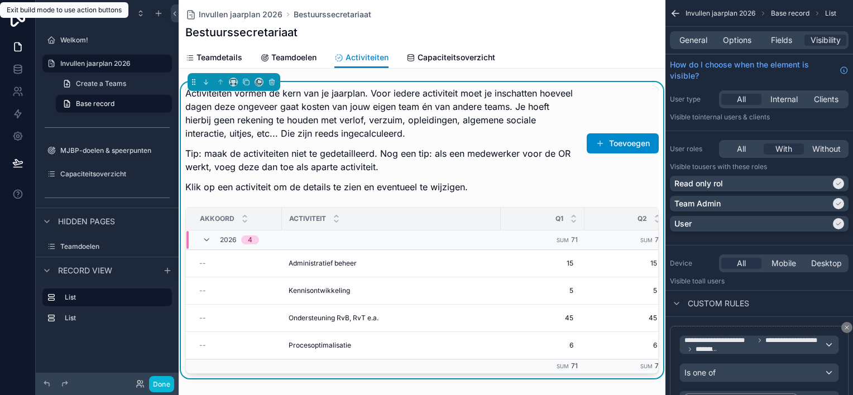
click at [613, 248] on td "Sum 71" at bounding box center [626, 240] width 84 height 20
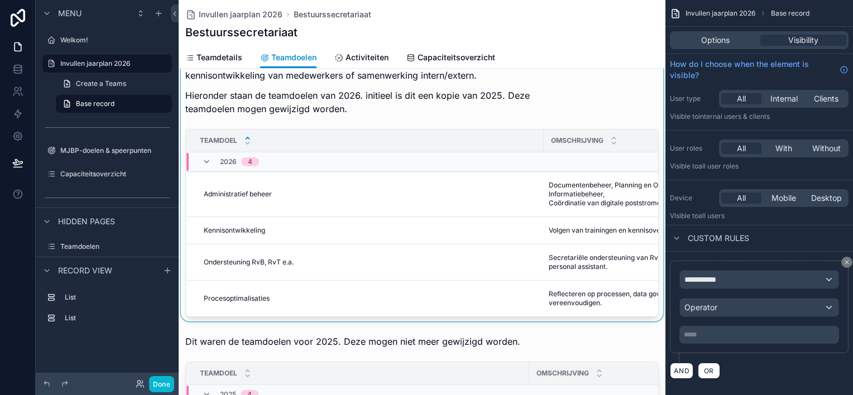
scroll to position [56, 0]
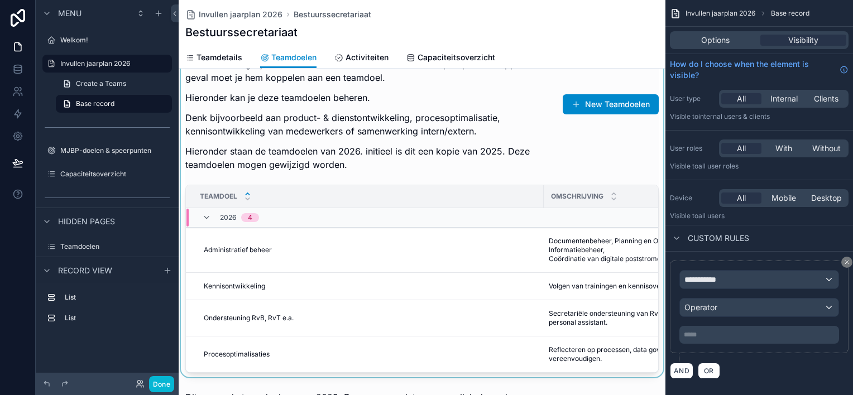
click at [391, 252] on div "scrollable content" at bounding box center [422, 201] width 487 height 351
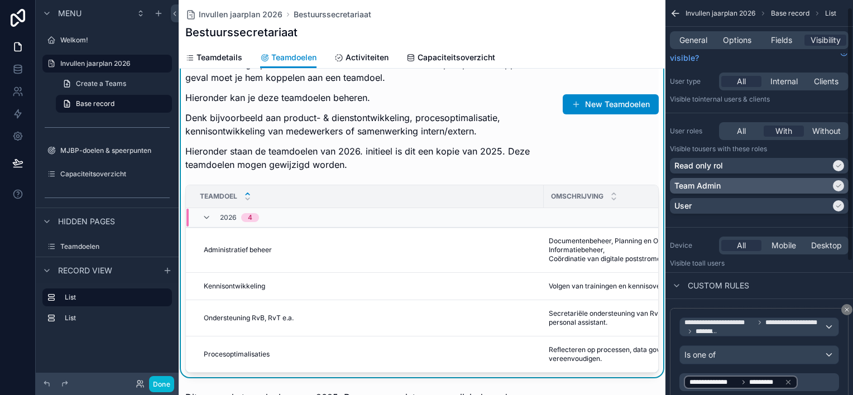
scroll to position [0, 0]
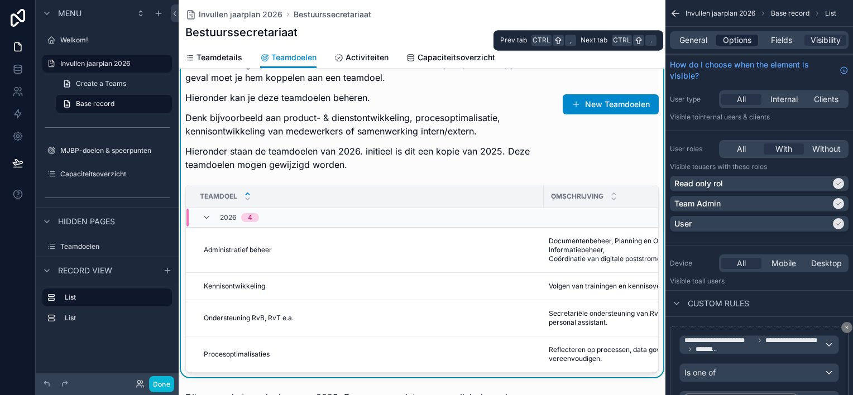
click at [737, 42] on span "Options" at bounding box center [737, 40] width 28 height 11
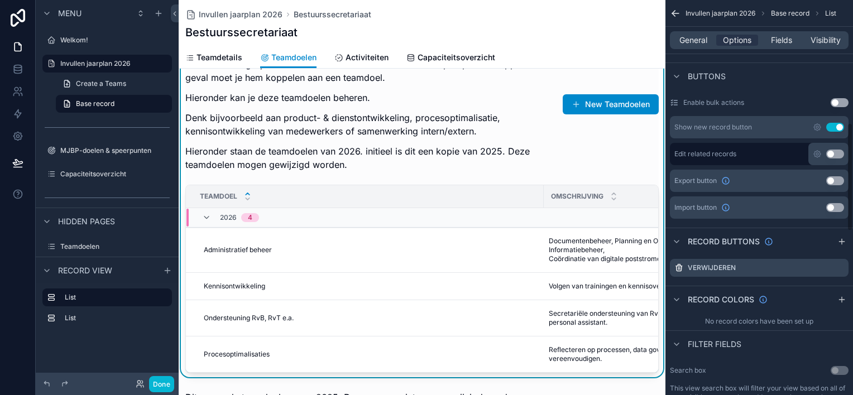
scroll to position [446, 0]
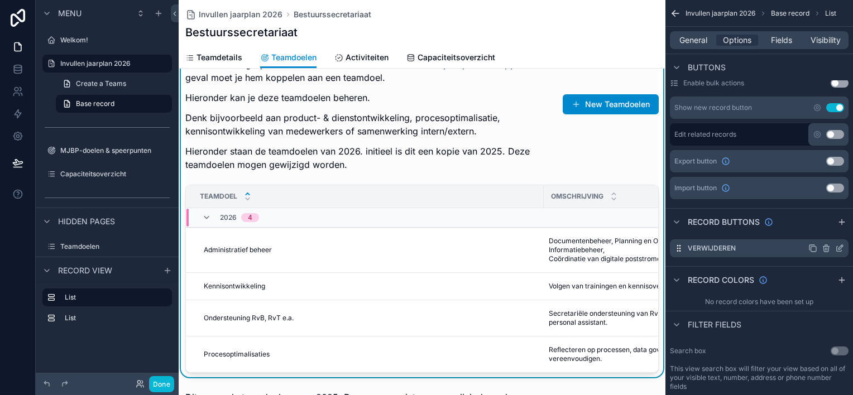
click at [839, 244] on icon "scrollable content" at bounding box center [839, 248] width 9 height 9
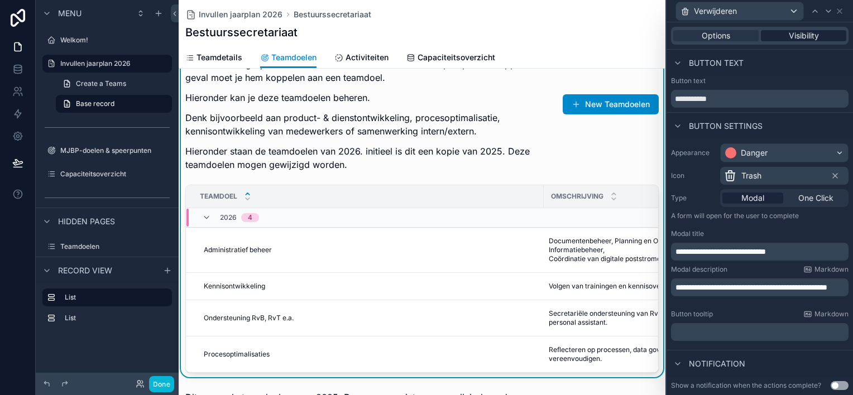
click at [798, 33] on span "Visibility" at bounding box center [803, 35] width 30 height 11
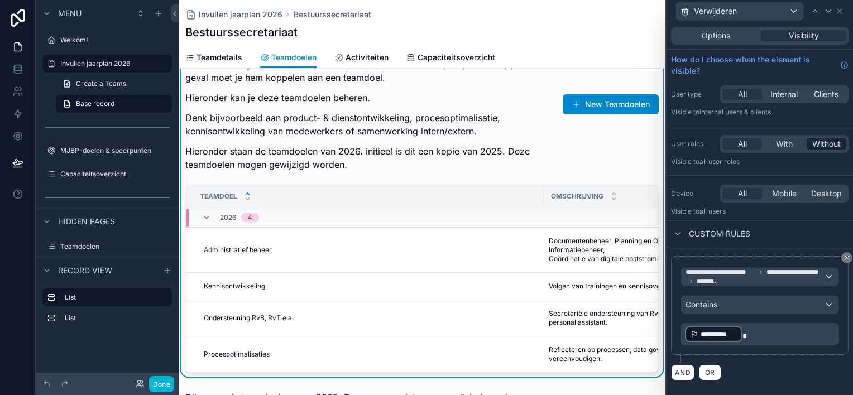
click at [827, 143] on span "Without" at bounding box center [826, 143] width 28 height 11
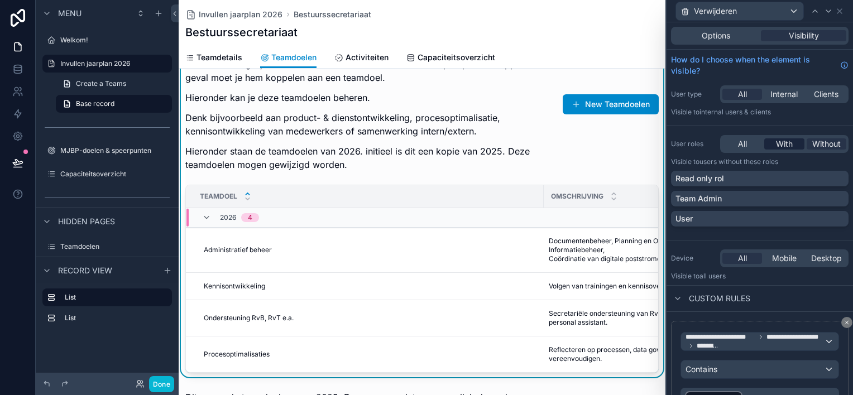
click at [780, 141] on span "With" at bounding box center [784, 143] width 17 height 11
click at [832, 199] on div "Team Admin" at bounding box center [759, 198] width 169 height 11
click at [829, 220] on div "User" at bounding box center [759, 218] width 169 height 11
click at [365, 60] on span "Activiteiten" at bounding box center [366, 57] width 43 height 11
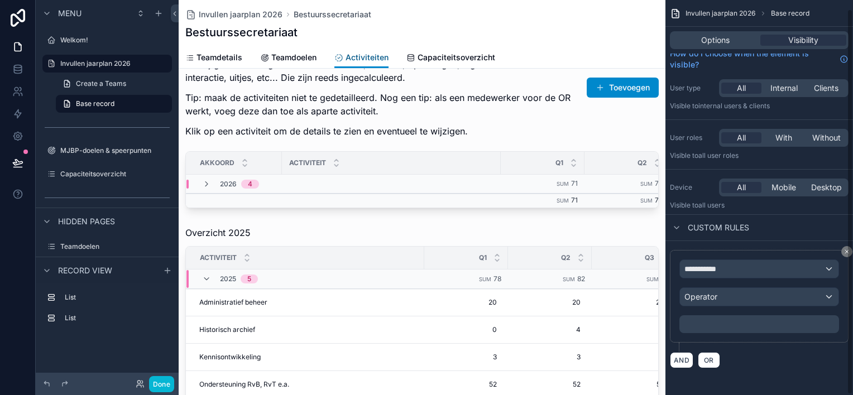
scroll to position [9, 0]
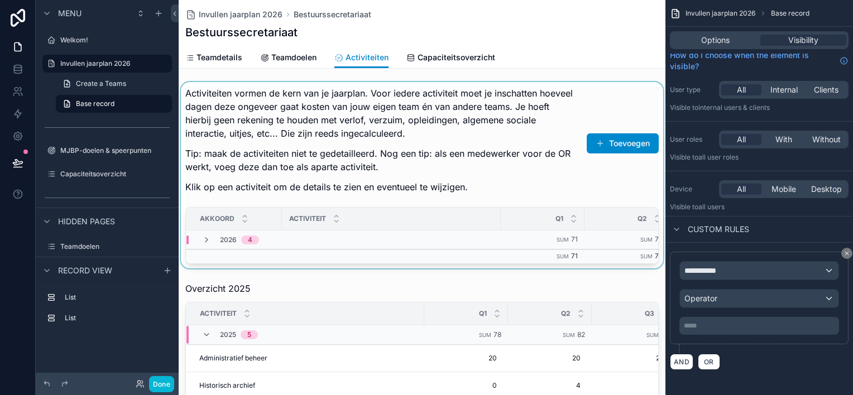
click at [422, 243] on div "2026 4" at bounding box center [343, 239] width 314 height 9
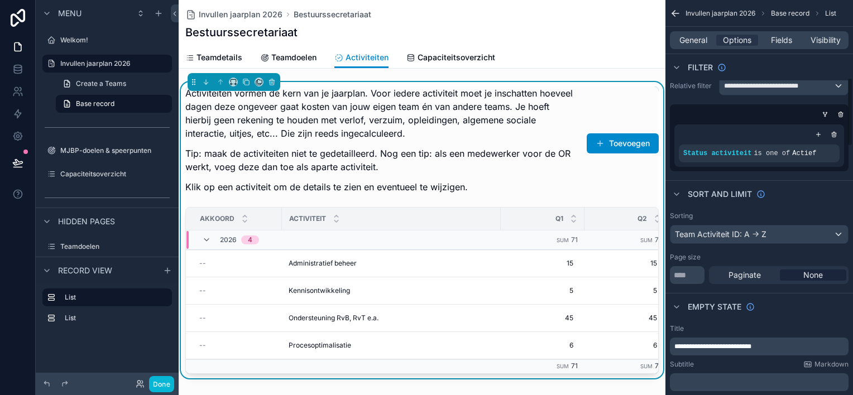
scroll to position [446, 0]
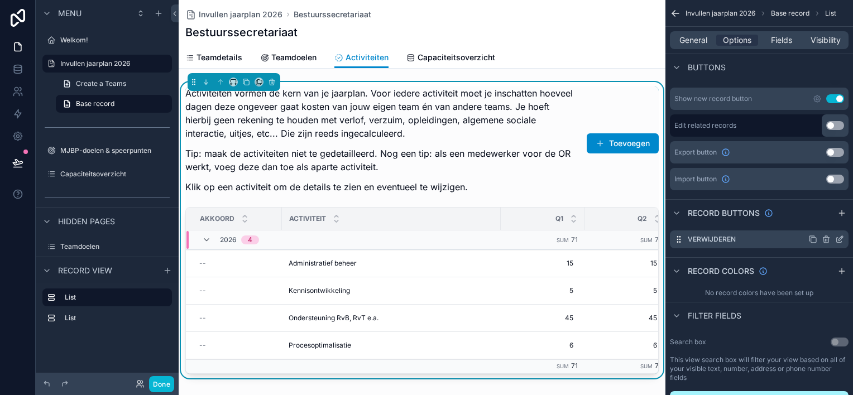
click at [840, 238] on icon "scrollable content" at bounding box center [839, 239] width 9 height 9
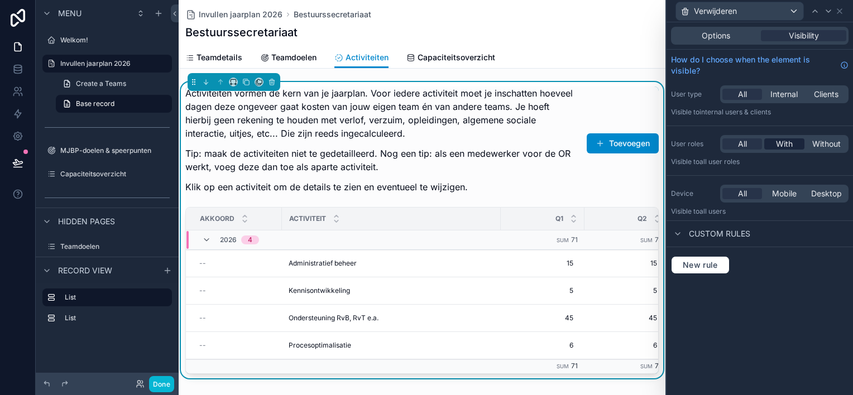
click at [785, 143] on span "With" at bounding box center [784, 143] width 17 height 11
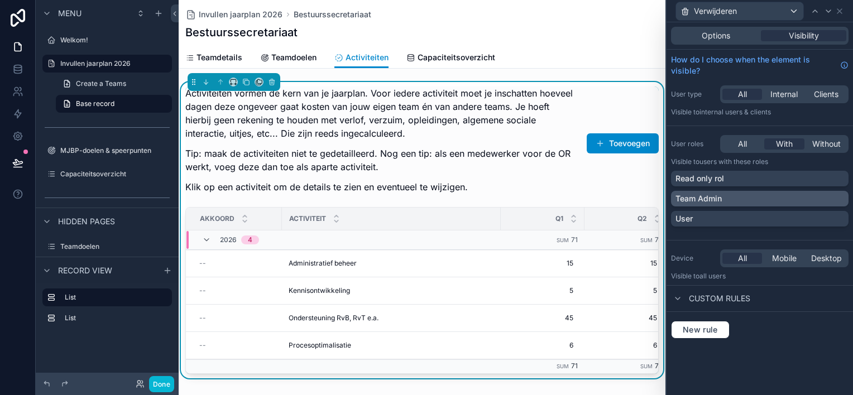
click at [842, 199] on div "Team Admin" at bounding box center [759, 198] width 169 height 11
click at [837, 219] on div "User" at bounding box center [759, 218] width 169 height 11
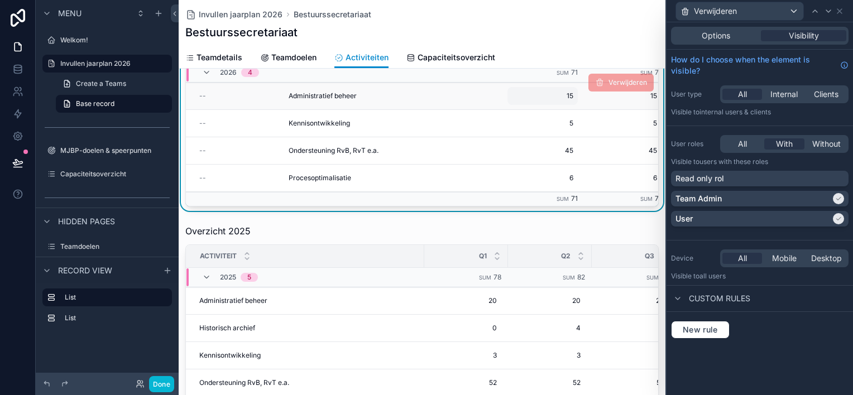
scroll to position [223, 0]
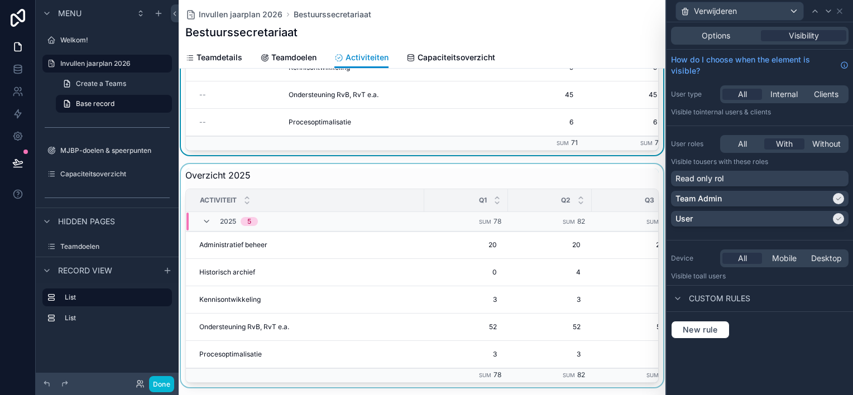
click at [429, 187] on div "scrollable content" at bounding box center [422, 275] width 487 height 223
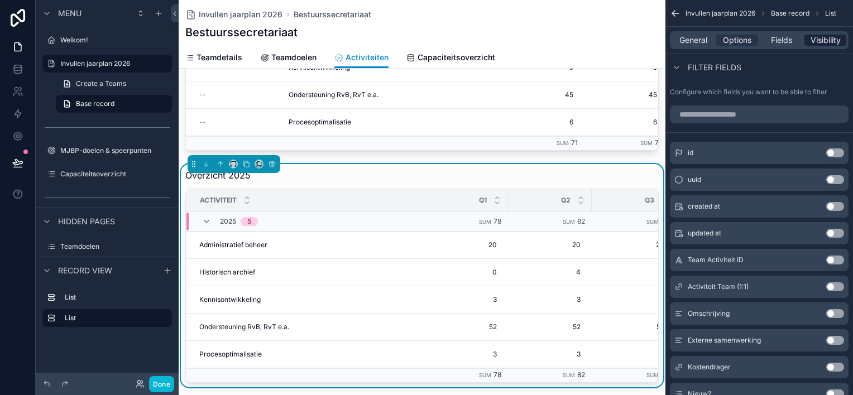
click at [821, 42] on span "Visibility" at bounding box center [825, 40] width 30 height 11
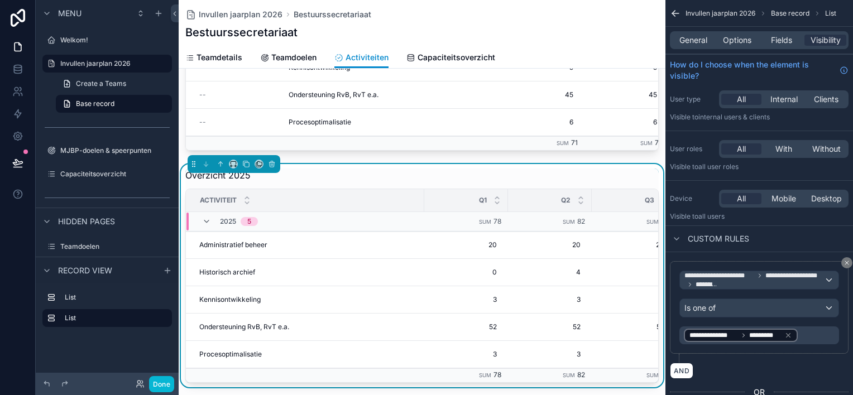
scroll to position [56, 0]
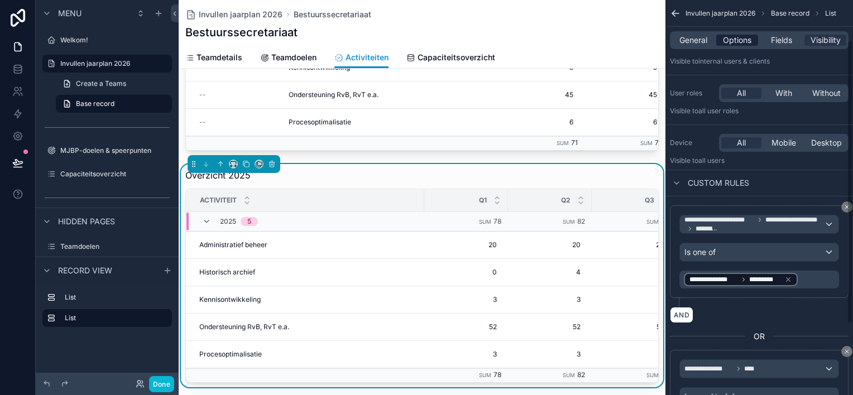
click at [730, 41] on span "Options" at bounding box center [737, 40] width 28 height 11
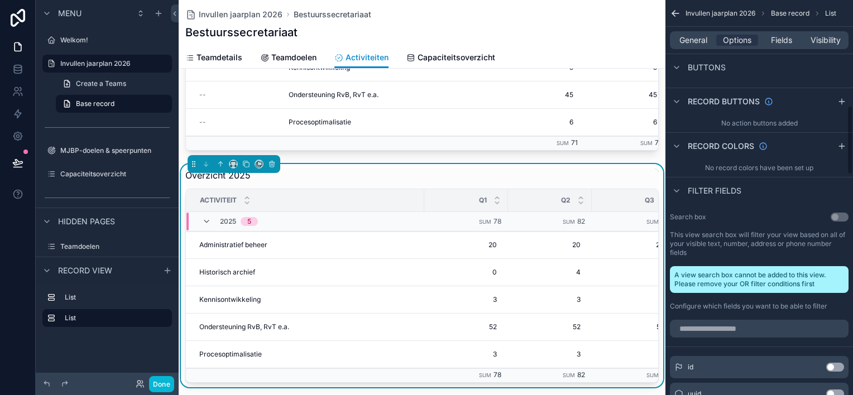
scroll to position [614, 0]
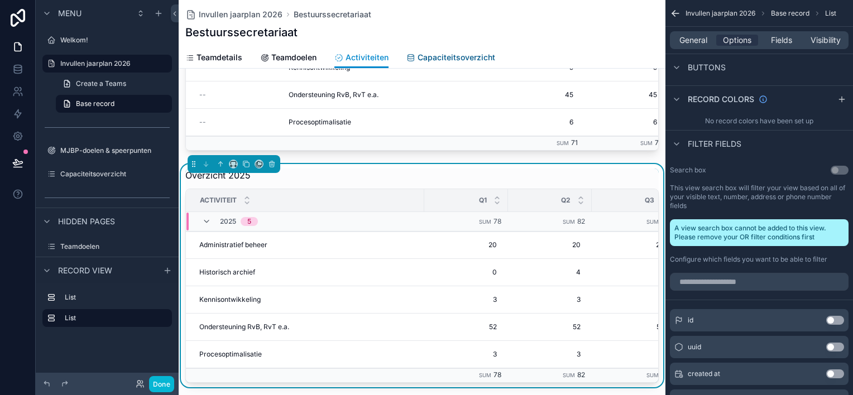
click at [464, 58] on span "Capaciteitsoverzicht" at bounding box center [456, 57] width 78 height 11
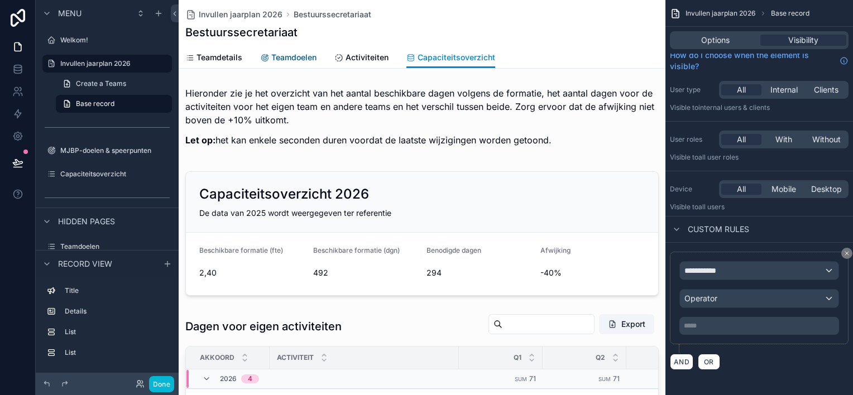
click at [298, 60] on span "Teamdoelen" at bounding box center [293, 57] width 45 height 11
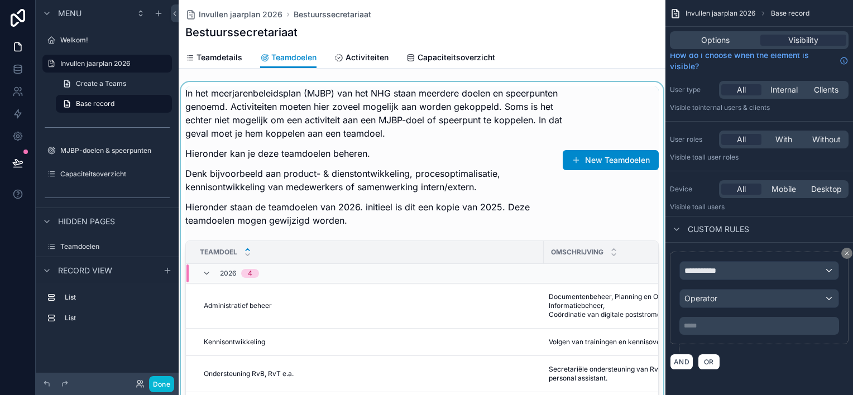
click at [395, 301] on div "scrollable content" at bounding box center [422, 257] width 487 height 351
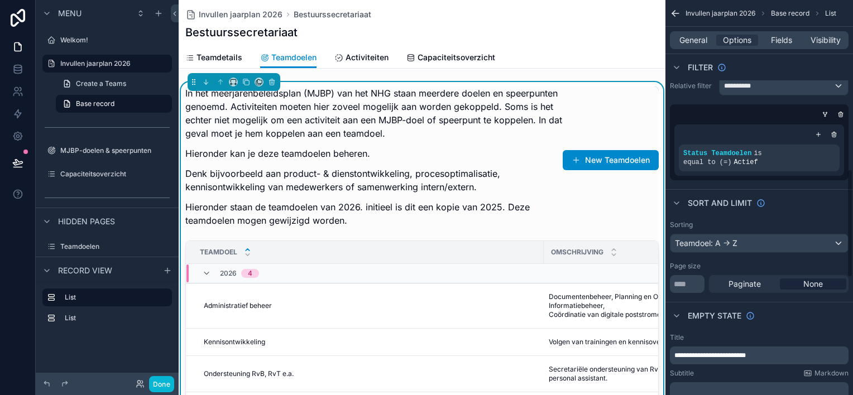
scroll to position [614, 0]
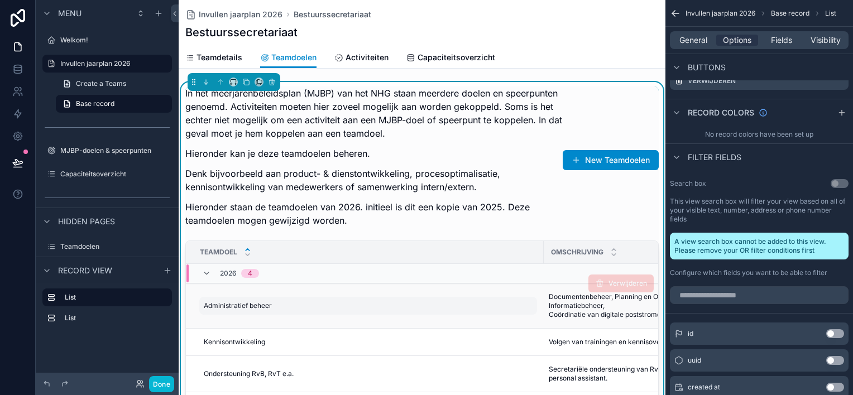
click at [365, 308] on div "Administratief beheer Administratief beheer" at bounding box center [368, 306] width 338 height 18
click at [422, 307] on div "Administratief beheer Administratief beheer" at bounding box center [368, 306] width 338 height 18
click at [485, 315] on td "Administratief beheer Administratief beheer" at bounding box center [365, 305] width 358 height 45
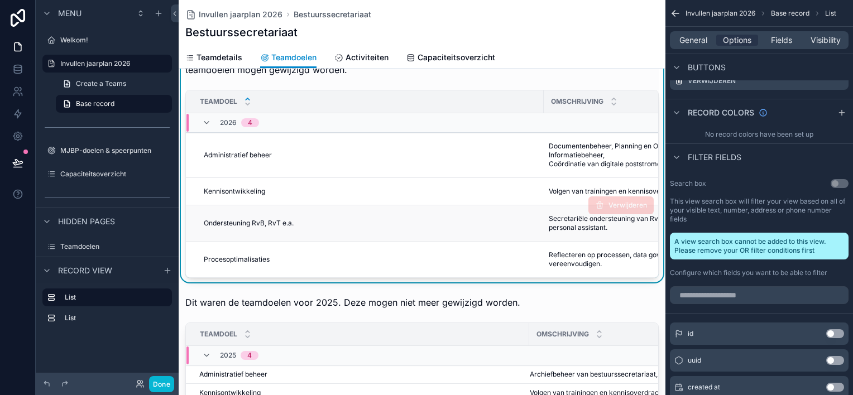
scroll to position [0, 0]
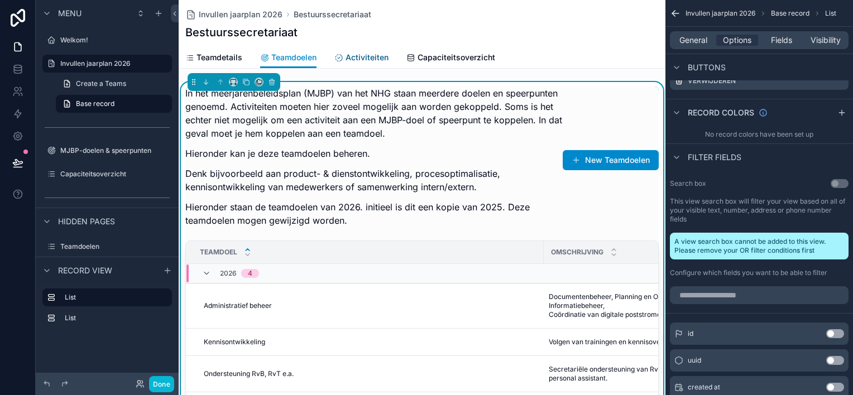
click at [367, 59] on span "Activiteiten" at bounding box center [366, 57] width 43 height 11
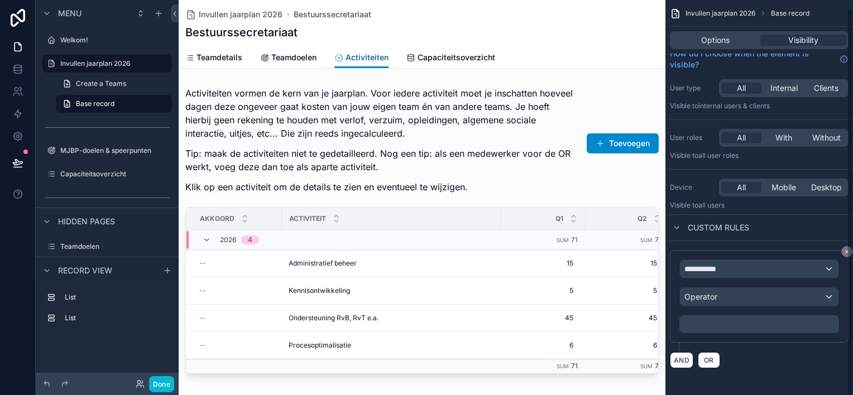
scroll to position [9, 0]
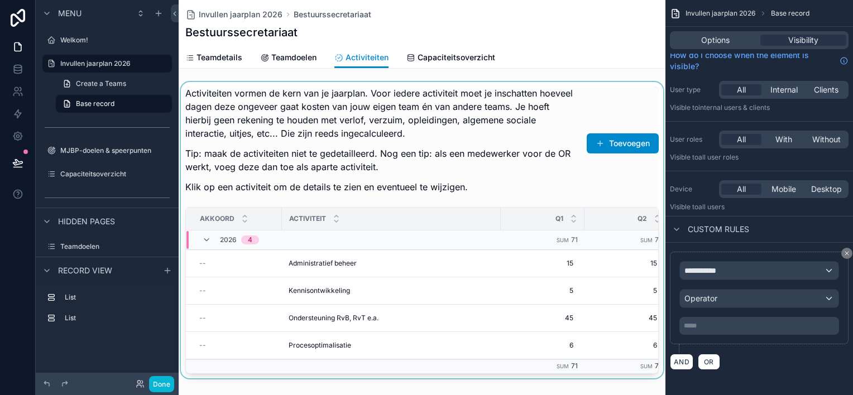
click at [436, 292] on div "scrollable content" at bounding box center [422, 230] width 487 height 296
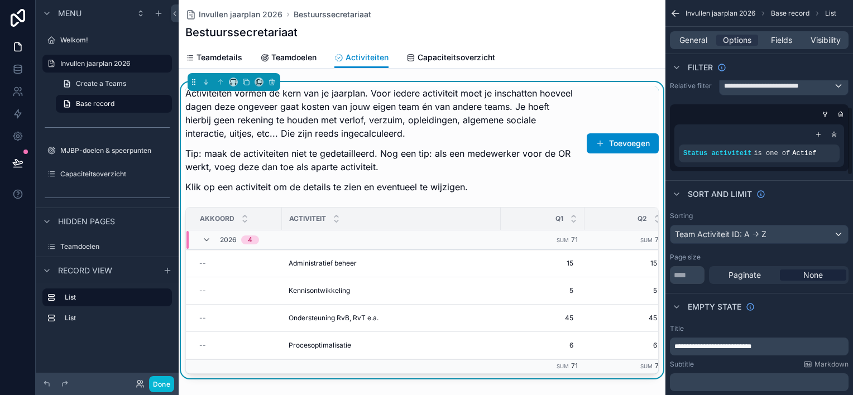
scroll to position [614, 0]
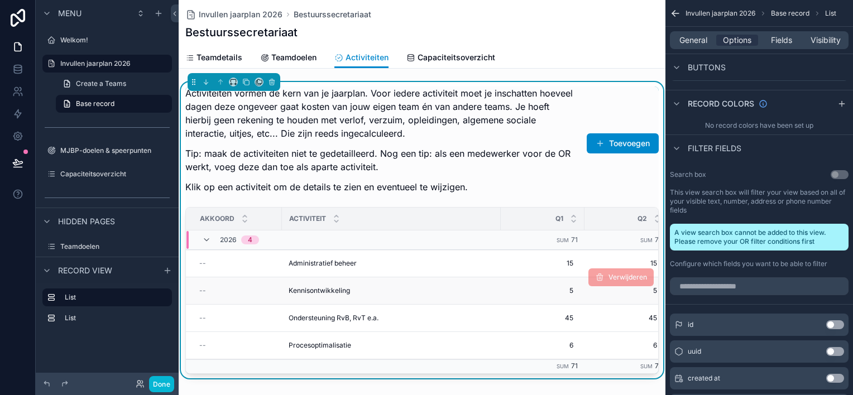
click at [331, 290] on span "Kennisontwikkeling" at bounding box center [318, 290] width 61 height 9
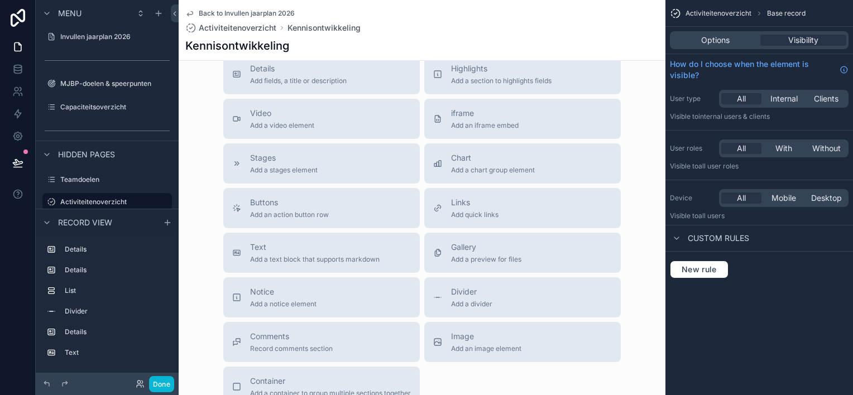
scroll to position [1450, 0]
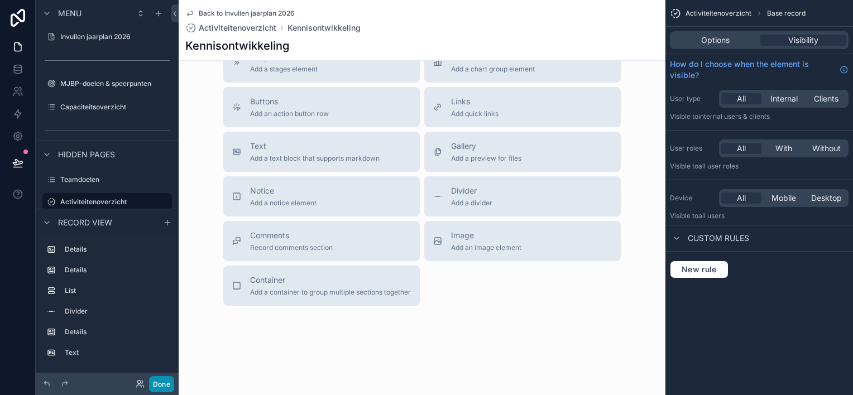
click at [165, 387] on button "Done" at bounding box center [161, 384] width 25 height 16
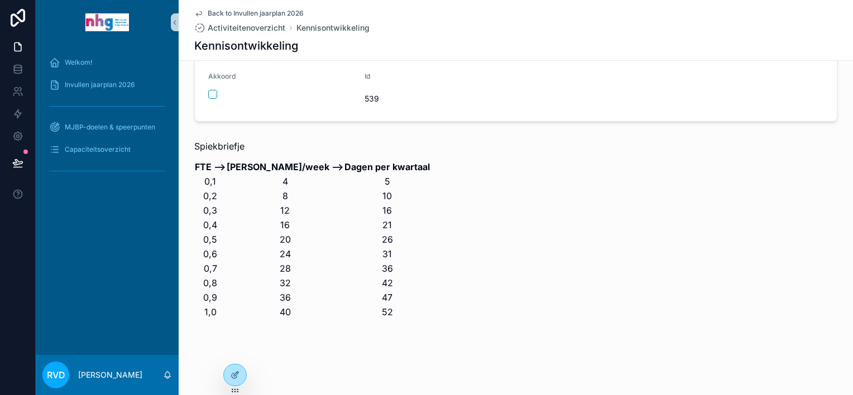
scroll to position [963, 0]
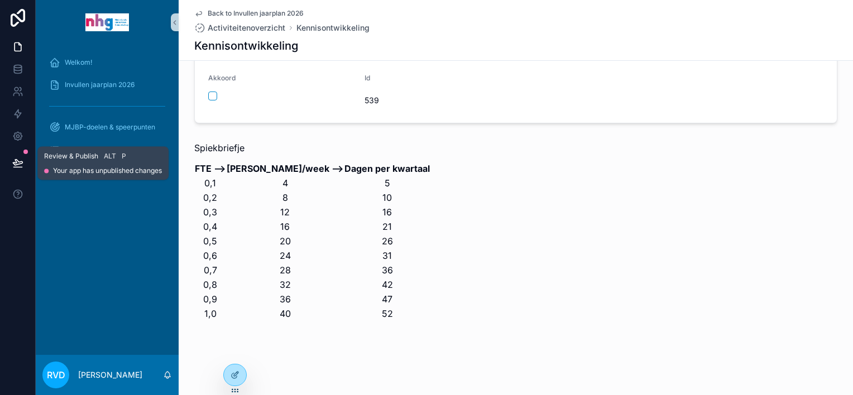
click at [11, 165] on button at bounding box center [18, 162] width 25 height 31
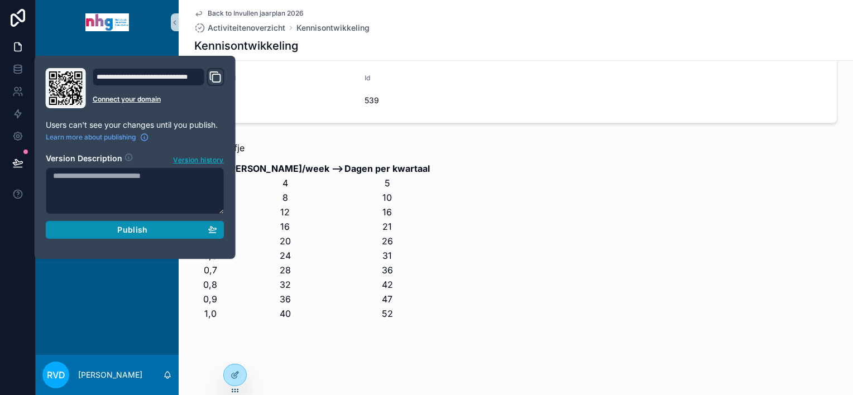
click at [122, 232] on span "Publish" at bounding box center [132, 230] width 30 height 10
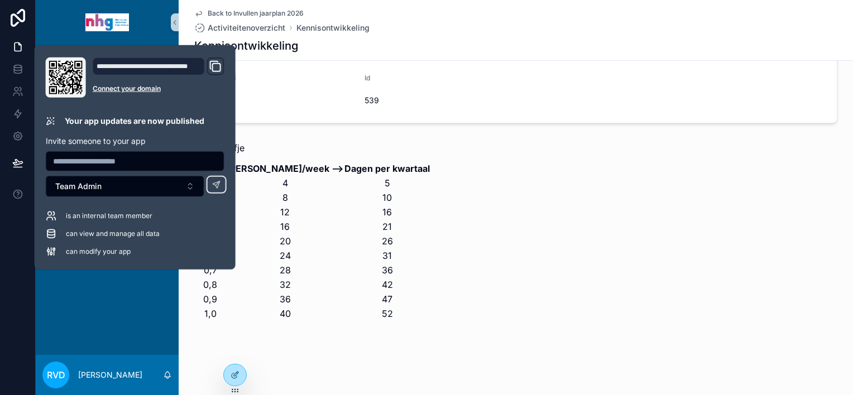
click at [517, 163] on div "Spiekbriefje FTE --> [PERSON_NAME]/week --> Dagen per kwartaal 0,1 4 5 0,2 8 10…" at bounding box center [515, 231] width 643 height 180
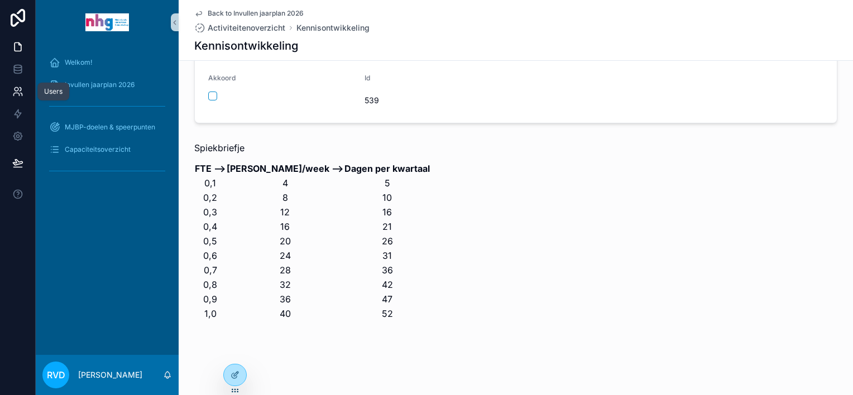
click at [16, 95] on icon at bounding box center [17, 91] width 11 height 11
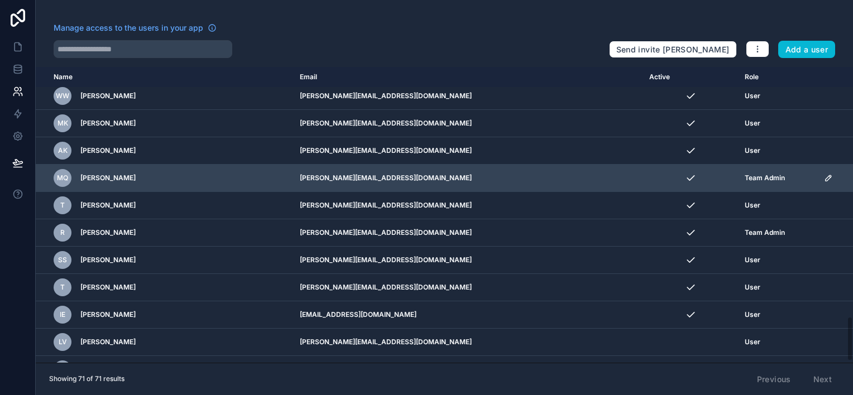
scroll to position [1657, 0]
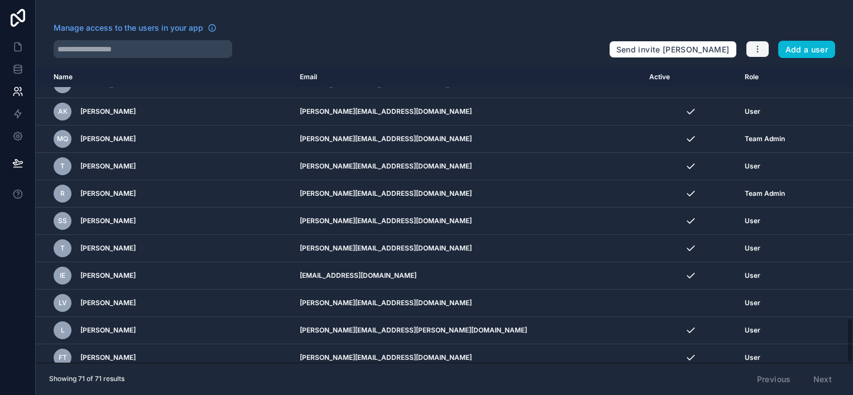
click at [753, 50] on icon "button" at bounding box center [757, 49] width 9 height 9
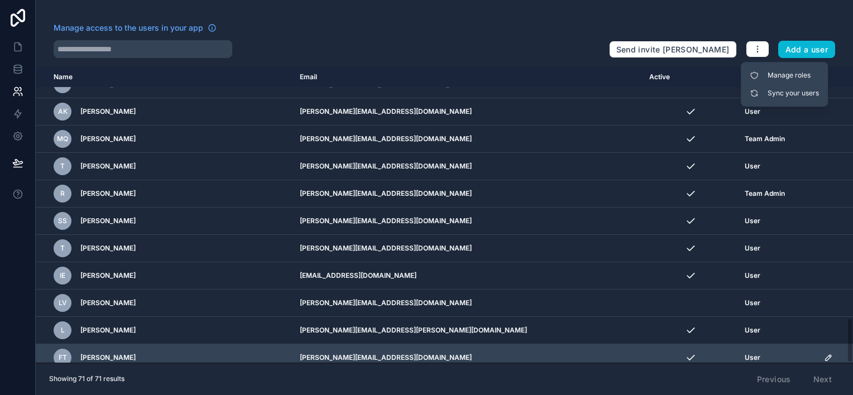
click at [744, 353] on div "User" at bounding box center [777, 357] width 66 height 9
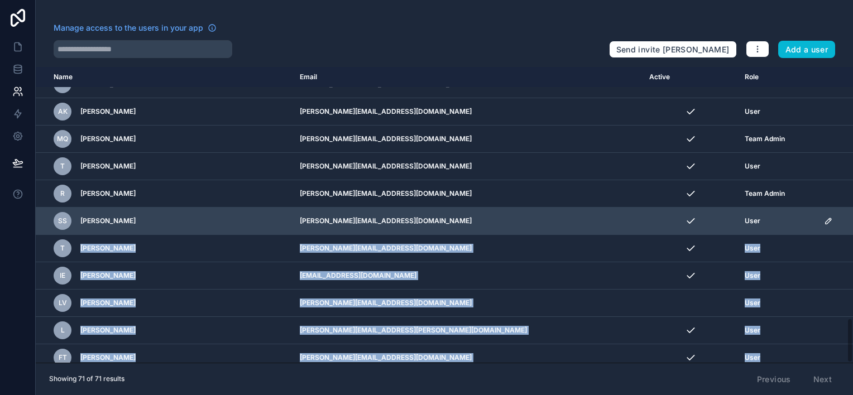
click at [744, 217] on div "User" at bounding box center [777, 221] width 66 height 9
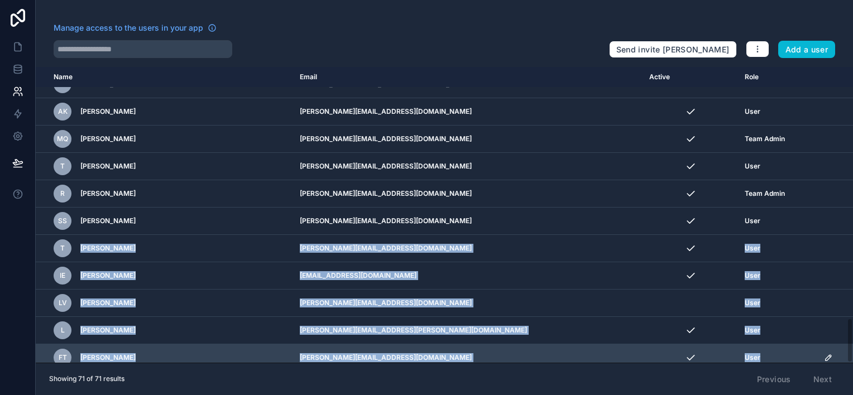
click at [747, 353] on div "User" at bounding box center [777, 357] width 66 height 9
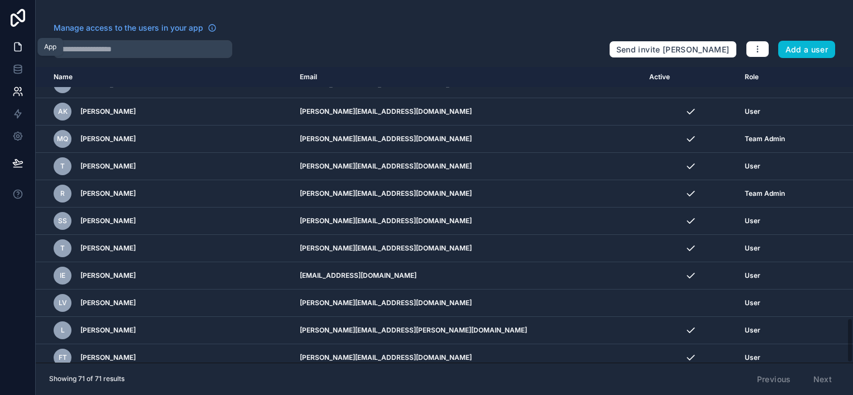
click at [20, 47] on icon at bounding box center [18, 47] width 7 height 8
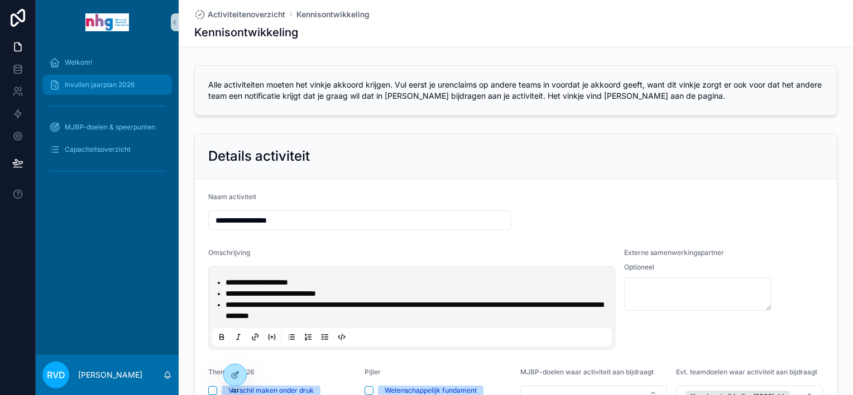
click at [71, 85] on span "Invullen jaarplan 2026" at bounding box center [100, 84] width 70 height 9
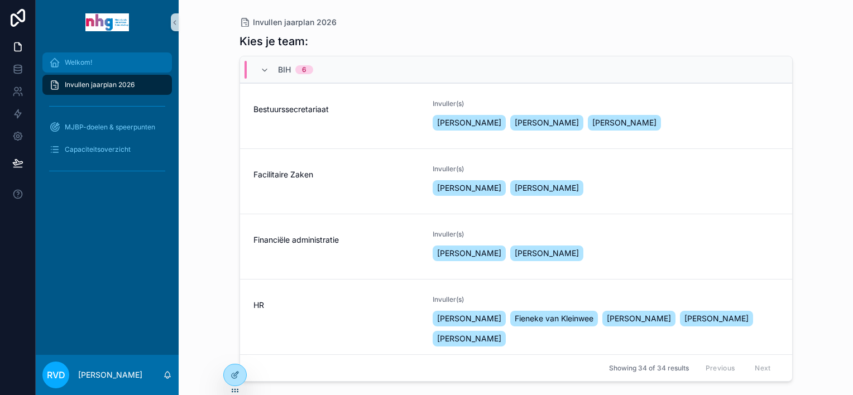
click at [85, 62] on span "Welkom!" at bounding box center [78, 62] width 27 height 9
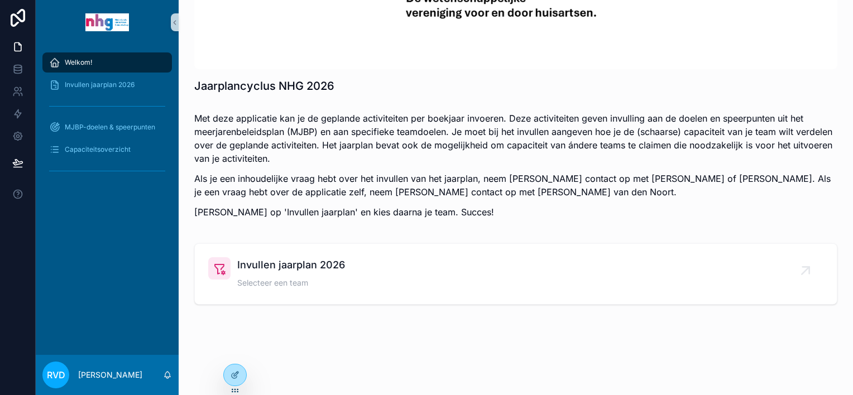
scroll to position [126, 0]
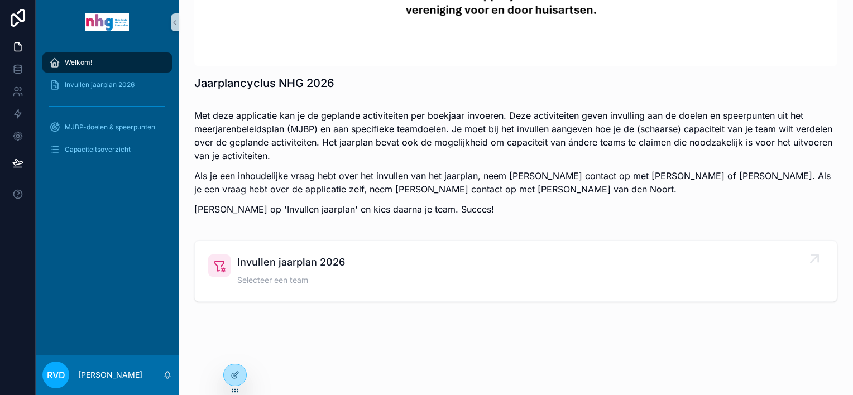
click at [335, 263] on span "Invullen jaarplan 2026" at bounding box center [291, 262] width 108 height 16
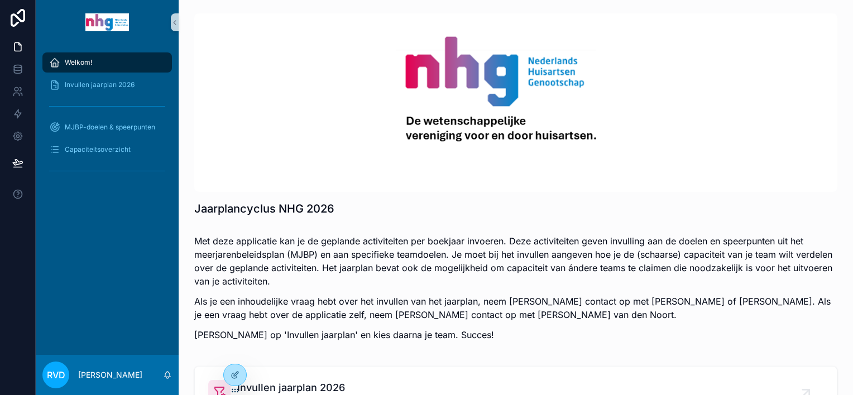
click at [78, 64] on span "Welkom!" at bounding box center [78, 62] width 27 height 9
click at [83, 83] on span "Invullen jaarplan 2026" at bounding box center [100, 84] width 70 height 9
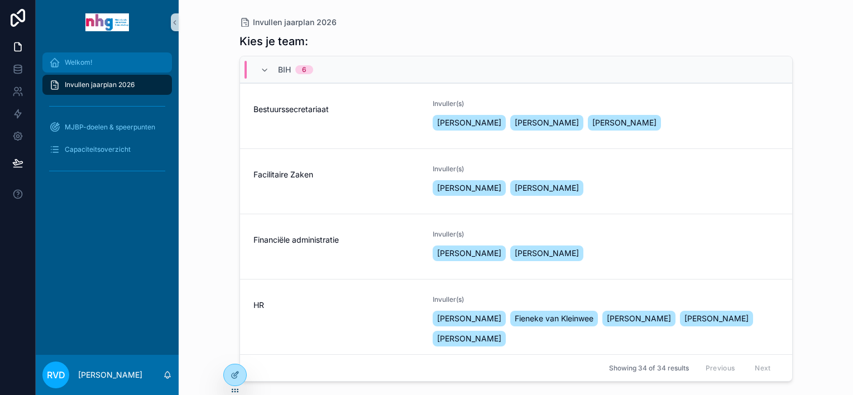
click at [85, 65] on span "Welkom!" at bounding box center [78, 62] width 27 height 9
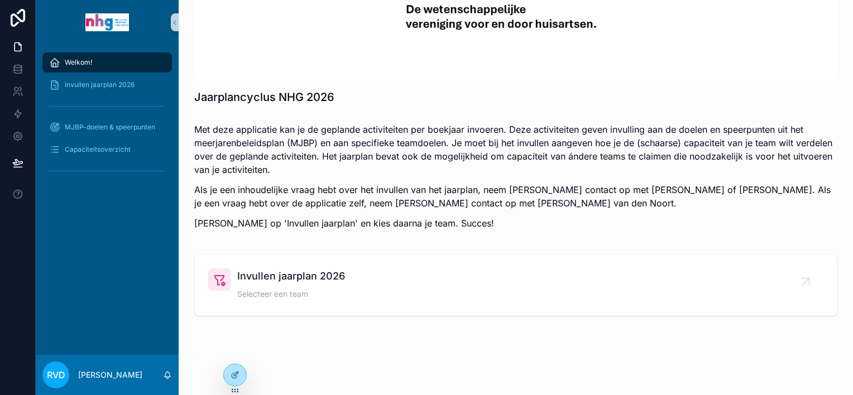
scroll to position [126, 0]
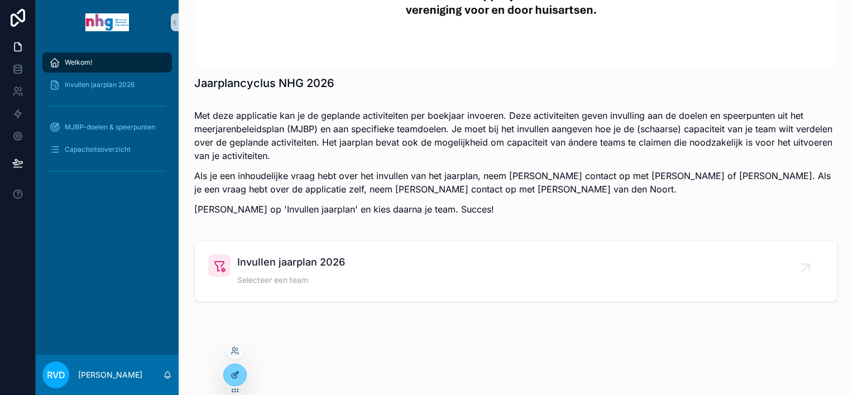
click at [235, 375] on icon at bounding box center [236, 374] width 4 height 4
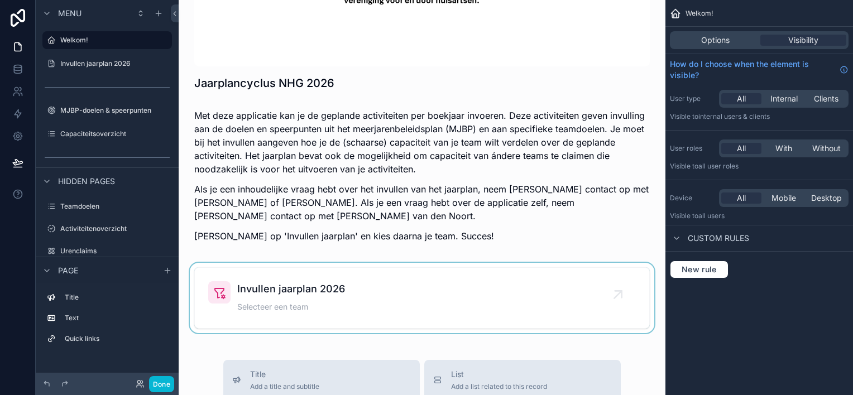
click at [437, 285] on div "scrollable content" at bounding box center [421, 298] width 469 height 70
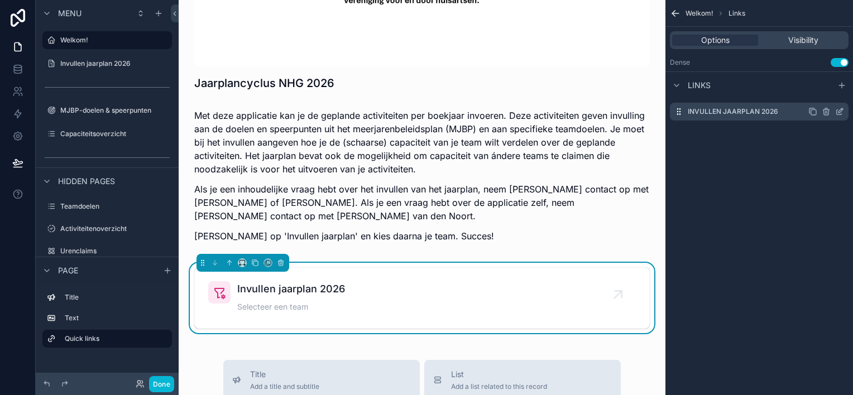
click at [792, 112] on div "Invullen jaarplan 2026" at bounding box center [759, 112] width 179 height 18
click at [838, 110] on icon "scrollable content" at bounding box center [839, 111] width 9 height 9
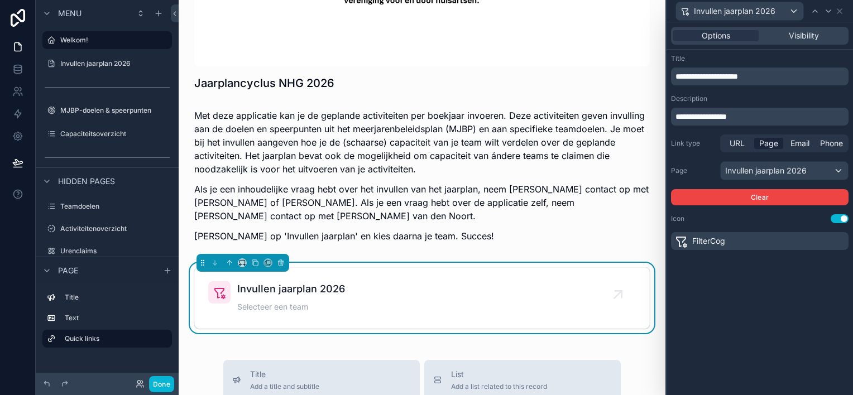
click at [775, 78] on p "**********" at bounding box center [760, 76] width 171 height 11
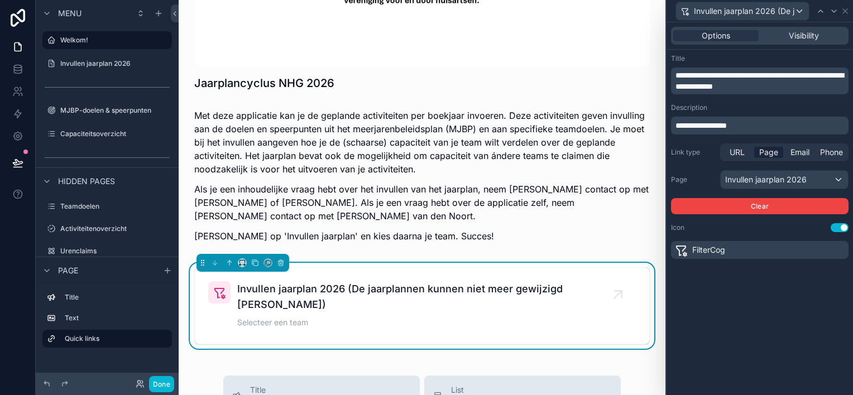
click at [806, 87] on span "**********" at bounding box center [759, 80] width 168 height 19
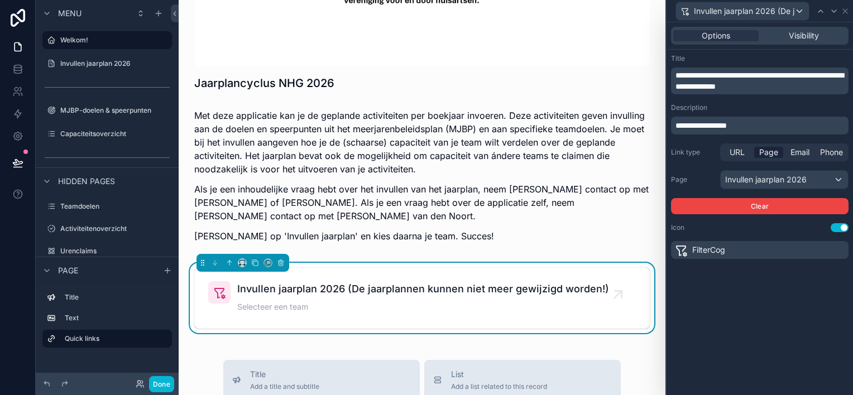
click at [652, 84] on div "Jaarplancyclus NHG 2026 Met deze applicatie [PERSON_NAME] de geplande activitei…" at bounding box center [422, 360] width 487 height 972
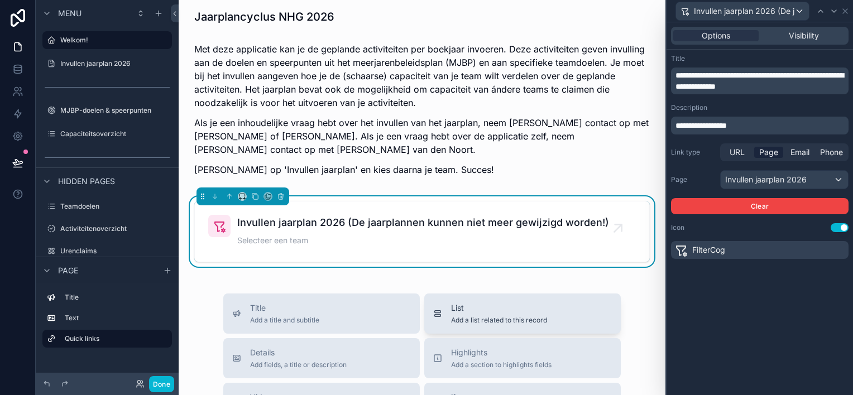
scroll to position [181, 0]
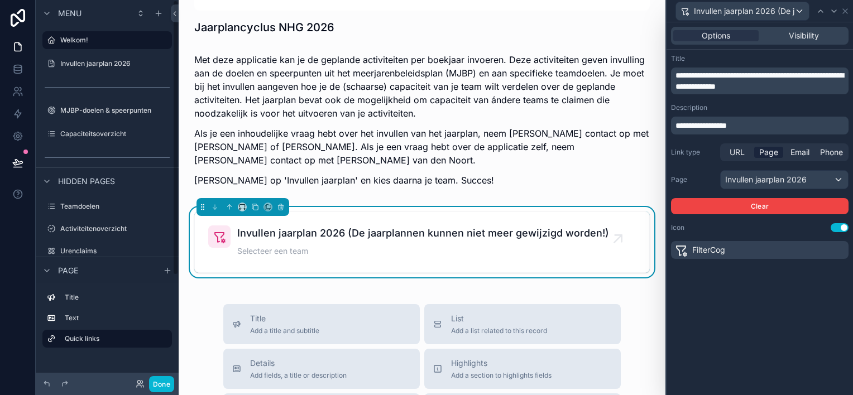
click at [20, 262] on div at bounding box center [18, 197] width 36 height 395
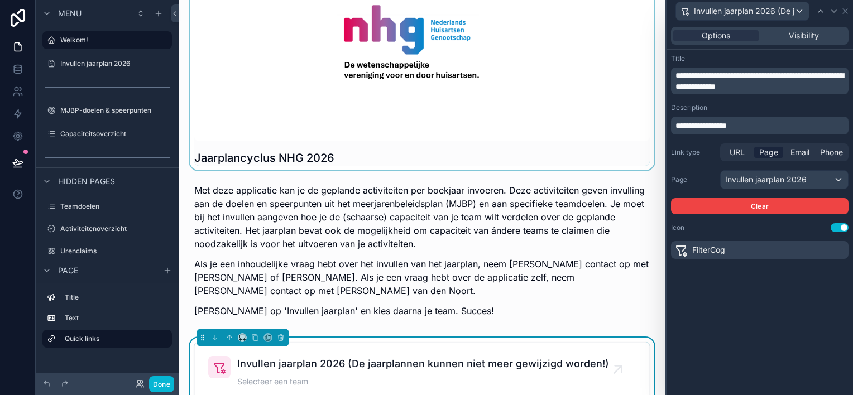
scroll to position [70, 0]
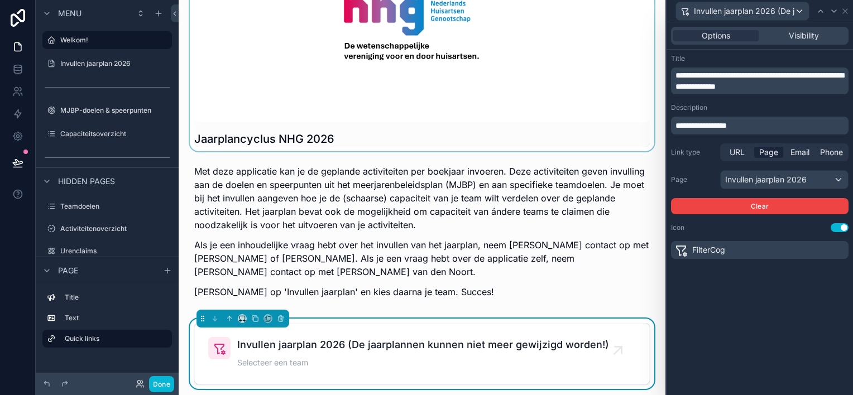
click at [342, 141] on div "scrollable content" at bounding box center [421, 45] width 469 height 212
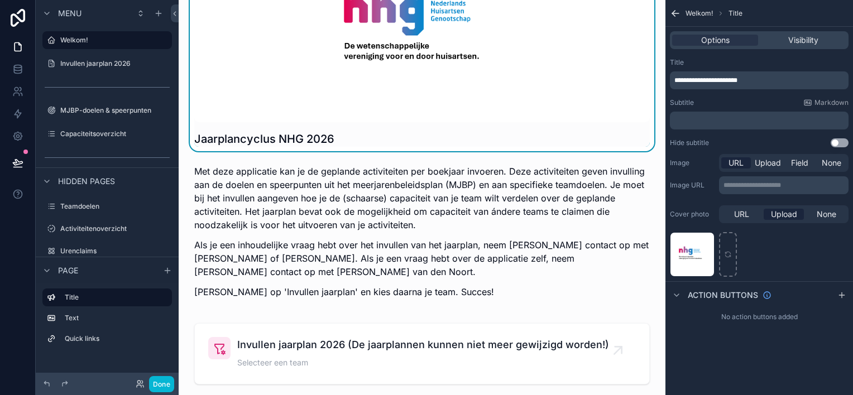
click at [787, 79] on p "**********" at bounding box center [760, 80] width 172 height 9
click at [489, 89] on div "scrollable content" at bounding box center [421, 33] width 455 height 179
click at [22, 162] on icon at bounding box center [17, 163] width 9 height 6
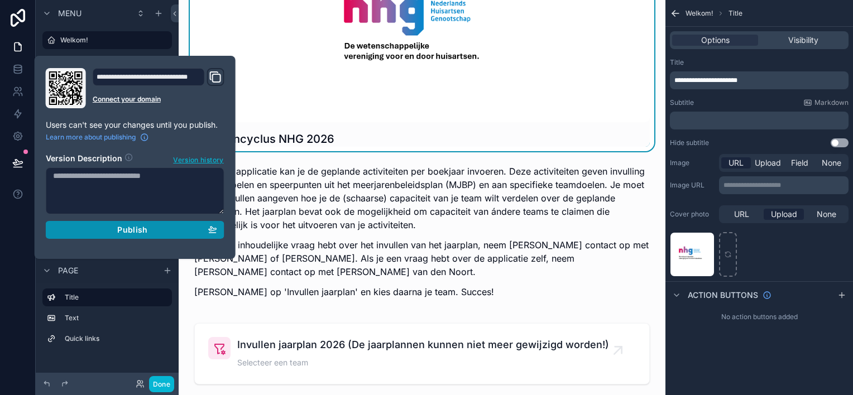
click at [124, 232] on span "Publish" at bounding box center [132, 230] width 30 height 10
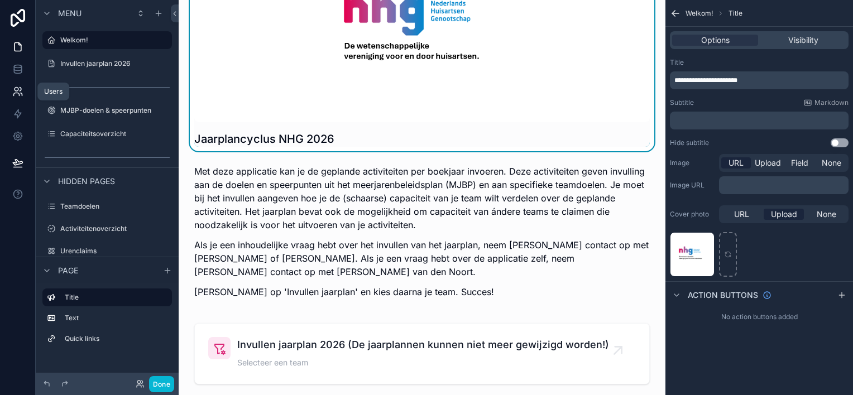
click at [15, 90] on icon at bounding box center [17, 90] width 4 height 4
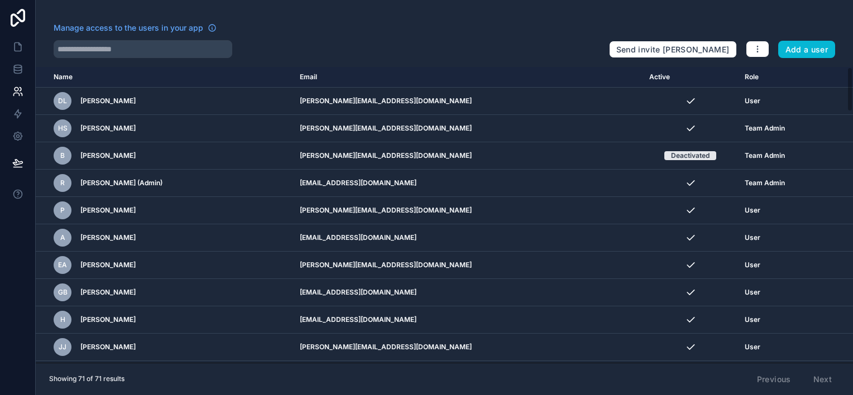
click at [738, 75] on th "Role" at bounding box center [777, 77] width 79 height 21
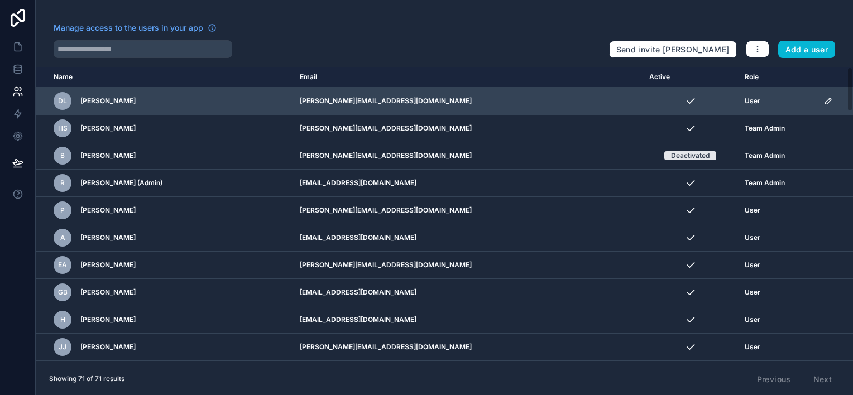
click at [824, 101] on icon "scrollable content" at bounding box center [828, 101] width 9 height 9
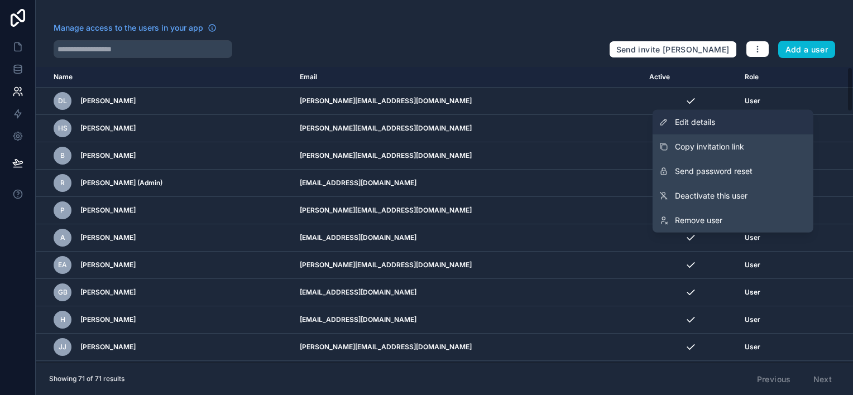
click at [704, 122] on span "Edit details" at bounding box center [695, 122] width 40 height 11
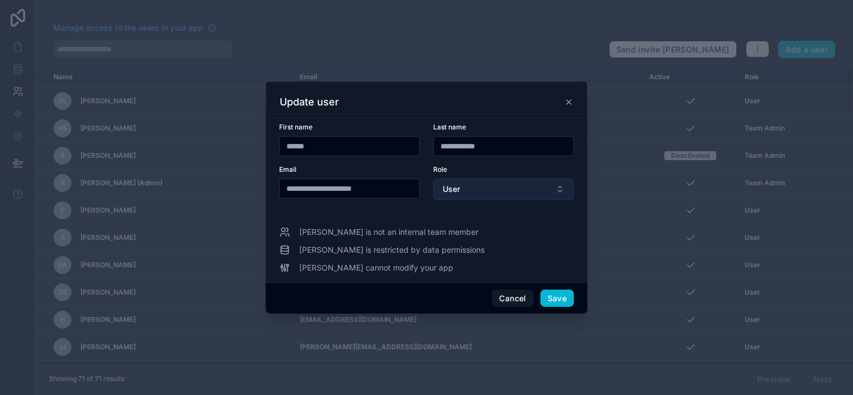
click at [489, 196] on button "User" at bounding box center [503, 189] width 141 height 21
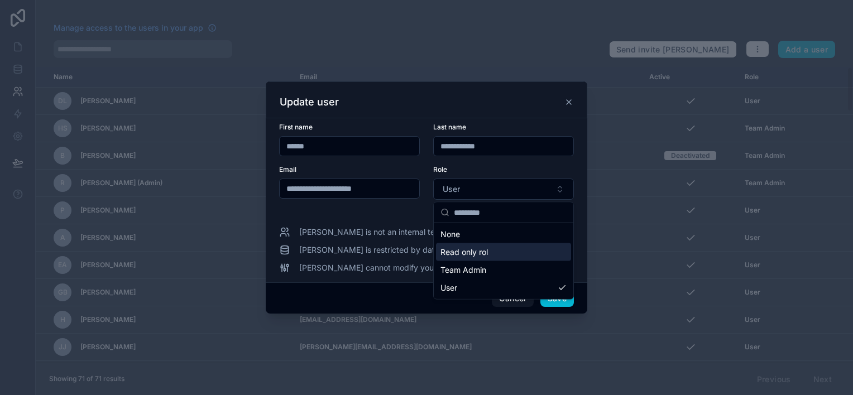
click at [479, 253] on span "Read only rol" at bounding box center [463, 252] width 47 height 11
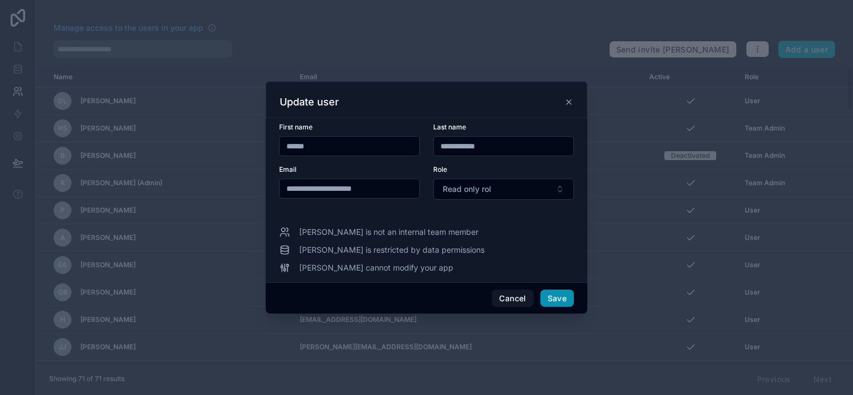
click at [552, 296] on button "Save" at bounding box center [556, 299] width 33 height 18
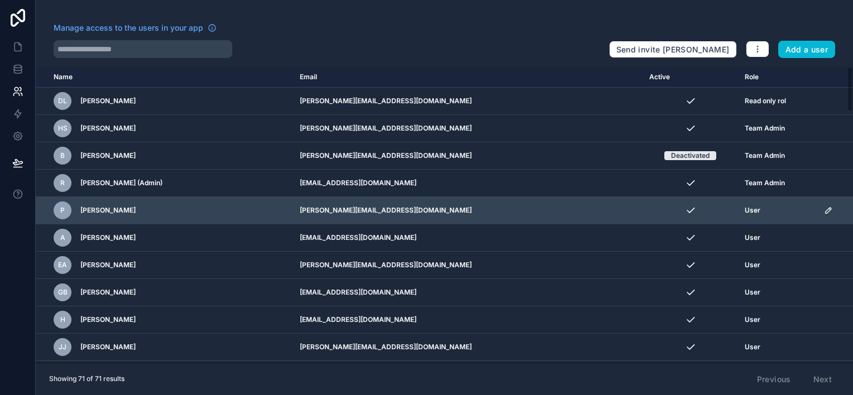
click at [824, 210] on icon "scrollable content" at bounding box center [828, 210] width 9 height 9
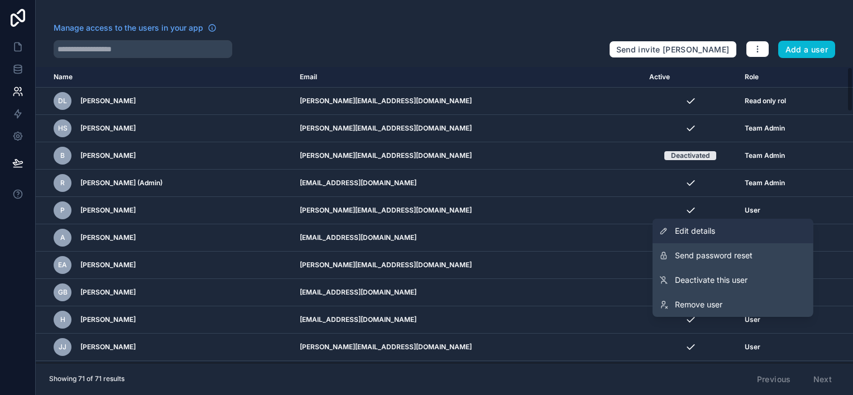
click at [686, 231] on span "Edit details" at bounding box center [695, 230] width 40 height 11
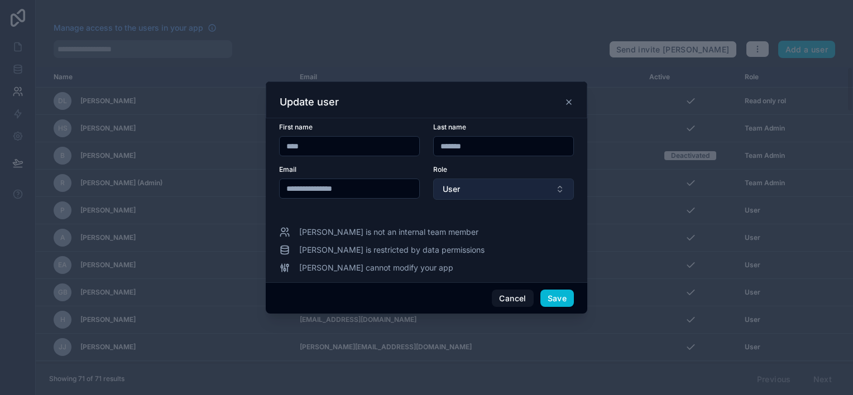
click at [504, 190] on button "User" at bounding box center [503, 189] width 141 height 21
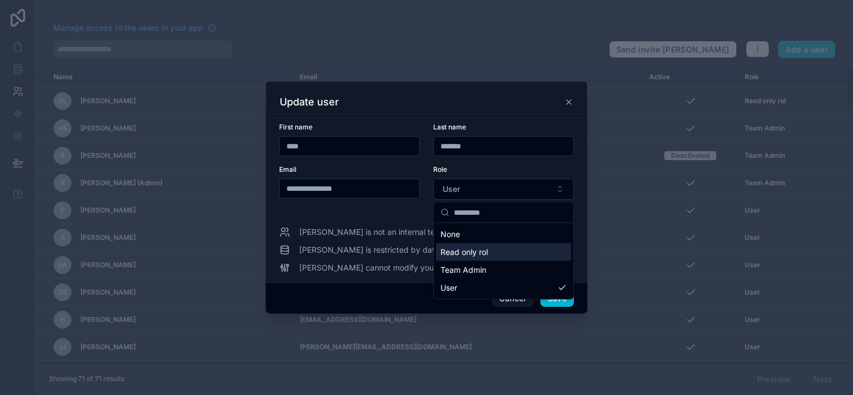
click at [482, 257] on span "Read only rol" at bounding box center [463, 252] width 47 height 11
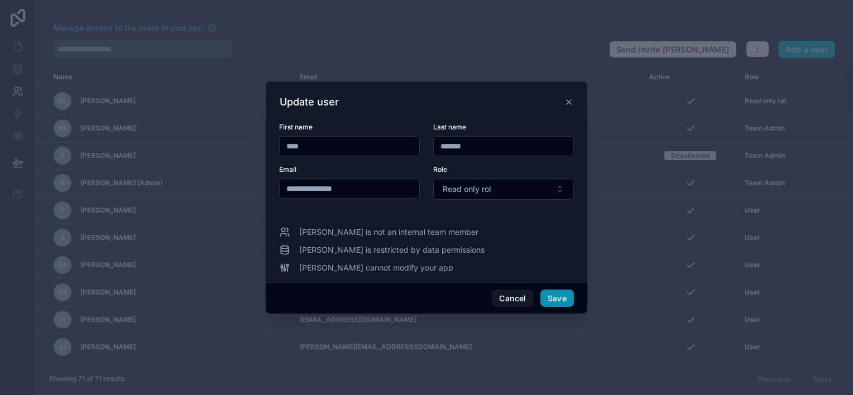
click at [558, 297] on button "Save" at bounding box center [556, 299] width 33 height 18
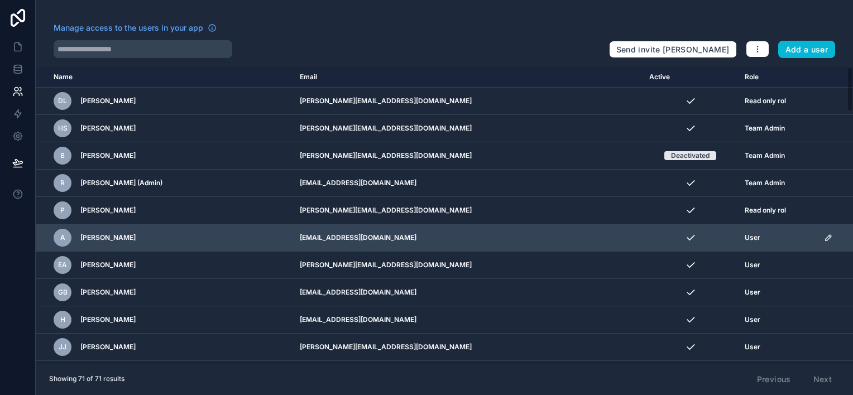
click at [824, 239] on icon "scrollable content" at bounding box center [828, 237] width 9 height 9
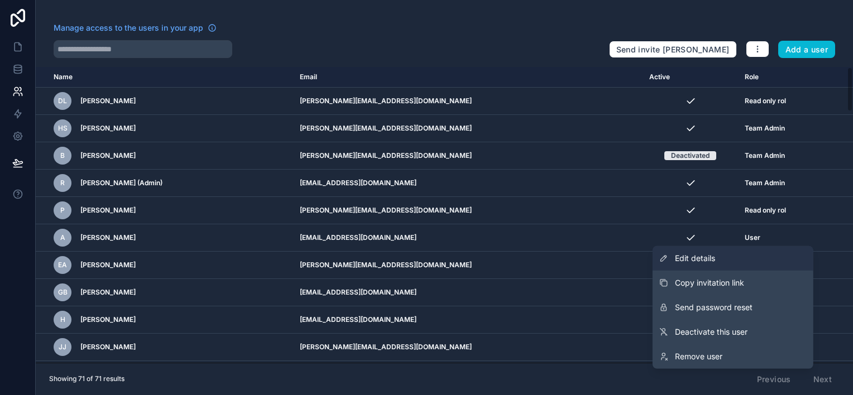
click at [689, 259] on span "Edit details" at bounding box center [695, 258] width 40 height 11
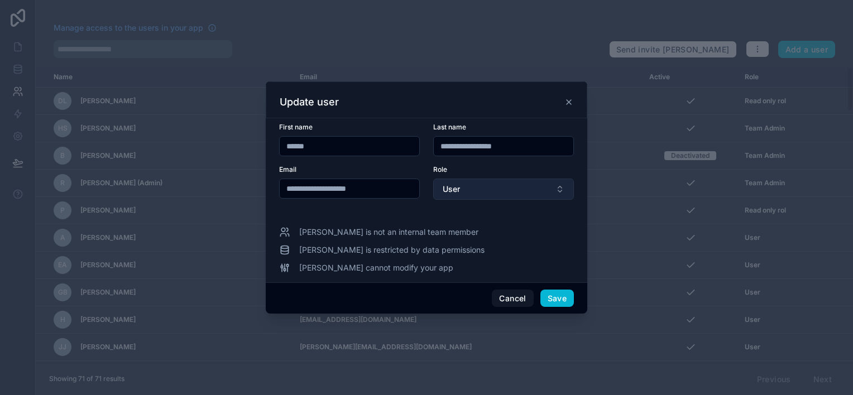
click at [463, 190] on button "User" at bounding box center [503, 189] width 141 height 21
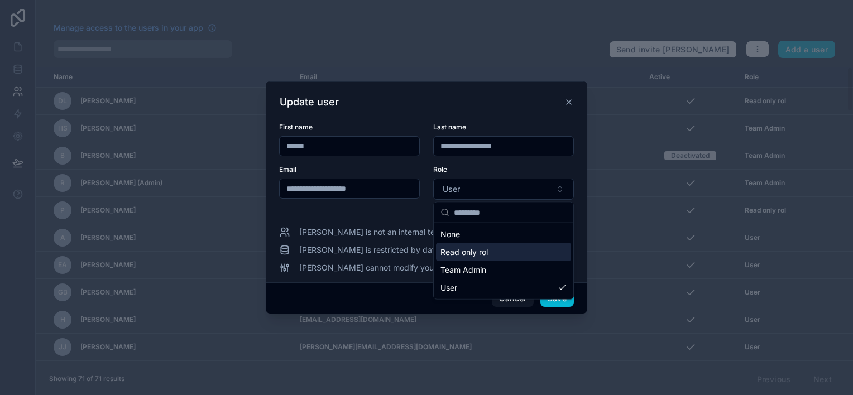
click at [469, 252] on span "Read only rol" at bounding box center [463, 252] width 47 height 11
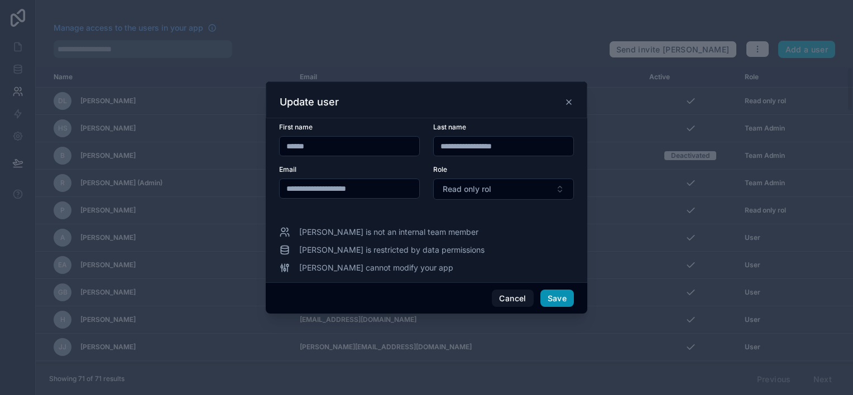
click at [560, 299] on button "Save" at bounding box center [556, 299] width 33 height 18
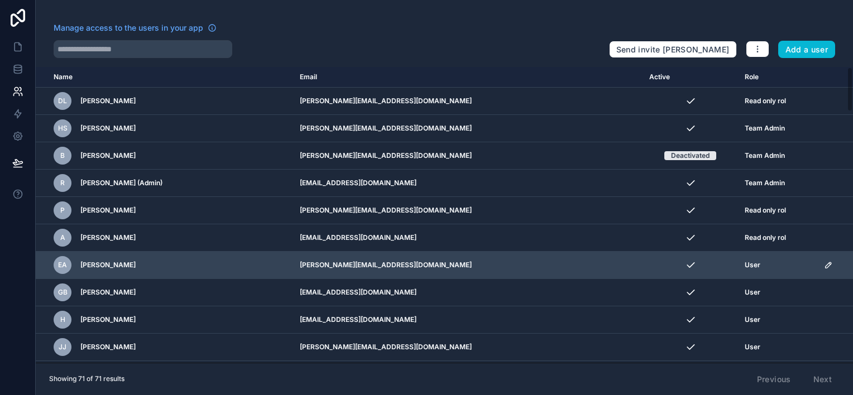
click at [824, 263] on icon "scrollable content" at bounding box center [828, 265] width 9 height 9
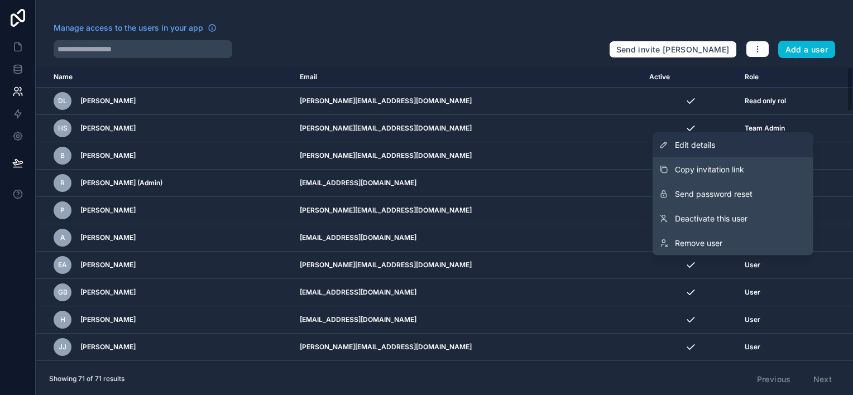
click at [690, 150] on link "Edit details" at bounding box center [732, 145] width 161 height 25
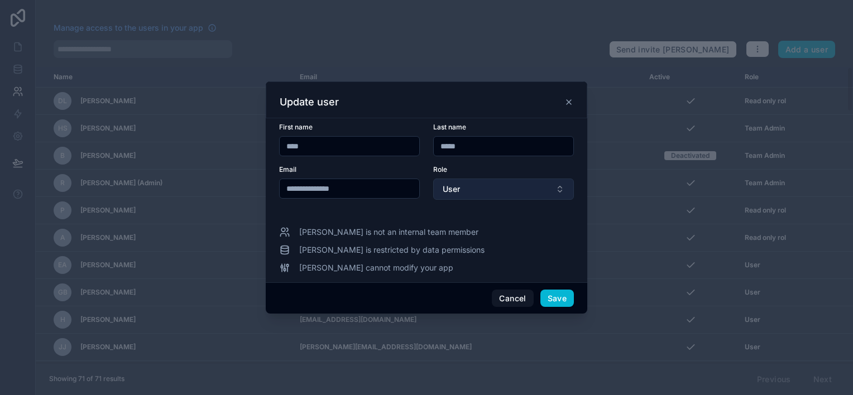
click at [460, 188] on span "User" at bounding box center [450, 189] width 17 height 11
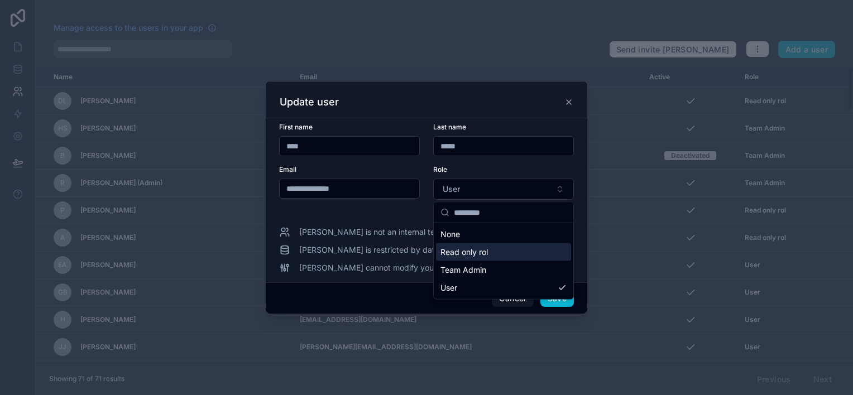
click at [462, 252] on span "Read only rol" at bounding box center [463, 252] width 47 height 11
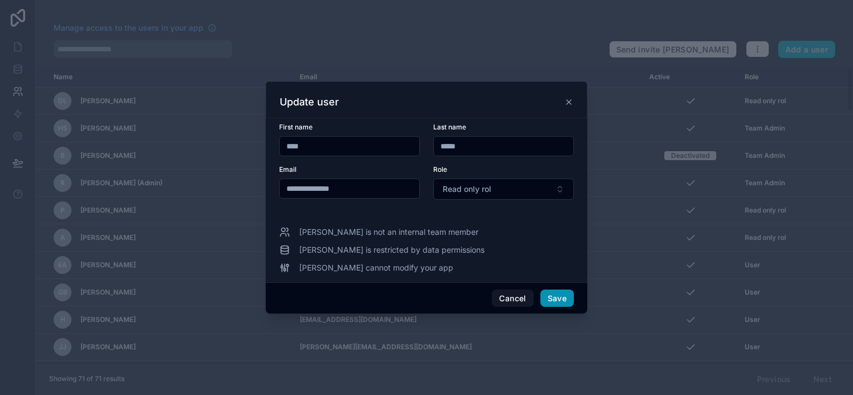
click at [551, 297] on button "Save" at bounding box center [556, 299] width 33 height 18
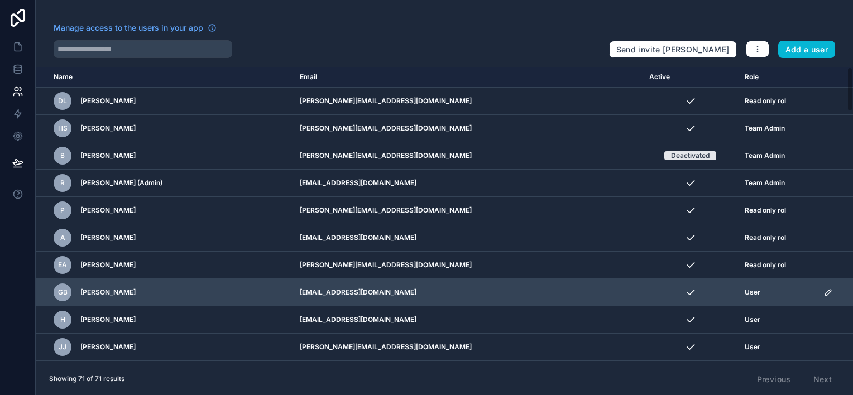
click at [824, 290] on icon "scrollable content" at bounding box center [828, 292] width 9 height 9
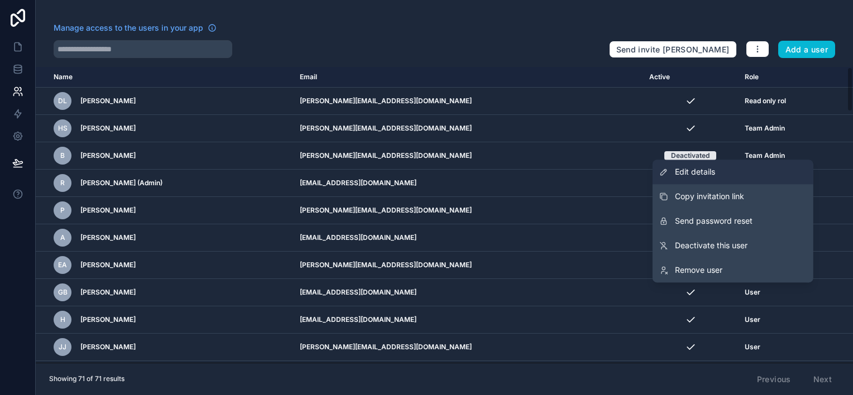
click at [691, 171] on span "Edit details" at bounding box center [695, 171] width 40 height 11
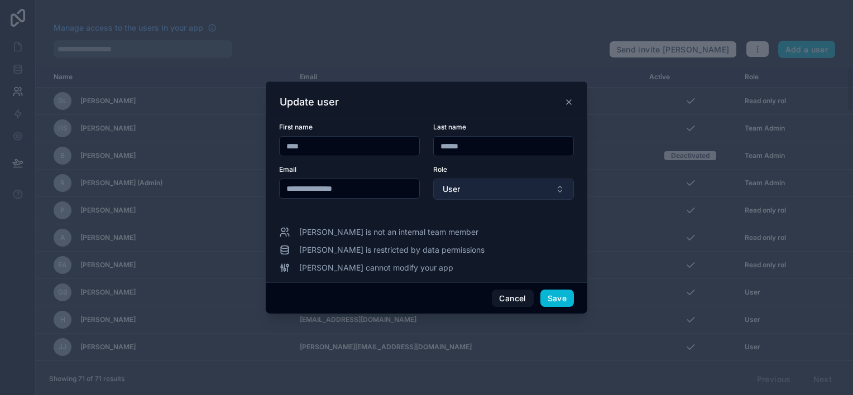
click at [502, 187] on button "User" at bounding box center [503, 189] width 141 height 21
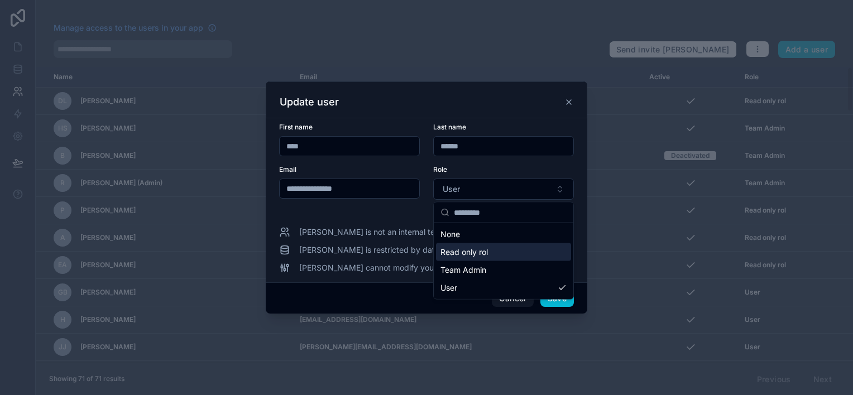
click at [489, 252] on div "Read only rol" at bounding box center [503, 252] width 135 height 18
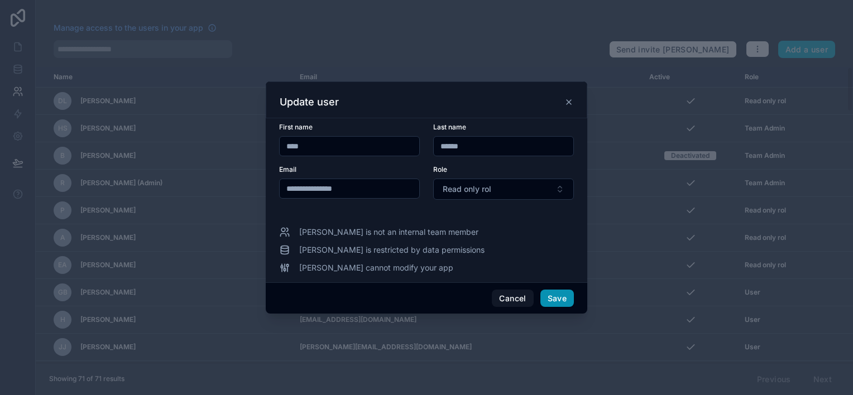
click at [555, 300] on button "Save" at bounding box center [556, 299] width 33 height 18
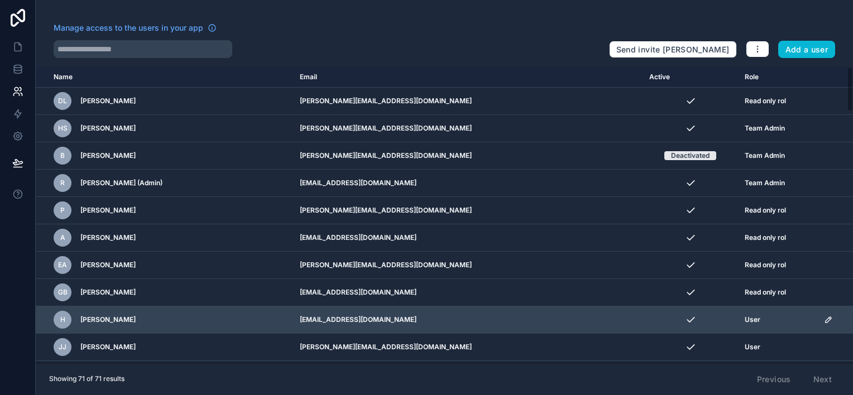
click at [824, 320] on icon "scrollable content" at bounding box center [828, 319] width 9 height 9
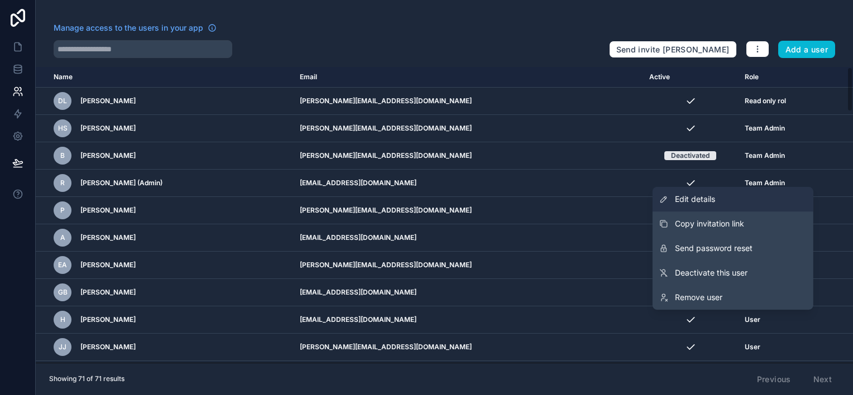
click at [710, 196] on span "Edit details" at bounding box center [695, 199] width 40 height 11
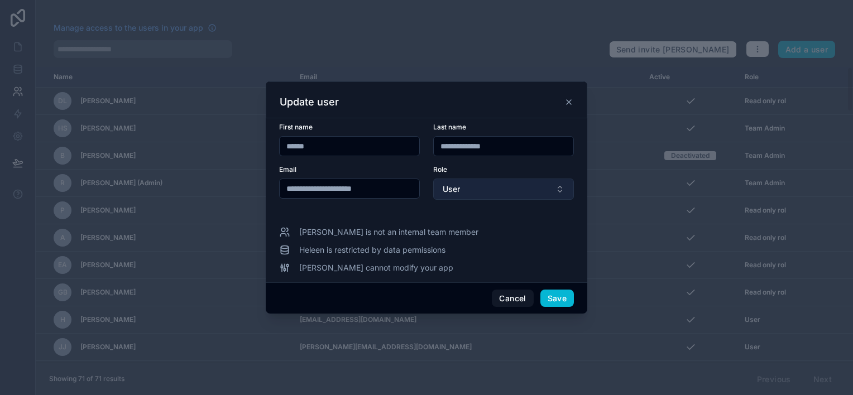
click at [494, 195] on button "User" at bounding box center [503, 189] width 141 height 21
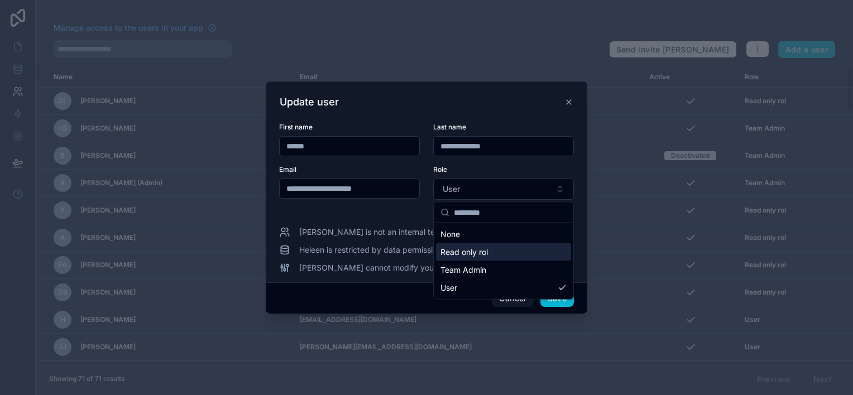
click at [486, 252] on span "Read only rol" at bounding box center [463, 252] width 47 height 11
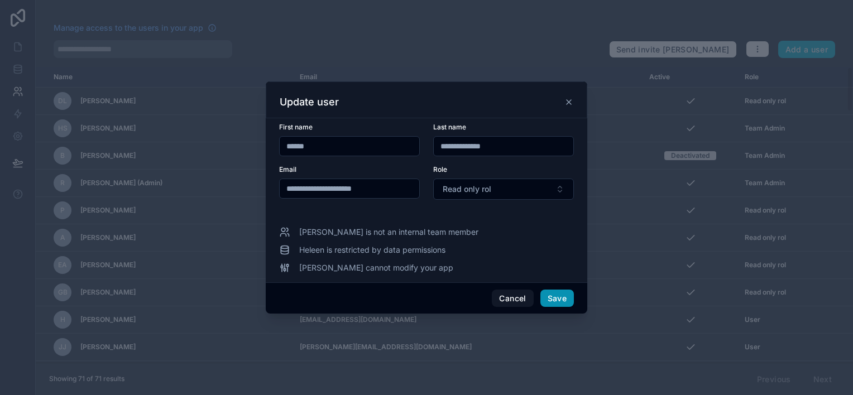
click at [555, 300] on button "Save" at bounding box center [556, 299] width 33 height 18
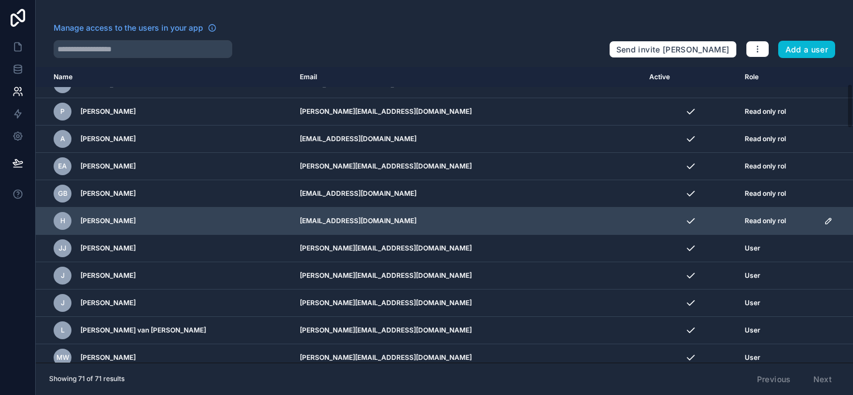
scroll to position [112, 0]
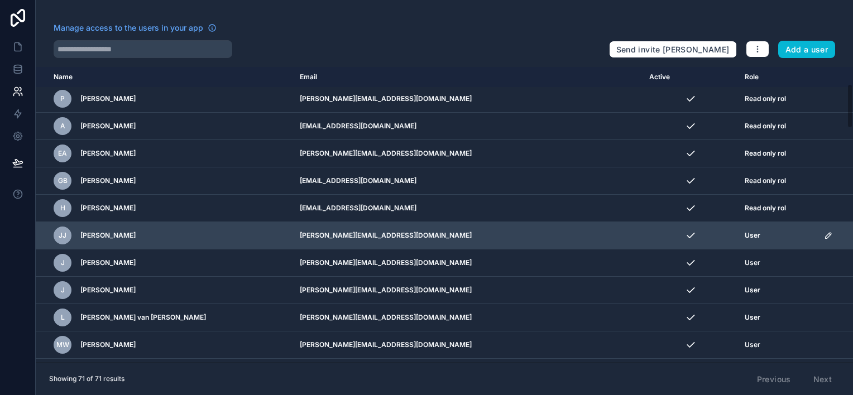
click at [829, 233] on icon "scrollable content" at bounding box center [830, 234] width 2 height 2
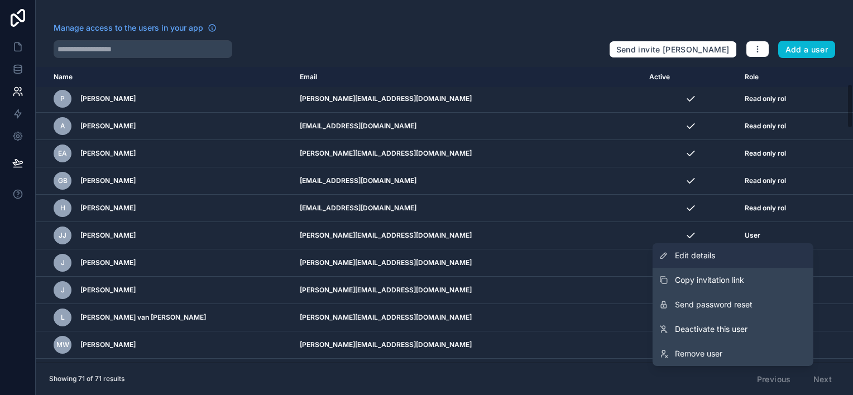
click at [695, 254] on span "Edit details" at bounding box center [695, 255] width 40 height 11
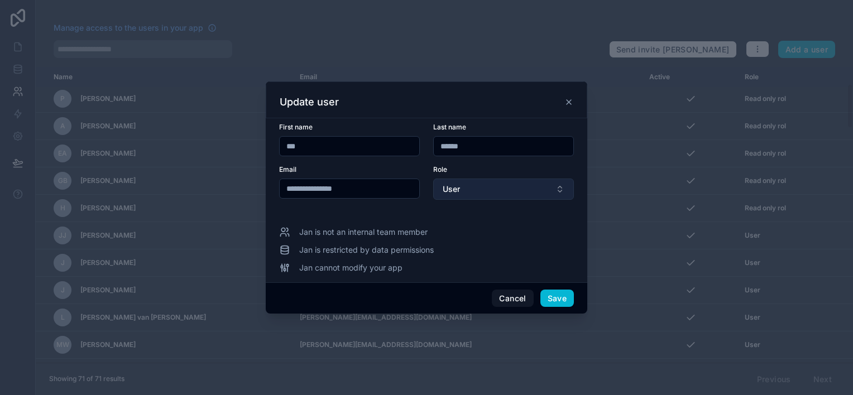
click at [466, 187] on button "User" at bounding box center [503, 189] width 141 height 21
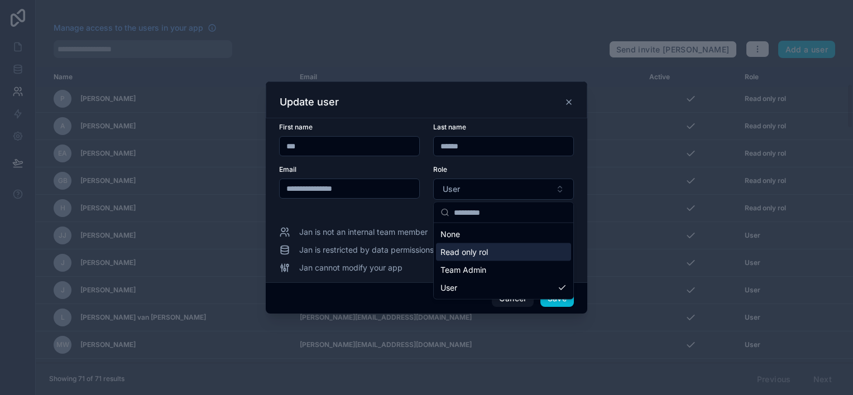
click at [465, 251] on span "Read only rol" at bounding box center [463, 252] width 47 height 11
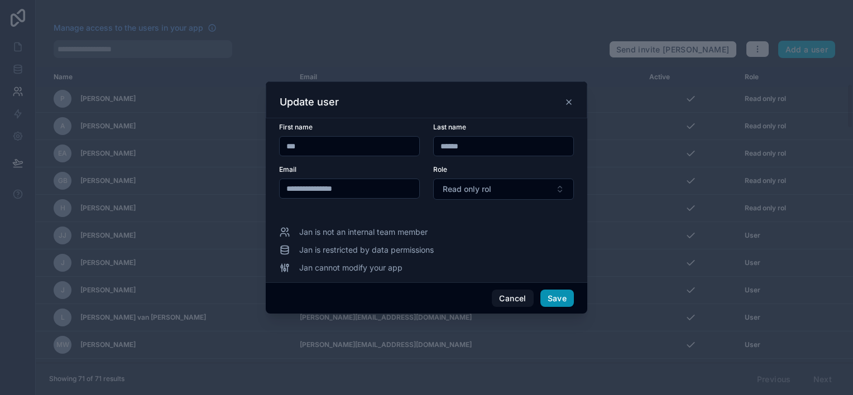
click at [549, 299] on button "Save" at bounding box center [556, 299] width 33 height 18
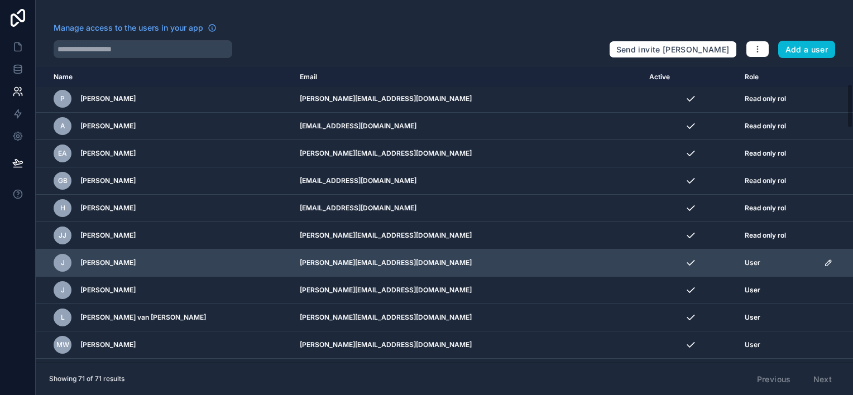
click at [746, 264] on div "User" at bounding box center [777, 262] width 66 height 9
click at [824, 263] on icon "scrollable content" at bounding box center [828, 262] width 9 height 9
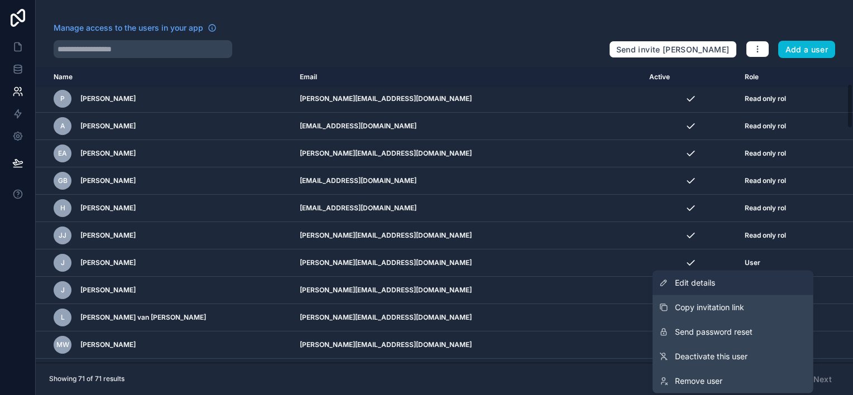
click at [710, 284] on span "Edit details" at bounding box center [695, 282] width 40 height 11
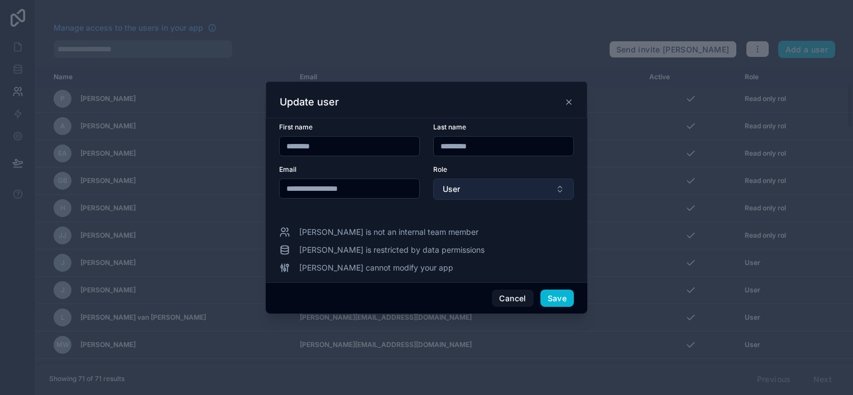
click at [478, 191] on button "User" at bounding box center [503, 189] width 141 height 21
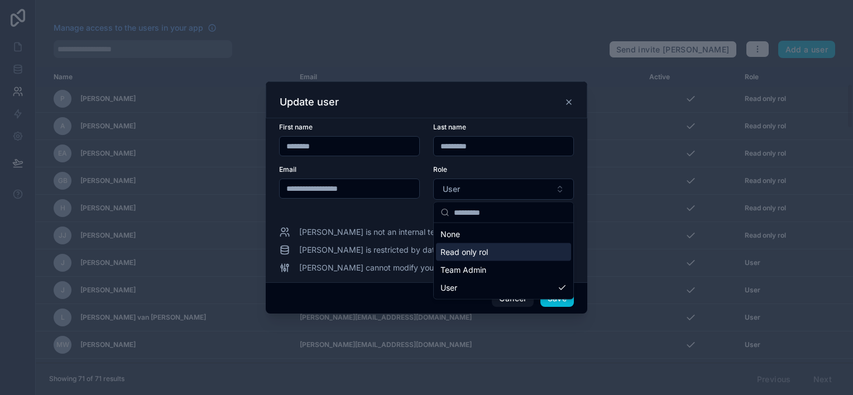
click at [465, 255] on span "Read only rol" at bounding box center [463, 252] width 47 height 11
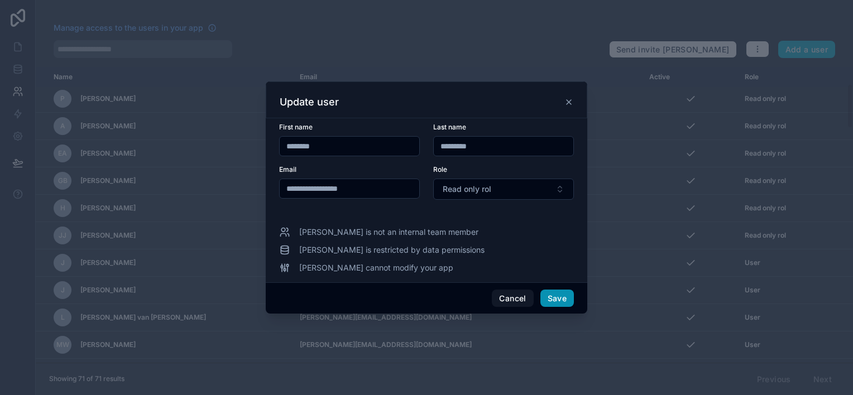
click at [559, 296] on button "Save" at bounding box center [556, 299] width 33 height 18
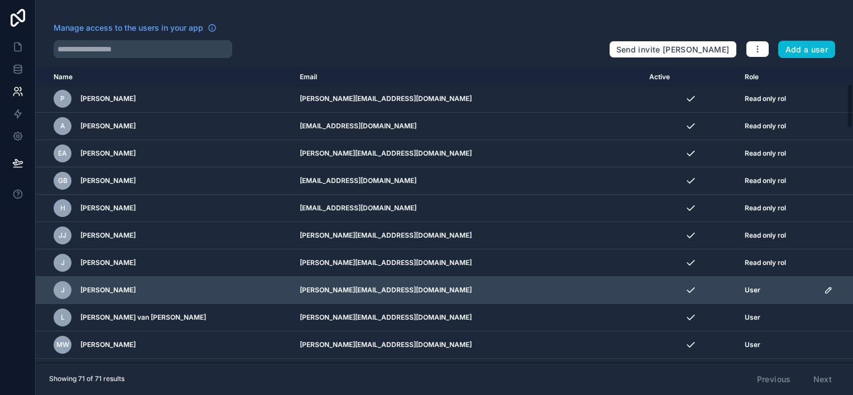
click at [824, 290] on icon "scrollable content" at bounding box center [828, 290] width 9 height 9
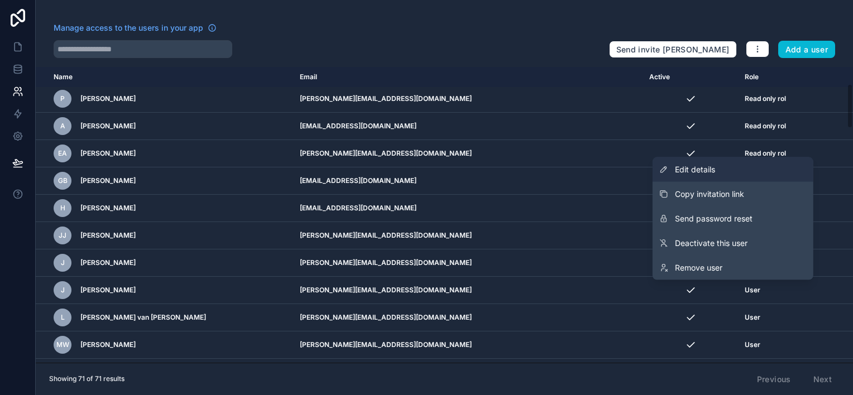
click at [692, 166] on span "Edit details" at bounding box center [695, 169] width 40 height 11
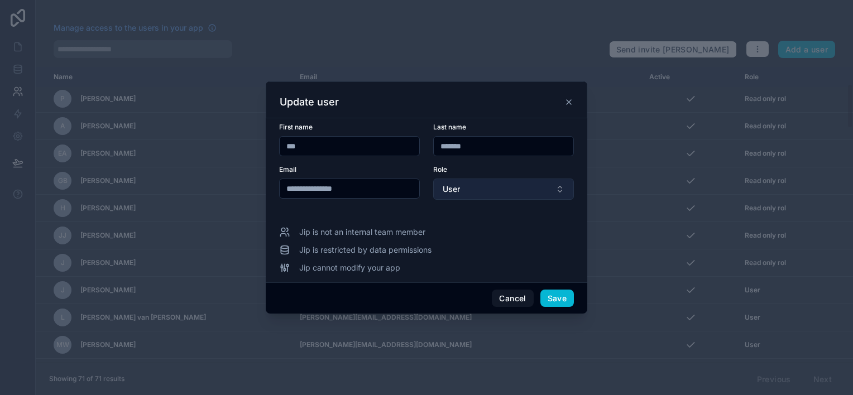
click at [477, 190] on button "User" at bounding box center [503, 189] width 141 height 21
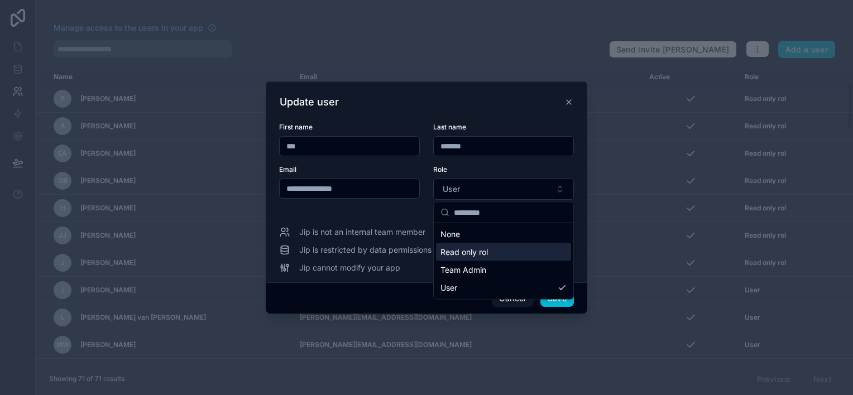
drag, startPoint x: 458, startPoint y: 254, endPoint x: 537, endPoint y: 290, distance: 86.6
click at [459, 254] on span "Read only rol" at bounding box center [463, 252] width 47 height 11
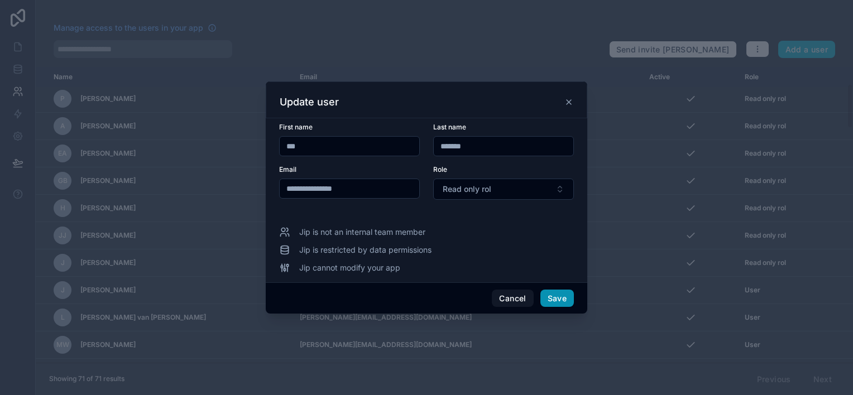
click at [559, 292] on button "Save" at bounding box center [556, 299] width 33 height 18
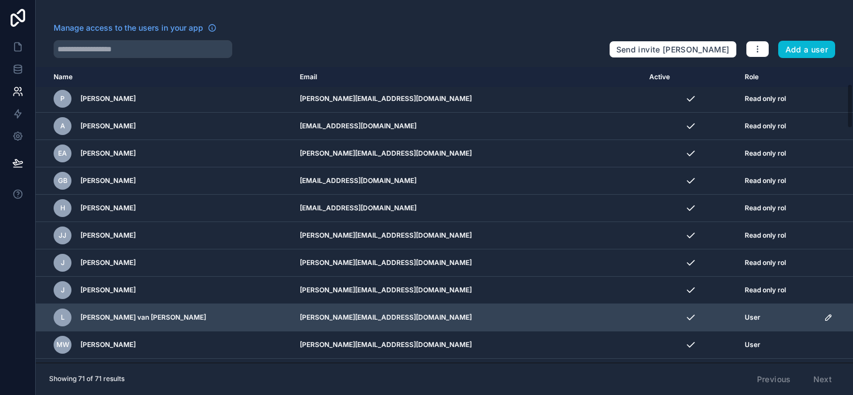
click at [824, 317] on icon "scrollable content" at bounding box center [828, 317] width 9 height 9
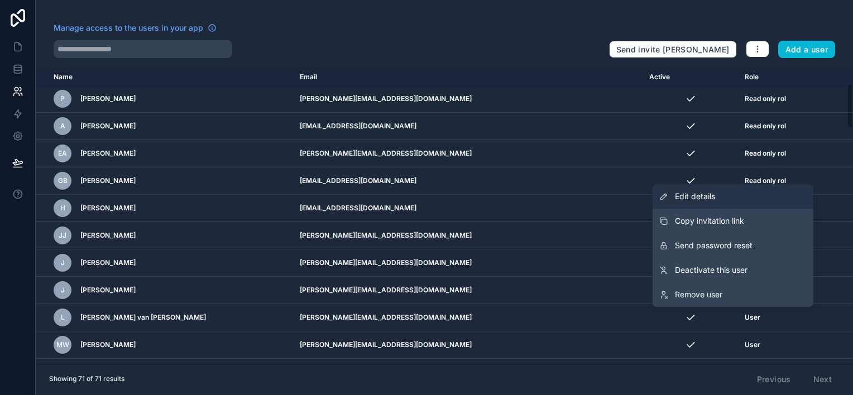
click at [684, 193] on span "Edit details" at bounding box center [695, 196] width 40 height 11
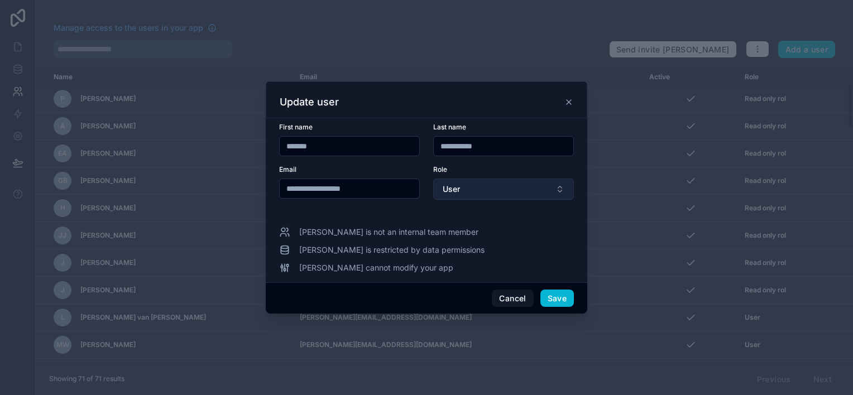
click at [491, 189] on button "User" at bounding box center [503, 189] width 141 height 21
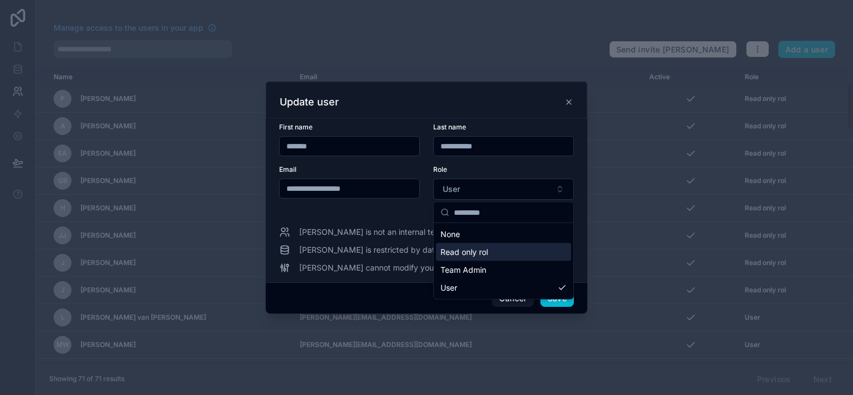
click at [480, 253] on span "Read only rol" at bounding box center [463, 252] width 47 height 11
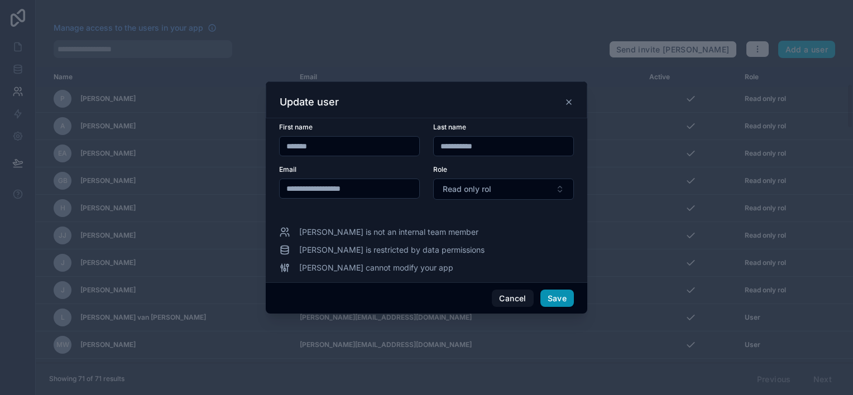
click at [555, 295] on button "Save" at bounding box center [556, 299] width 33 height 18
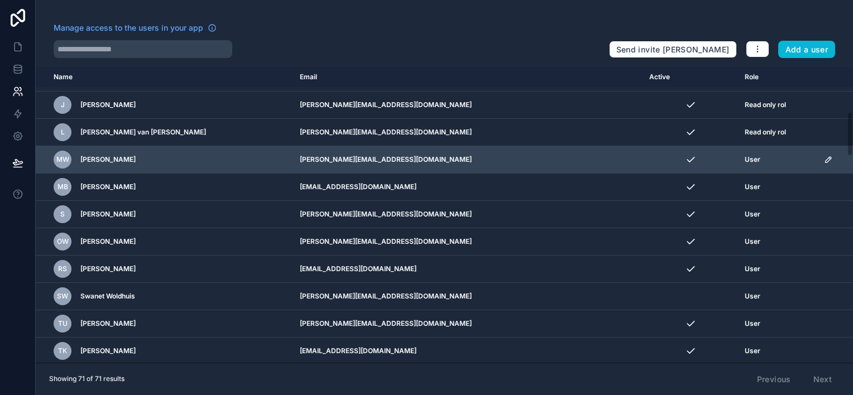
scroll to position [279, 0]
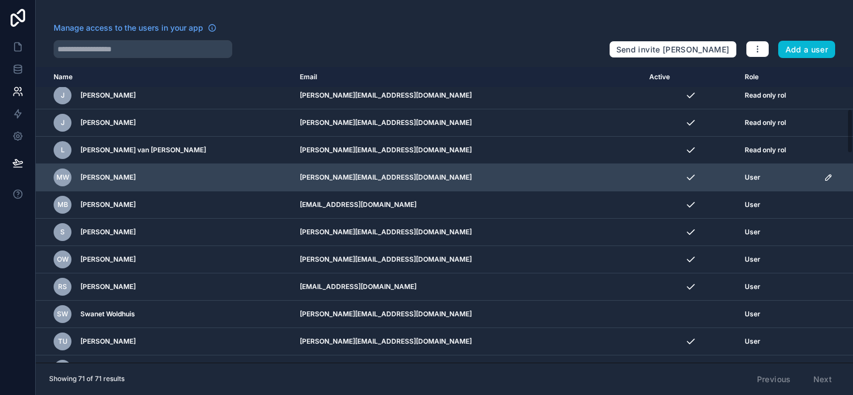
click at [825, 176] on icon "scrollable content" at bounding box center [828, 178] width 6 height 6
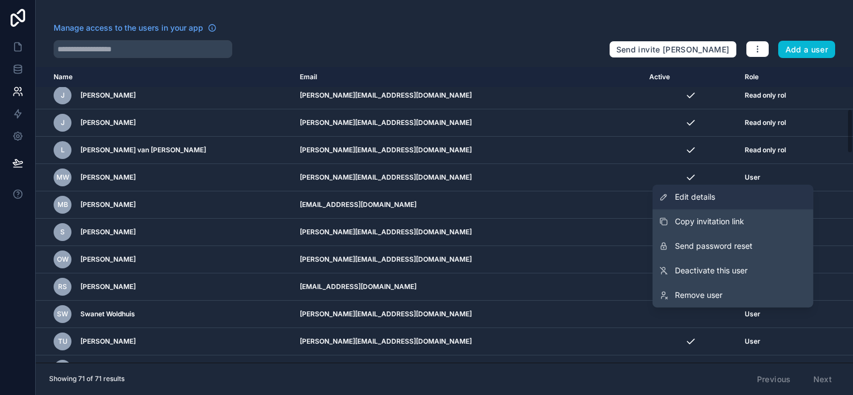
click at [690, 198] on span "Edit details" at bounding box center [695, 196] width 40 height 11
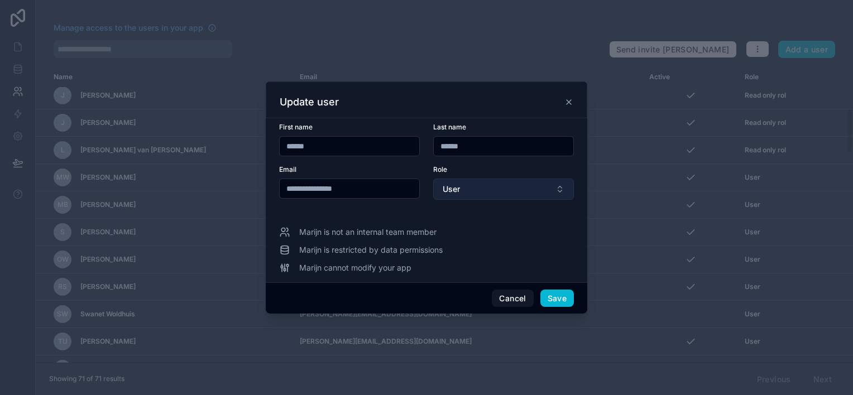
click at [480, 183] on button "User" at bounding box center [503, 189] width 141 height 21
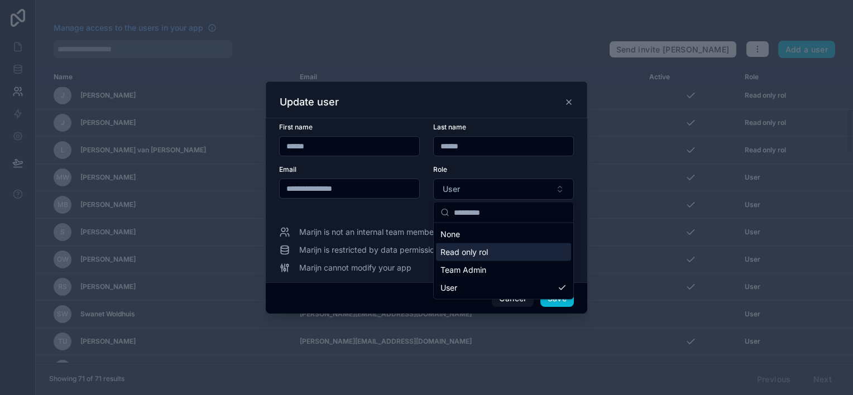
click at [475, 254] on span "Read only rol" at bounding box center [463, 252] width 47 height 11
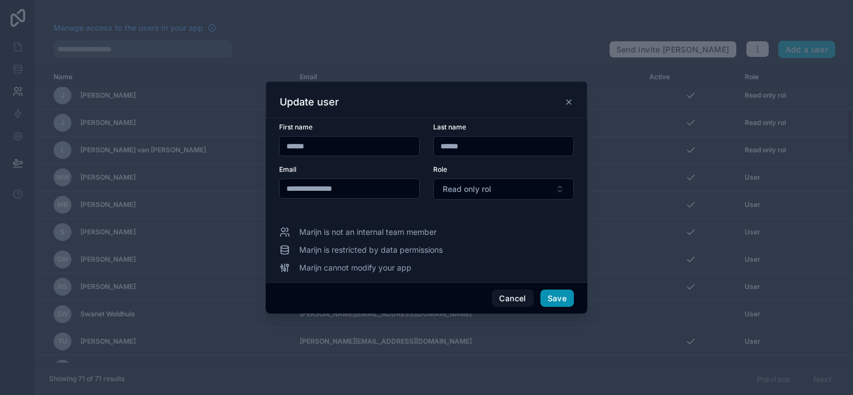
click at [559, 300] on button "Save" at bounding box center [556, 299] width 33 height 18
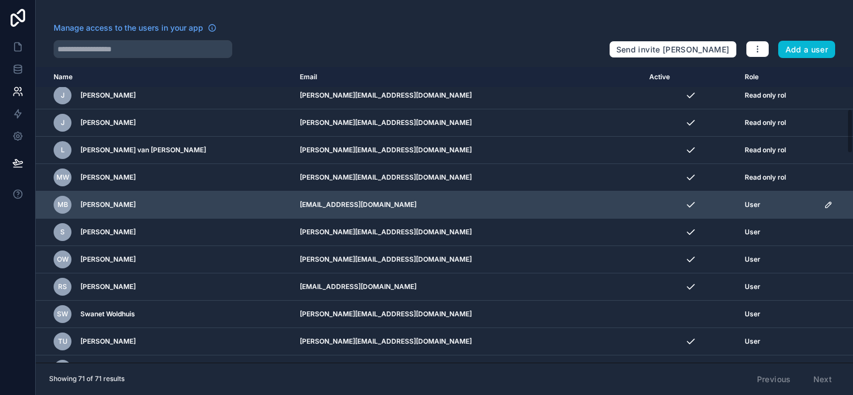
click at [817, 198] on td "scrollable content" at bounding box center [835, 204] width 36 height 27
click at [824, 204] on icon "scrollable content" at bounding box center [828, 204] width 9 height 9
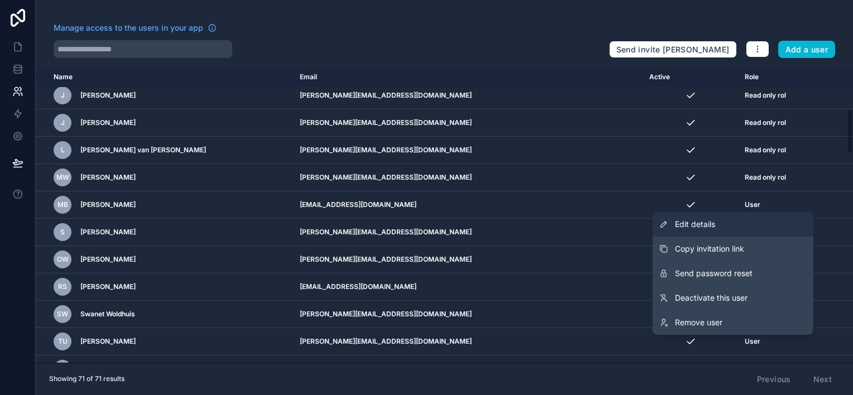
click at [684, 227] on span "Edit details" at bounding box center [695, 224] width 40 height 11
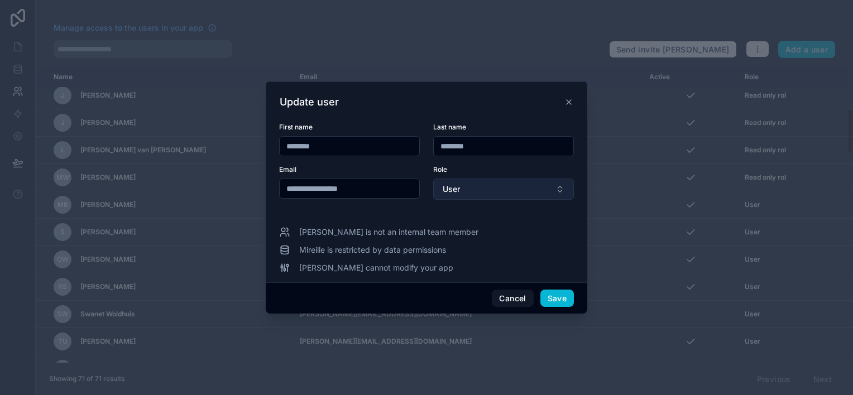
click at [499, 191] on button "User" at bounding box center [503, 189] width 141 height 21
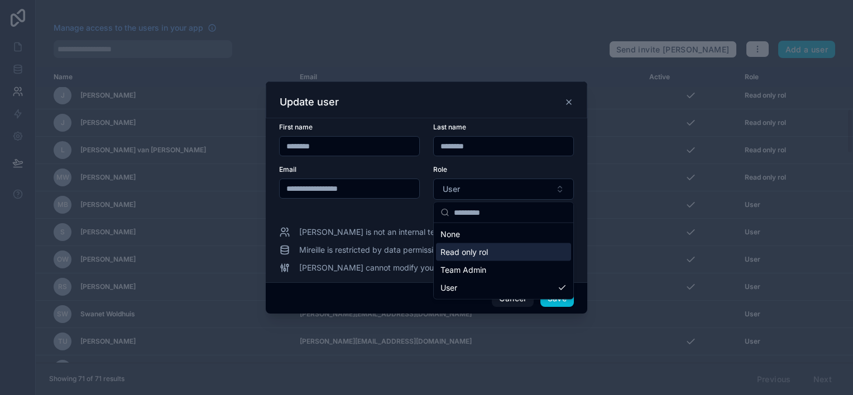
click at [484, 249] on span "Read only rol" at bounding box center [463, 252] width 47 height 11
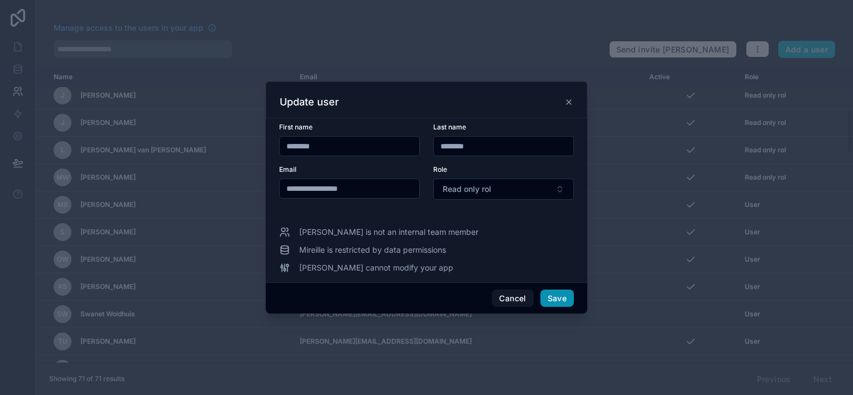
click at [552, 299] on button "Save" at bounding box center [556, 299] width 33 height 18
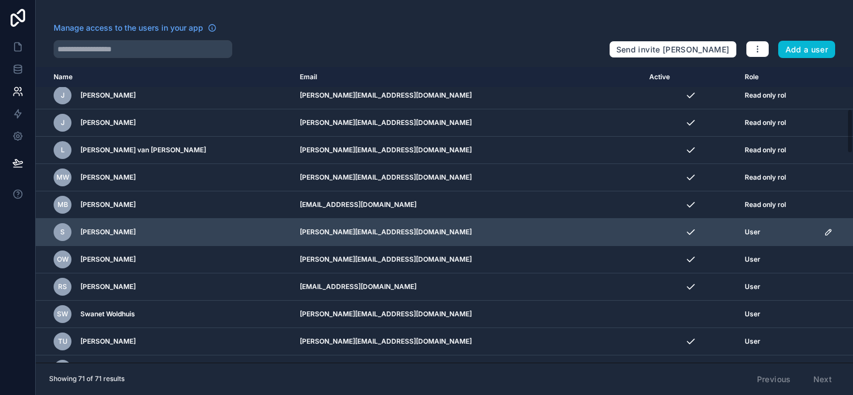
click at [824, 230] on icon "scrollable content" at bounding box center [828, 232] width 9 height 9
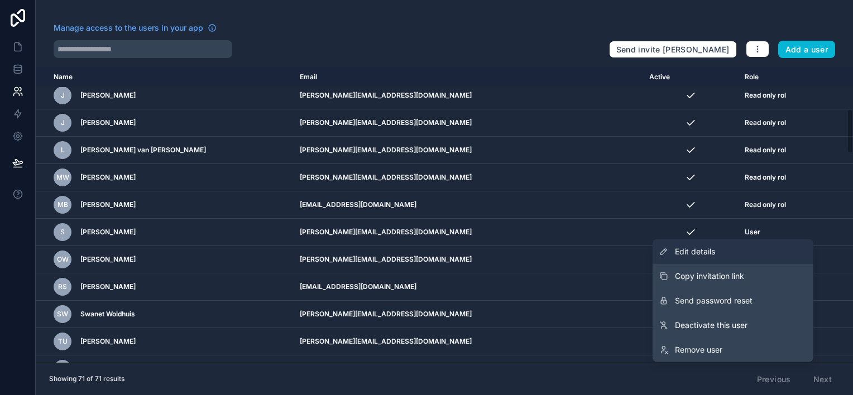
click at [697, 253] on span "Edit details" at bounding box center [695, 251] width 40 height 11
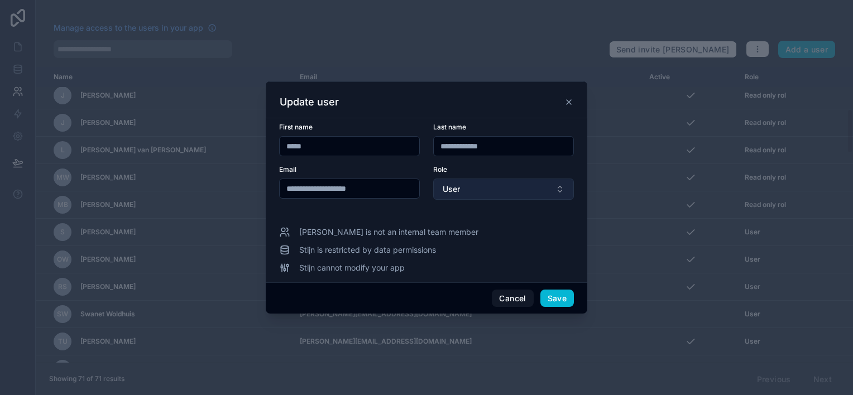
click at [517, 196] on button "User" at bounding box center [503, 189] width 141 height 21
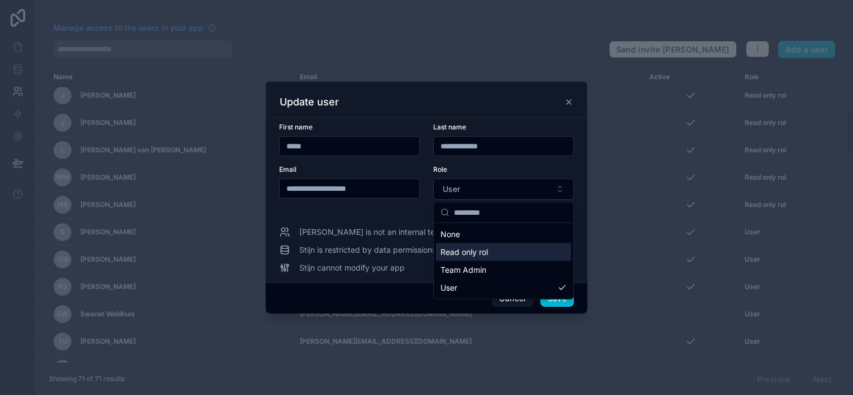
click at [476, 252] on span "Read only rol" at bounding box center [463, 252] width 47 height 11
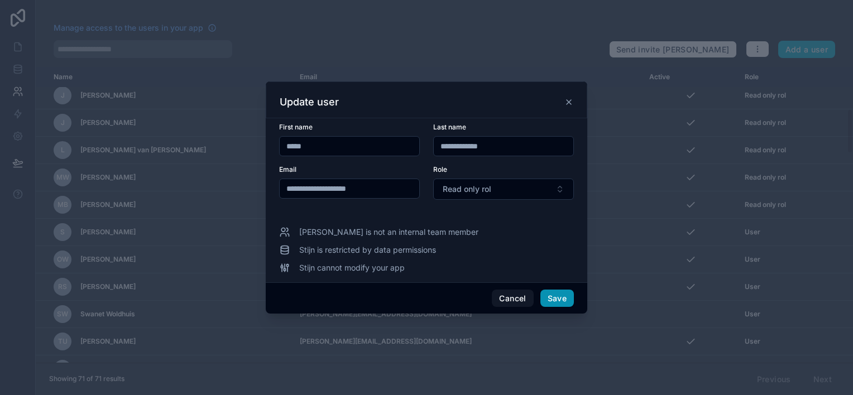
click at [554, 299] on button "Save" at bounding box center [556, 299] width 33 height 18
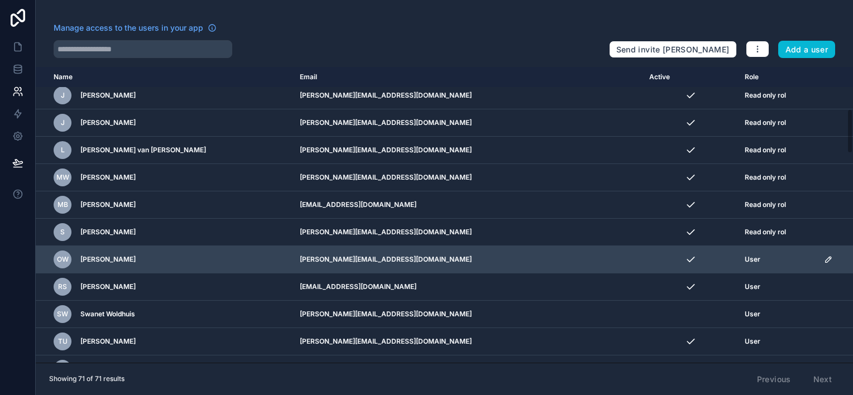
click at [824, 258] on icon "scrollable content" at bounding box center [828, 259] width 9 height 9
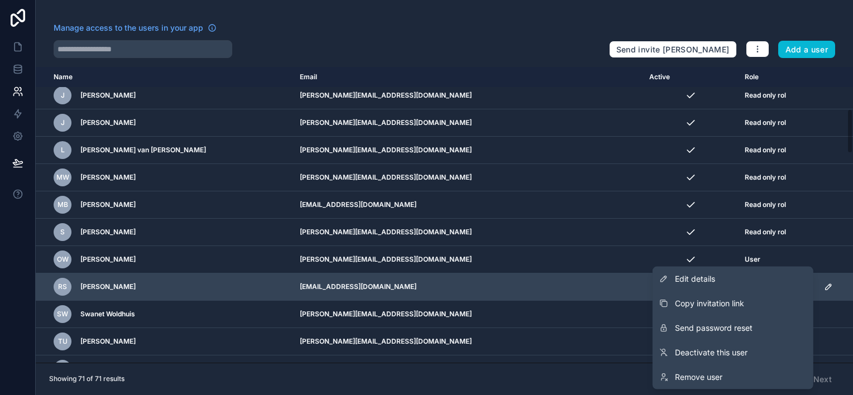
click at [709, 277] on span "Edit details" at bounding box center [695, 278] width 40 height 11
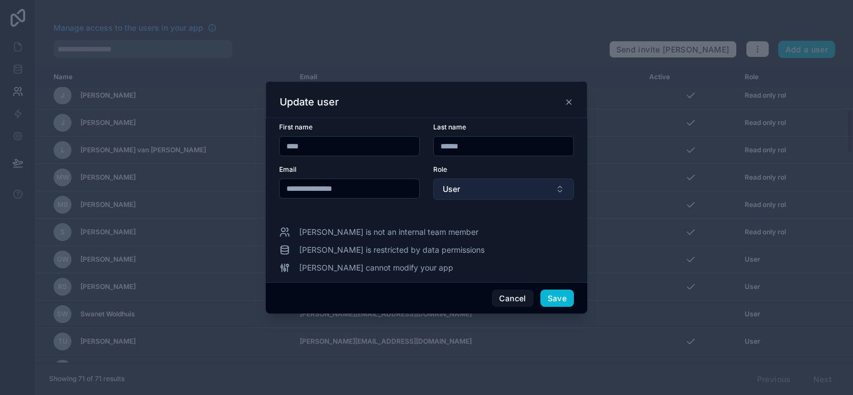
click at [531, 190] on button "User" at bounding box center [503, 189] width 141 height 21
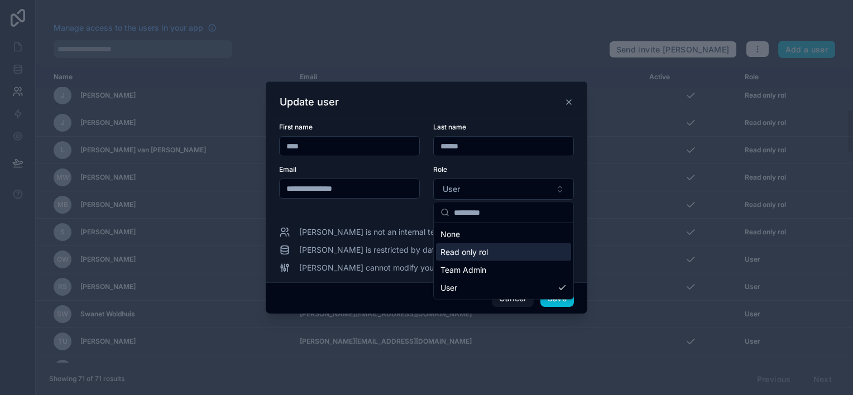
click at [460, 252] on span "Read only rol" at bounding box center [463, 252] width 47 height 11
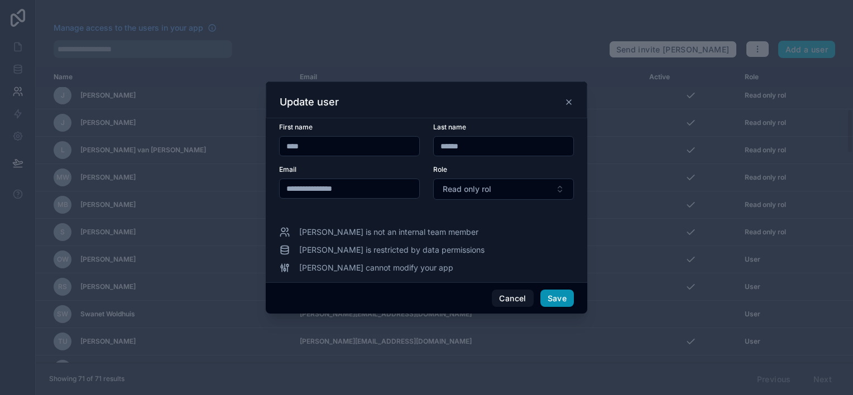
click at [557, 300] on button "Save" at bounding box center [556, 299] width 33 height 18
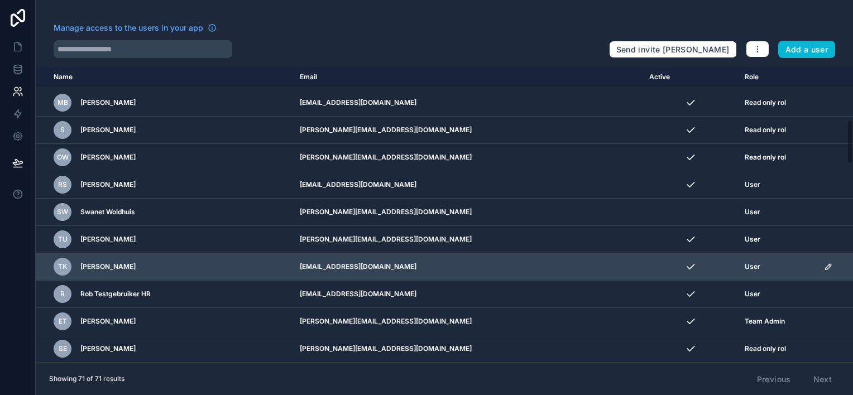
scroll to position [391, 0]
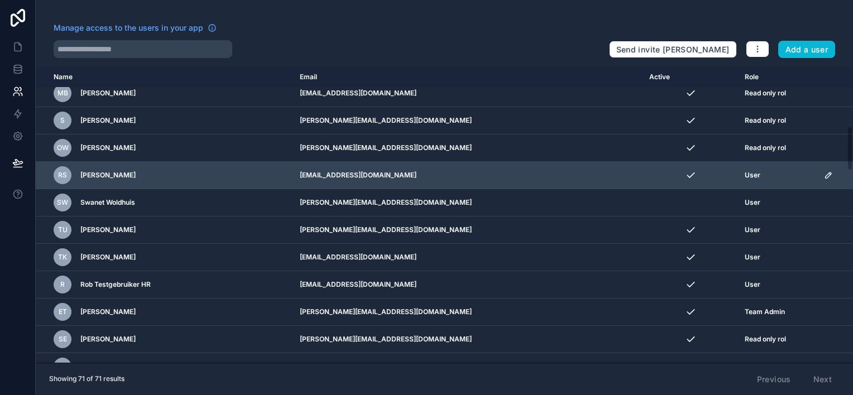
click at [824, 171] on icon "scrollable content" at bounding box center [828, 175] width 9 height 9
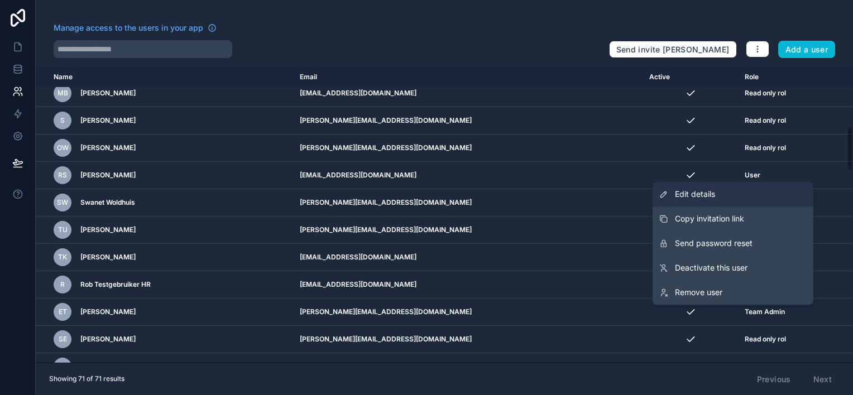
click at [684, 199] on span "Edit details" at bounding box center [695, 194] width 40 height 11
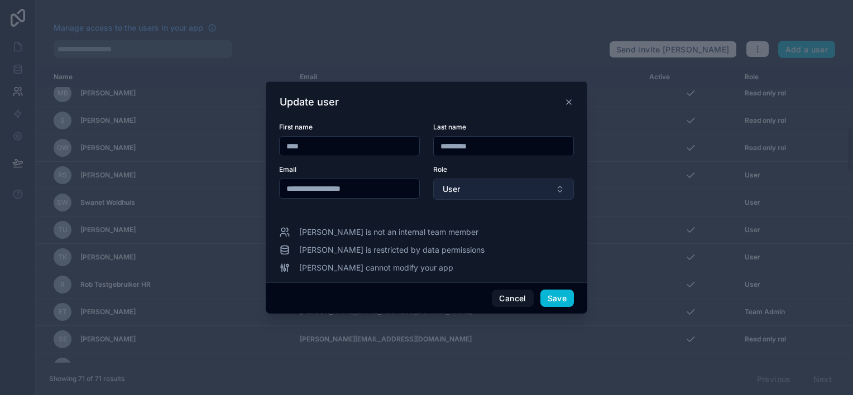
click at [503, 196] on button "User" at bounding box center [503, 189] width 141 height 21
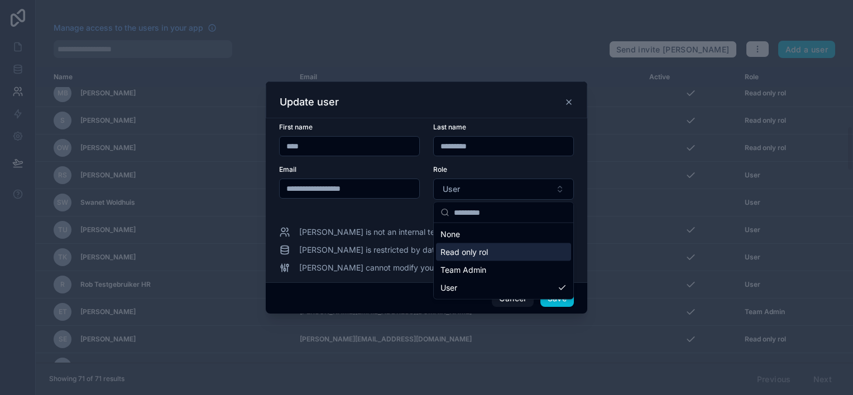
click at [469, 252] on span "Read only rol" at bounding box center [463, 252] width 47 height 11
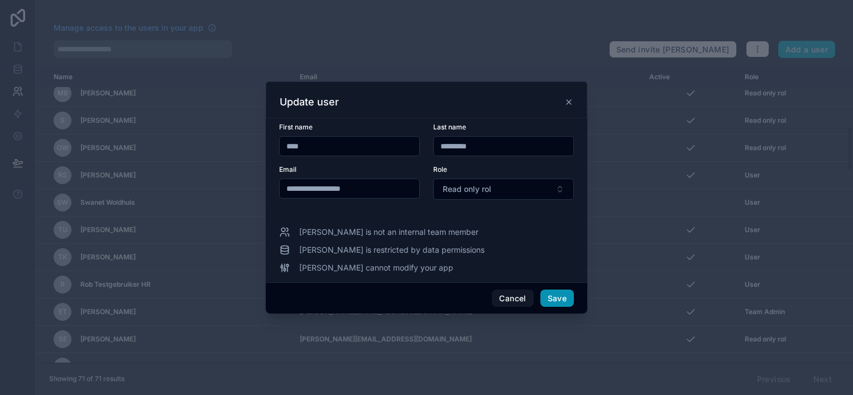
click at [550, 292] on button "Save" at bounding box center [556, 299] width 33 height 18
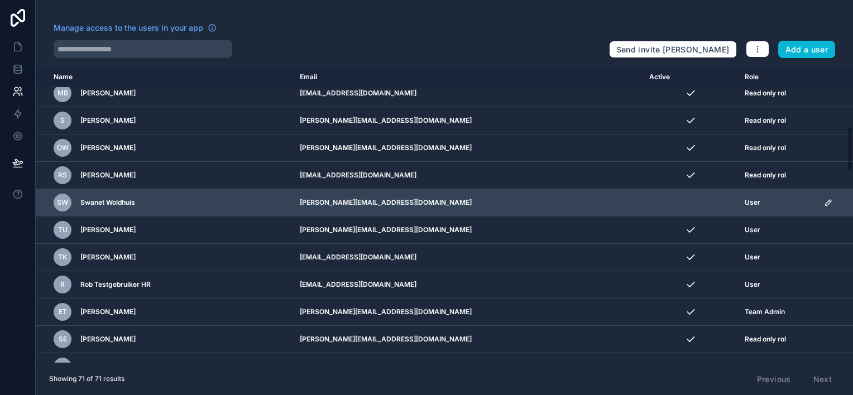
click at [817, 201] on td "scrollable content" at bounding box center [835, 202] width 36 height 27
click at [824, 200] on icon "scrollable content" at bounding box center [828, 202] width 9 height 9
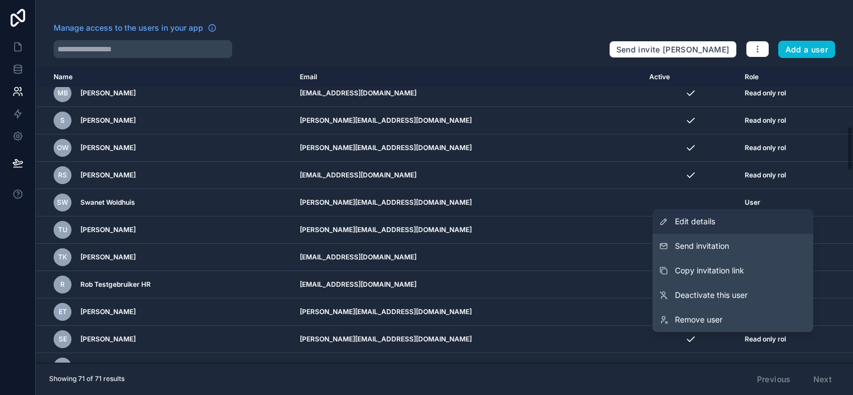
click at [703, 220] on span "Edit details" at bounding box center [695, 221] width 40 height 11
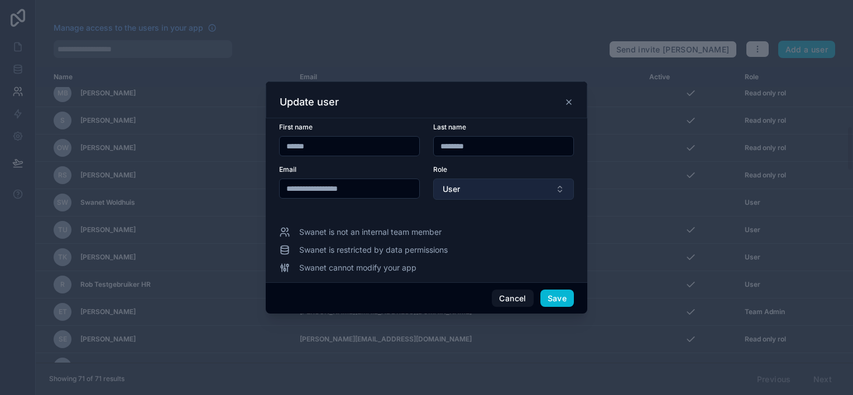
click at [556, 189] on button "User" at bounding box center [503, 189] width 141 height 21
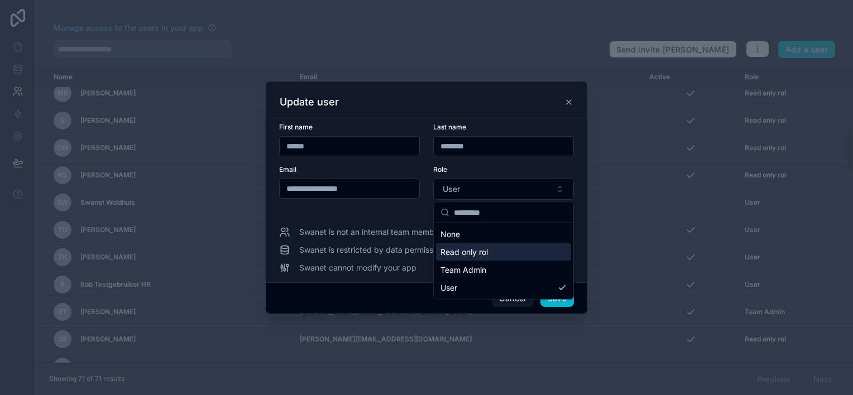
click at [464, 251] on span "Read only rol" at bounding box center [463, 252] width 47 height 11
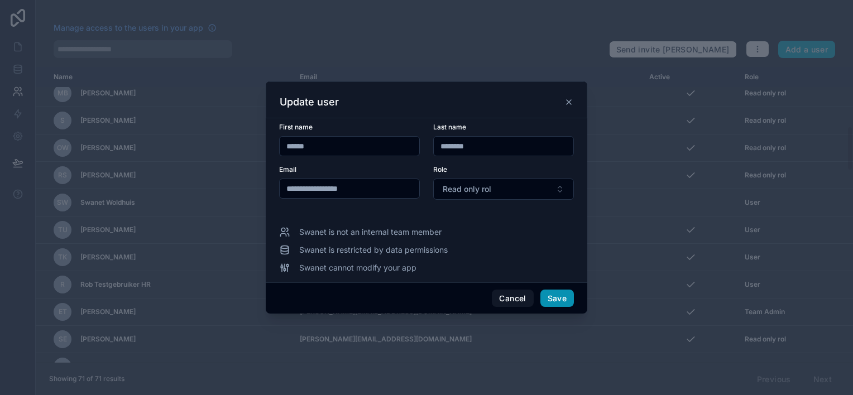
click at [553, 294] on button "Save" at bounding box center [556, 299] width 33 height 18
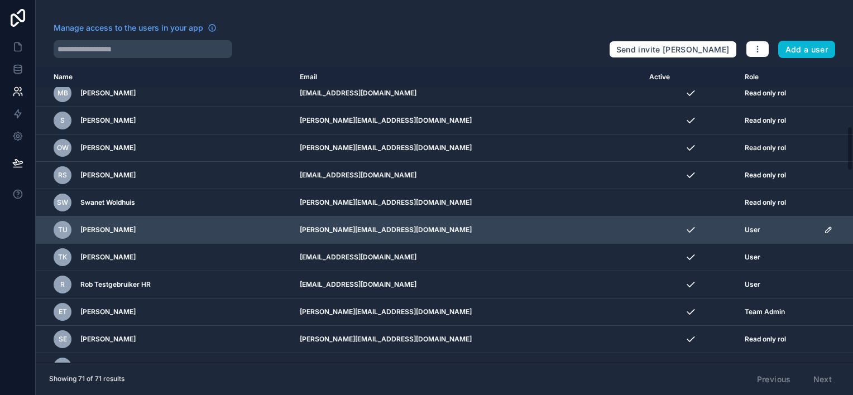
click at [825, 227] on icon "scrollable content" at bounding box center [828, 230] width 6 height 6
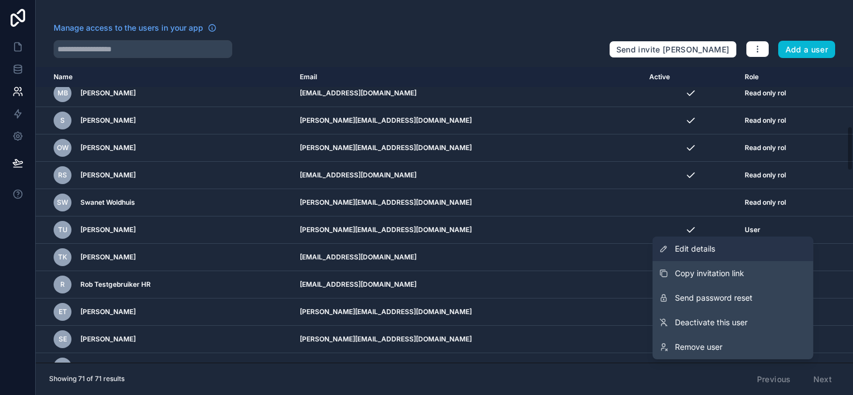
click at [692, 251] on span "Edit details" at bounding box center [695, 248] width 40 height 11
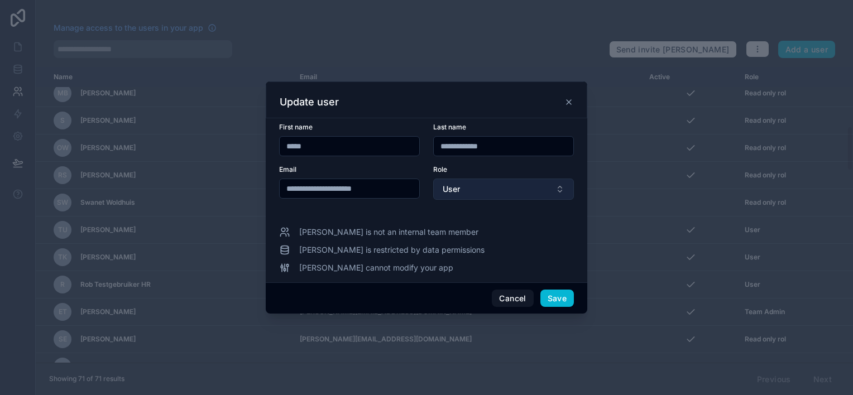
click at [510, 194] on button "User" at bounding box center [503, 189] width 141 height 21
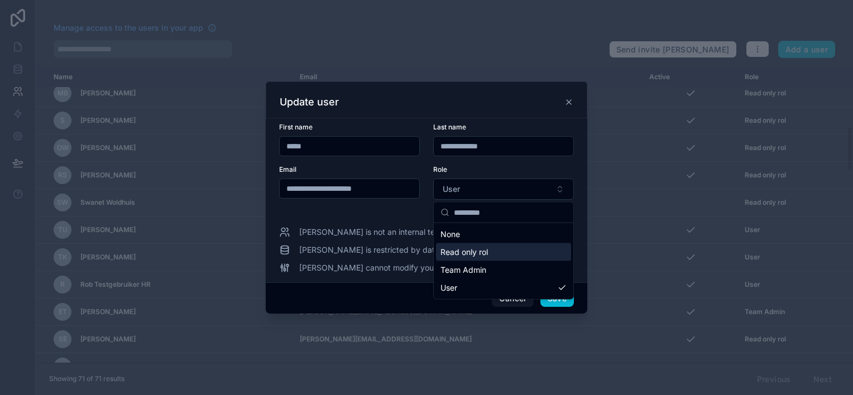
click at [487, 247] on span "Read only rol" at bounding box center [463, 252] width 47 height 11
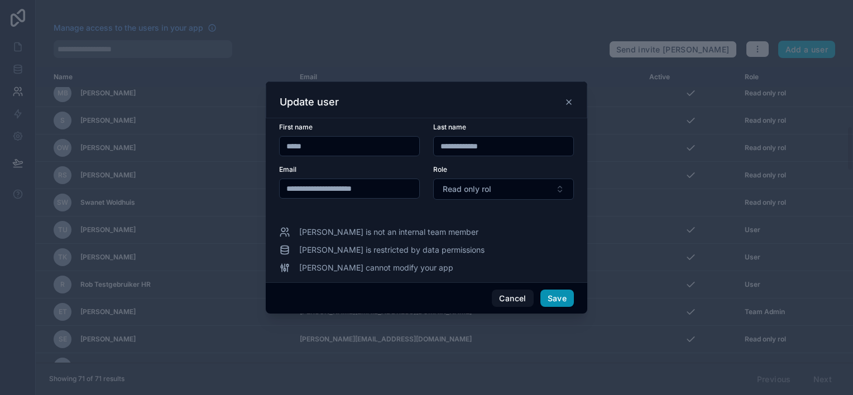
click at [550, 298] on button "Save" at bounding box center [556, 299] width 33 height 18
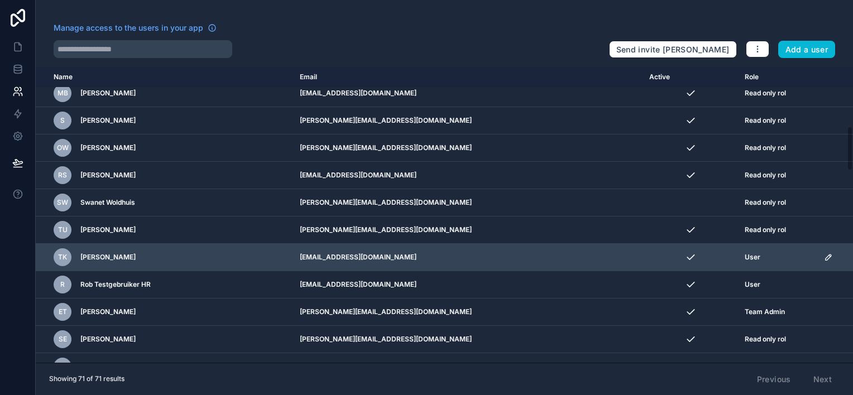
click at [825, 256] on icon "scrollable content" at bounding box center [828, 257] width 6 height 6
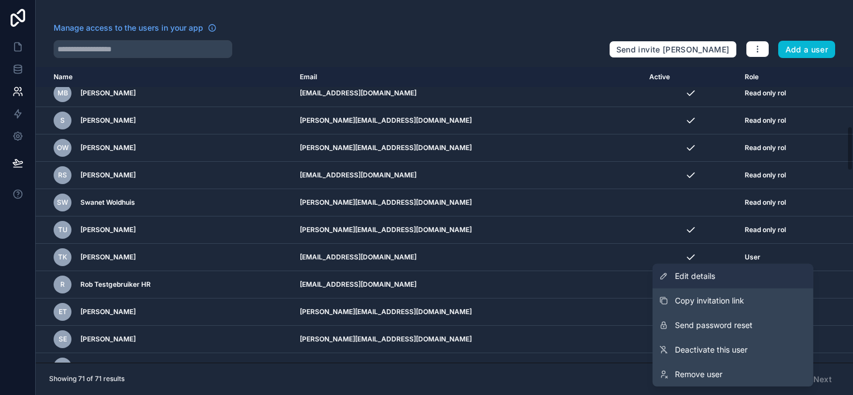
click at [713, 275] on span "Edit details" at bounding box center [695, 276] width 40 height 11
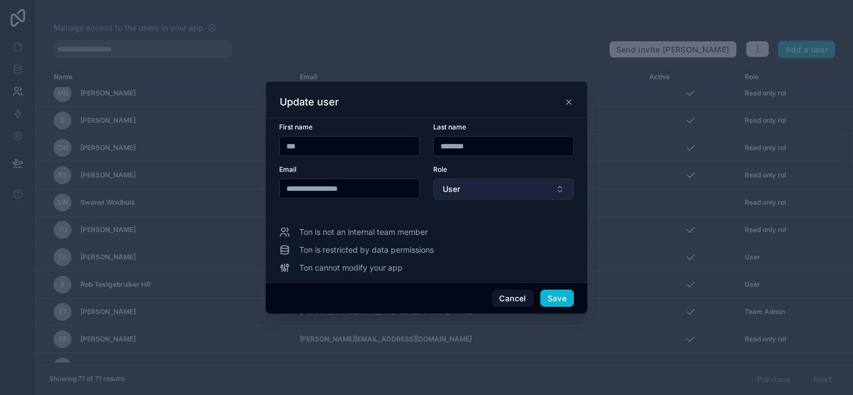
click at [514, 194] on button "User" at bounding box center [503, 189] width 141 height 21
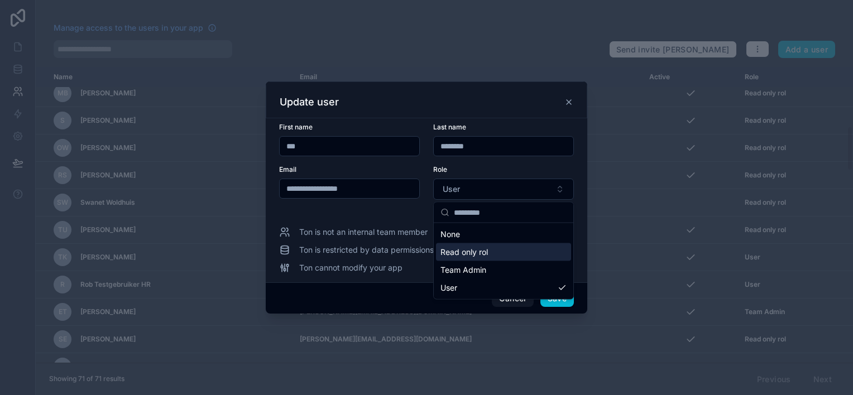
click at [480, 249] on span "Read only rol" at bounding box center [463, 252] width 47 height 11
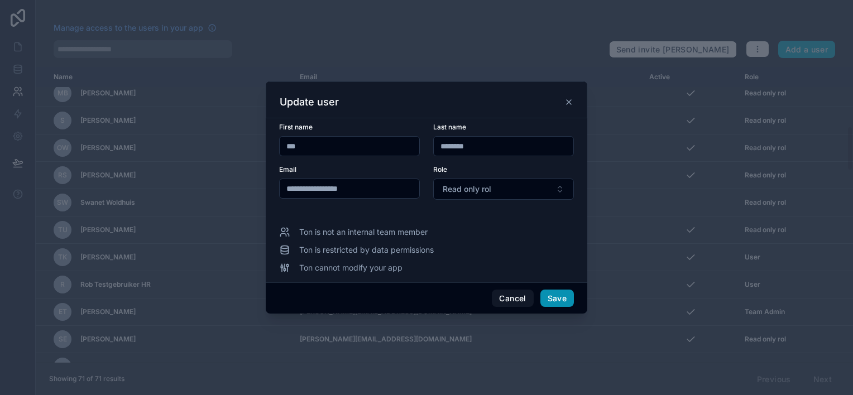
click at [552, 296] on button "Save" at bounding box center [556, 299] width 33 height 18
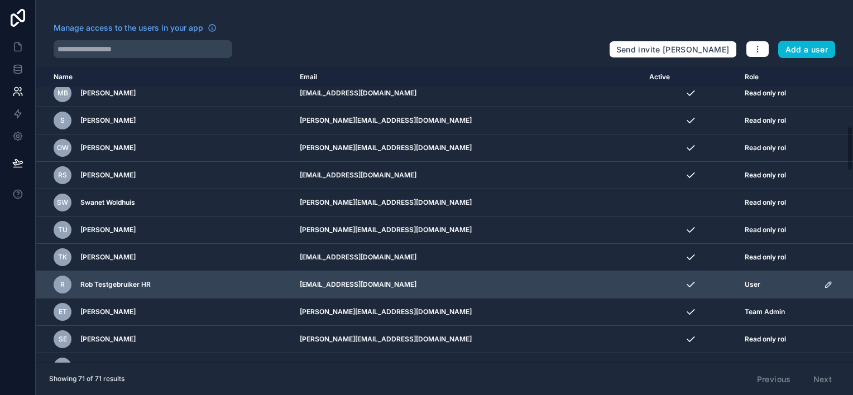
click at [824, 281] on icon "scrollable content" at bounding box center [828, 284] width 9 height 9
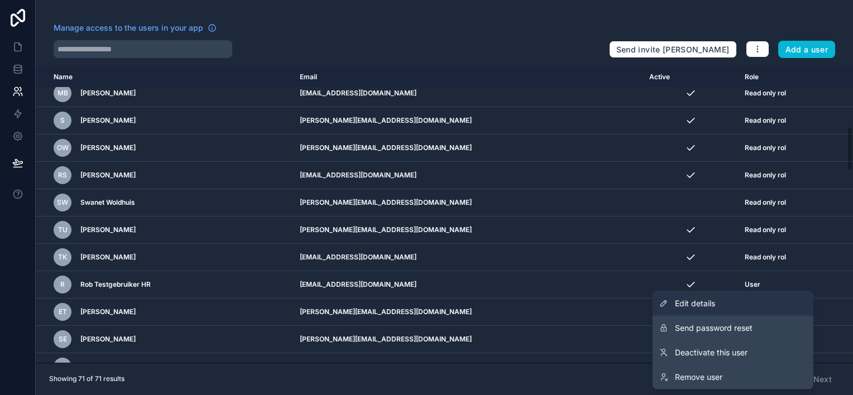
click at [711, 301] on span "Edit details" at bounding box center [695, 303] width 40 height 11
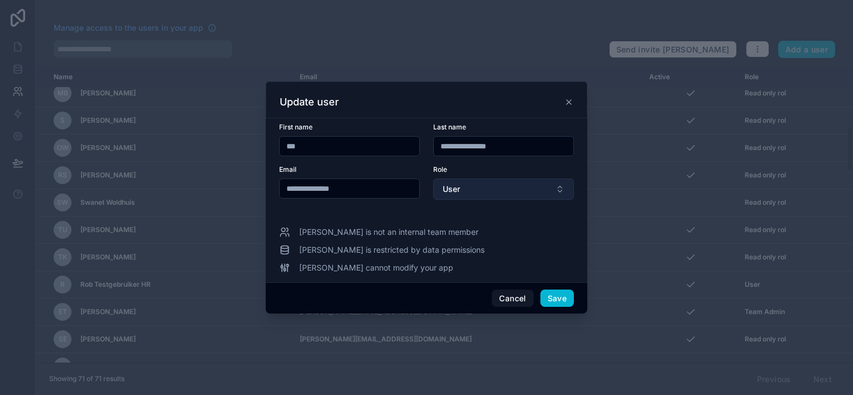
click at [493, 186] on button "User" at bounding box center [503, 189] width 141 height 21
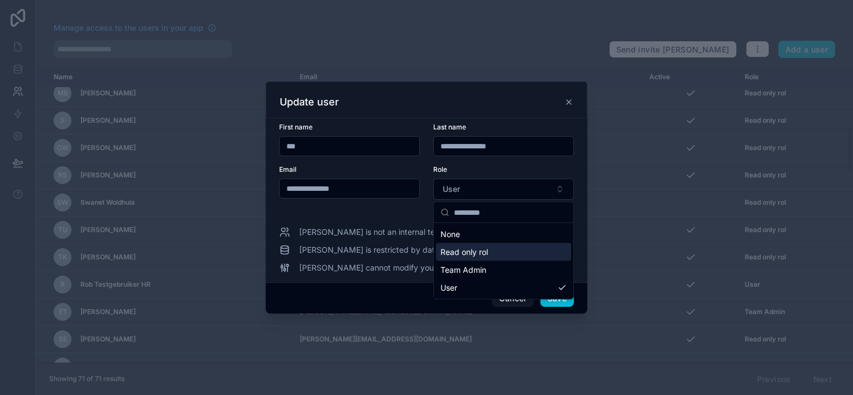
click at [474, 256] on span "Read only rol" at bounding box center [463, 252] width 47 height 11
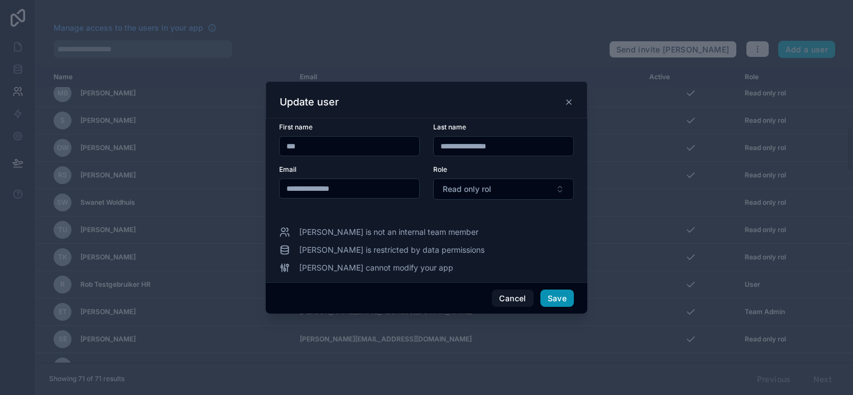
click at [564, 296] on button "Save" at bounding box center [556, 299] width 33 height 18
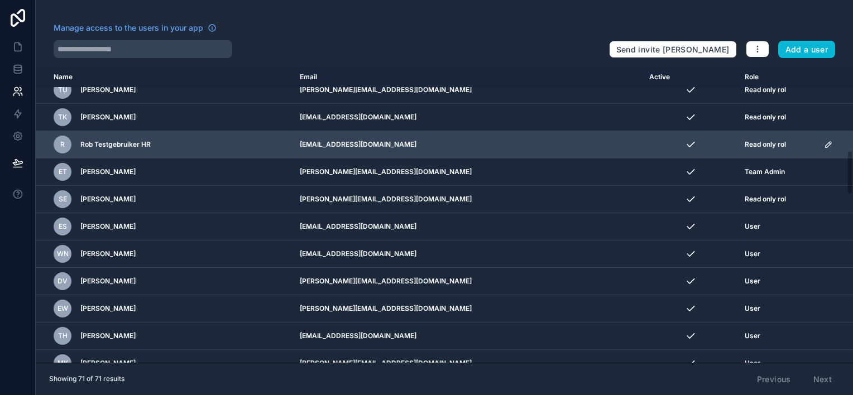
scroll to position [558, 0]
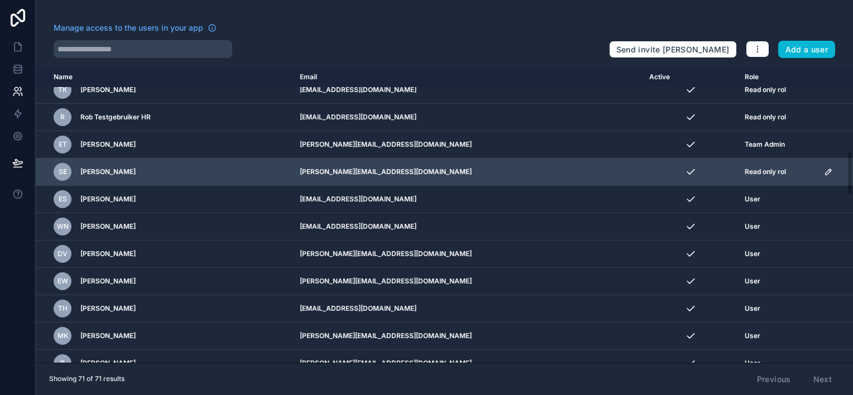
click at [824, 170] on icon "scrollable content" at bounding box center [828, 171] width 9 height 9
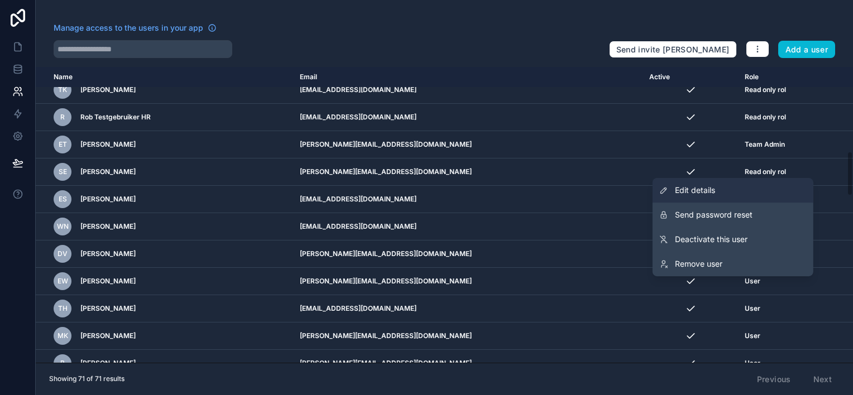
click at [708, 194] on span "Edit details" at bounding box center [695, 190] width 40 height 11
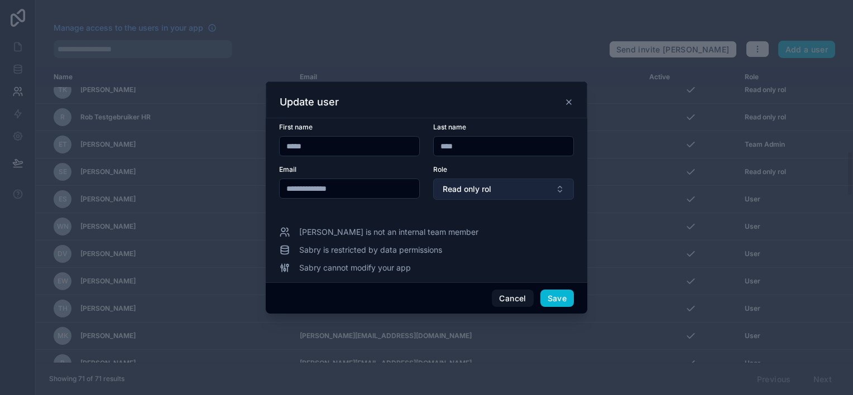
click at [493, 190] on button "Read only rol" at bounding box center [503, 189] width 141 height 21
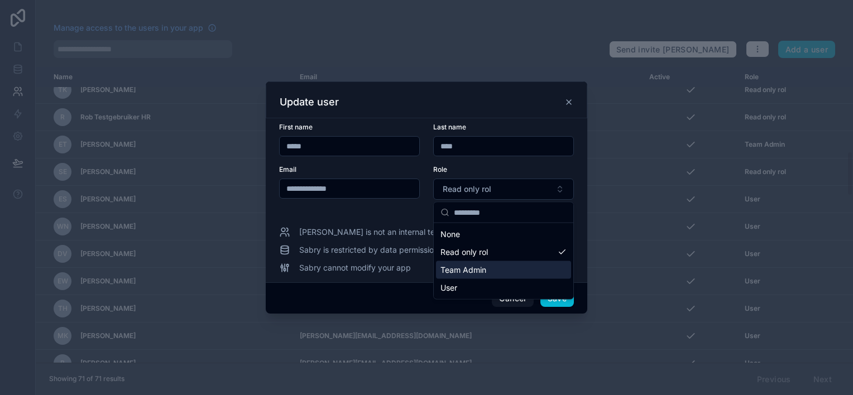
click at [469, 268] on span "Team Admin" at bounding box center [463, 269] width 46 height 11
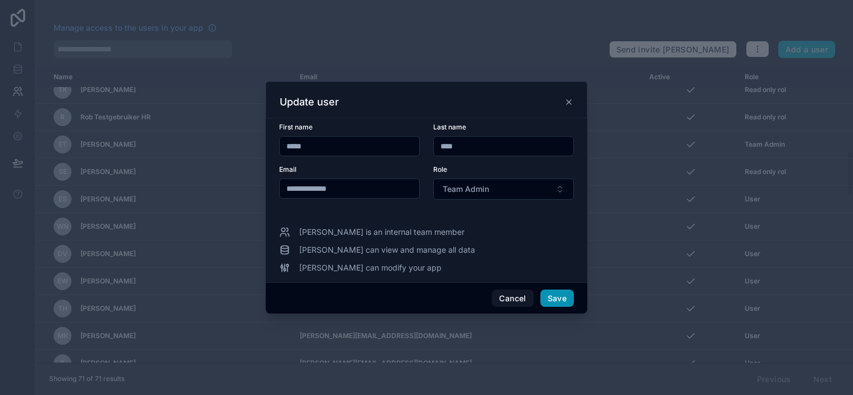
click at [559, 297] on button "Save" at bounding box center [556, 299] width 33 height 18
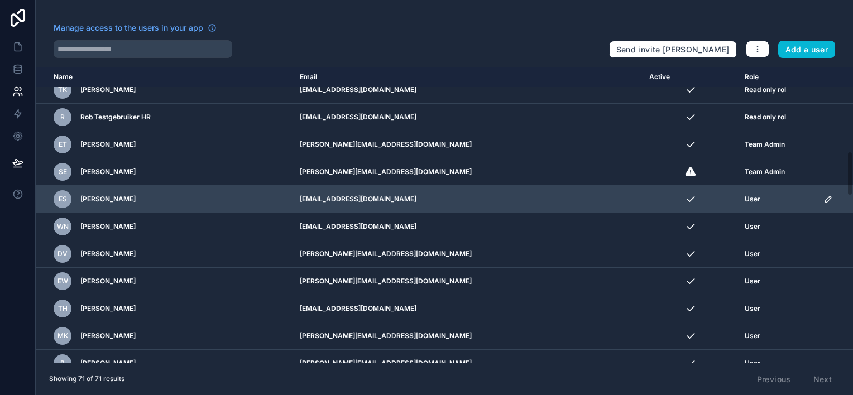
click at [825, 196] on icon "scrollable content" at bounding box center [828, 199] width 6 height 6
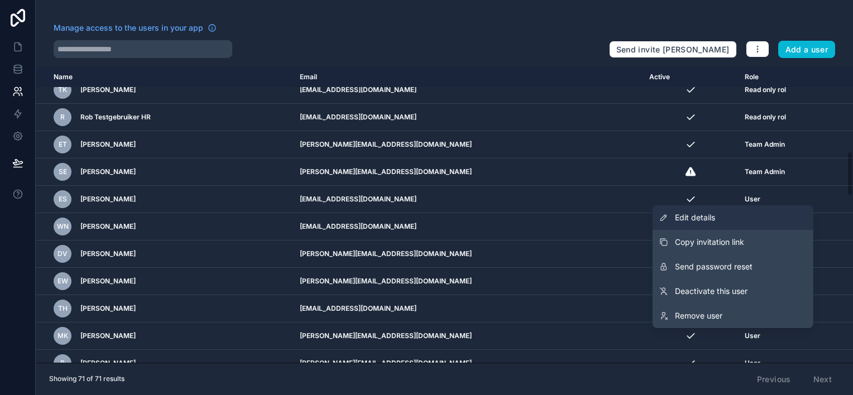
click at [687, 217] on span "Edit details" at bounding box center [695, 217] width 40 height 11
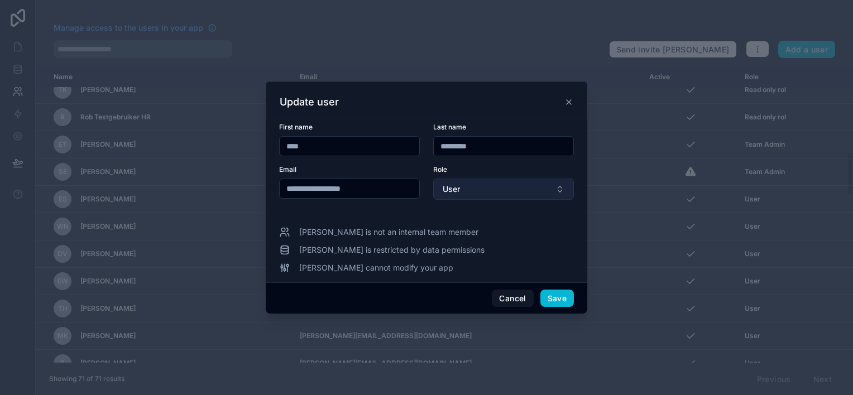
click at [474, 191] on button "User" at bounding box center [503, 189] width 141 height 21
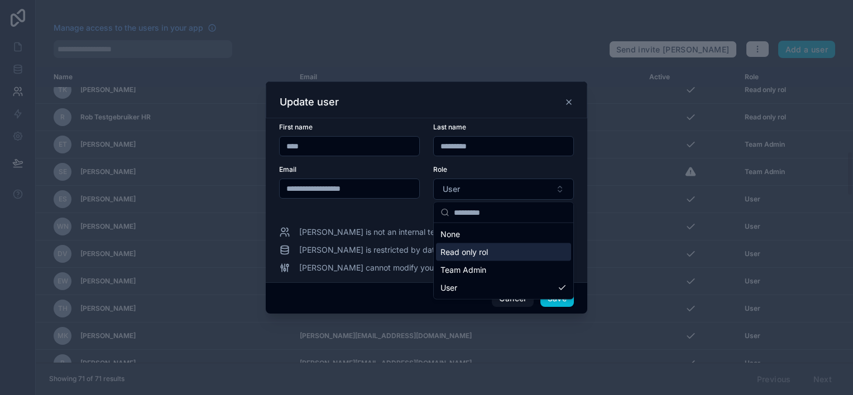
click at [483, 252] on span "Read only rol" at bounding box center [463, 252] width 47 height 11
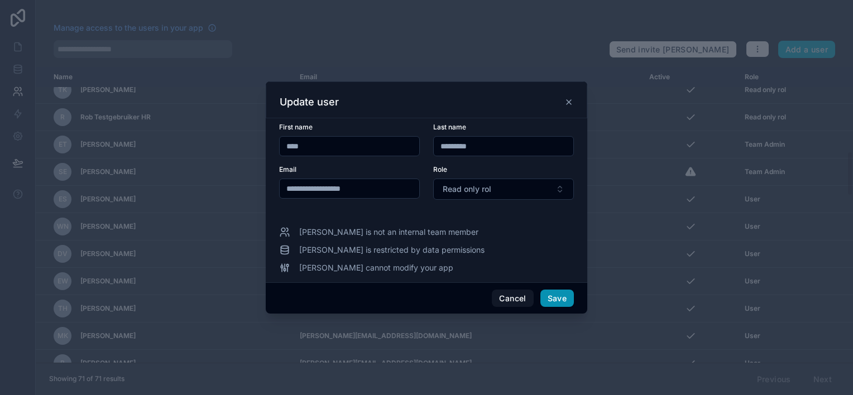
click at [556, 297] on button "Save" at bounding box center [556, 299] width 33 height 18
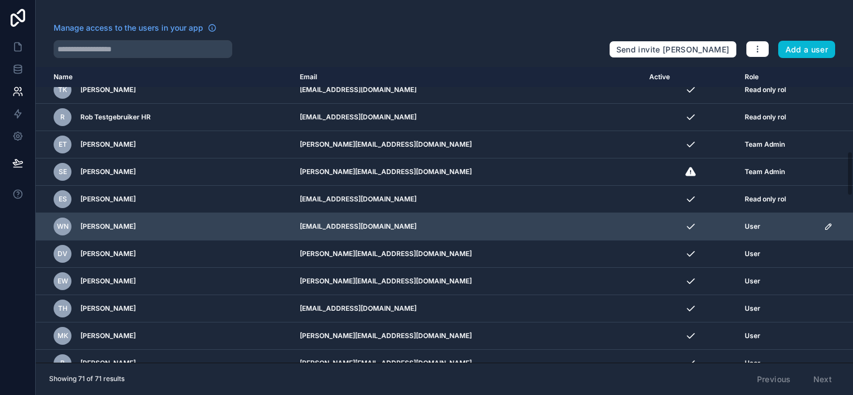
click at [824, 222] on icon "scrollable content" at bounding box center [828, 226] width 9 height 9
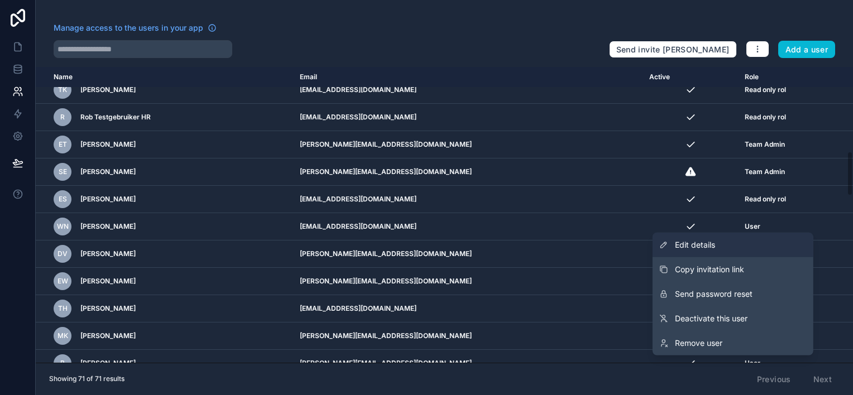
click at [696, 246] on span "Edit details" at bounding box center [695, 244] width 40 height 11
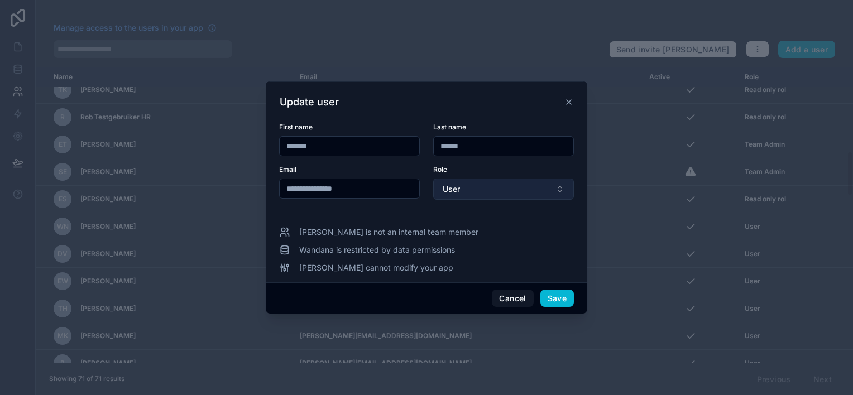
click at [455, 190] on span "User" at bounding box center [450, 189] width 17 height 11
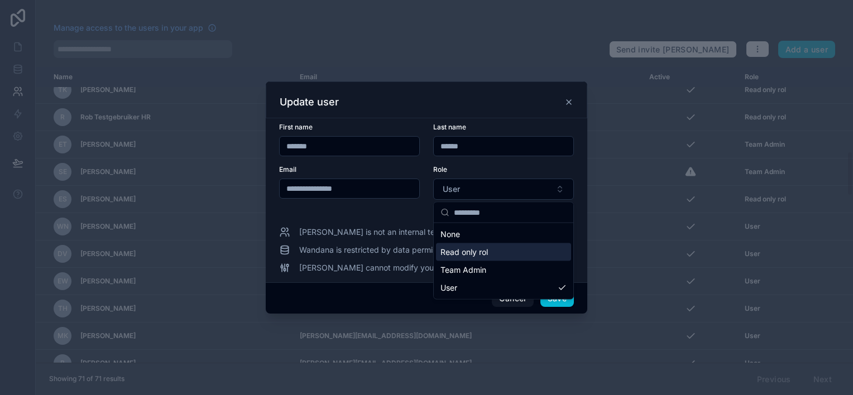
click at [476, 254] on span "Read only rol" at bounding box center [463, 252] width 47 height 11
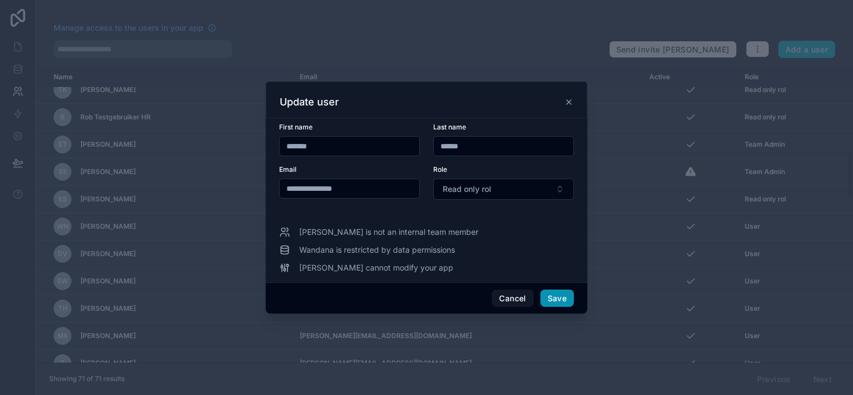
click at [557, 298] on button "Save" at bounding box center [556, 299] width 33 height 18
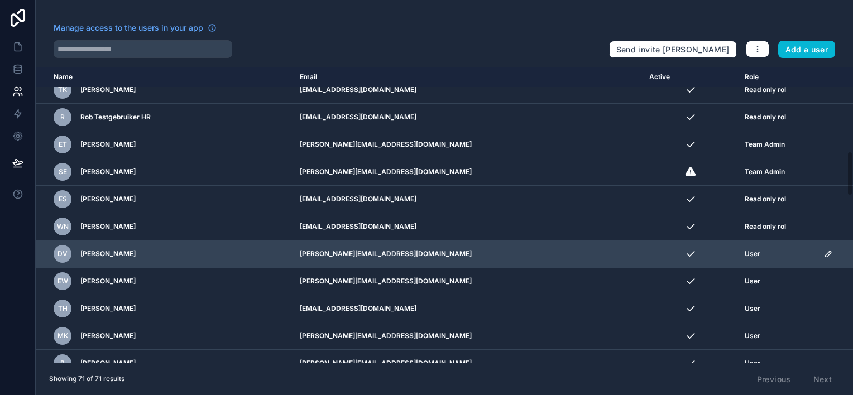
click at [824, 252] on icon "scrollable content" at bounding box center [828, 253] width 9 height 9
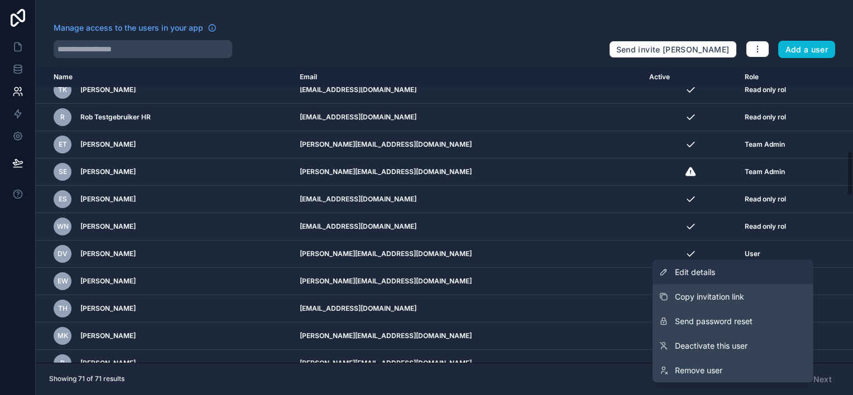
click at [709, 270] on span "Edit details" at bounding box center [695, 272] width 40 height 11
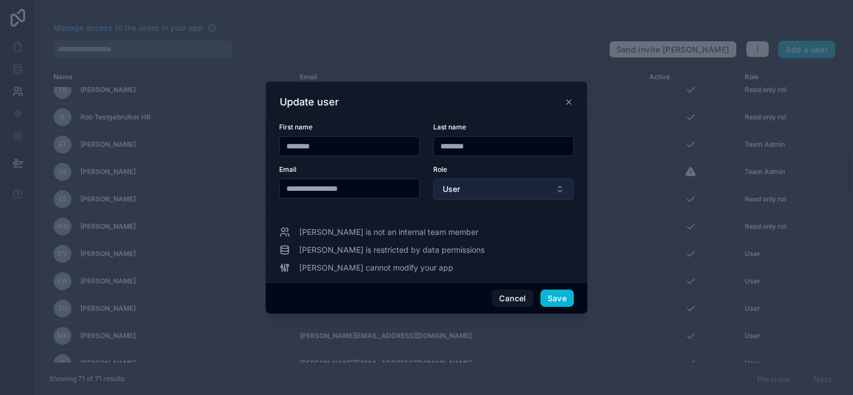
click at [478, 189] on button "User" at bounding box center [503, 189] width 141 height 21
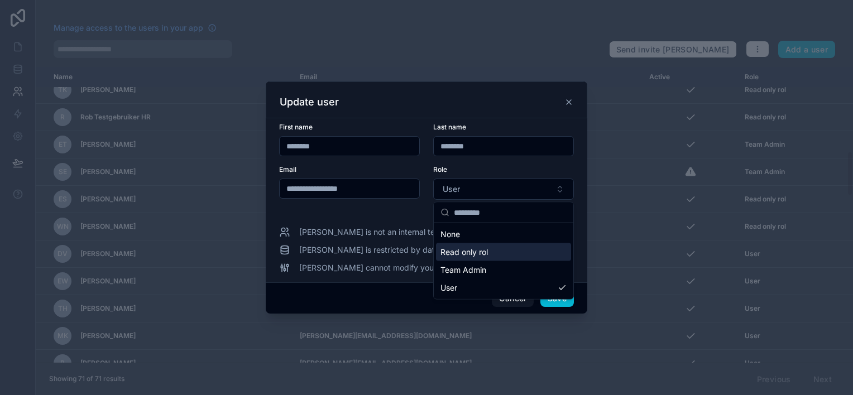
click at [478, 251] on span "Read only rol" at bounding box center [463, 252] width 47 height 11
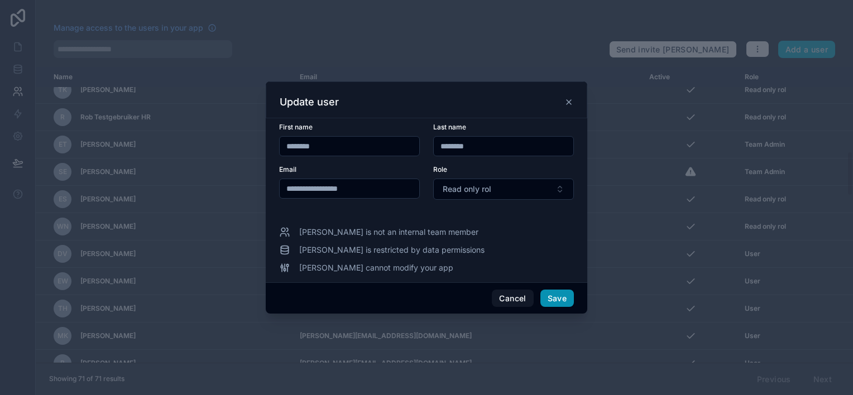
click at [551, 293] on button "Save" at bounding box center [556, 299] width 33 height 18
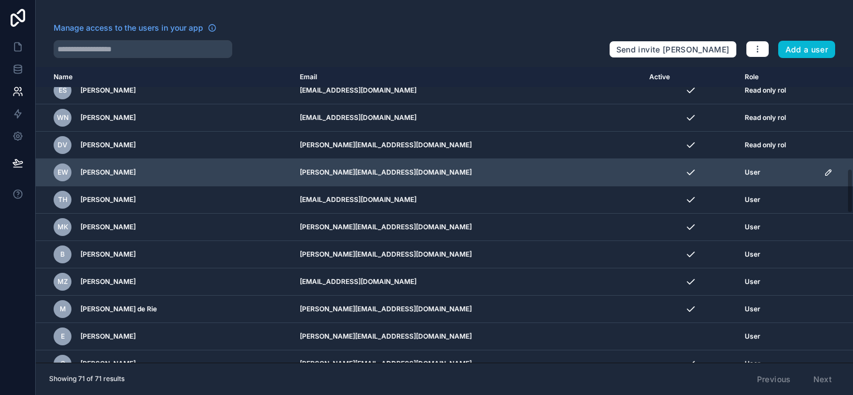
scroll to position [670, 0]
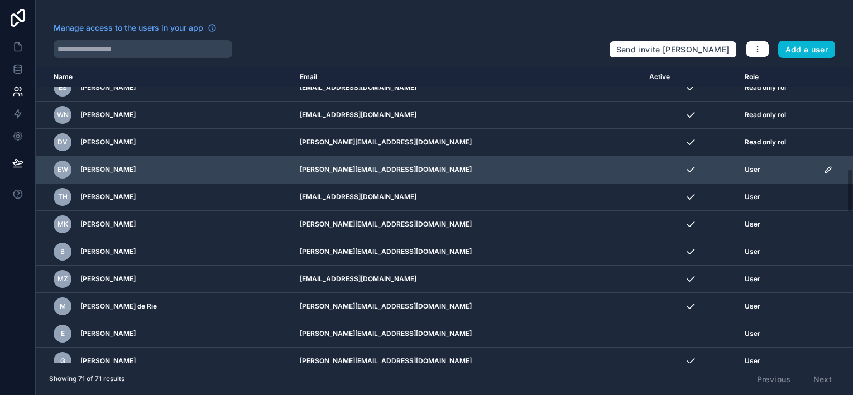
click at [824, 165] on icon "scrollable content" at bounding box center [828, 169] width 9 height 9
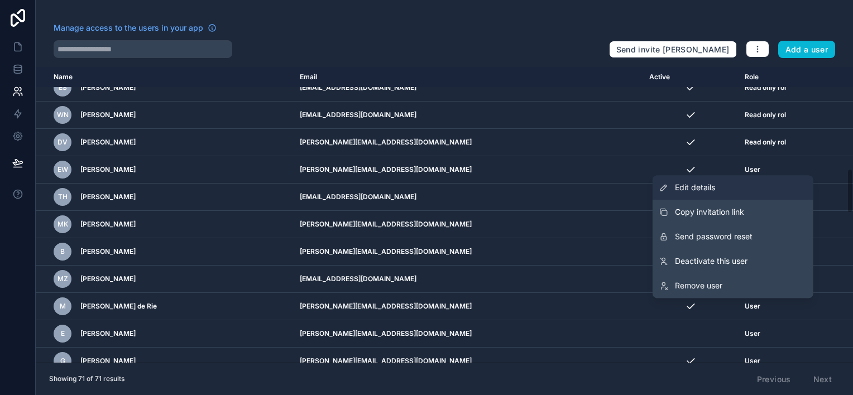
click at [699, 185] on span "Edit details" at bounding box center [695, 187] width 40 height 11
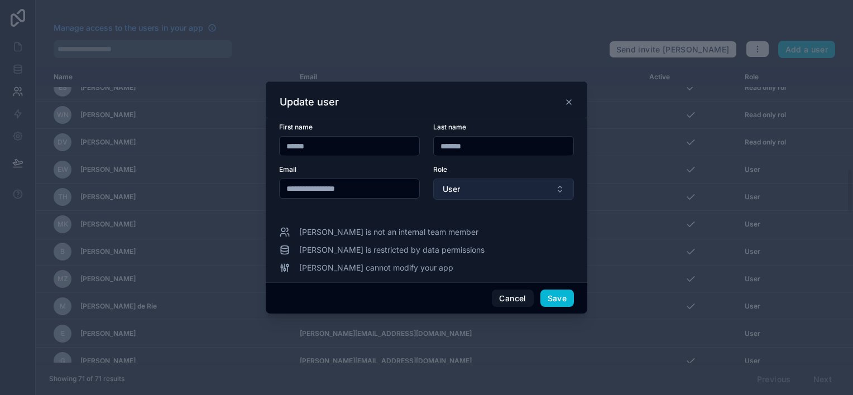
click at [477, 190] on button "User" at bounding box center [503, 189] width 141 height 21
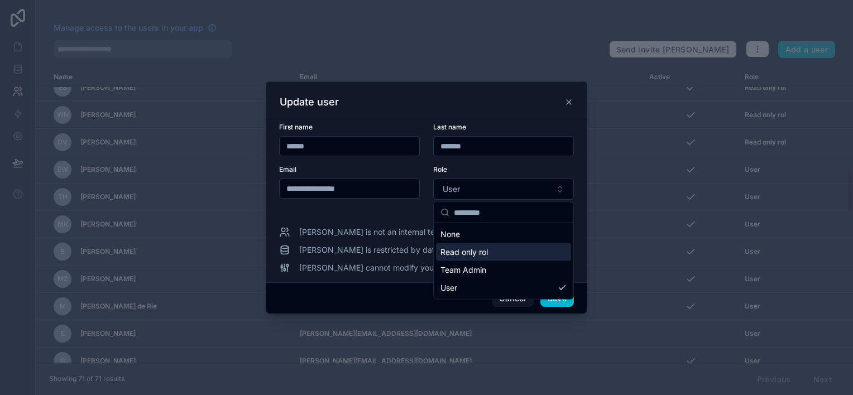
click at [477, 252] on span "Read only rol" at bounding box center [463, 252] width 47 height 11
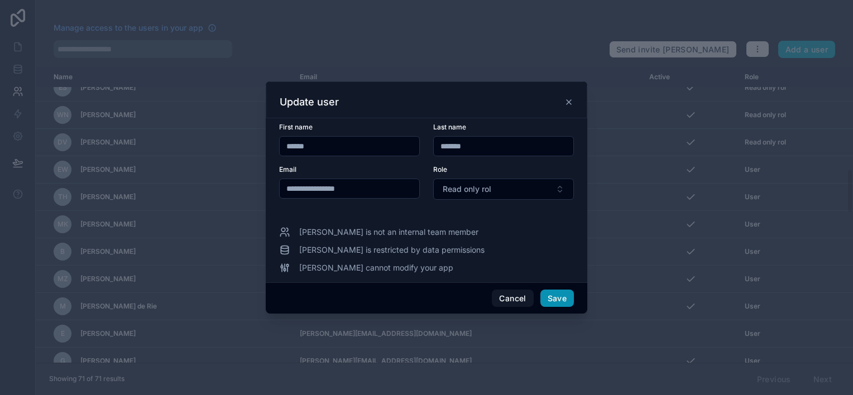
click at [558, 296] on button "Save" at bounding box center [556, 299] width 33 height 18
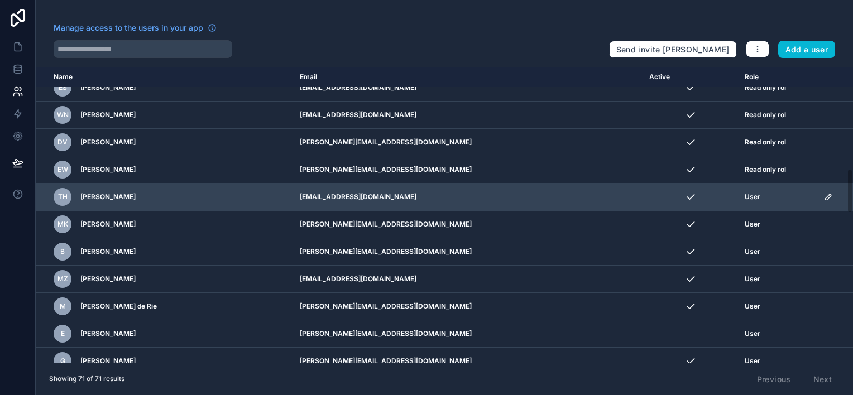
click at [825, 194] on icon "scrollable content" at bounding box center [828, 197] width 6 height 6
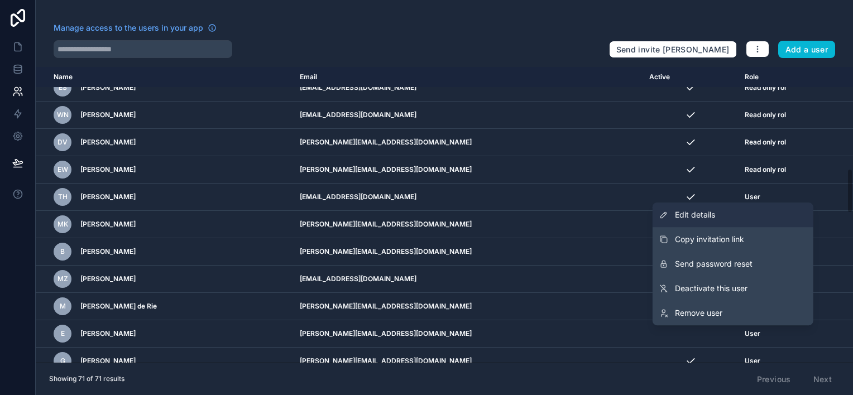
click at [692, 213] on span "Edit details" at bounding box center [695, 214] width 40 height 11
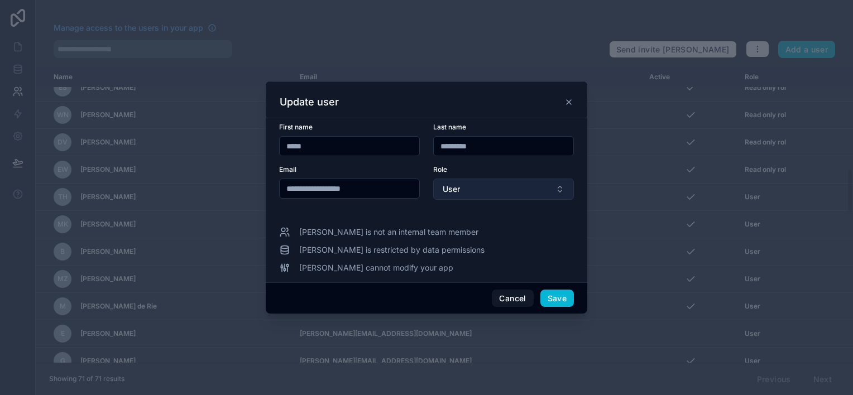
click at [459, 186] on span "User" at bounding box center [450, 189] width 17 height 11
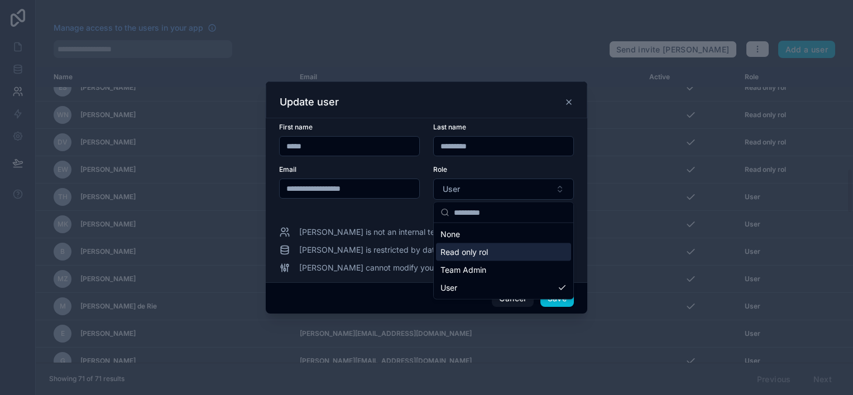
click at [453, 256] on span "Read only rol" at bounding box center [463, 252] width 47 height 11
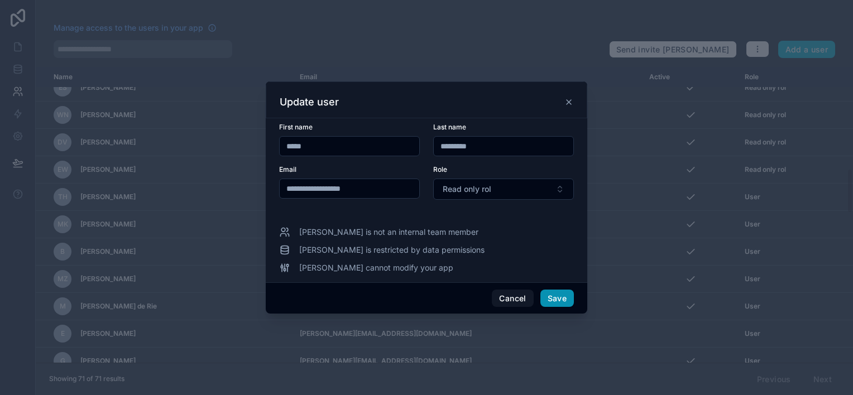
click at [547, 301] on button "Save" at bounding box center [556, 299] width 33 height 18
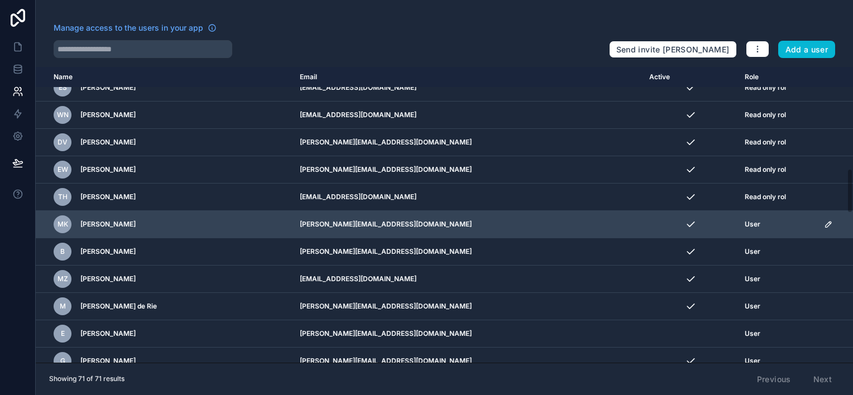
click at [824, 220] on icon "scrollable content" at bounding box center [828, 224] width 9 height 9
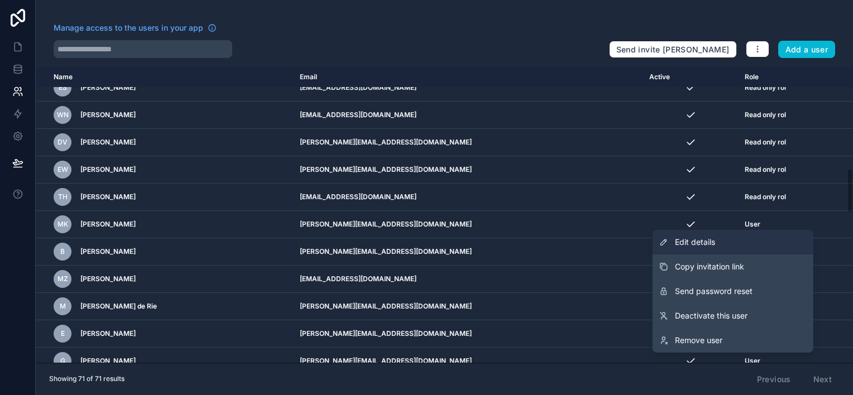
click at [677, 241] on span "Edit details" at bounding box center [695, 242] width 40 height 11
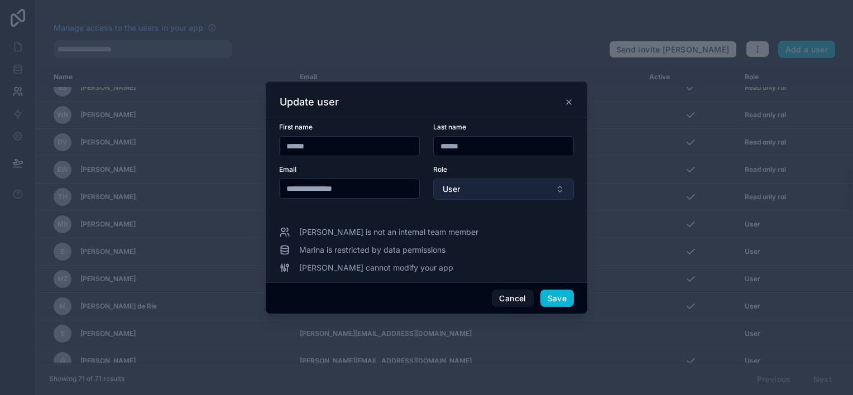
click at [455, 194] on span "User" at bounding box center [450, 189] width 17 height 11
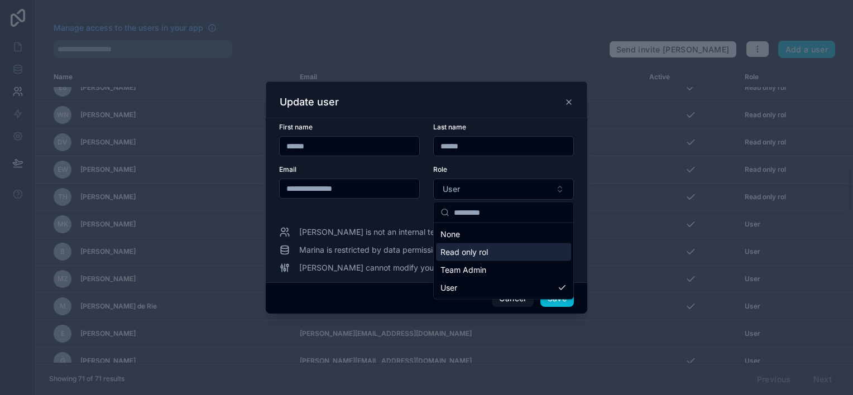
click at [457, 250] on span "Read only rol" at bounding box center [463, 252] width 47 height 11
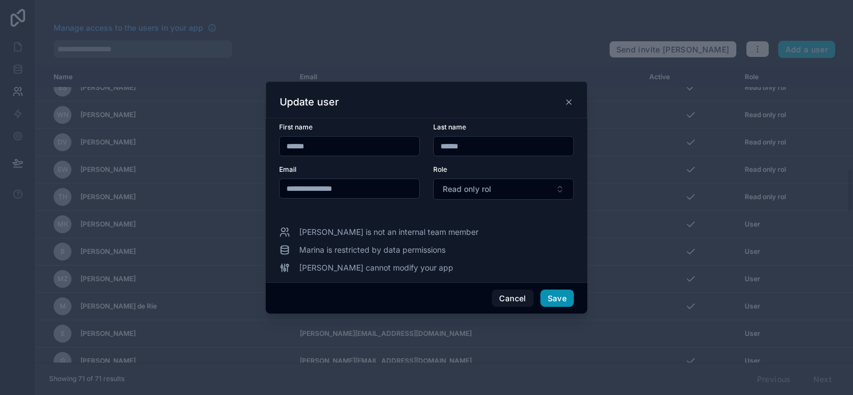
click at [550, 294] on button "Save" at bounding box center [556, 299] width 33 height 18
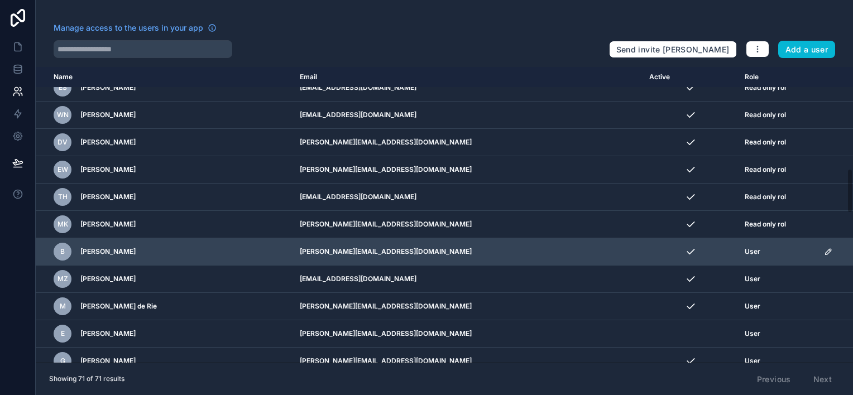
click at [824, 247] on icon "scrollable content" at bounding box center [828, 251] width 9 height 9
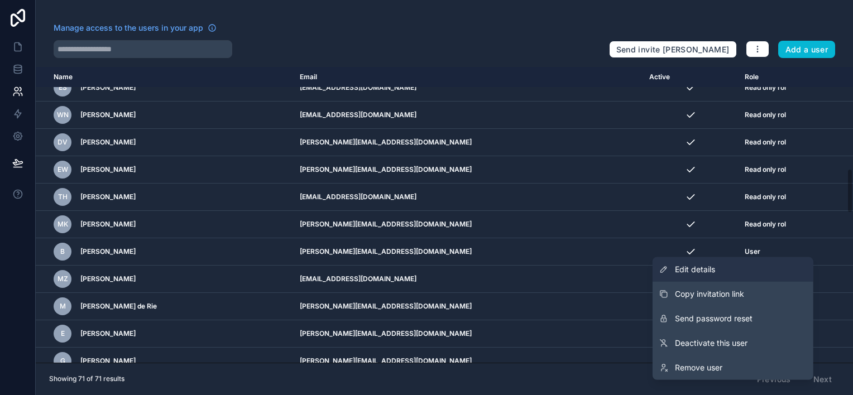
click at [686, 268] on span "Edit details" at bounding box center [695, 269] width 40 height 11
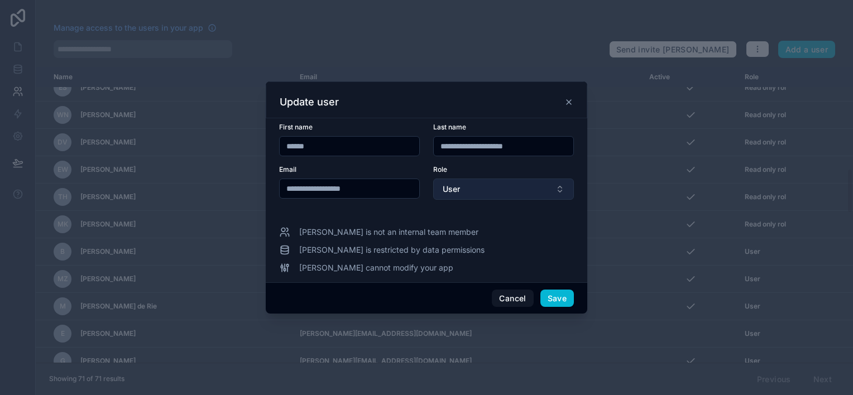
click at [482, 191] on button "User" at bounding box center [503, 189] width 141 height 21
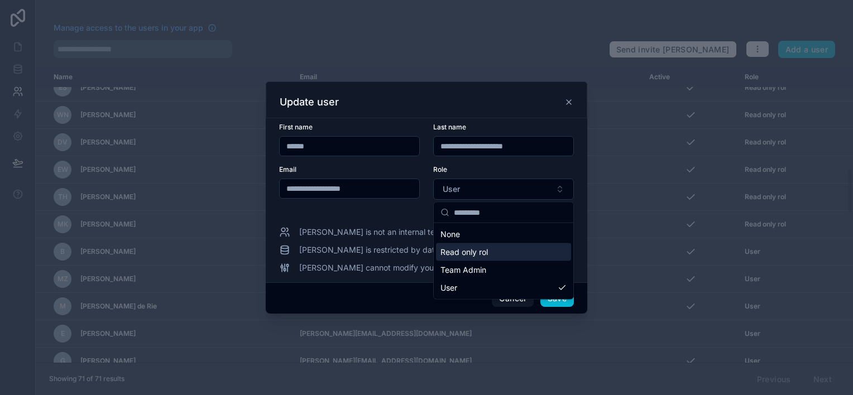
click at [473, 250] on span "Read only rol" at bounding box center [463, 252] width 47 height 11
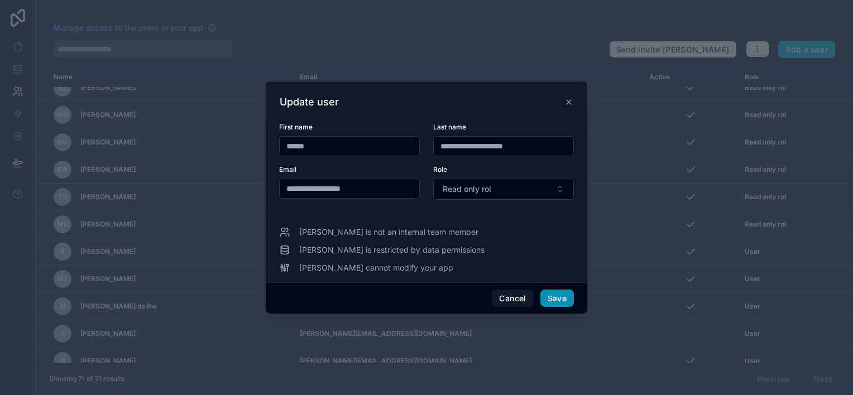
click at [552, 294] on button "Save" at bounding box center [556, 299] width 33 height 18
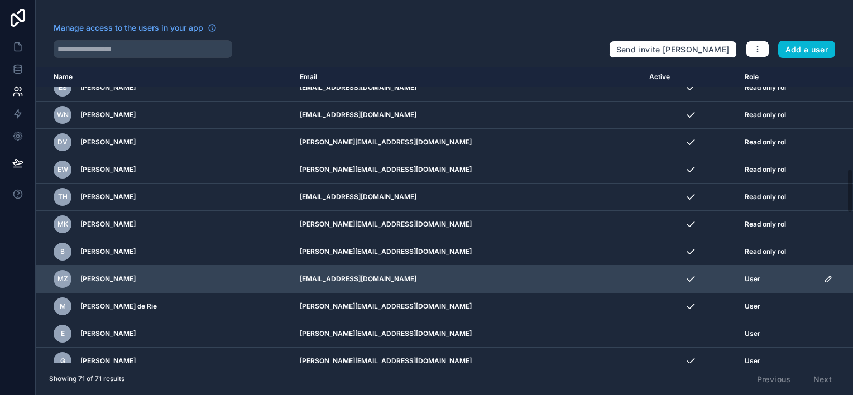
click at [824, 276] on icon "scrollable content" at bounding box center [828, 279] width 9 height 9
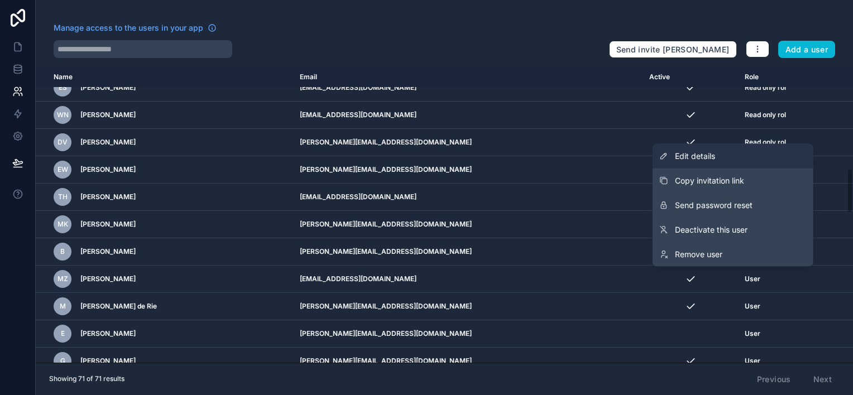
click at [704, 155] on span "Edit details" at bounding box center [695, 156] width 40 height 11
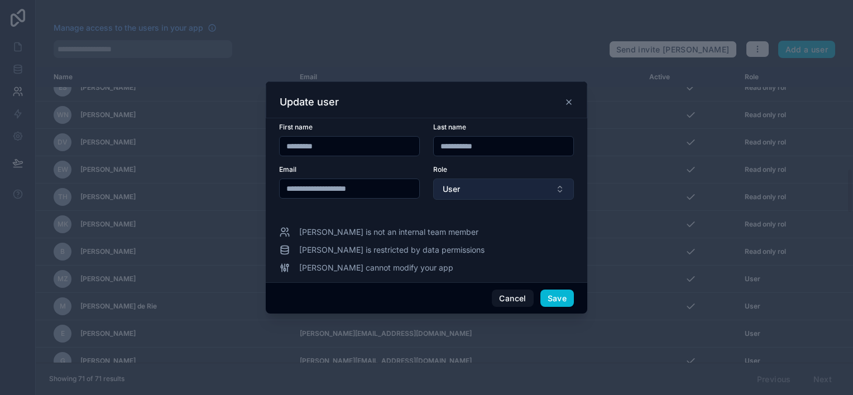
click at [468, 185] on button "User" at bounding box center [503, 189] width 141 height 21
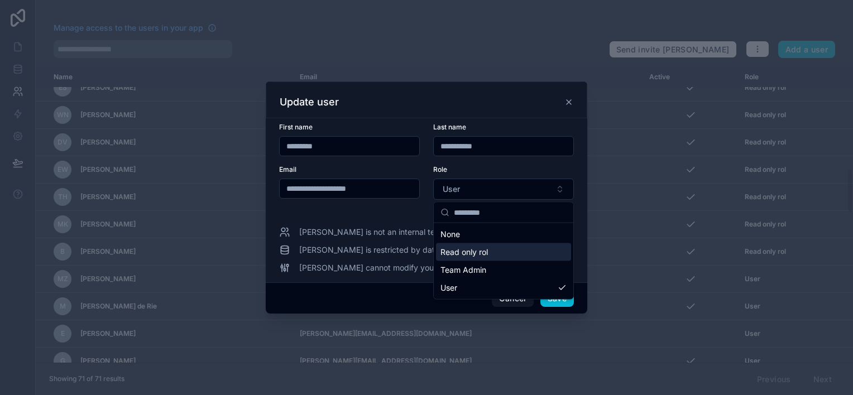
click at [470, 252] on span "Read only rol" at bounding box center [463, 252] width 47 height 11
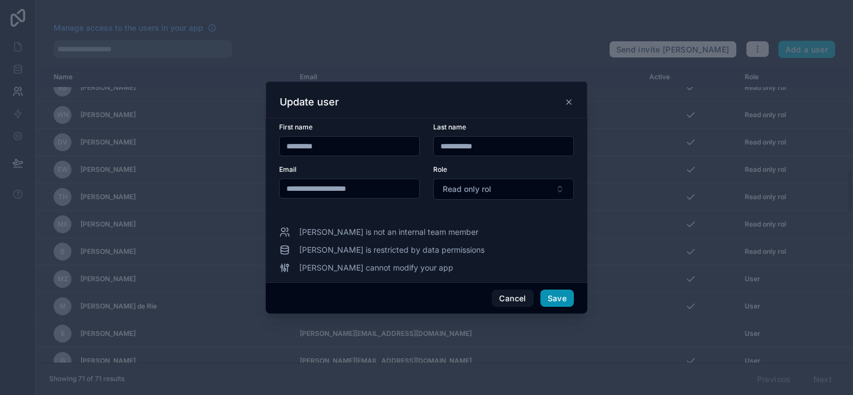
click at [550, 297] on button "Save" at bounding box center [556, 299] width 33 height 18
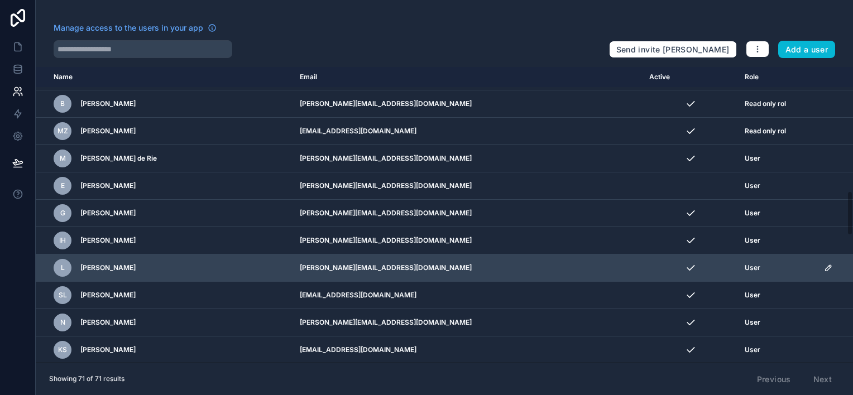
scroll to position [837, 0]
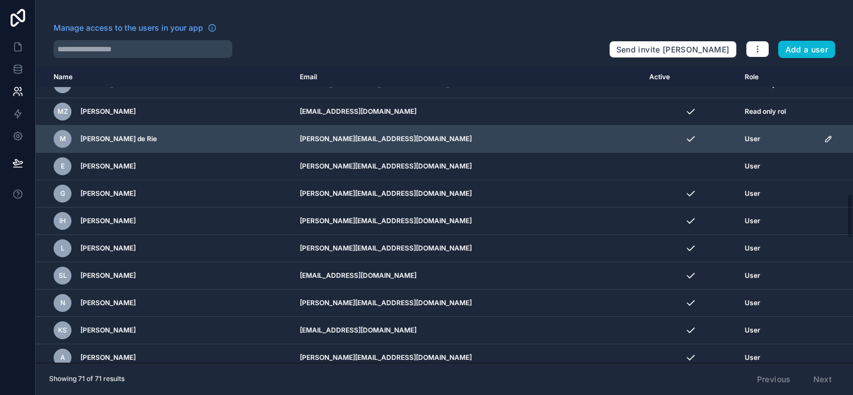
click at [829, 137] on icon "scrollable content" at bounding box center [830, 138] width 2 height 2
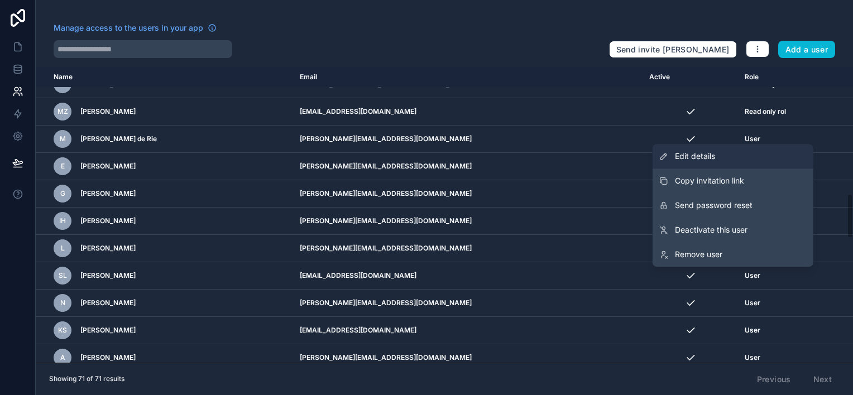
click at [685, 154] on span "Edit details" at bounding box center [695, 156] width 40 height 11
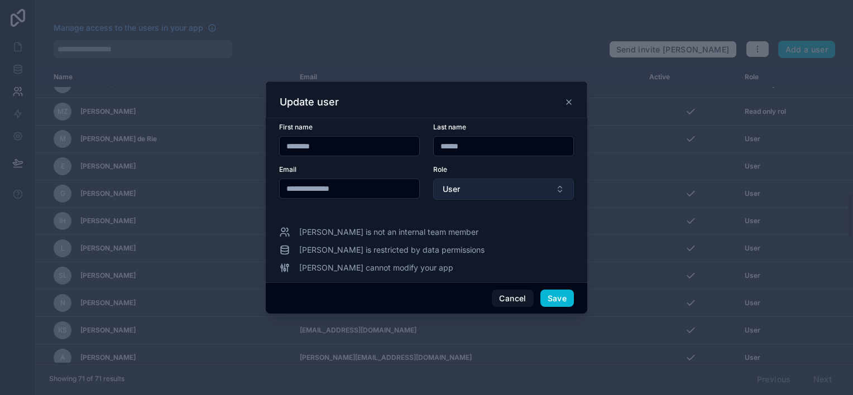
click at [468, 190] on button "User" at bounding box center [503, 189] width 141 height 21
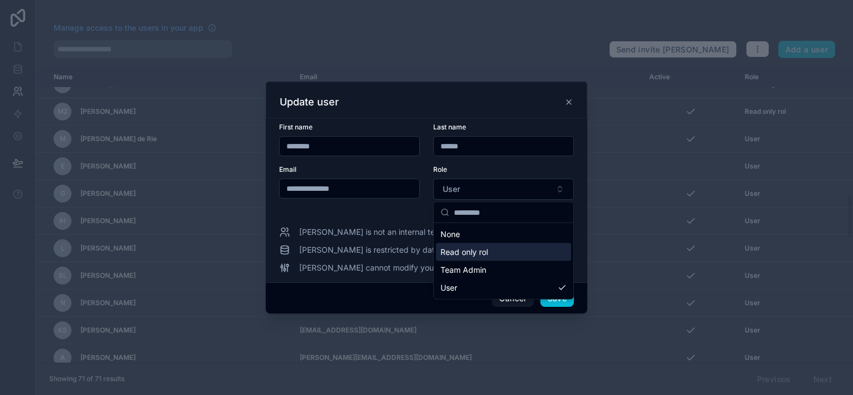
drag, startPoint x: 476, startPoint y: 252, endPoint x: 484, endPoint y: 268, distance: 17.7
click at [477, 252] on span "Read only rol" at bounding box center [463, 252] width 47 height 11
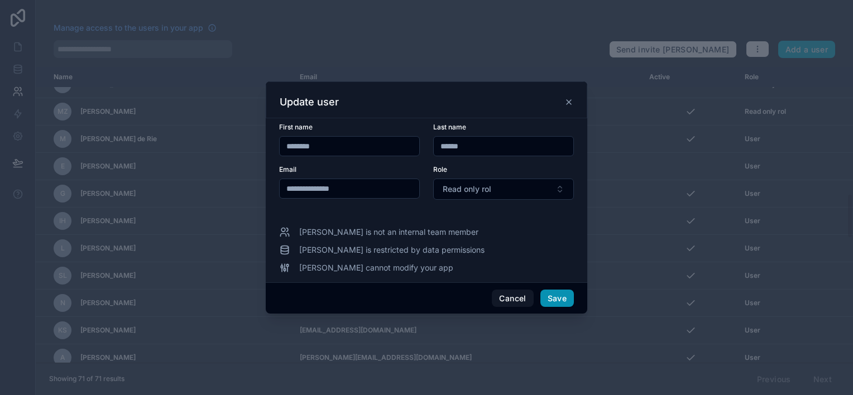
click at [546, 299] on button "Save" at bounding box center [556, 299] width 33 height 18
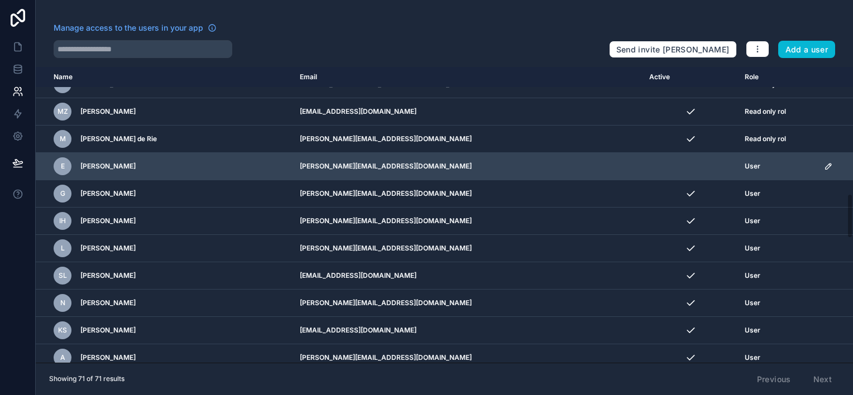
click at [824, 162] on icon "scrollable content" at bounding box center [828, 166] width 9 height 9
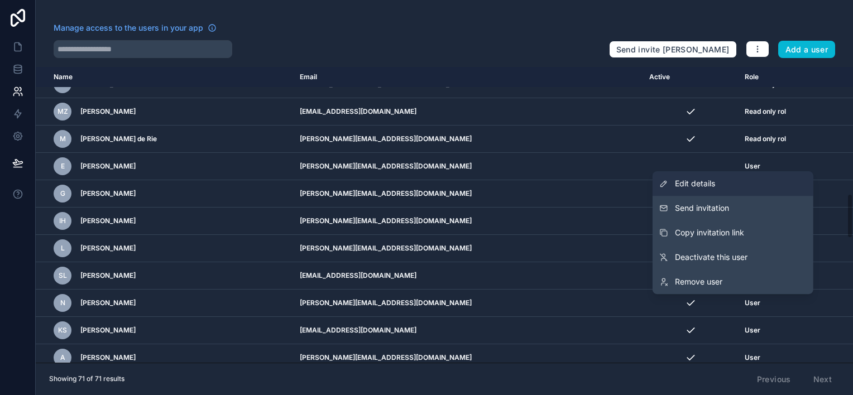
click at [694, 183] on span "Edit details" at bounding box center [695, 183] width 40 height 11
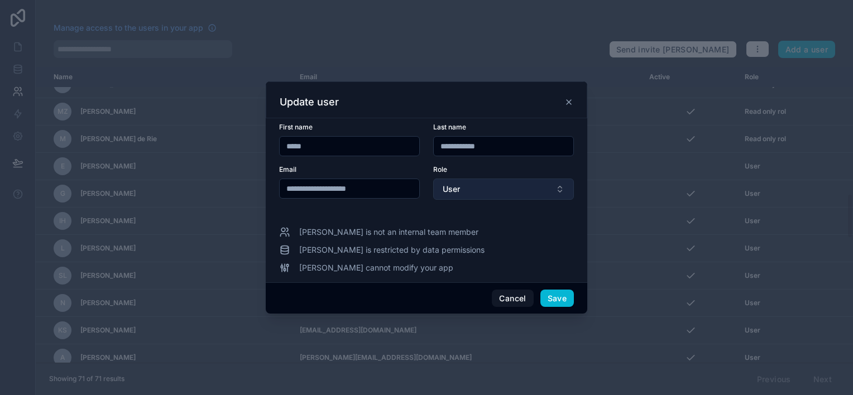
click at [494, 191] on button "User" at bounding box center [503, 189] width 141 height 21
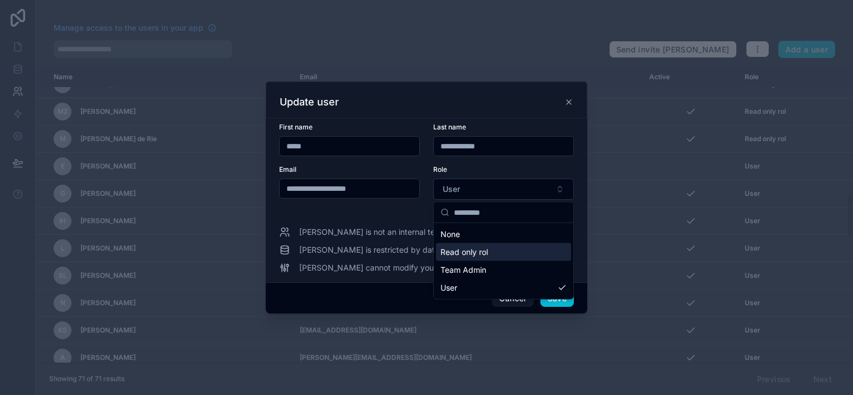
click at [467, 254] on span "Read only rol" at bounding box center [463, 252] width 47 height 11
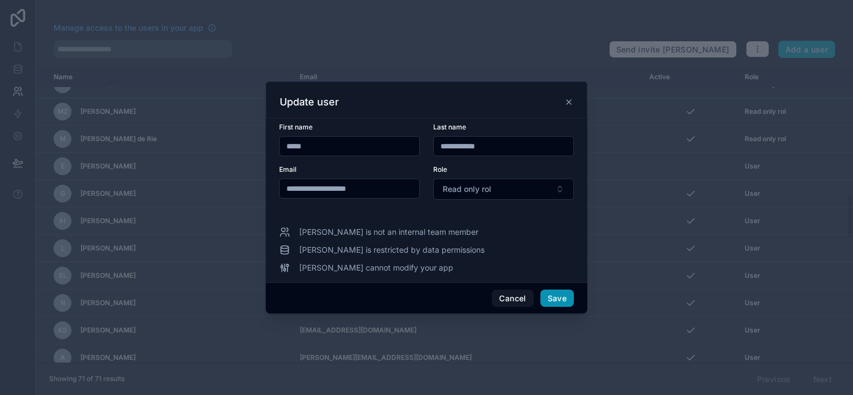
click at [556, 296] on button "Save" at bounding box center [556, 299] width 33 height 18
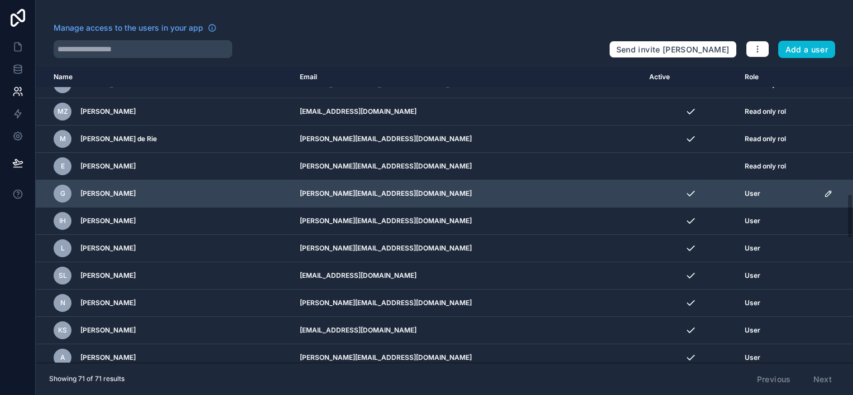
click at [824, 191] on icon "scrollable content" at bounding box center [828, 193] width 9 height 9
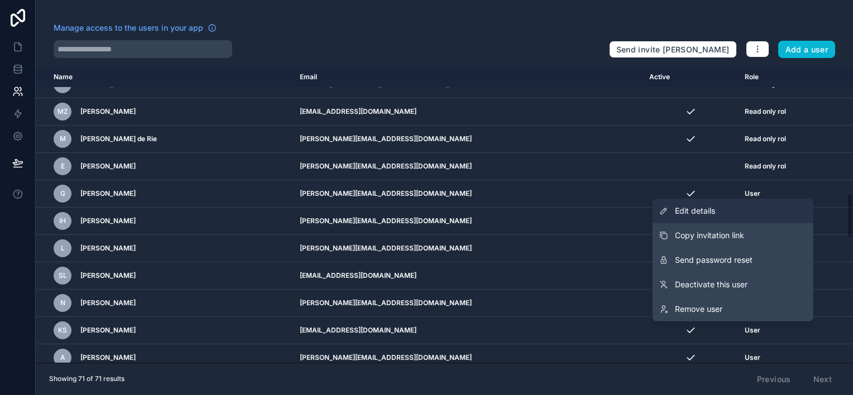
click at [685, 212] on span "Edit details" at bounding box center [695, 210] width 40 height 11
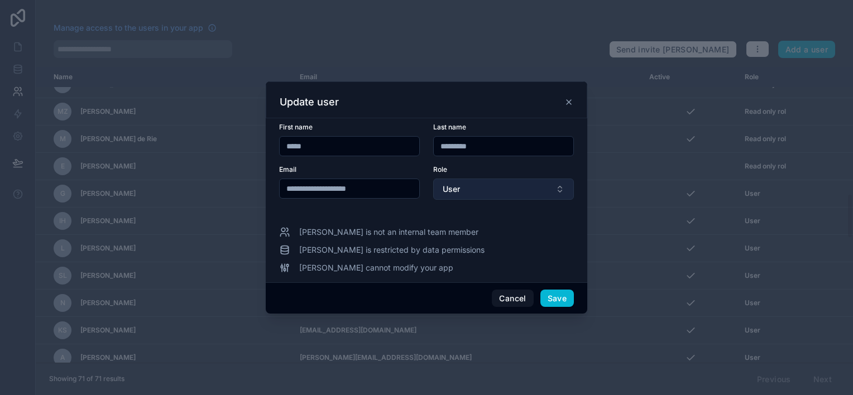
click at [483, 190] on button "User" at bounding box center [503, 189] width 141 height 21
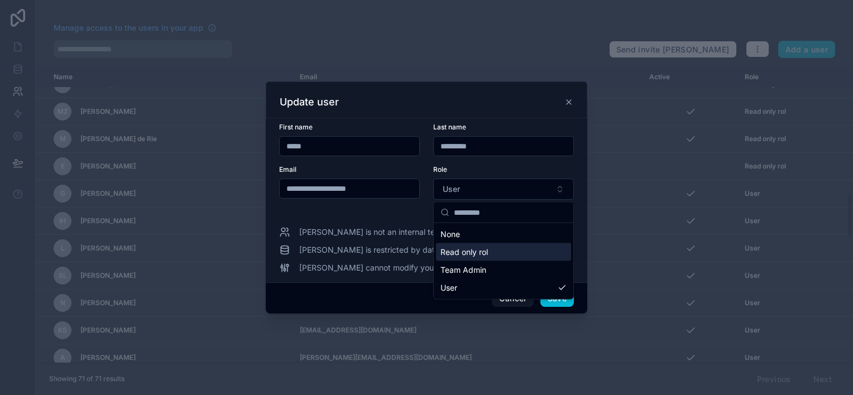
click at [466, 255] on span "Read only rol" at bounding box center [463, 252] width 47 height 11
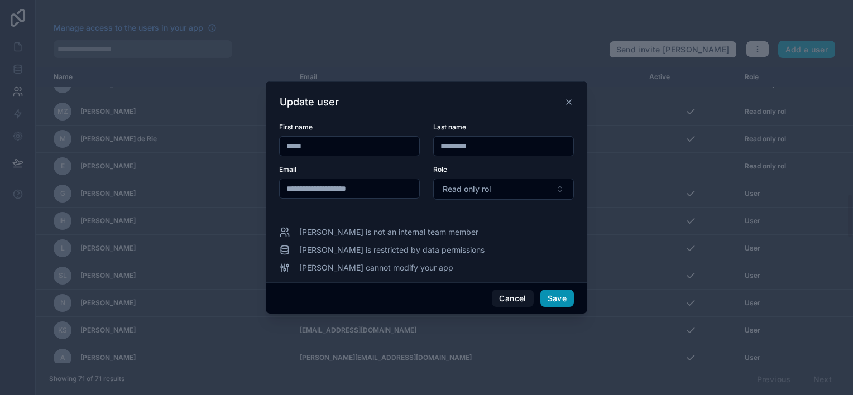
click at [547, 298] on button "Save" at bounding box center [556, 299] width 33 height 18
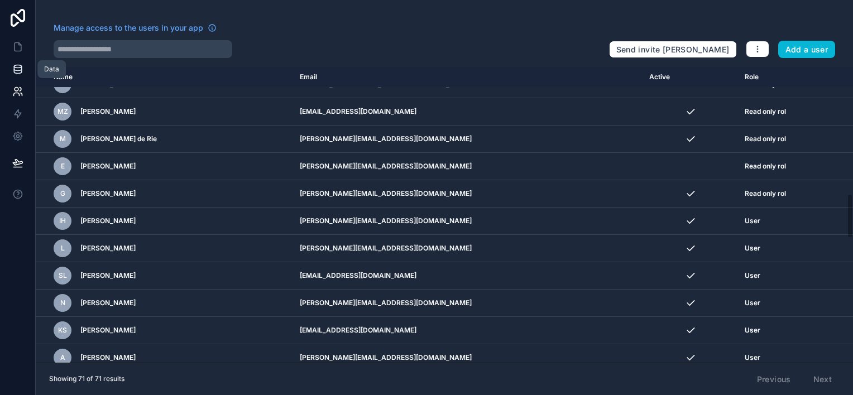
click at [16, 66] on icon at bounding box center [17, 69] width 11 height 11
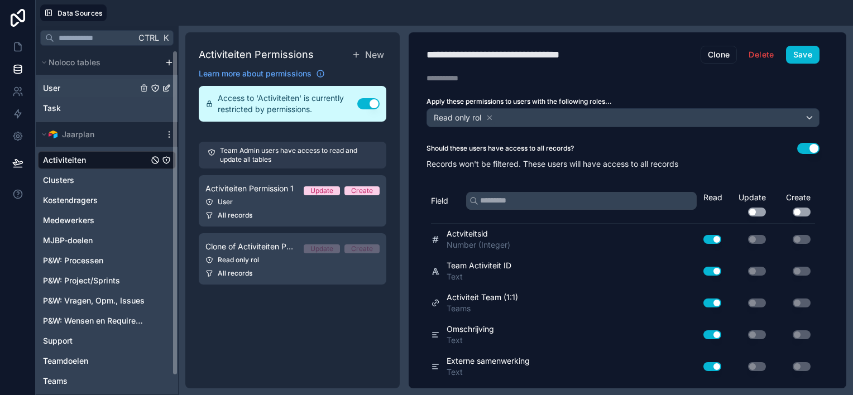
click at [116, 89] on div "User" at bounding box center [107, 88] width 138 height 18
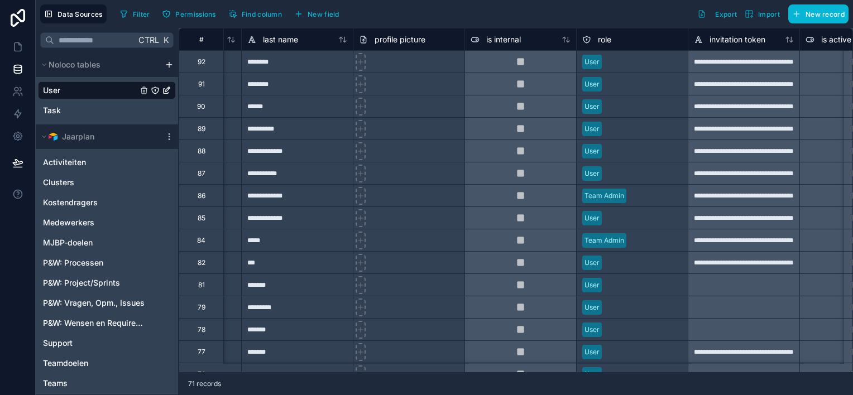
scroll to position [0, 205]
click at [659, 40] on div "role" at bounding box center [632, 39] width 100 height 13
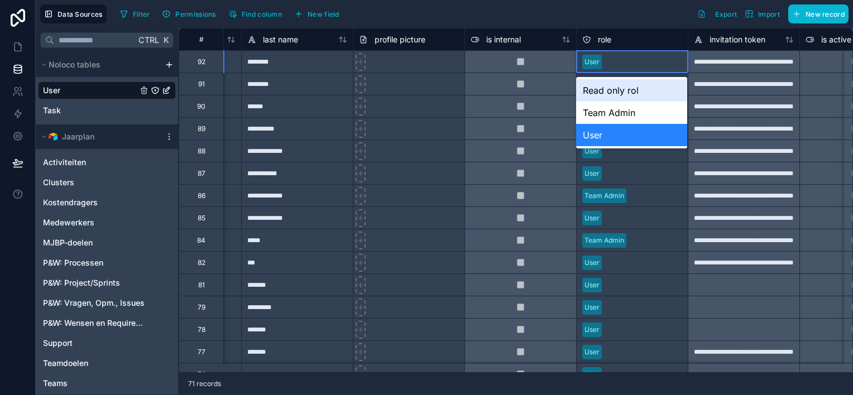
click at [658, 61] on div "User" at bounding box center [631, 62] width 111 height 17
click at [633, 89] on div "Read only rol" at bounding box center [631, 90] width 111 height 22
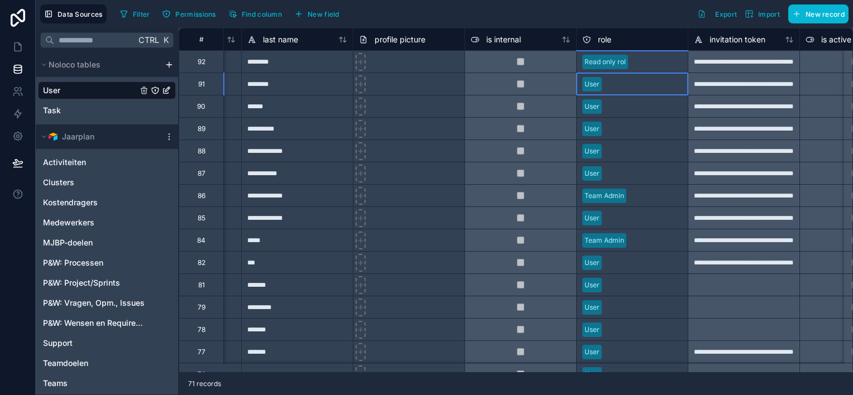
click at [638, 88] on div "User" at bounding box center [631, 84] width 111 height 17
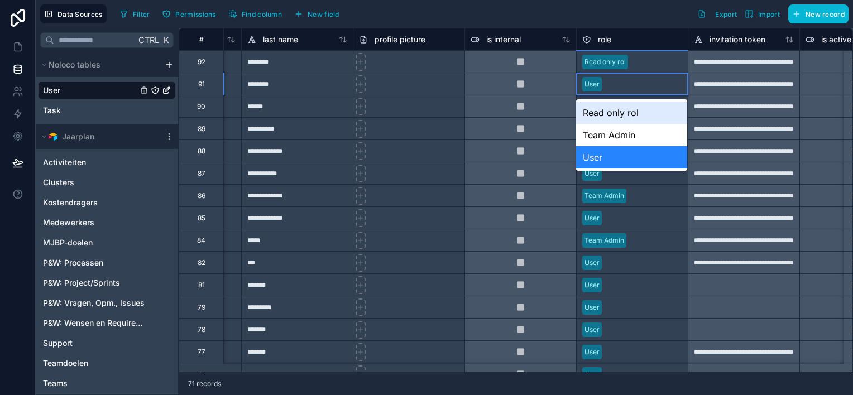
click at [670, 84] on div "User" at bounding box center [631, 84] width 111 height 17
click at [632, 112] on div "Read only rol" at bounding box center [631, 113] width 111 height 22
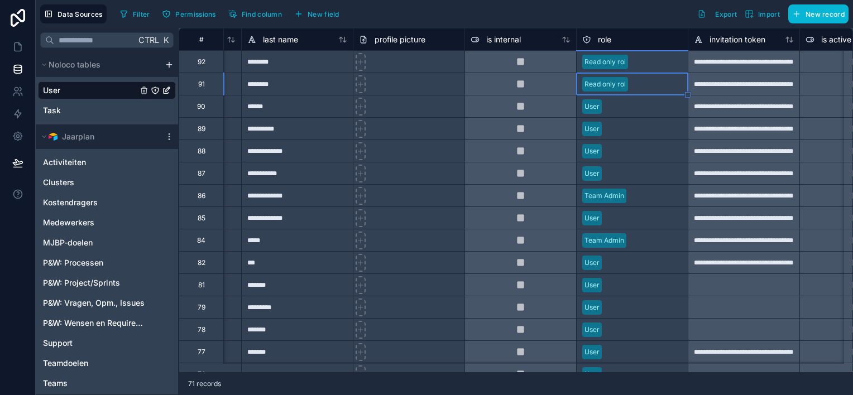
click at [636, 109] on div "User" at bounding box center [631, 106] width 111 height 17
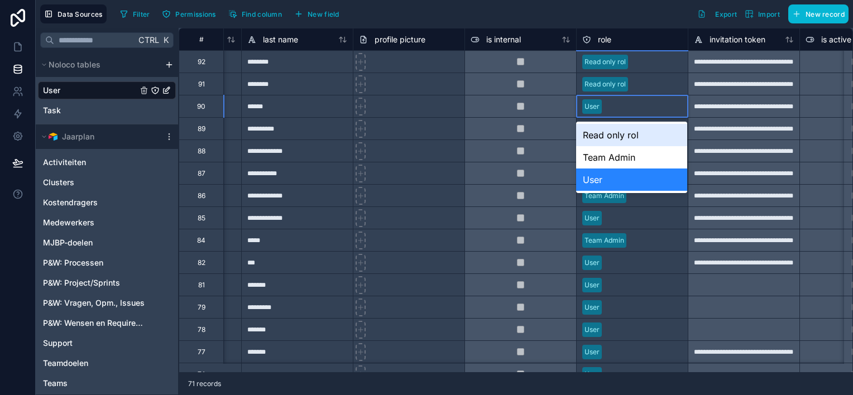
click at [637, 109] on div "User" at bounding box center [631, 106] width 111 height 17
click at [632, 107] on div "User" at bounding box center [631, 106] width 111 height 17
click at [620, 141] on div "Read only rol" at bounding box center [631, 135] width 111 height 22
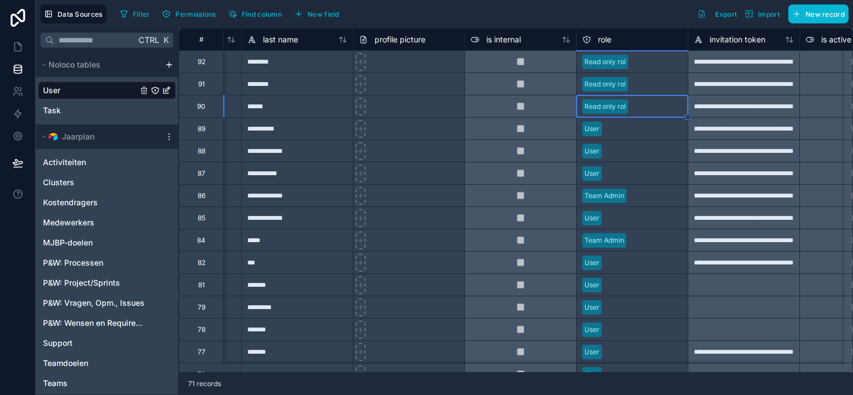
click at [619, 132] on div "User" at bounding box center [631, 129] width 111 height 17
click at [620, 129] on div "User" at bounding box center [631, 129] width 111 height 17
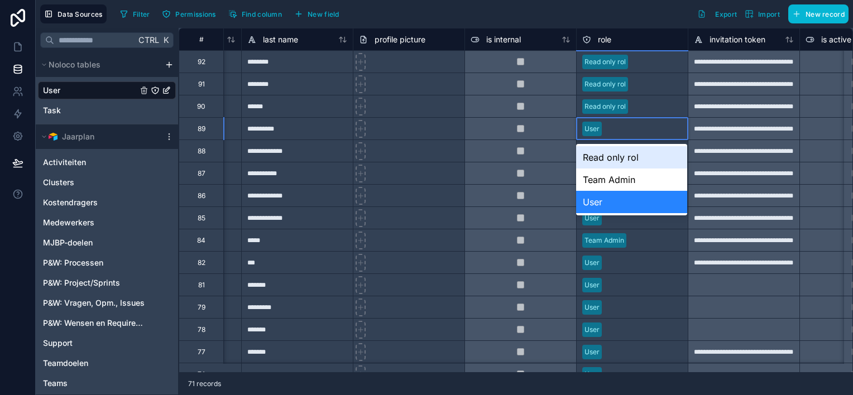
click at [620, 156] on div "Read only rol" at bounding box center [631, 157] width 111 height 22
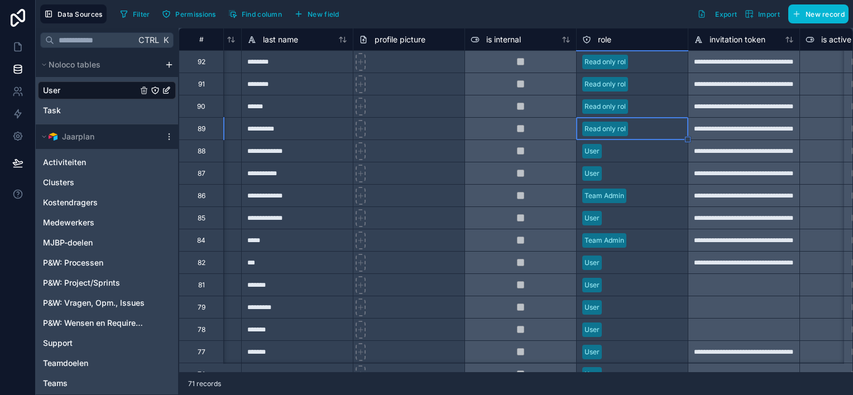
click at [620, 155] on div "User" at bounding box center [631, 151] width 111 height 17
click at [622, 158] on div "User" at bounding box center [631, 151] width 111 height 17
click at [624, 155] on div "User" at bounding box center [631, 151] width 111 height 17
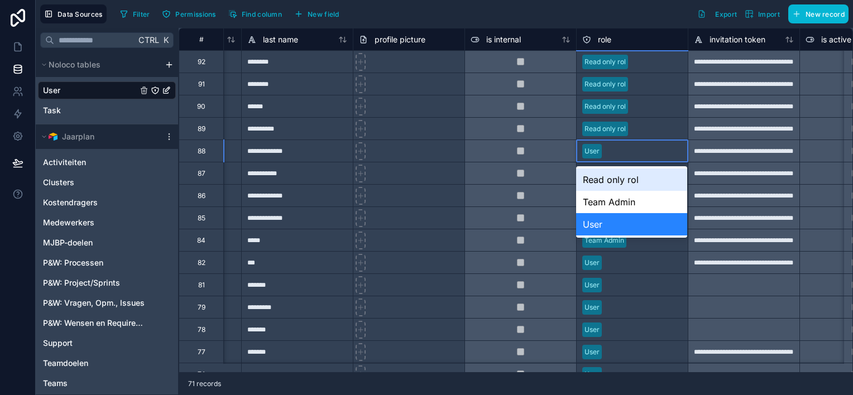
click at [625, 149] on div "User" at bounding box center [631, 151] width 111 height 17
click at [617, 182] on div "Read only rol" at bounding box center [631, 180] width 111 height 22
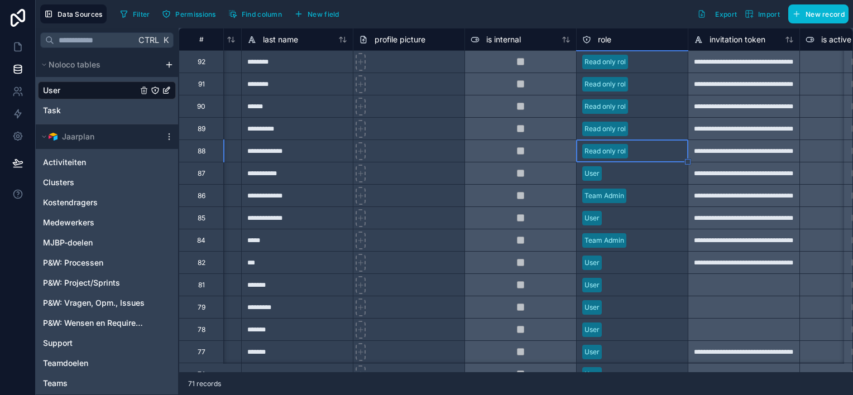
click at [626, 176] on div "User" at bounding box center [631, 173] width 111 height 17
click at [626, 179] on div "User" at bounding box center [631, 173] width 111 height 17
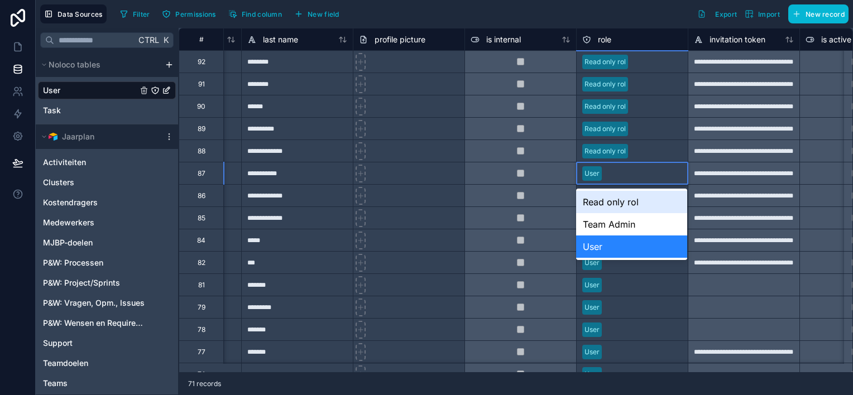
click at [624, 203] on div "Read only rol" at bounding box center [631, 202] width 111 height 22
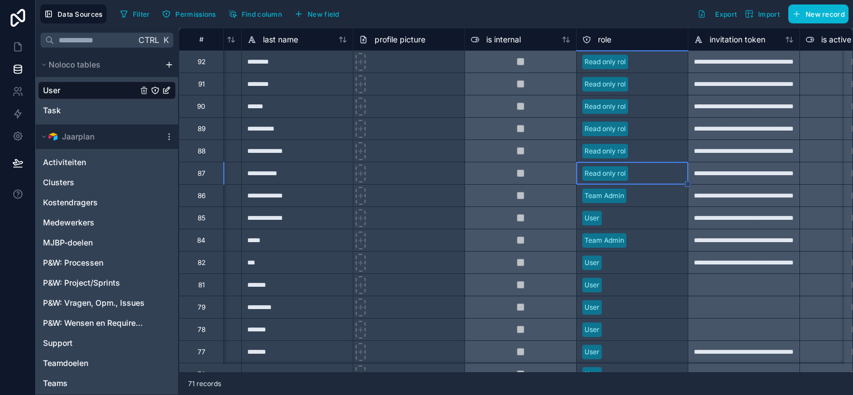
click at [637, 222] on div "User" at bounding box center [631, 218] width 111 height 17
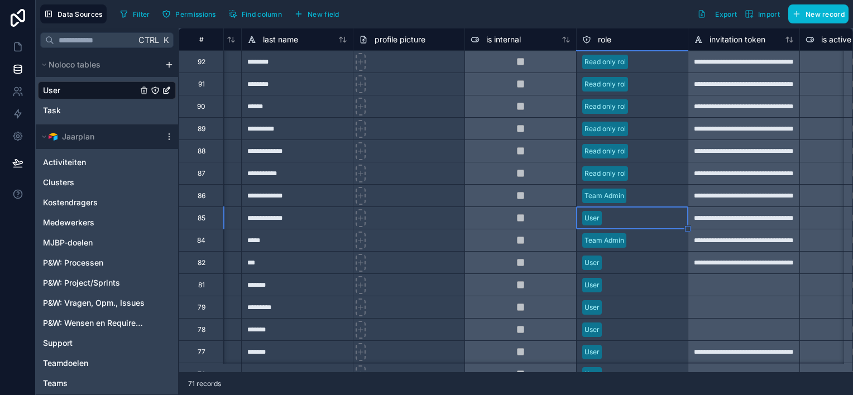
click at [638, 222] on div "User" at bounding box center [631, 218] width 111 height 17
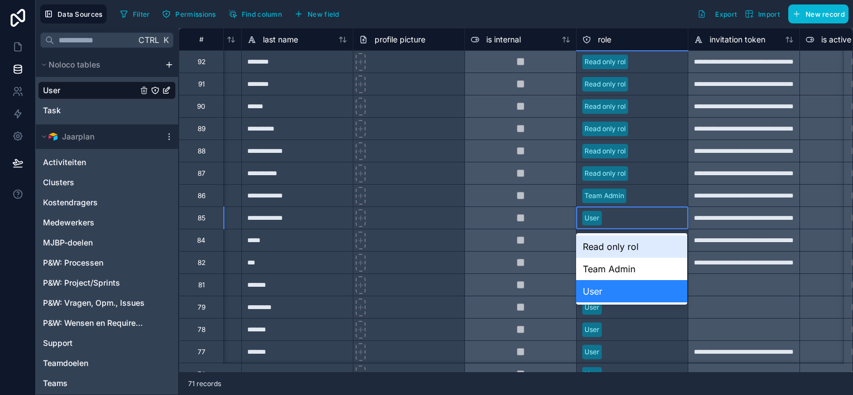
click at [628, 244] on div "Read only rol" at bounding box center [631, 246] width 111 height 22
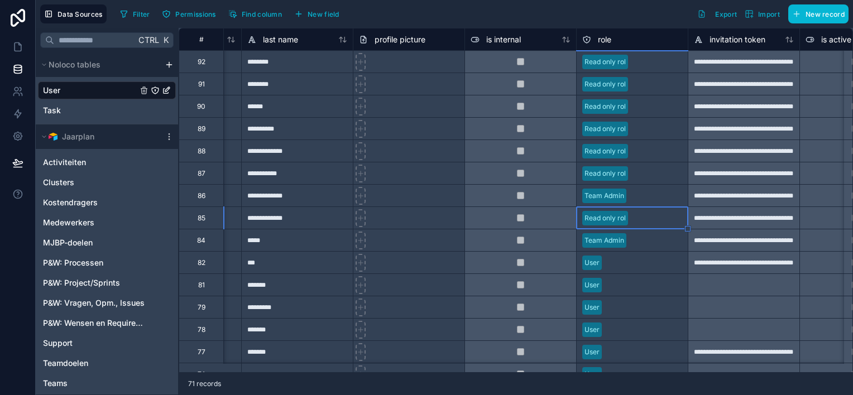
click at [629, 262] on div "User" at bounding box center [631, 262] width 111 height 17
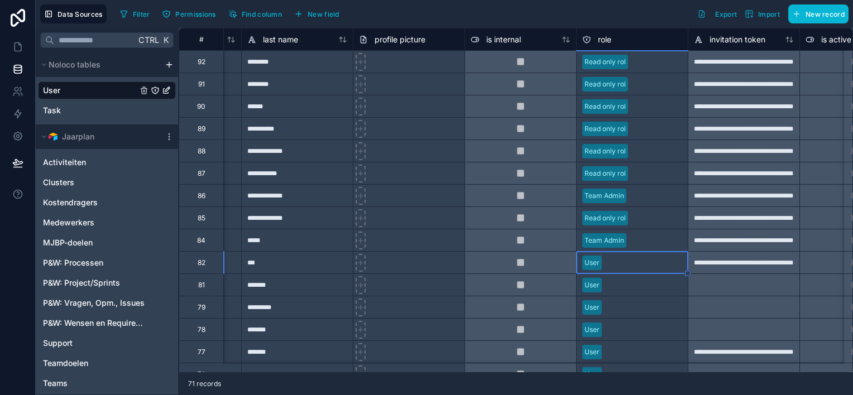
click at [629, 267] on div "User" at bounding box center [631, 262] width 111 height 17
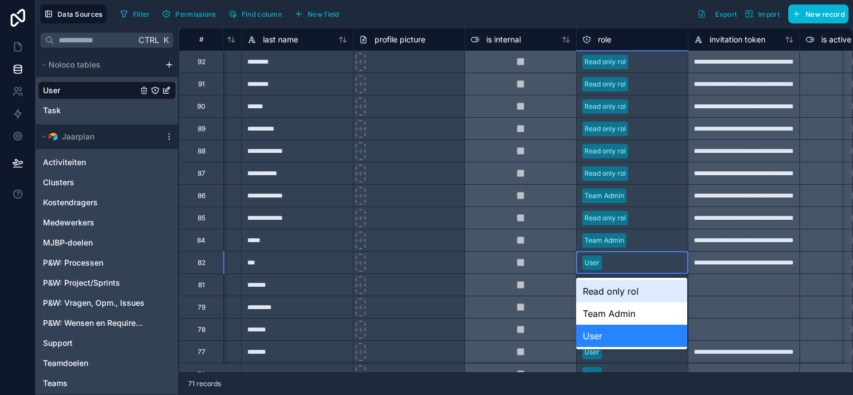
click at [628, 262] on div "User" at bounding box center [631, 262] width 111 height 17
click at [616, 291] on div "Read only rol" at bounding box center [631, 291] width 111 height 22
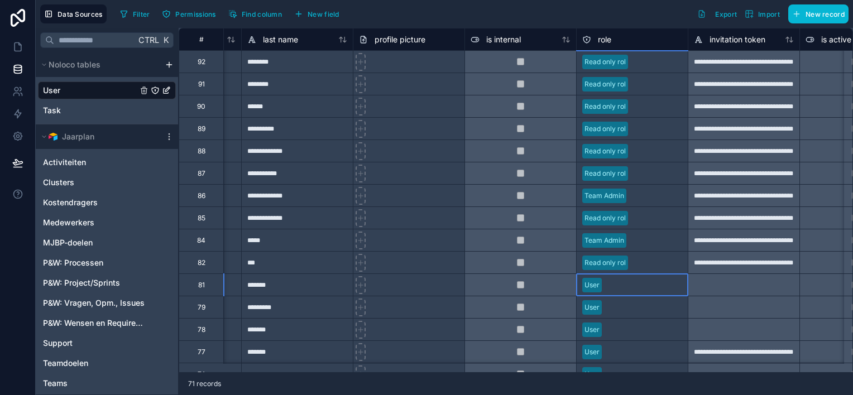
click at [628, 290] on div "User" at bounding box center [631, 285] width 111 height 17
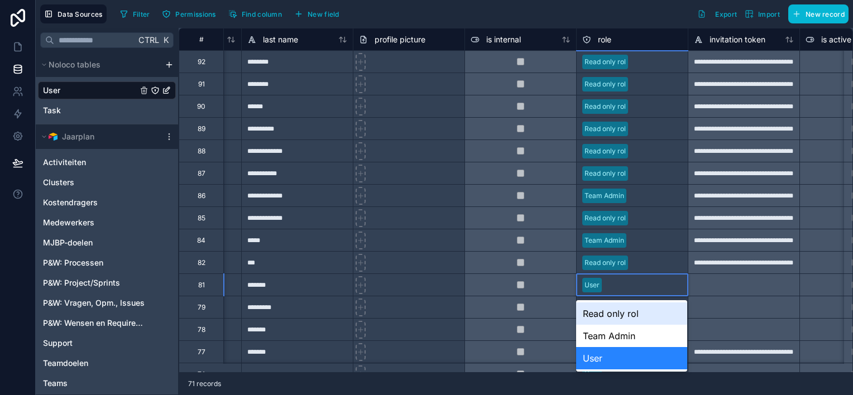
drag, startPoint x: 617, startPoint y: 312, endPoint x: 620, endPoint y: 306, distance: 6.8
click at [617, 310] on div "Read only rol" at bounding box center [631, 313] width 111 height 22
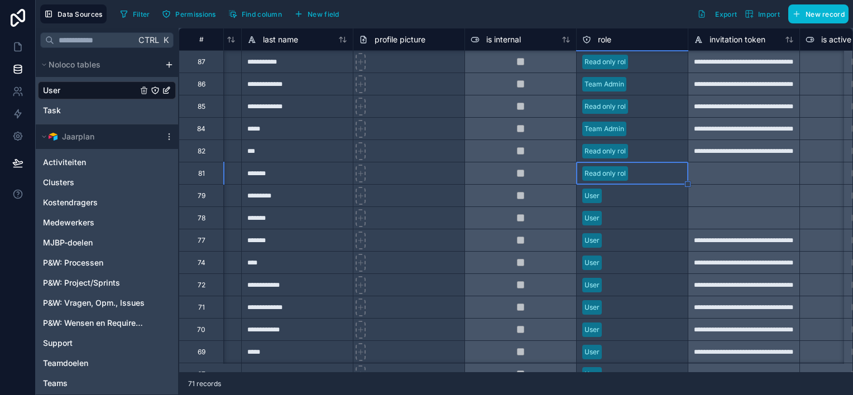
scroll to position [167, 205]
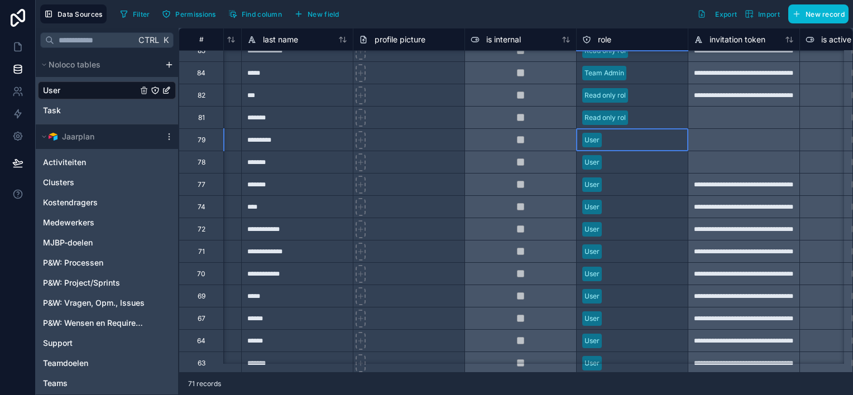
click at [647, 137] on div "User" at bounding box center [631, 140] width 111 height 17
click at [627, 340] on div "User" at bounding box center [631, 341] width 111 height 17
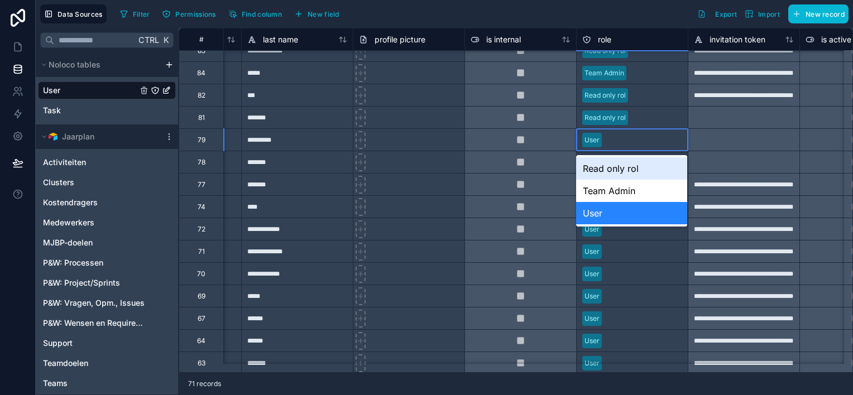
click at [648, 140] on div "User" at bounding box center [631, 140] width 111 height 17
click at [627, 170] on div "Read only rol" at bounding box center [631, 168] width 111 height 22
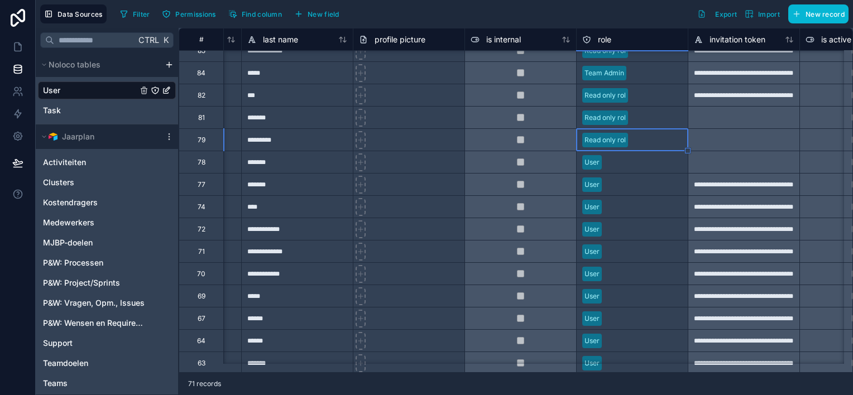
click at [629, 163] on div "User" at bounding box center [631, 162] width 111 height 17
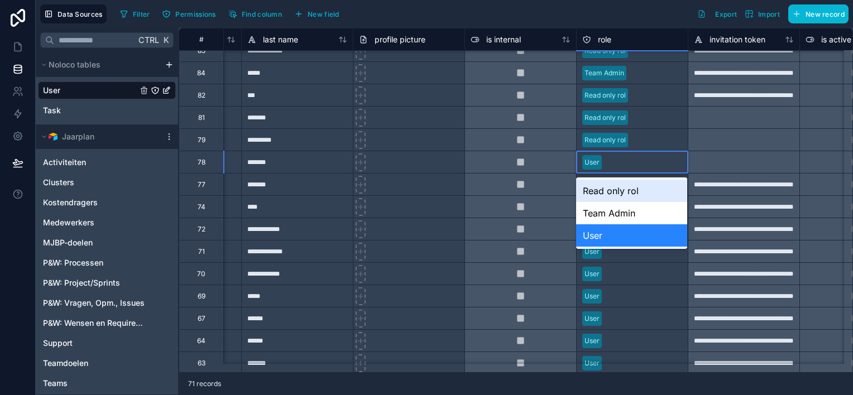
click at [627, 189] on div "Read only rol" at bounding box center [631, 191] width 111 height 22
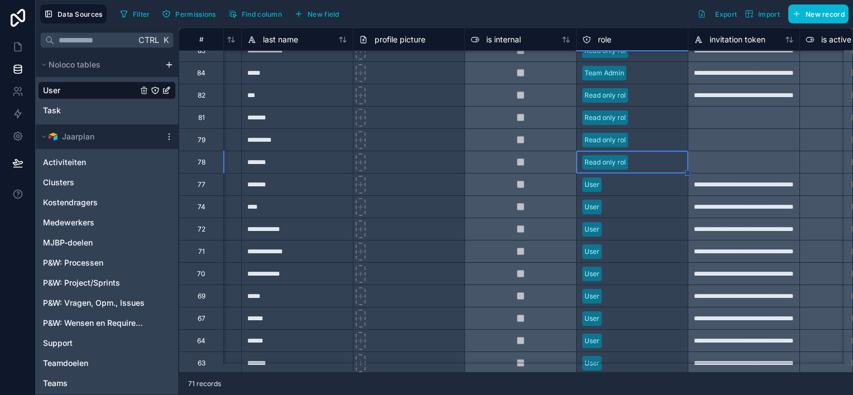
click at [626, 190] on div "User" at bounding box center [631, 184] width 111 height 17
click at [627, 187] on div "User" at bounding box center [631, 184] width 111 height 17
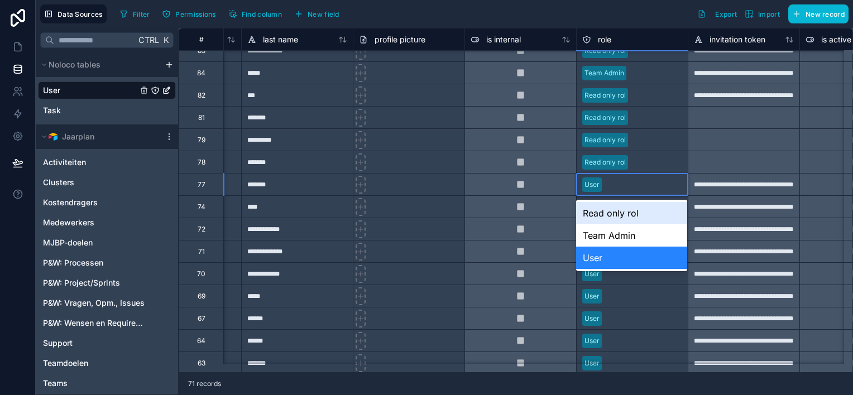
click at [623, 214] on div "Read only rol" at bounding box center [631, 213] width 111 height 22
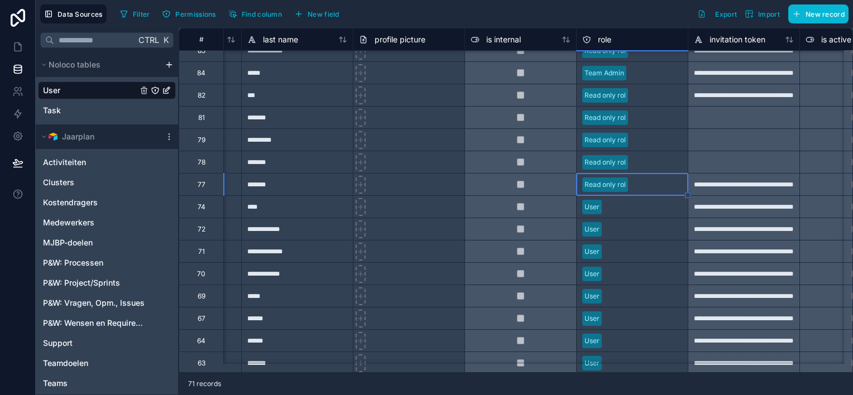
click at [621, 211] on div "User" at bounding box center [631, 207] width 111 height 17
click at [622, 206] on div "User" at bounding box center [631, 207] width 111 height 17
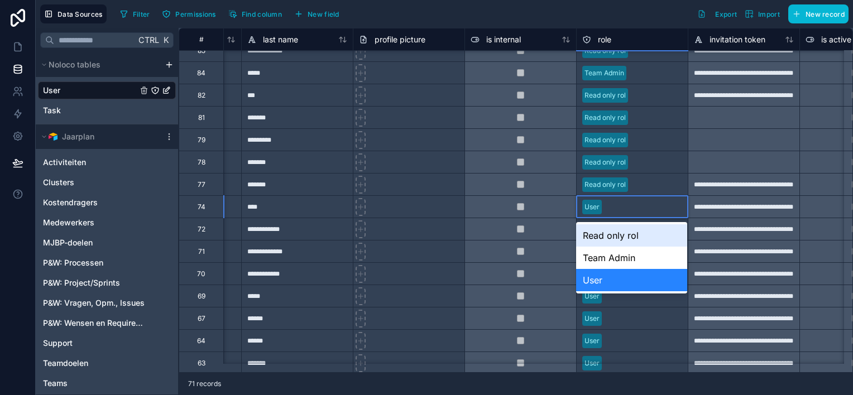
click at [620, 238] on div "Read only rol" at bounding box center [631, 235] width 111 height 22
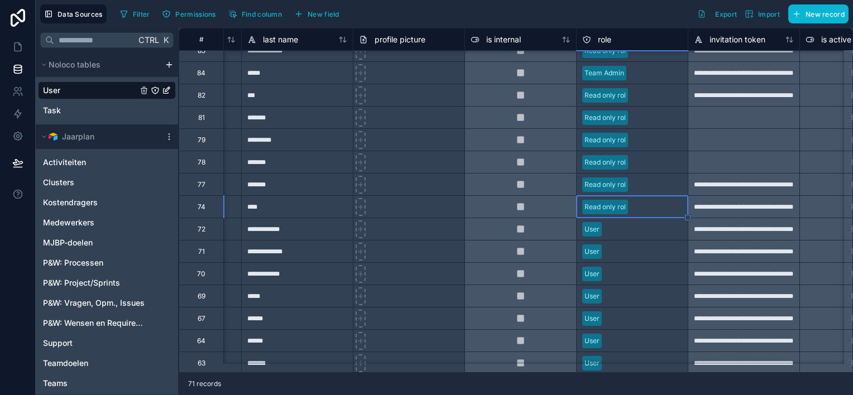
click at [620, 227] on div "User" at bounding box center [631, 229] width 111 height 17
click at [618, 231] on div "User" at bounding box center [631, 229] width 111 height 17
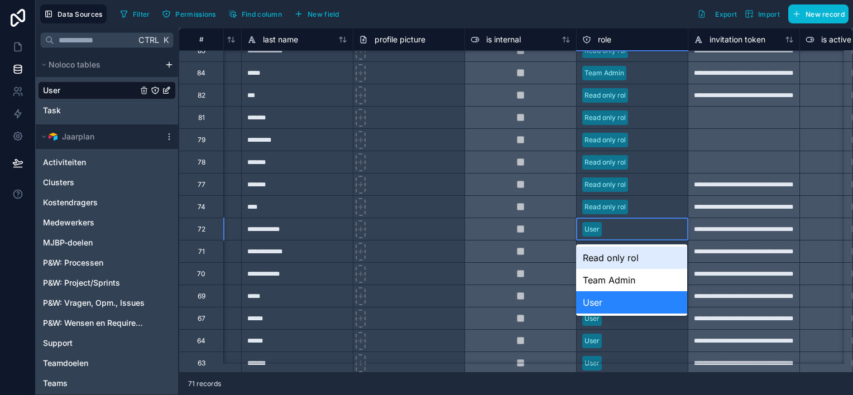
click at [619, 254] on div "Read only rol" at bounding box center [631, 258] width 111 height 22
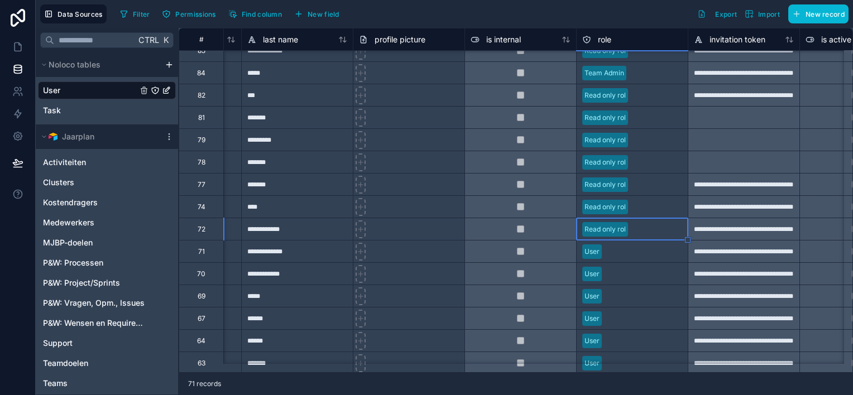
click at [620, 253] on div "User" at bounding box center [631, 251] width 111 height 17
click at [624, 249] on div "User" at bounding box center [631, 251] width 111 height 17
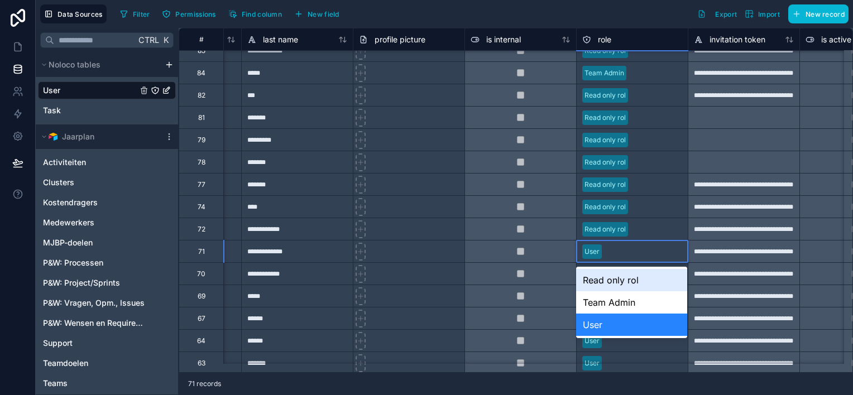
click at [620, 277] on div "Read only rol" at bounding box center [631, 280] width 111 height 22
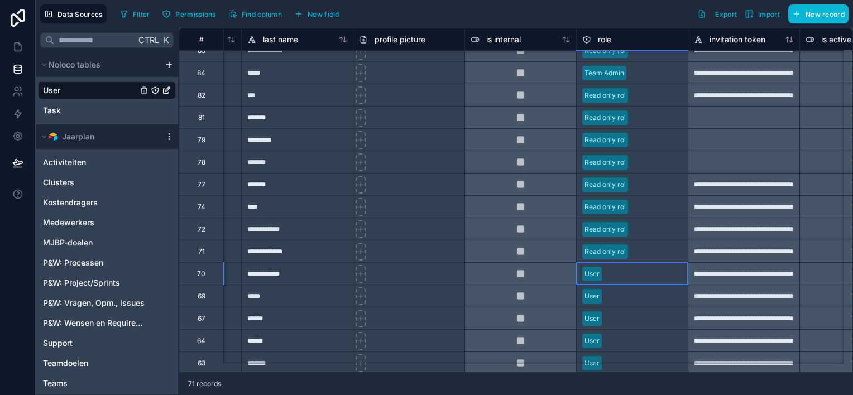
click at [613, 279] on div "User" at bounding box center [631, 274] width 111 height 17
click at [620, 277] on div "User" at bounding box center [631, 274] width 111 height 17
click at [637, 273] on div "User" at bounding box center [631, 274] width 111 height 17
click at [630, 275] on div "User" at bounding box center [631, 274] width 111 height 17
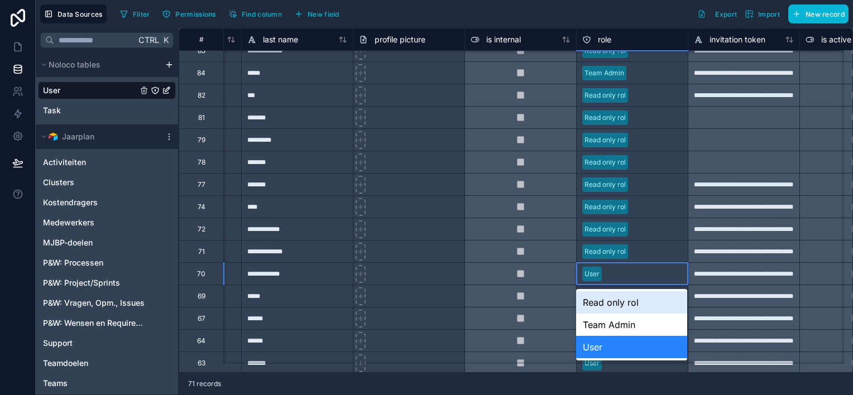
click at [623, 308] on div "Read only rol" at bounding box center [631, 302] width 111 height 22
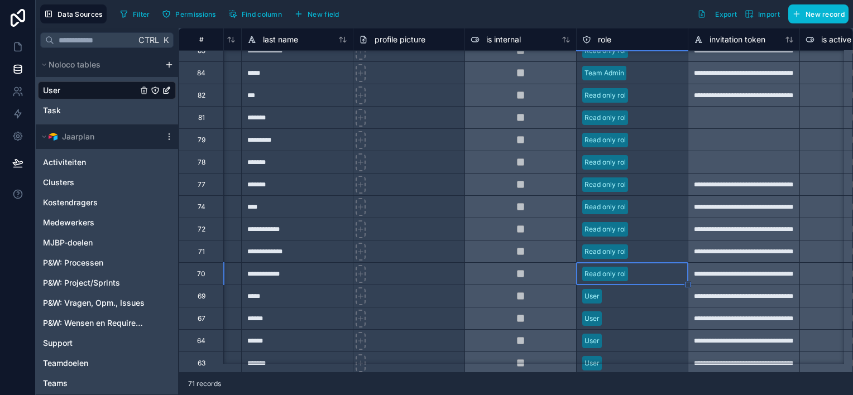
click at [619, 300] on div "User" at bounding box center [631, 296] width 111 height 17
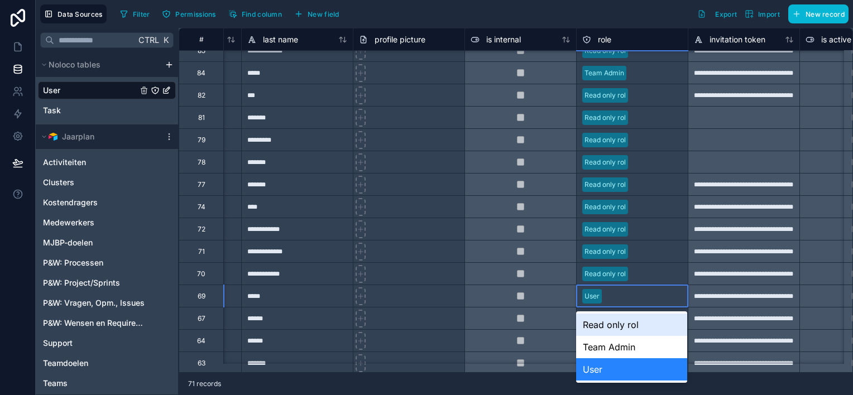
click at [618, 301] on div "User" at bounding box center [631, 296] width 111 height 17
click at [615, 325] on div "Read only rol" at bounding box center [631, 325] width 111 height 22
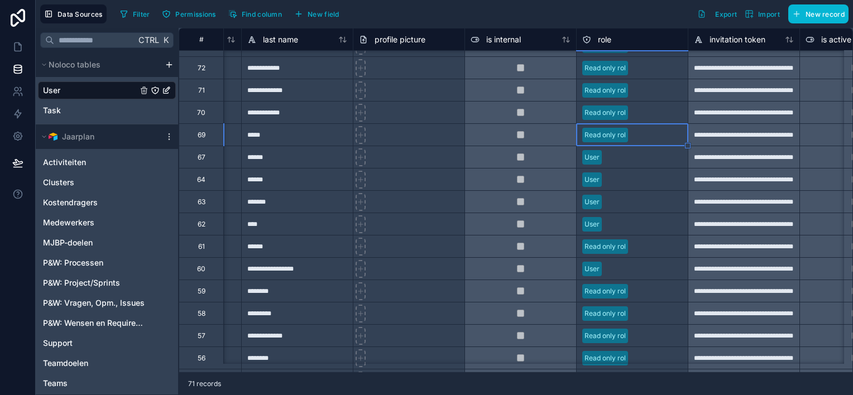
scroll to position [335, 205]
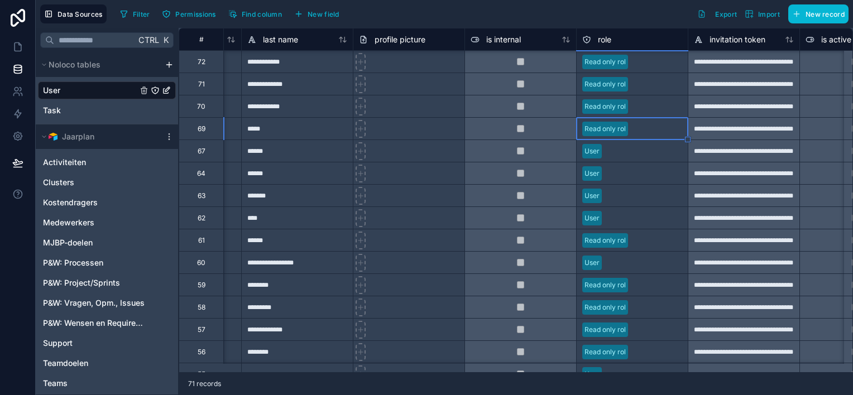
click at [605, 146] on div "User" at bounding box center [631, 151] width 111 height 17
click at [605, 147] on div "User" at bounding box center [631, 151] width 111 height 17
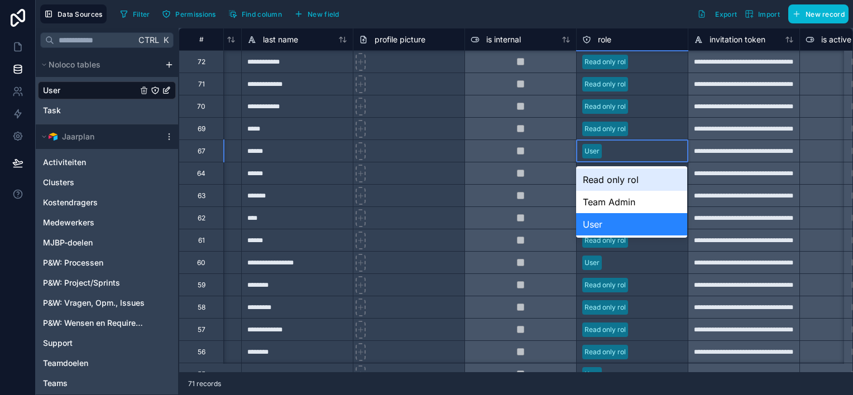
click at [602, 178] on div "Read only rol" at bounding box center [631, 180] width 111 height 22
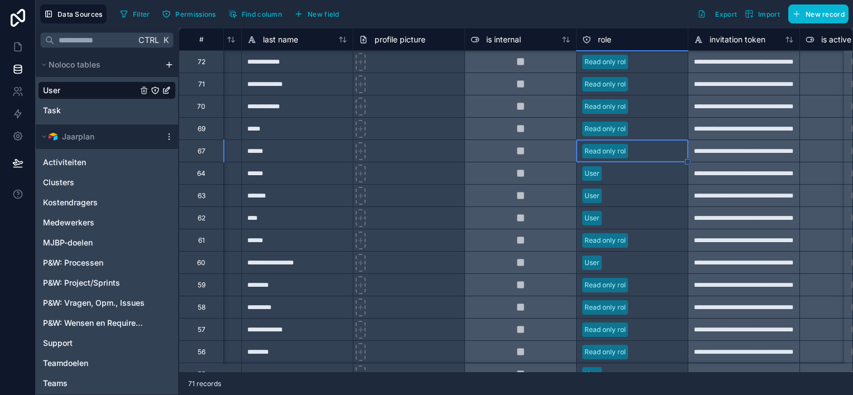
click at [622, 176] on div "User" at bounding box center [631, 173] width 111 height 17
click at [621, 176] on div "User" at bounding box center [631, 173] width 111 height 17
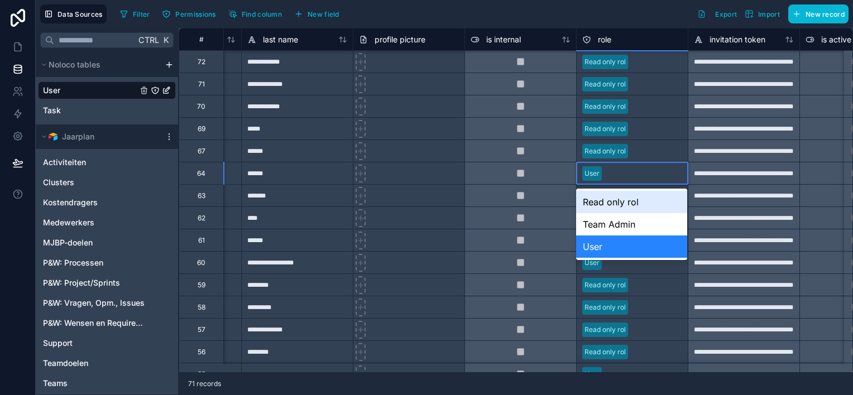
click at [618, 199] on div "Read only rol" at bounding box center [631, 202] width 111 height 22
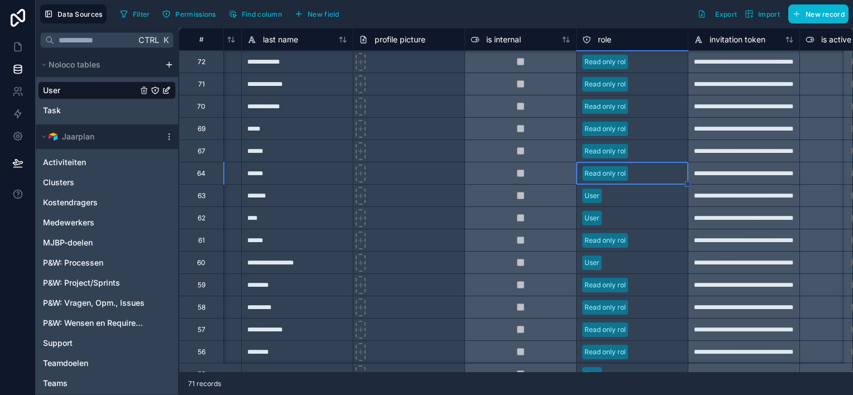
click at [617, 201] on div "User" at bounding box center [631, 195] width 111 height 17
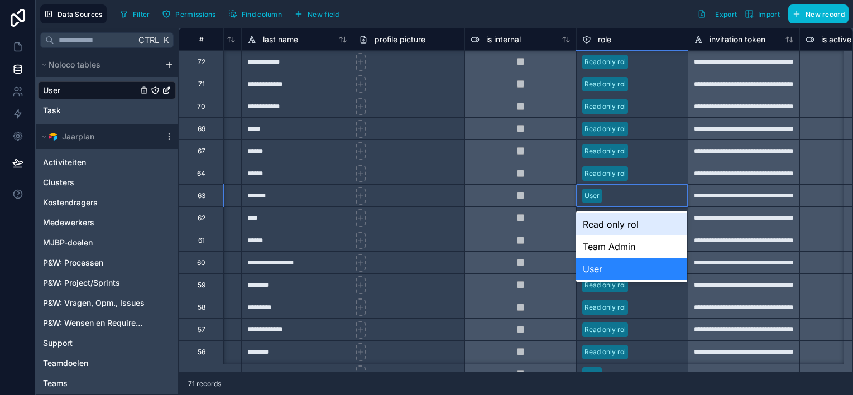
click at [618, 223] on div "Read only rol" at bounding box center [631, 224] width 111 height 22
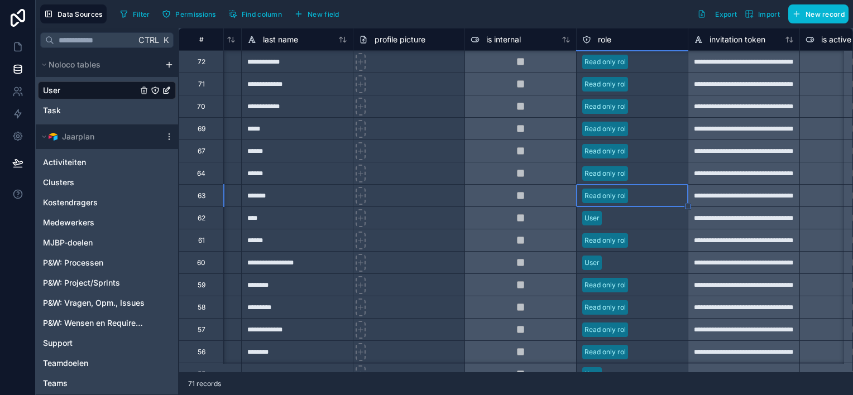
click at [616, 224] on div "User" at bounding box center [631, 218] width 111 height 17
click at [619, 224] on div "User" at bounding box center [631, 218] width 111 height 17
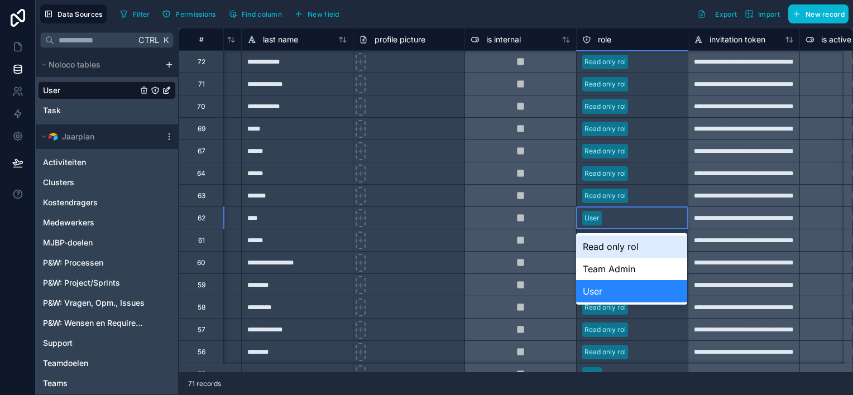
click at [618, 244] on div "Read only rol" at bounding box center [631, 246] width 111 height 22
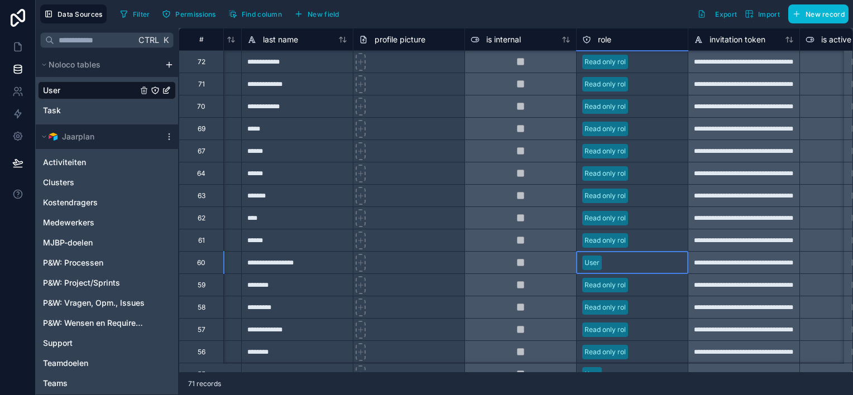
click at [629, 260] on div "User" at bounding box center [631, 262] width 111 height 17
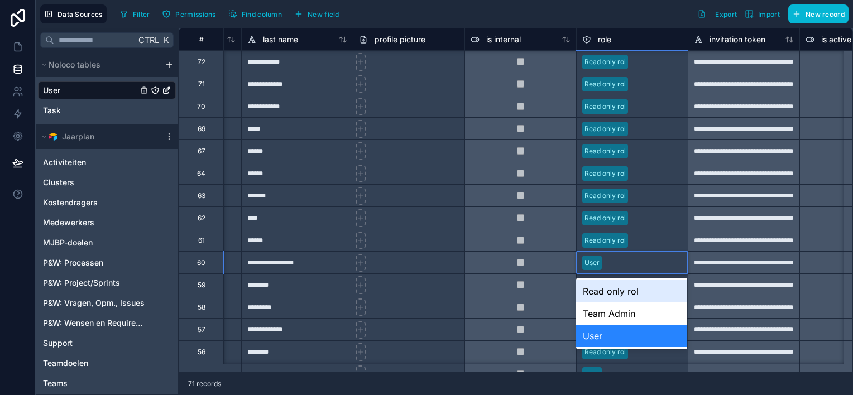
click at [629, 260] on div "User" at bounding box center [631, 262] width 111 height 17
click at [618, 290] on div "Read only rol" at bounding box center [631, 291] width 111 height 22
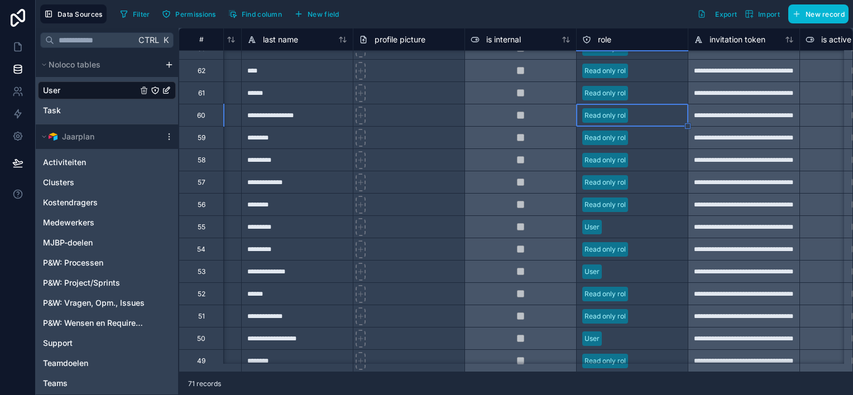
scroll to position [502, 205]
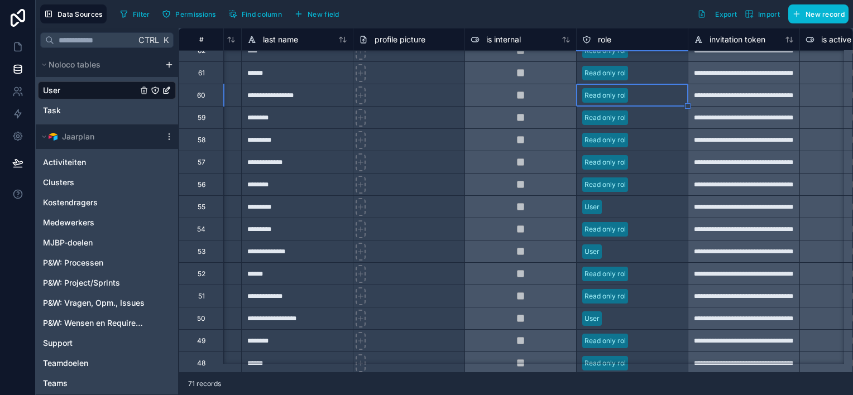
click at [628, 209] on div "User" at bounding box center [631, 207] width 111 height 17
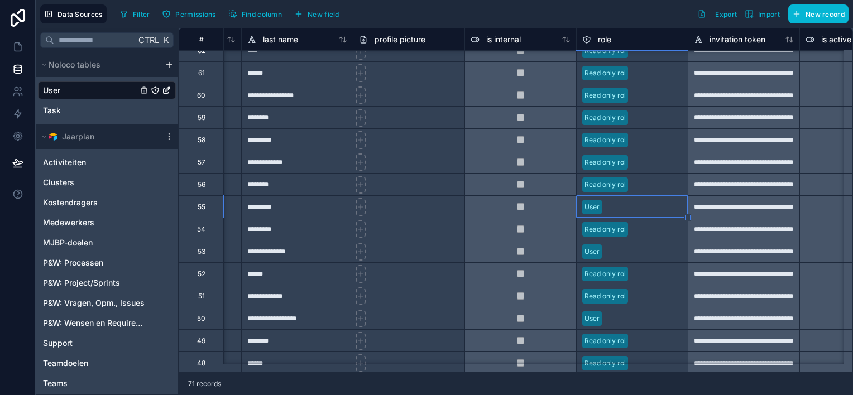
click at [628, 209] on div "User" at bounding box center [631, 207] width 111 height 17
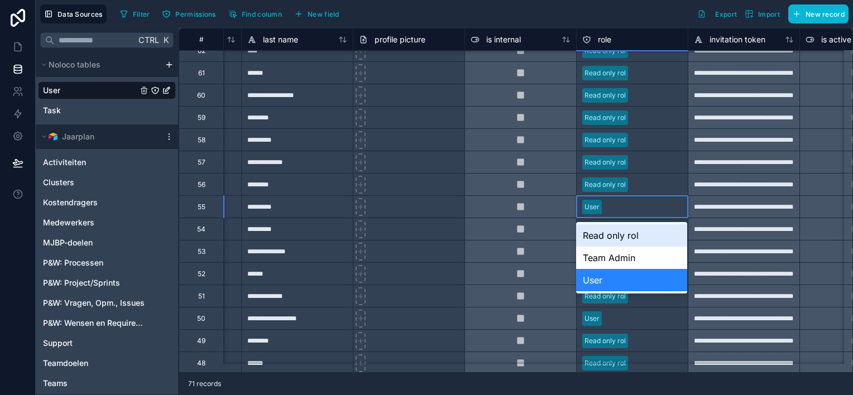
click at [624, 235] on div "Read only rol" at bounding box center [631, 235] width 111 height 22
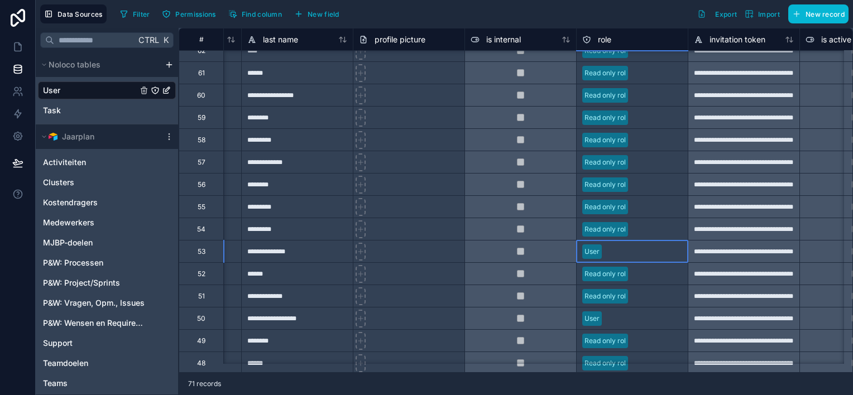
click at [625, 252] on div "User" at bounding box center [631, 251] width 111 height 17
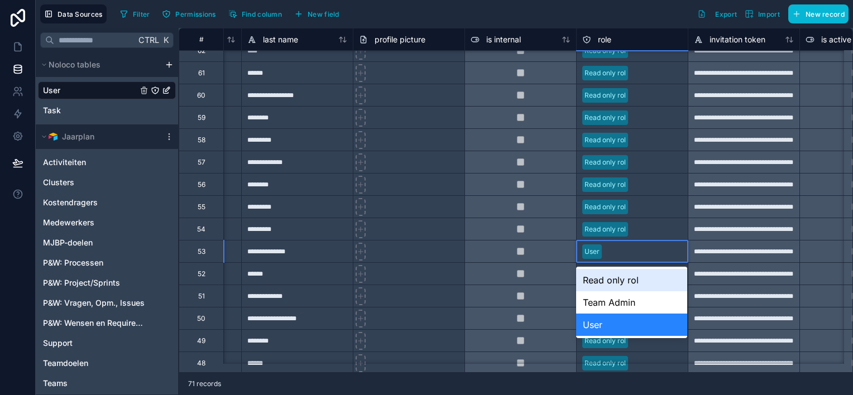
click at [625, 252] on div "User" at bounding box center [631, 251] width 111 height 17
click at [619, 278] on div "Read only rol" at bounding box center [631, 280] width 111 height 22
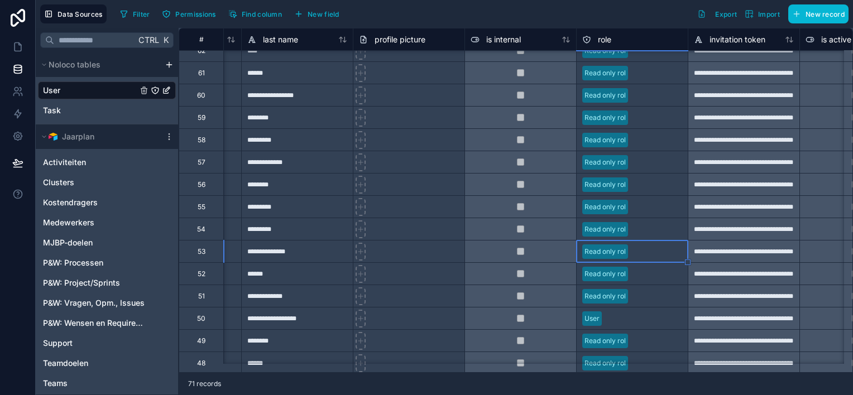
click at [623, 318] on div "User" at bounding box center [631, 318] width 111 height 17
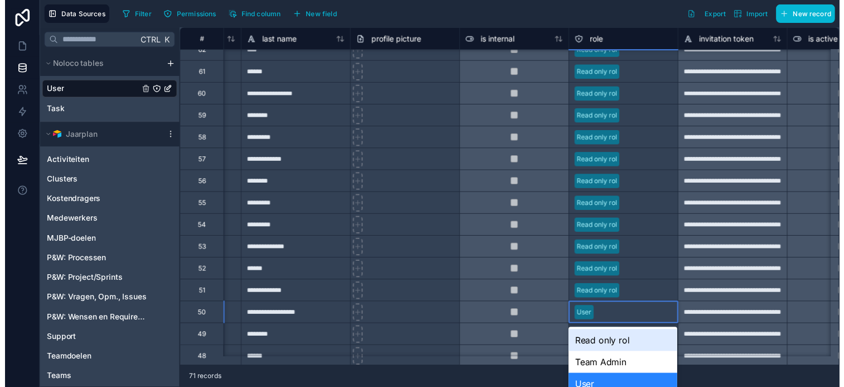
scroll to position [14, 0]
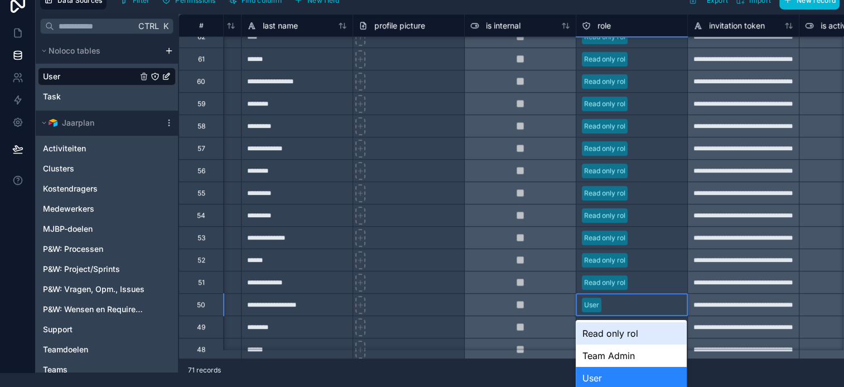
click at [614, 333] on div "Read only rol" at bounding box center [631, 333] width 111 height 22
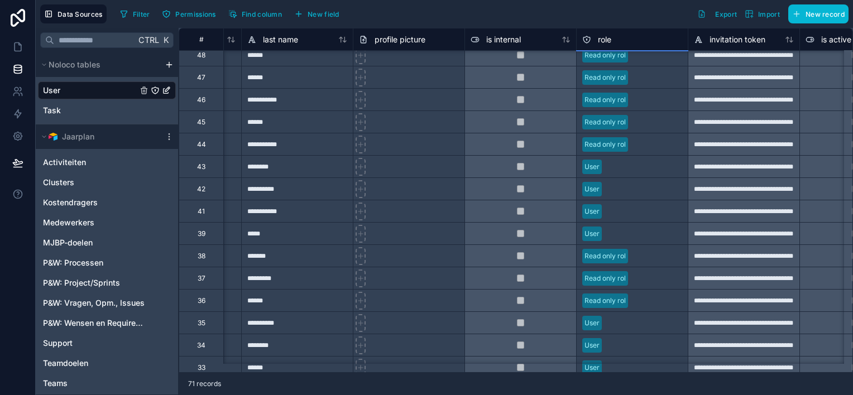
scroll to position [837, 205]
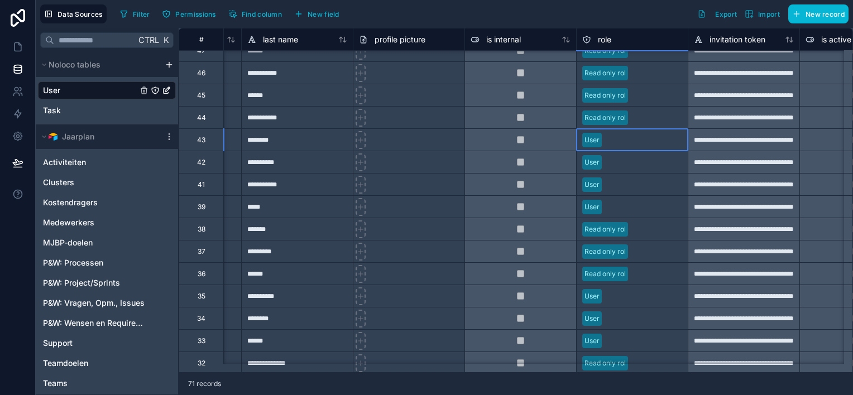
click at [633, 138] on div "User" at bounding box center [631, 140] width 111 height 17
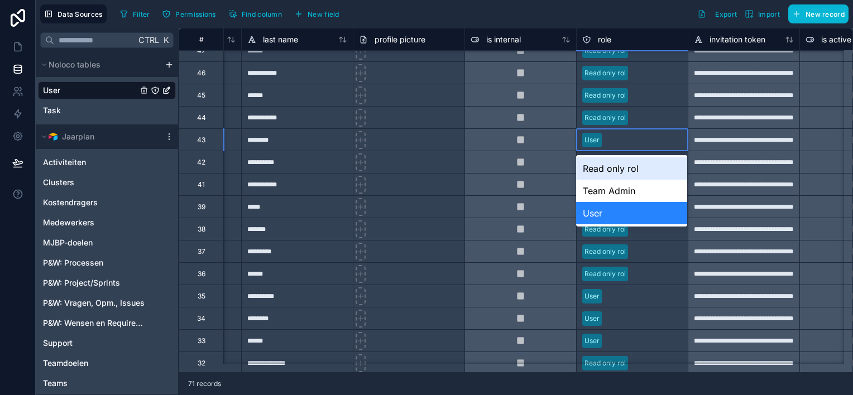
click at [633, 138] on div "User" at bounding box center [631, 140] width 111 height 17
click at [631, 167] on div "Read only rol" at bounding box center [631, 168] width 111 height 22
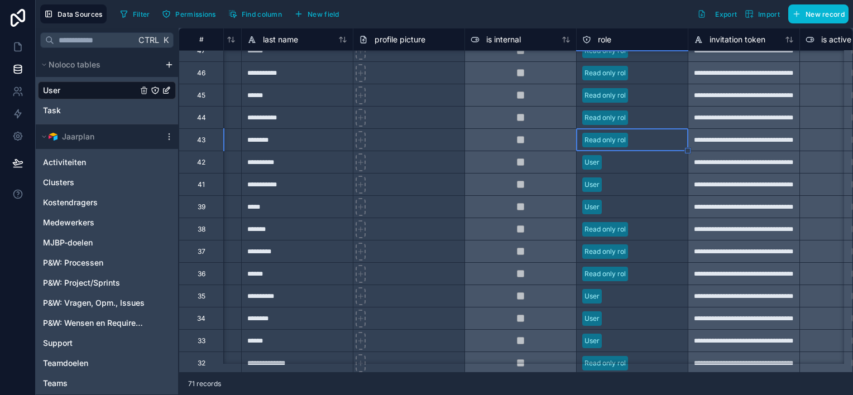
click at [627, 160] on div "User" at bounding box center [631, 162] width 111 height 17
click at [627, 165] on div "User" at bounding box center [631, 162] width 111 height 17
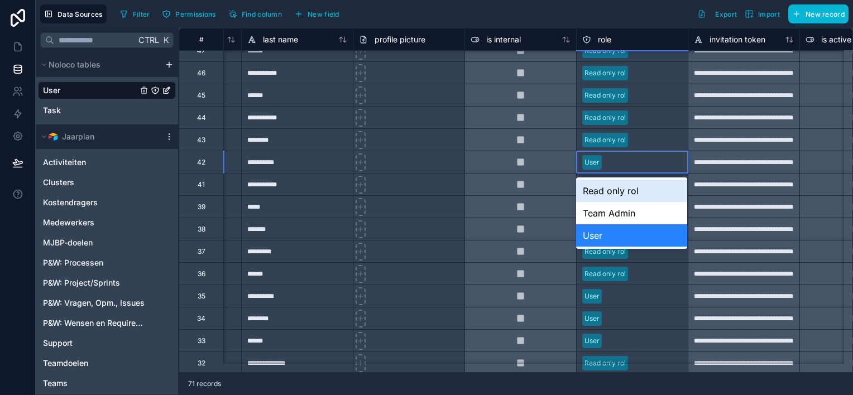
click at [623, 190] on div "Read only rol" at bounding box center [631, 191] width 111 height 22
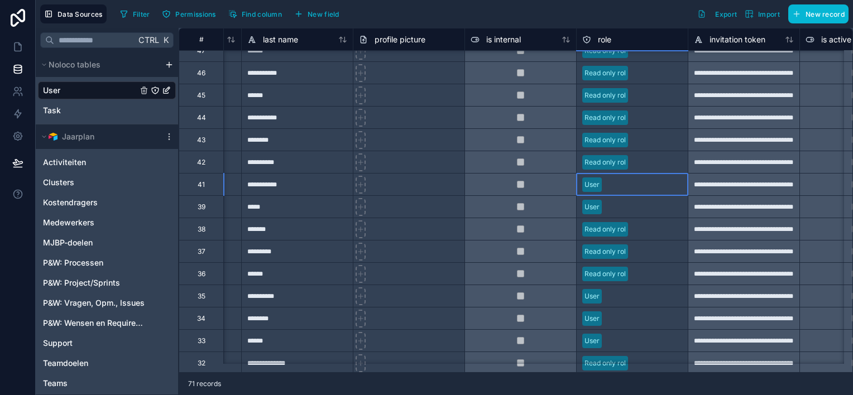
click at [619, 183] on div "User" at bounding box center [631, 184] width 111 height 17
click at [619, 185] on div "User" at bounding box center [631, 184] width 111 height 17
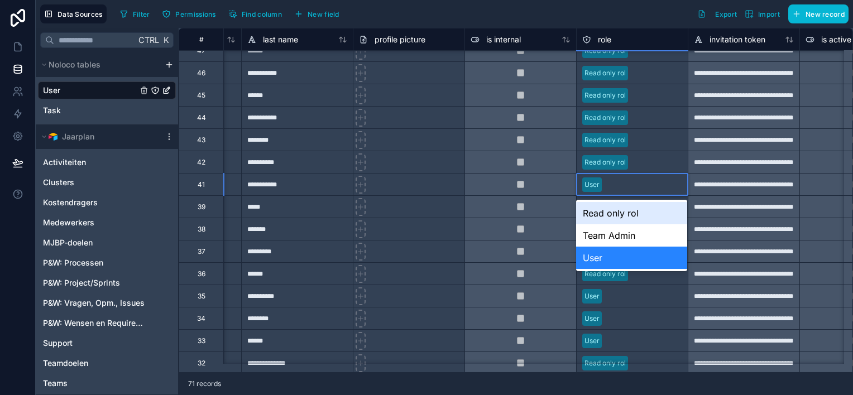
click at [622, 209] on div "Read only rol" at bounding box center [631, 213] width 111 height 22
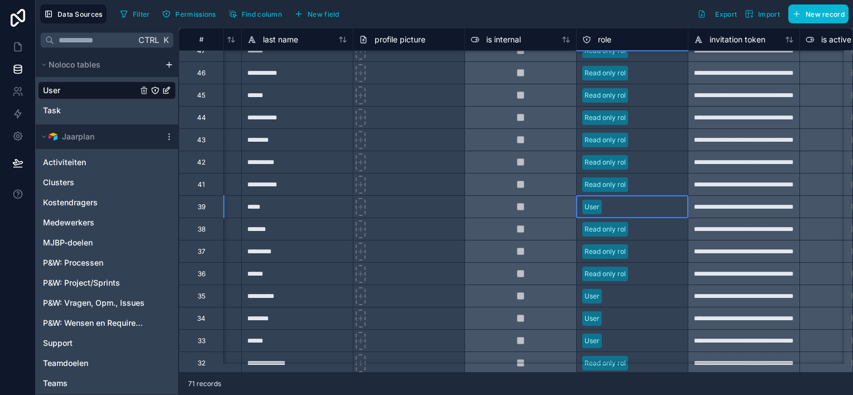
click at [620, 210] on div "User" at bounding box center [631, 207] width 111 height 17
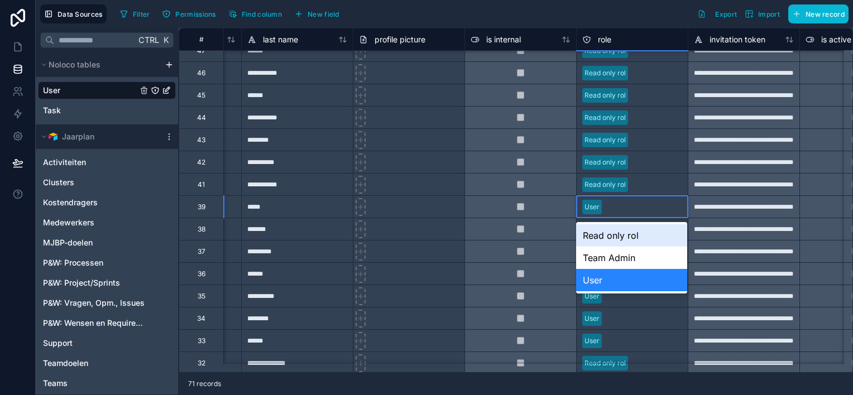
click at [622, 235] on div "Read only rol" at bounding box center [631, 235] width 111 height 22
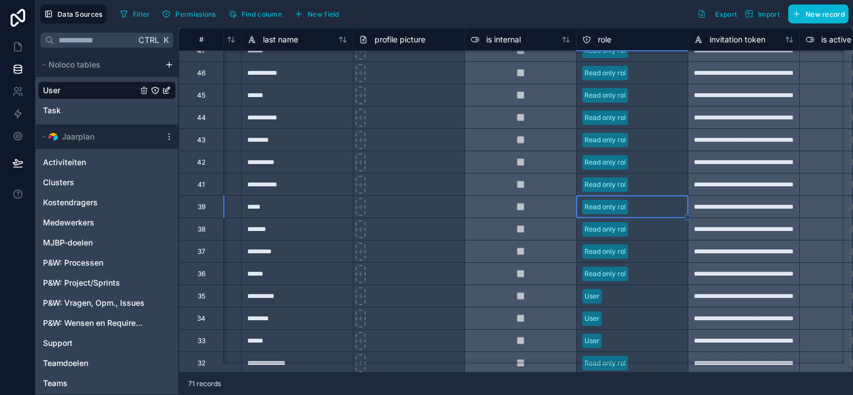
click at [615, 297] on div "User" at bounding box center [631, 296] width 111 height 17
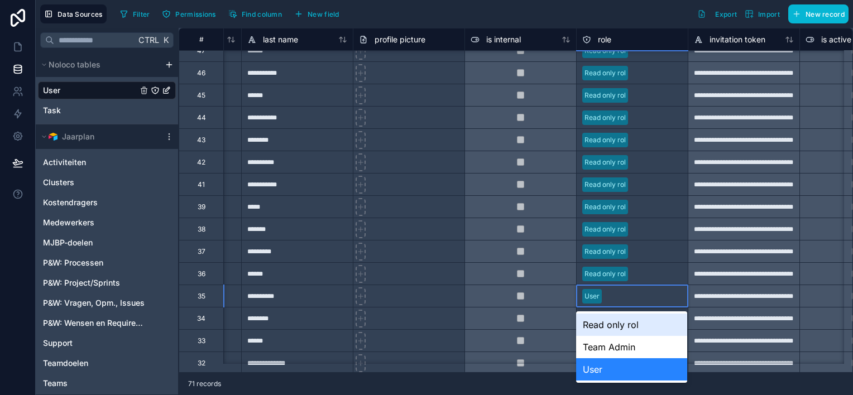
click at [615, 297] on div "User" at bounding box center [631, 296] width 111 height 17
click at [617, 322] on div "Read only rol" at bounding box center [631, 325] width 111 height 22
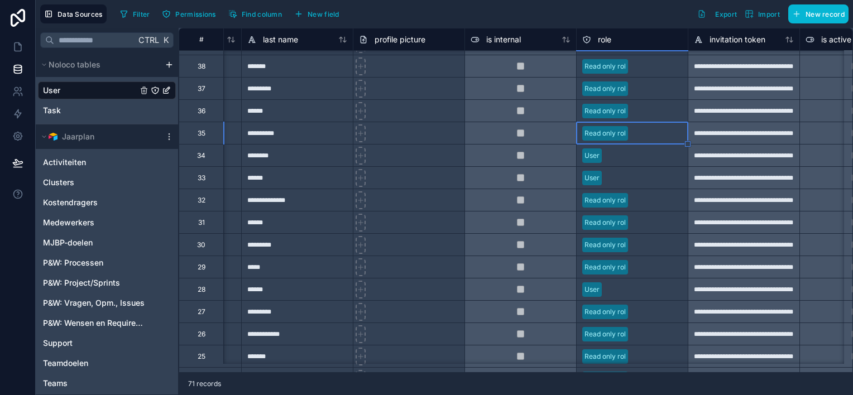
scroll to position [1060, 205]
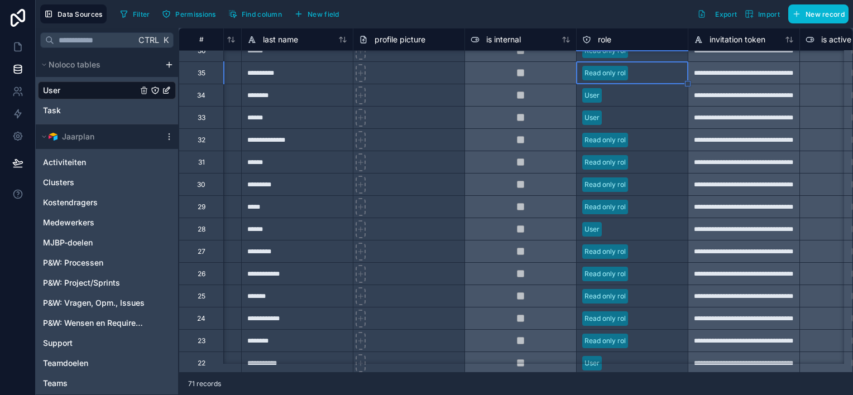
click at [622, 96] on div "User" at bounding box center [631, 95] width 111 height 17
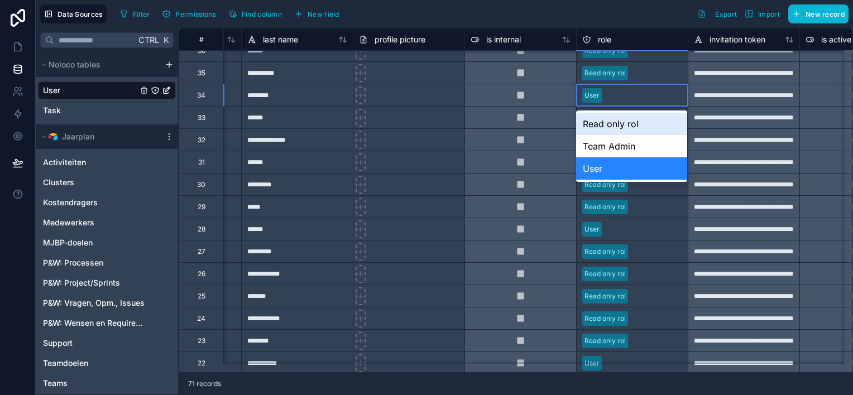
click at [622, 96] on div "User" at bounding box center [631, 95] width 111 height 17
click at [619, 118] on div "Read only rol" at bounding box center [631, 124] width 111 height 22
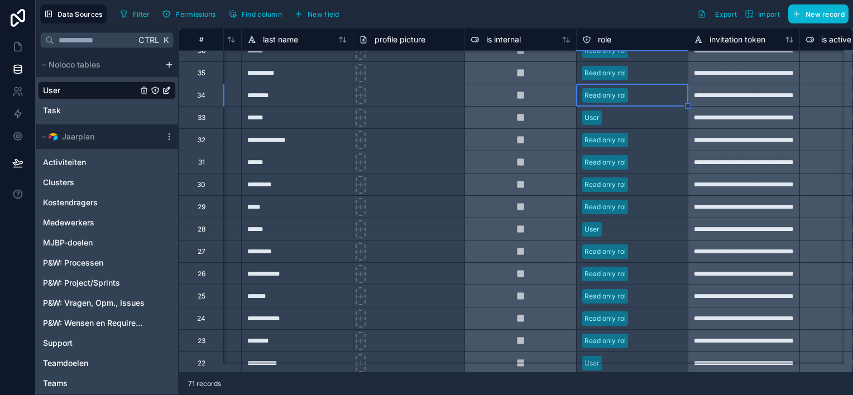
click at [618, 116] on div "User" at bounding box center [631, 117] width 111 height 17
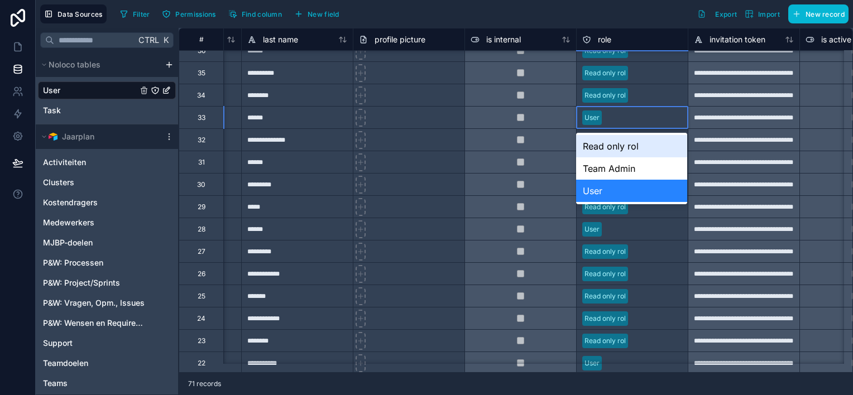
click at [620, 146] on div "Read only rol" at bounding box center [631, 146] width 111 height 22
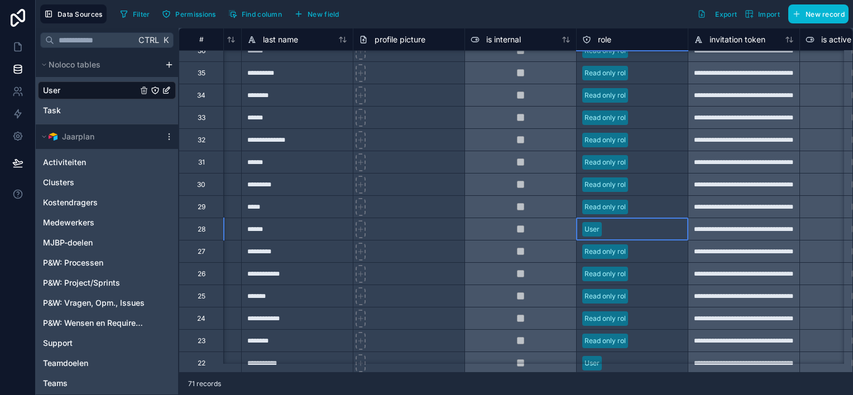
click at [619, 227] on div "User" at bounding box center [631, 229] width 111 height 17
click at [617, 230] on div "User" at bounding box center [631, 229] width 111 height 17
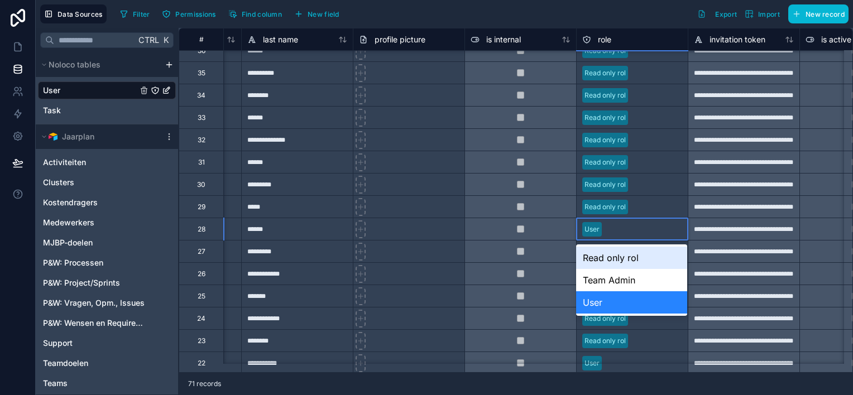
click at [619, 257] on div "Read only rol" at bounding box center [631, 258] width 111 height 22
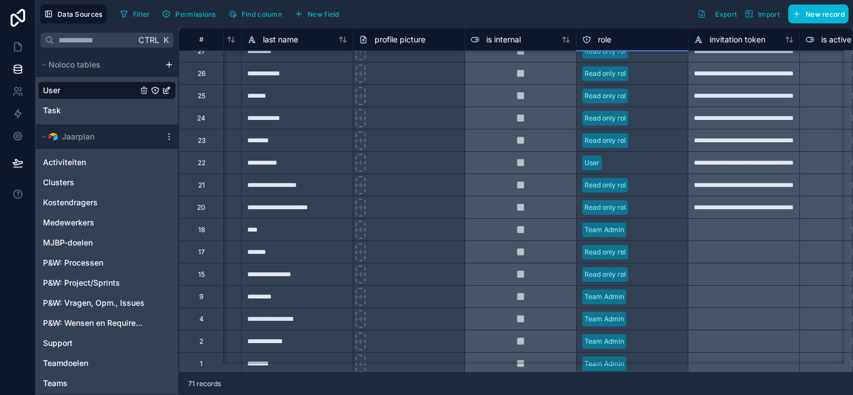
scroll to position [1271, 205]
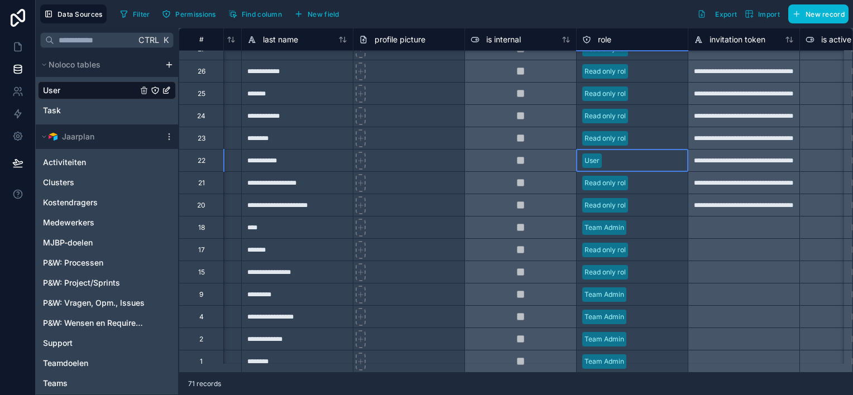
click at [626, 153] on div "User" at bounding box center [631, 160] width 111 height 17
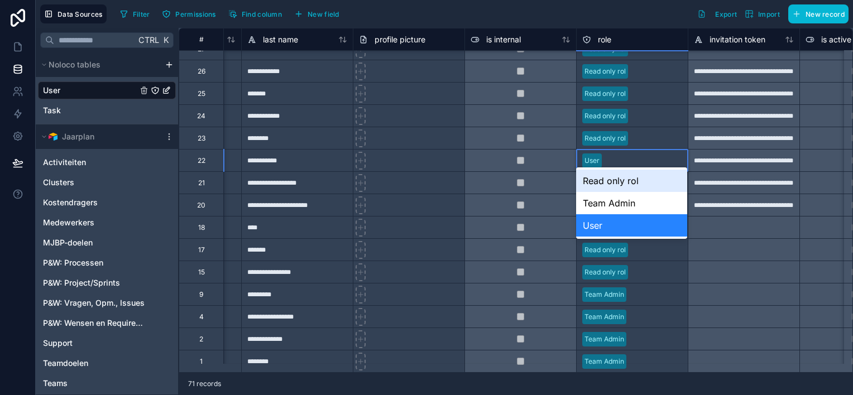
click at [625, 179] on div "Read only rol" at bounding box center [631, 181] width 111 height 22
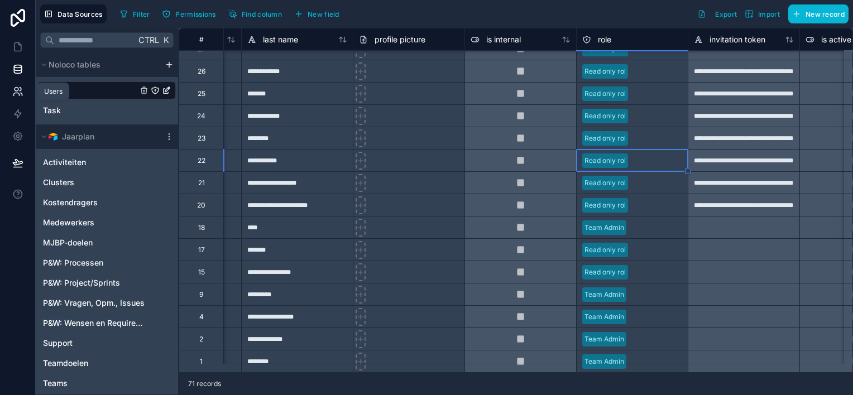
click at [16, 88] on icon at bounding box center [17, 90] width 4 height 4
